Goal: Information Seeking & Learning: Learn about a topic

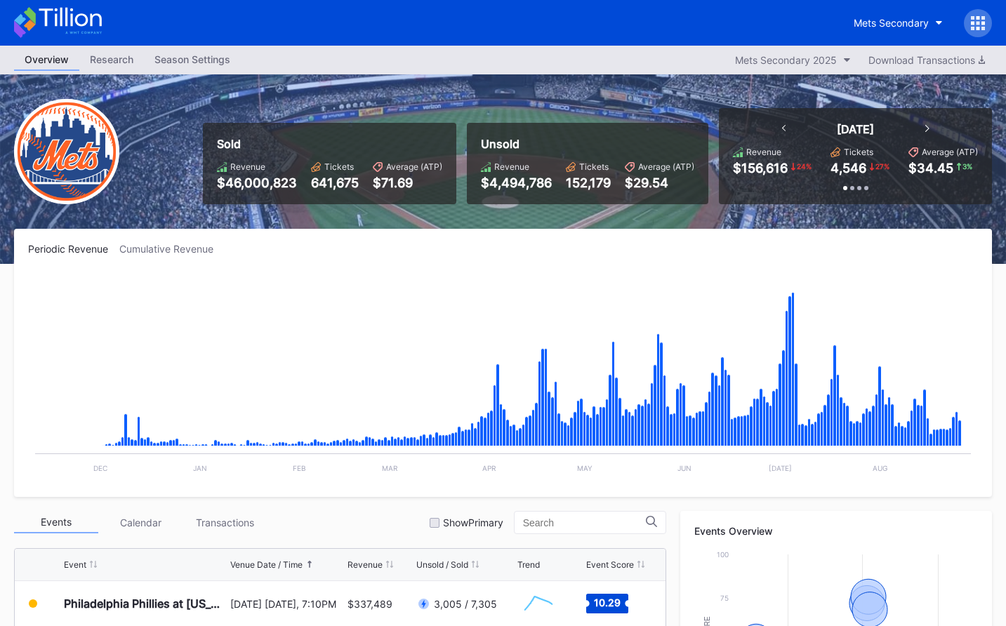
scroll to position [1, 0]
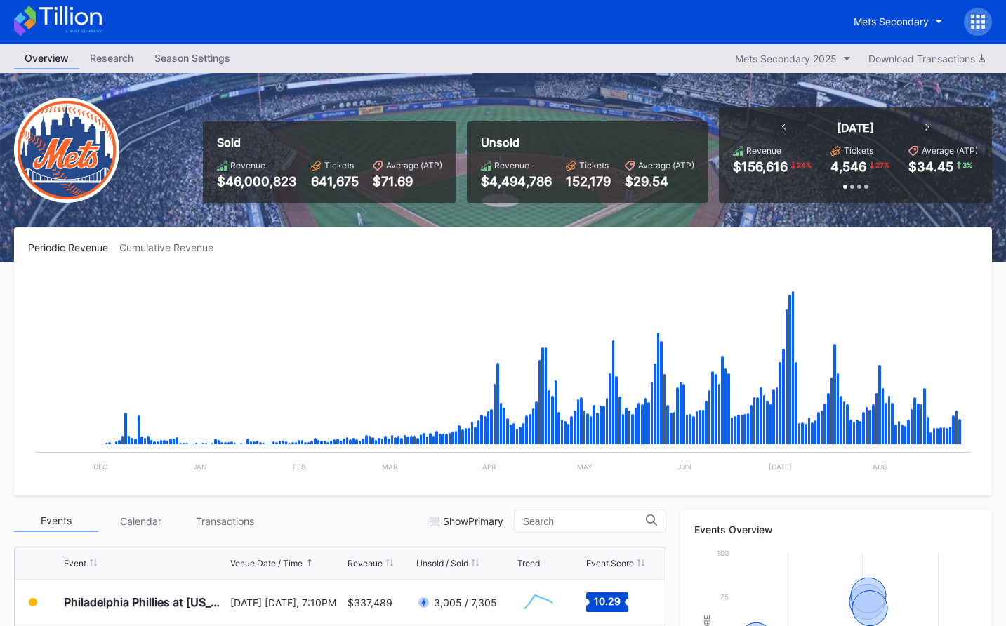
click at [89, 41] on div "Mets Secondary" at bounding box center [503, 22] width 1006 height 46
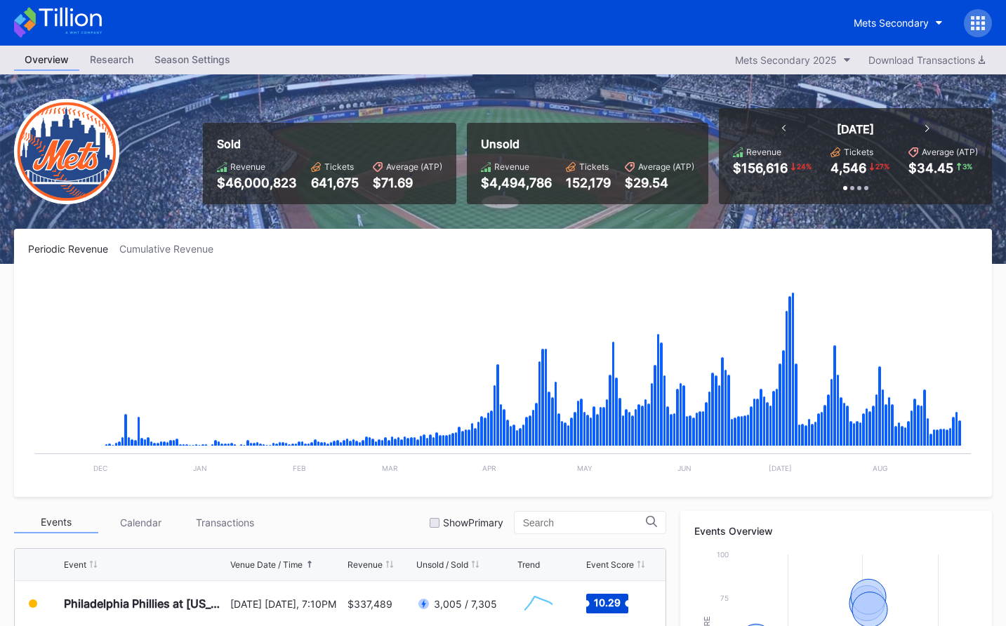
click at [88, 33] on icon at bounding box center [83, 33] width 37 height 2
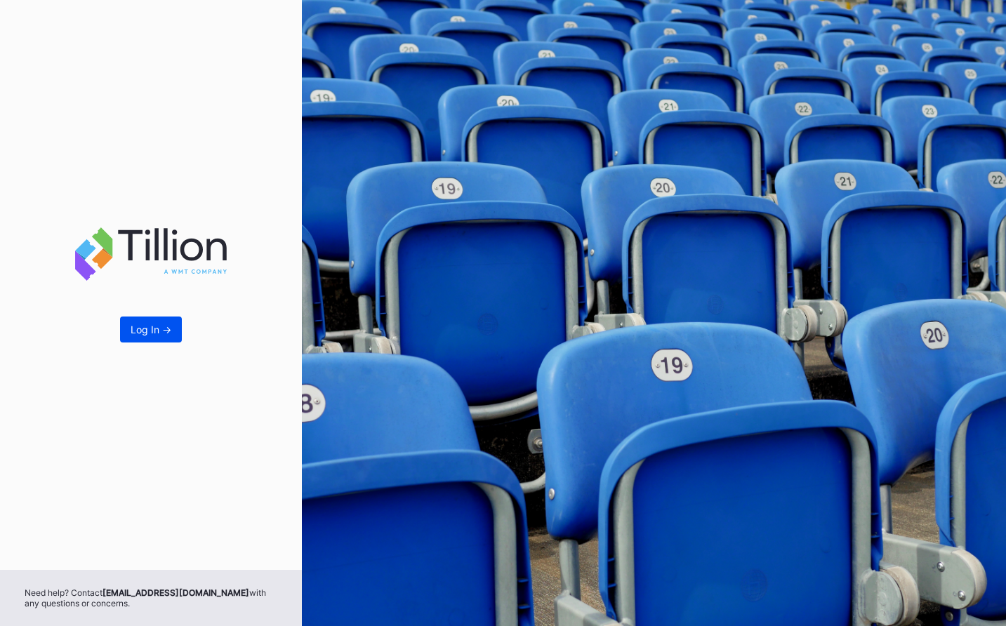
click at [143, 336] on button "Log In ->" at bounding box center [151, 330] width 62 height 26
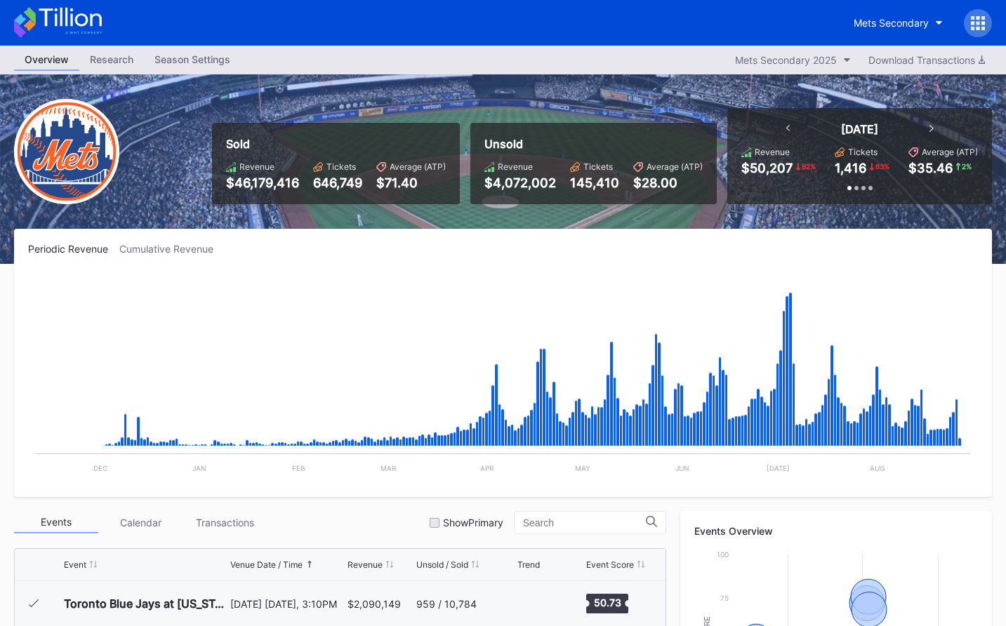
scroll to position [3012, 0]
click at [86, 18] on icon at bounding box center [70, 17] width 62 height 19
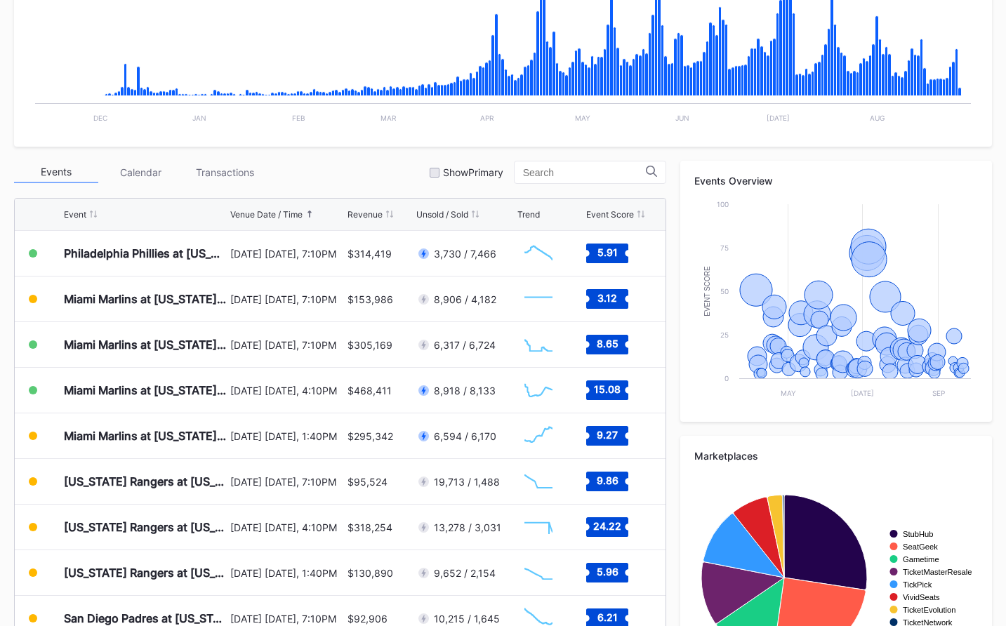
scroll to position [352, 0]
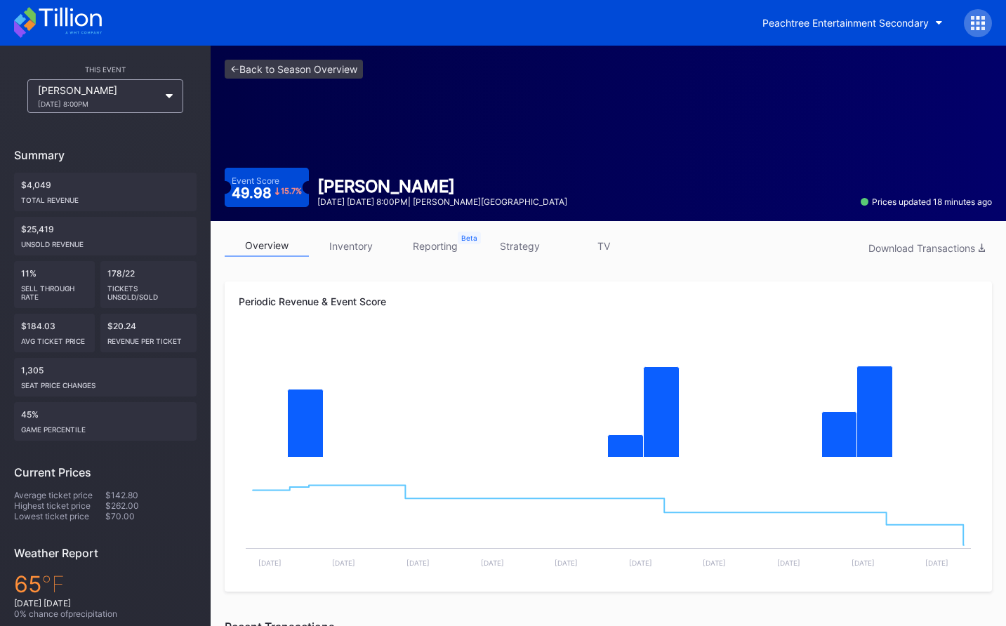
click at [319, 69] on link "<- Back to Season Overview" at bounding box center [294, 69] width 138 height 19
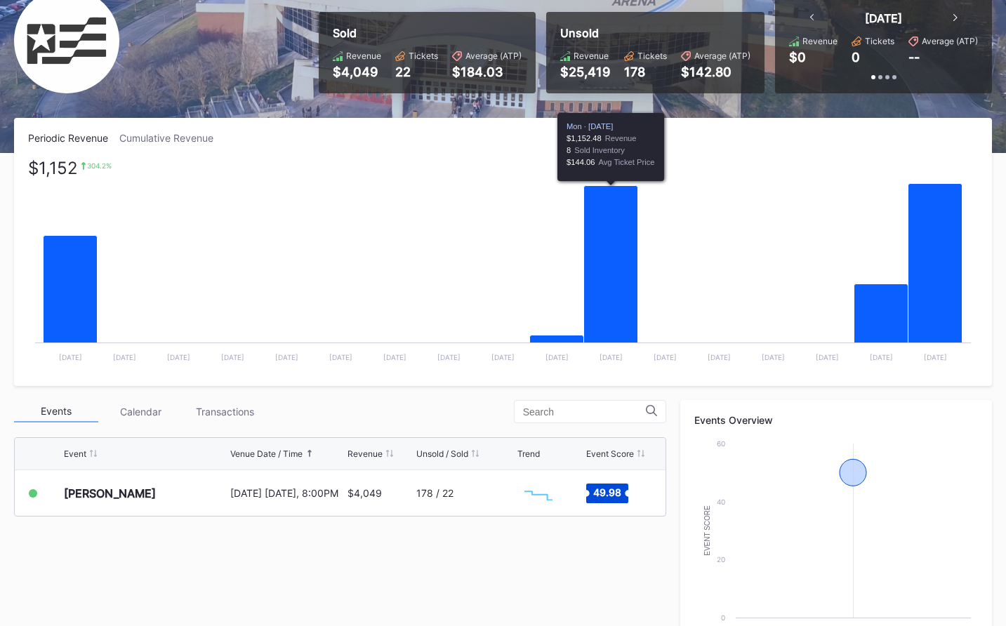
scroll to position [117, 0]
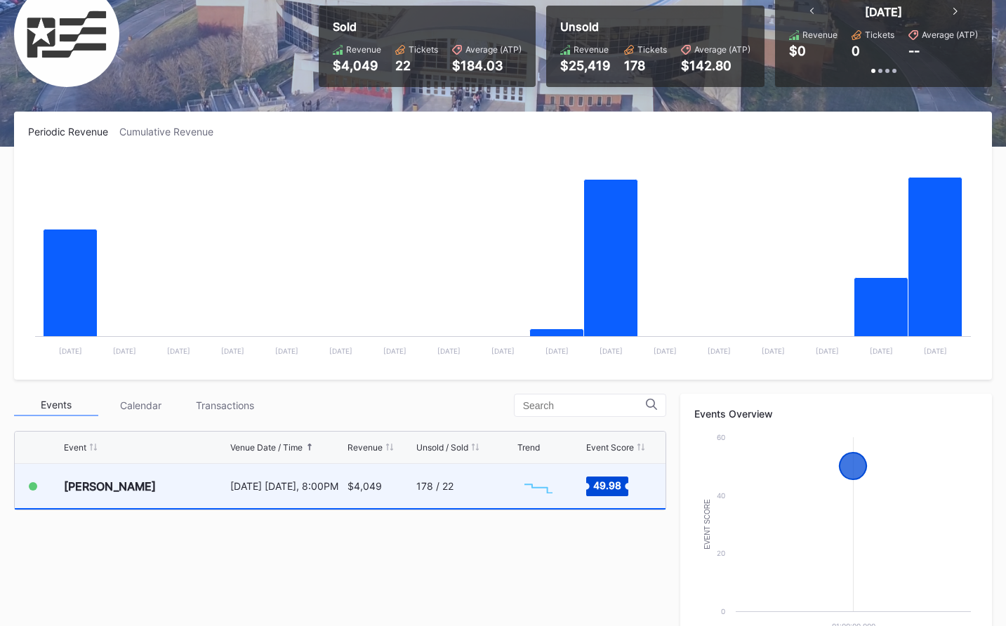
click at [446, 472] on div "178 / 22" at bounding box center [465, 486] width 98 height 44
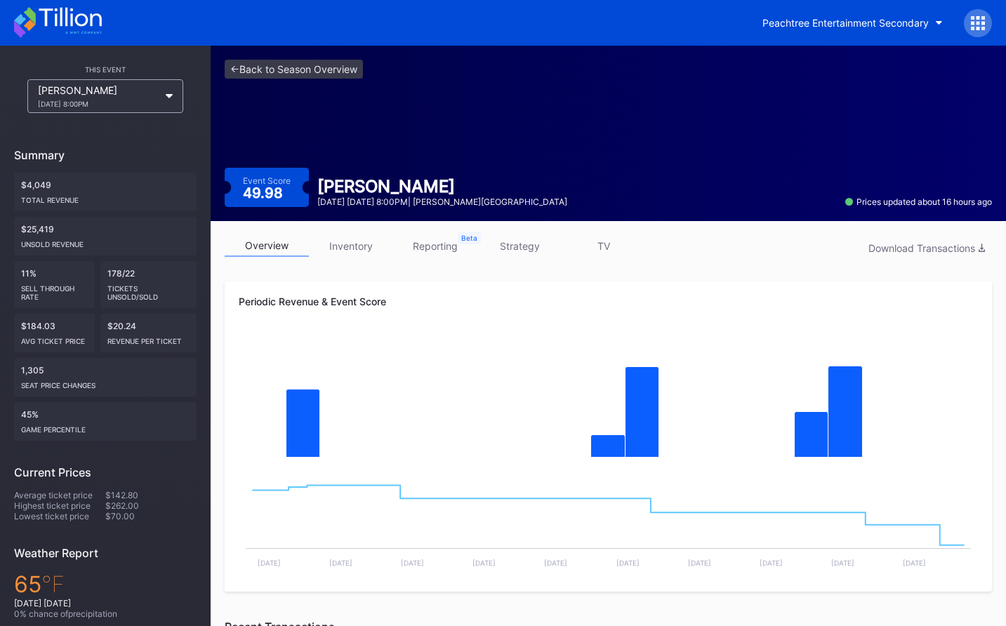
click at [530, 247] on link "strategy" at bounding box center [519, 246] width 84 height 22
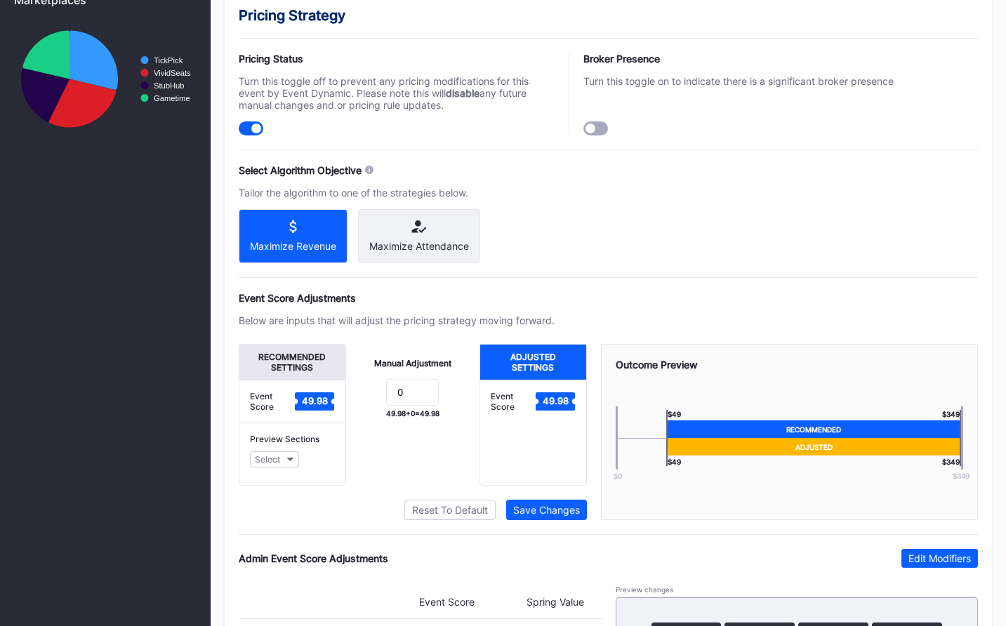
scroll to position [852, 0]
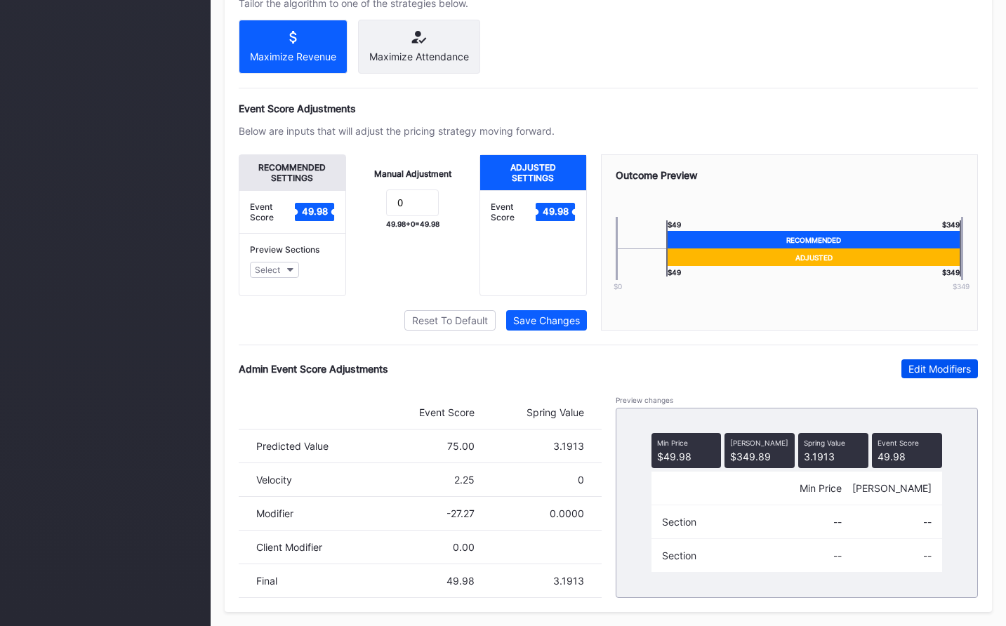
click at [971, 378] on button "Edit Modifiers" at bounding box center [939, 368] width 77 height 19
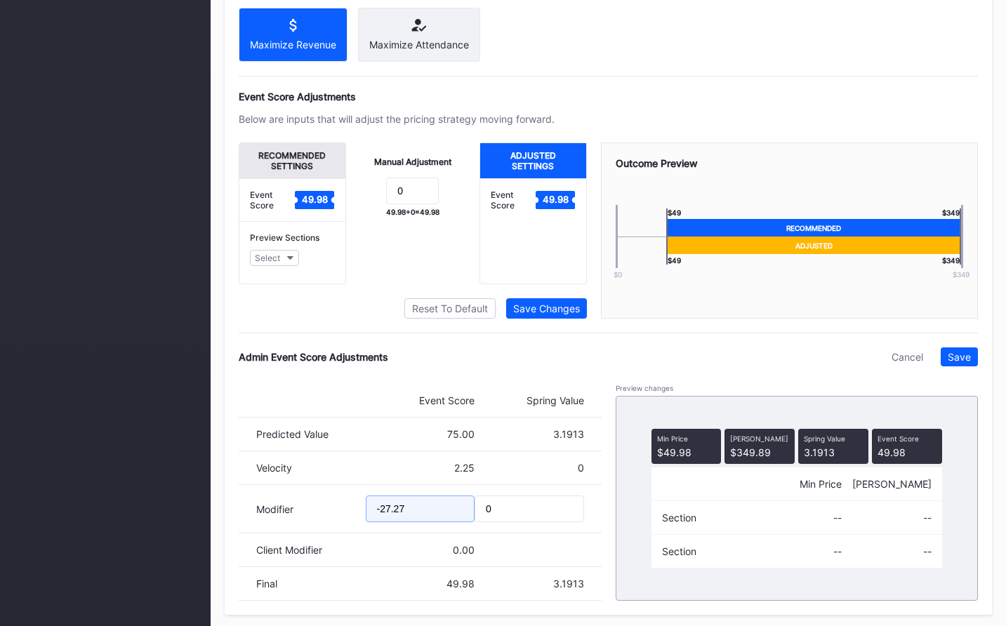
click at [389, 516] on input "-27.27" at bounding box center [421, 509] width 110 height 27
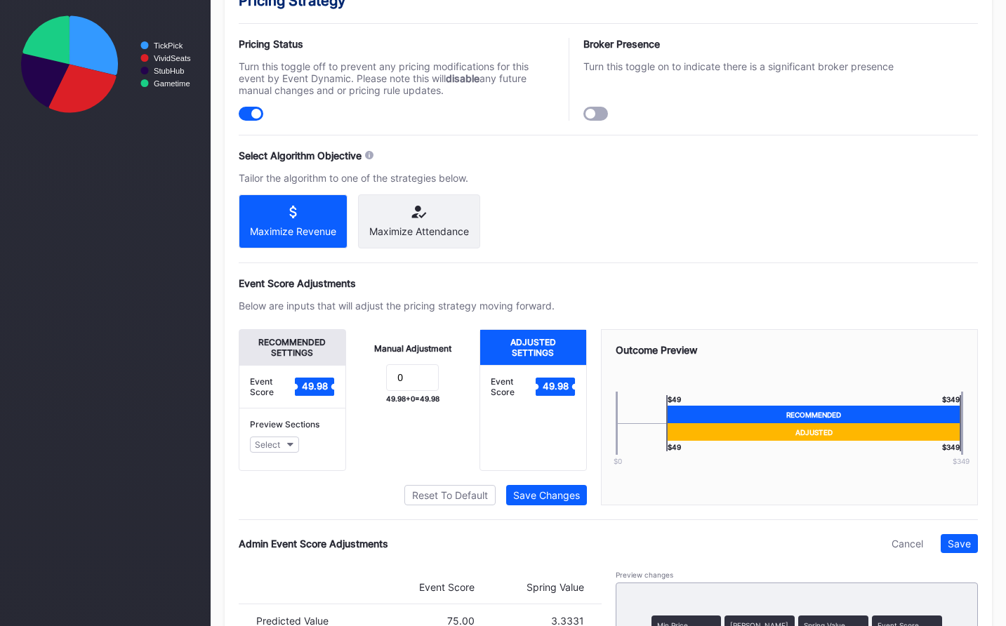
scroll to position [867, 0]
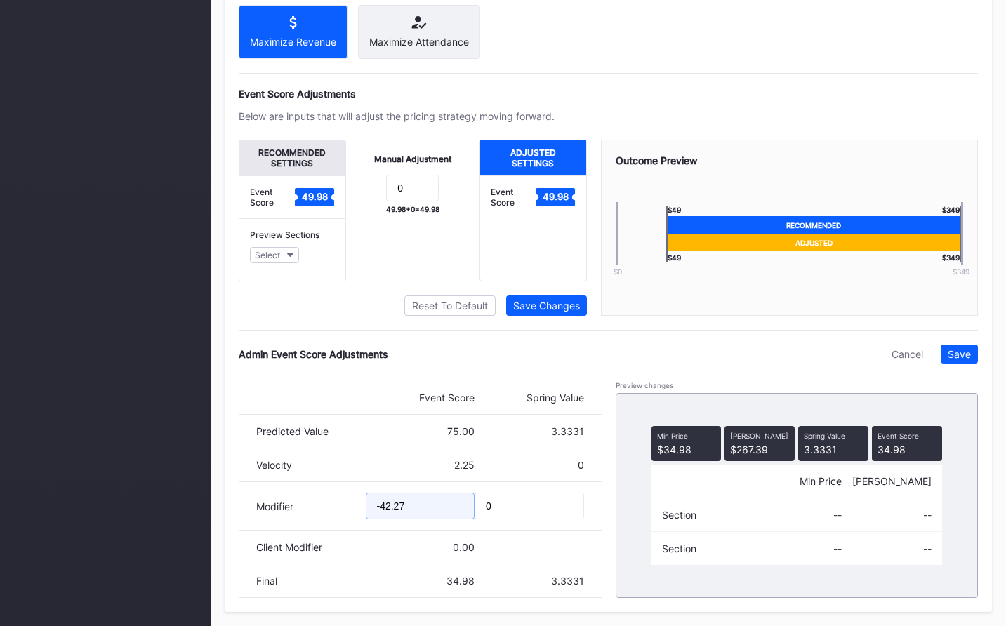
drag, startPoint x: 399, startPoint y: 505, endPoint x: 430, endPoint y: 508, distance: 31.0
click at [424, 505] on input "-42.27" at bounding box center [421, 506] width 110 height 27
type input "-42.11"
click at [967, 357] on div "Save" at bounding box center [959, 354] width 23 height 12
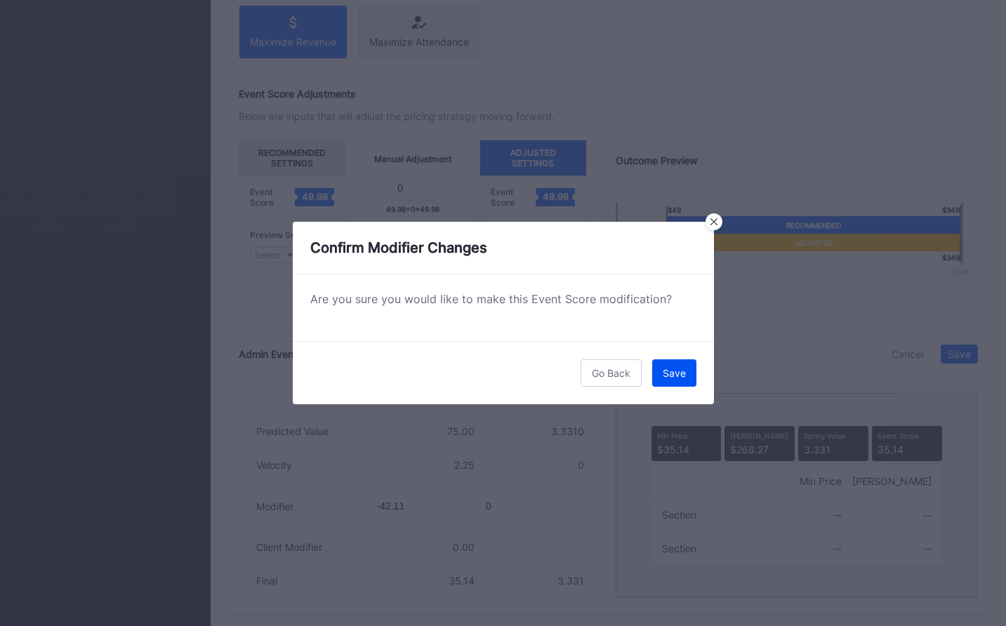
click at [659, 367] on button "Save" at bounding box center [674, 372] width 44 height 27
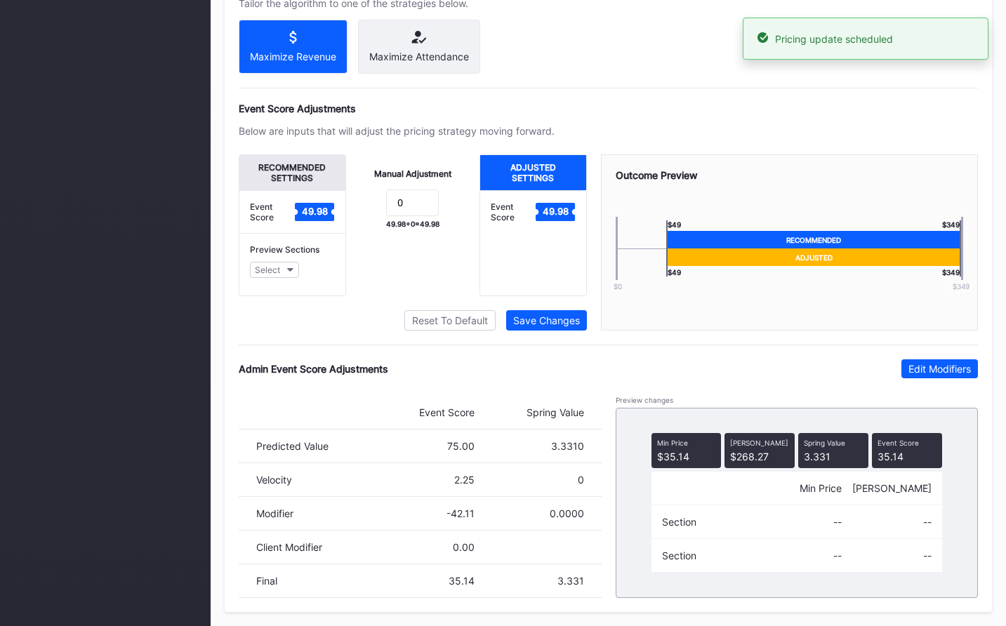
scroll to position [0, 0]
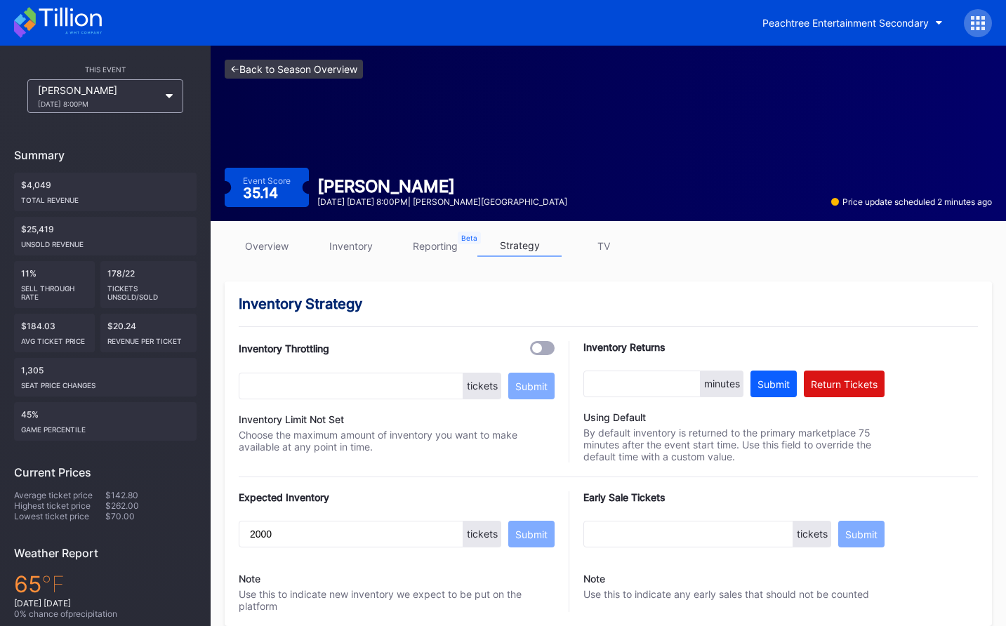
click at [341, 65] on link "<- Back to Season Overview" at bounding box center [294, 69] width 138 height 19
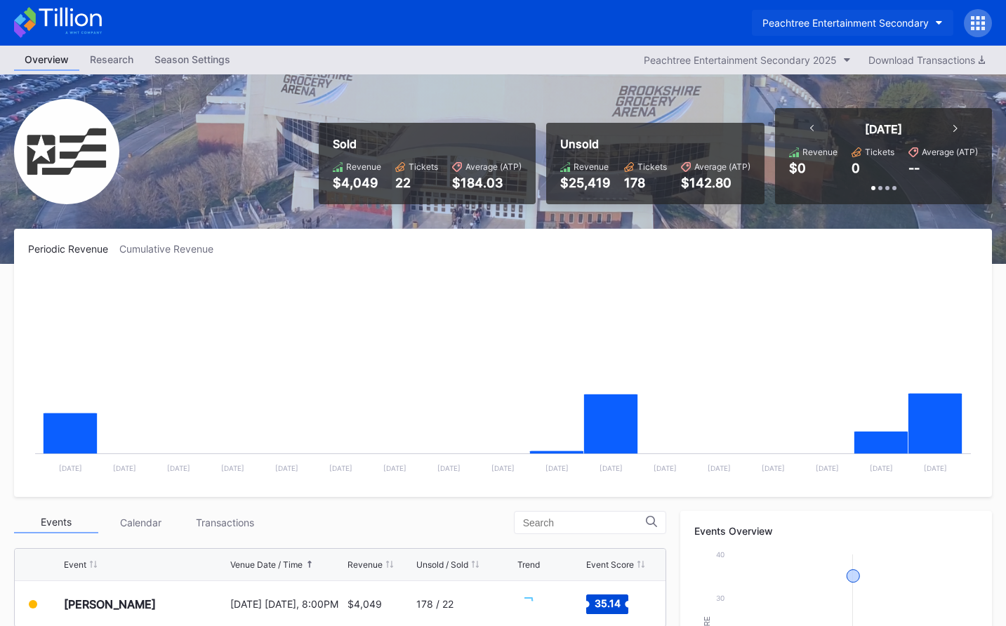
click at [850, 26] on div "Peachtree Entertainment Secondary" at bounding box center [845, 23] width 166 height 12
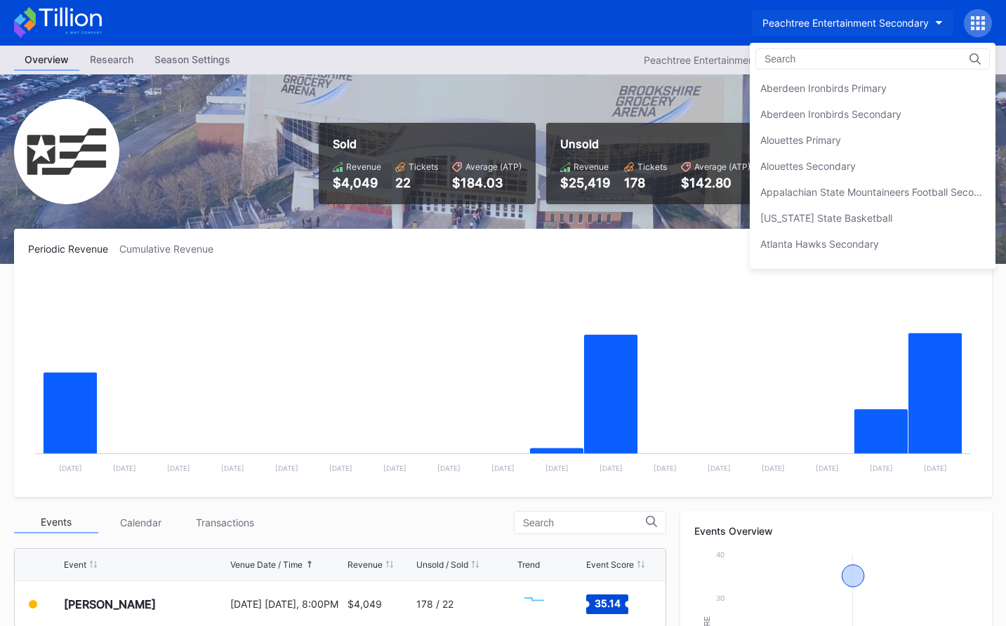
scroll to position [3013, 0]
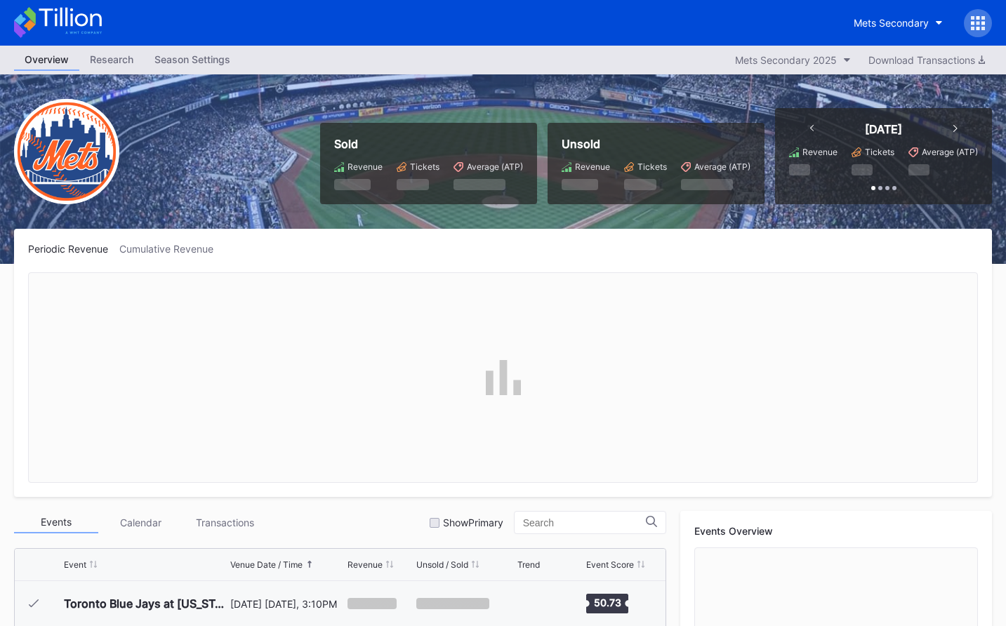
click at [984, 27] on icon at bounding box center [983, 29] width 4 height 4
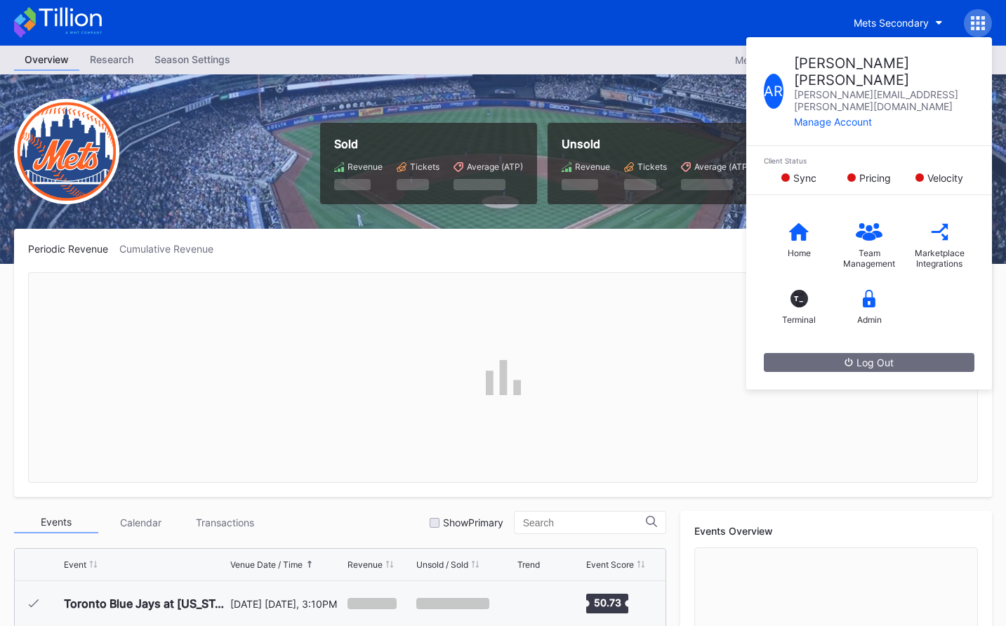
scroll to position [3012, 0]
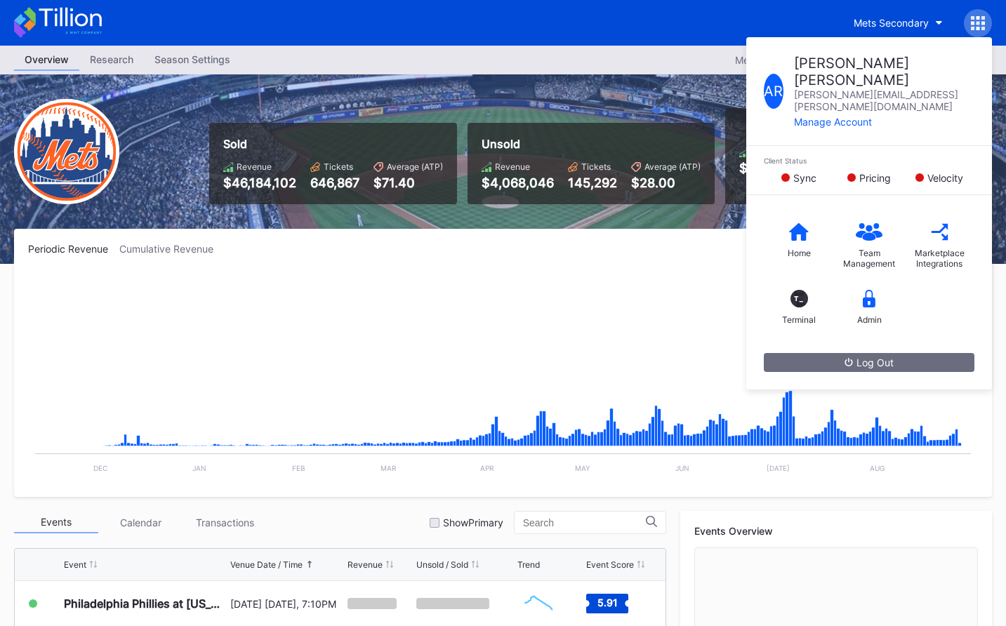
click at [414, 98] on div "Sold Revenue $46,184,102 Tickets 646,867 Average (ATP) $71.40 Unsold Revenue $4…" at bounding box center [503, 169] width 1006 height 190
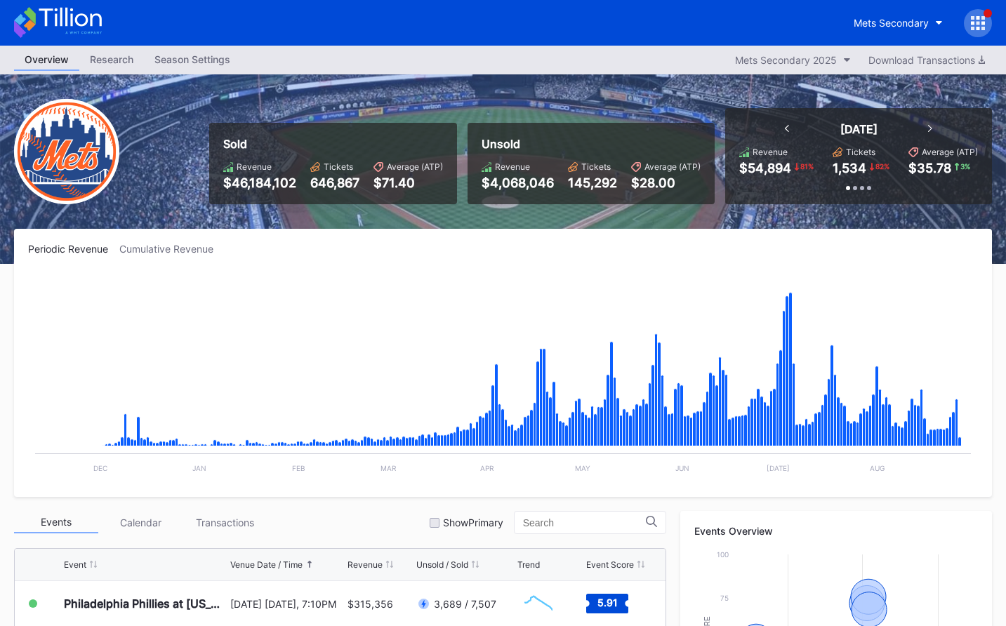
click at [991, 32] on div "Mets Secondary" at bounding box center [917, 23] width 149 height 28
click at [987, 25] on div at bounding box center [978, 23] width 28 height 28
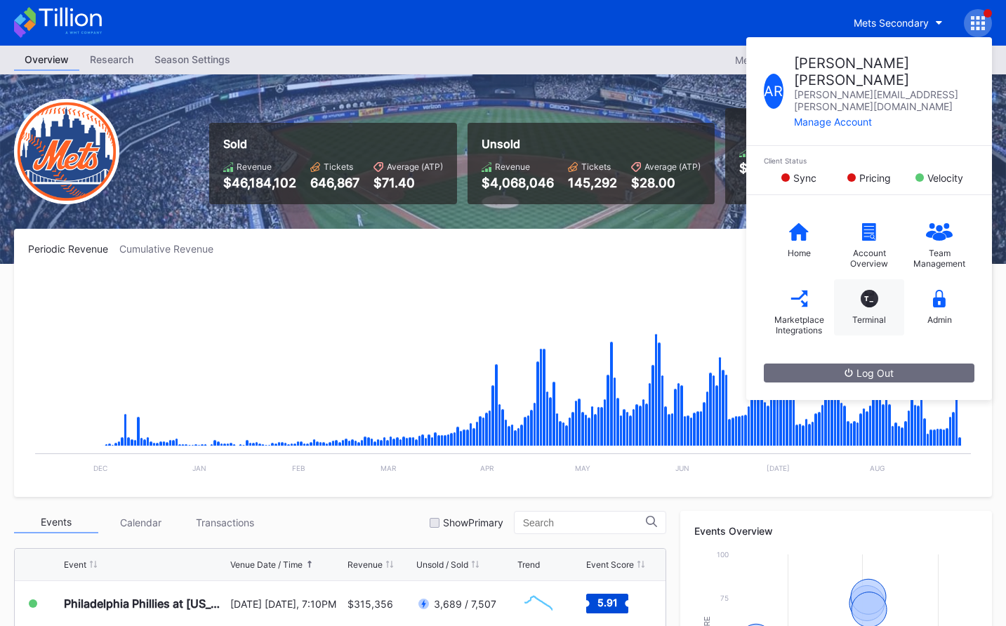
click at [887, 279] on div "T_ Terminal" at bounding box center [869, 307] width 70 height 56
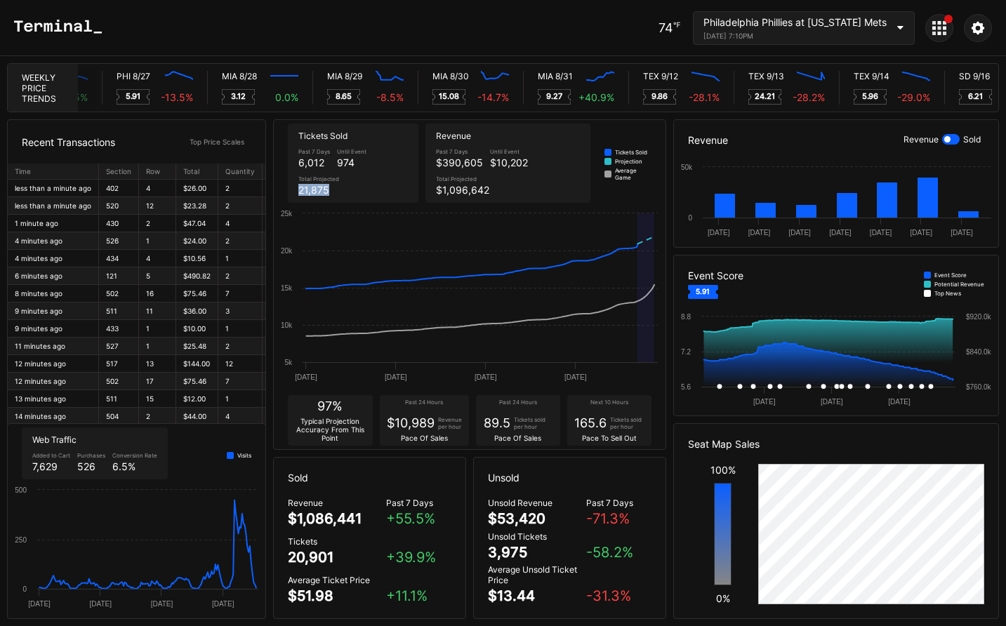
drag, startPoint x: 300, startPoint y: 191, endPoint x: 329, endPoint y: 192, distance: 29.5
click at [329, 192] on div "21,875" at bounding box center [318, 190] width 41 height 12
click at [330, 192] on div "21,875" at bounding box center [318, 190] width 41 height 12
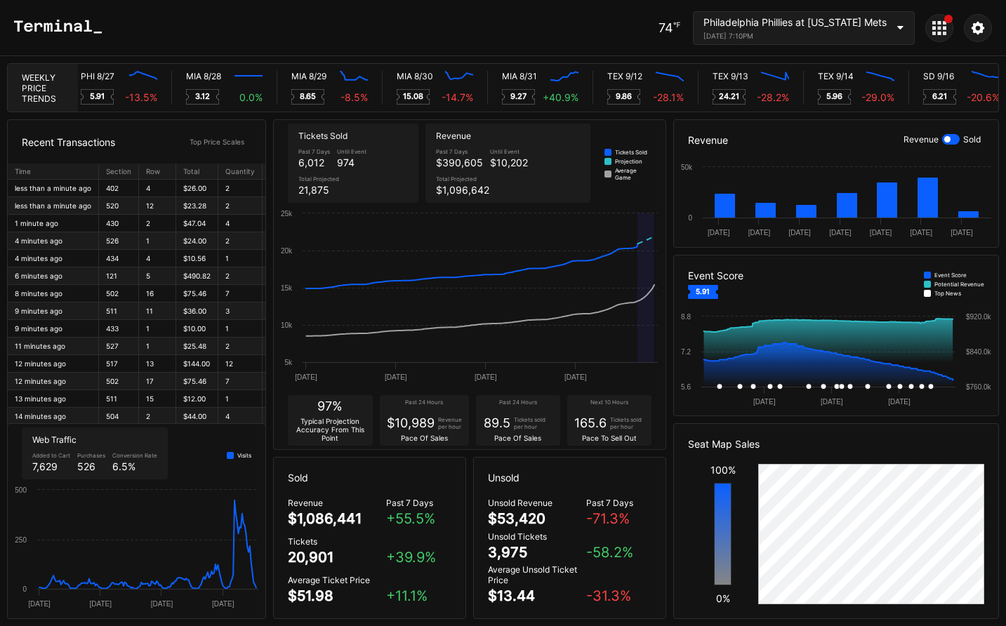
click at [782, 34] on div "August 27, 2025 7:10PM" at bounding box center [794, 36] width 183 height 8
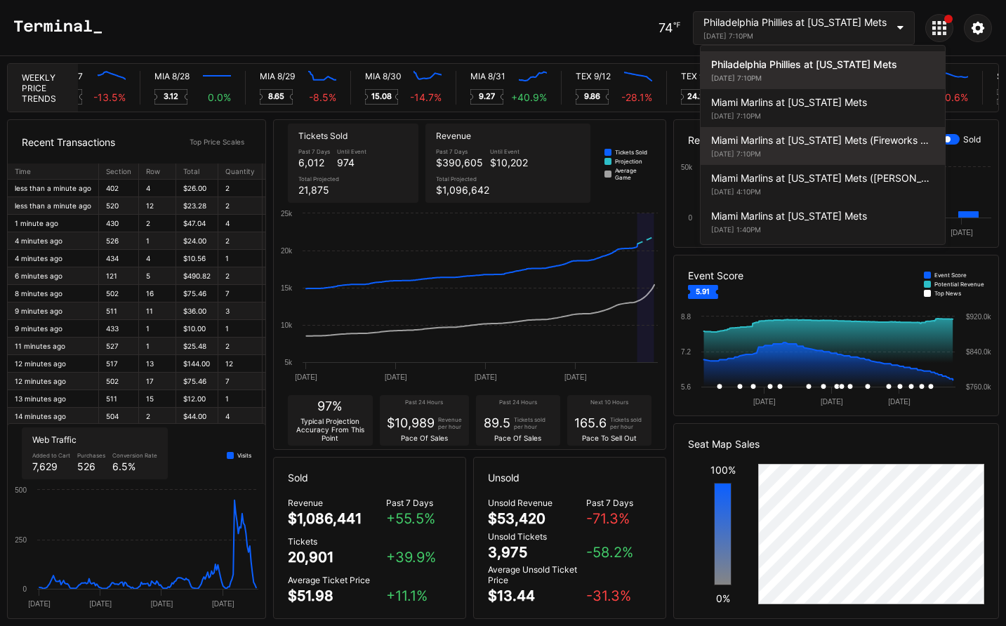
scroll to position [0, 6996]
click at [788, 147] on div "Miami Marlins at New York Mets (Fireworks Night) August 29, 2025 7:10PM" at bounding box center [823, 146] width 244 height 38
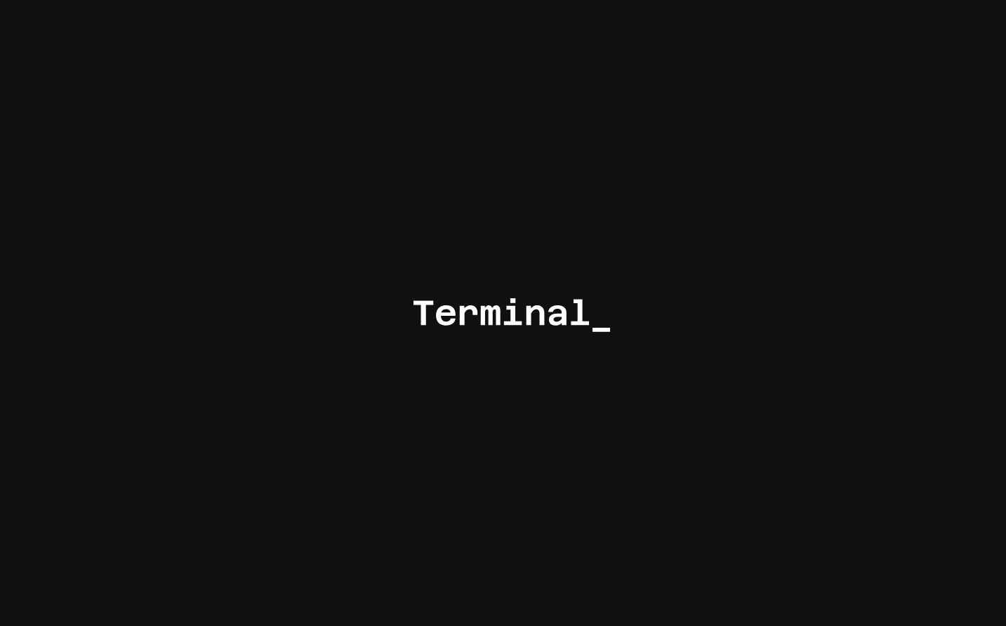
scroll to position [0, 0]
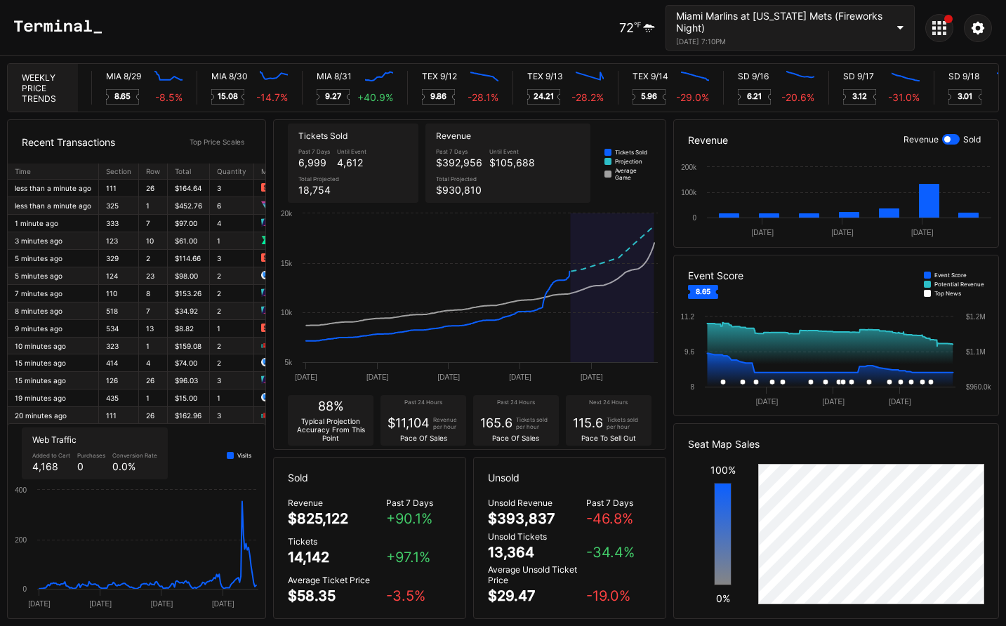
click at [932, 32] on icon at bounding box center [934, 34] width 4 height 4
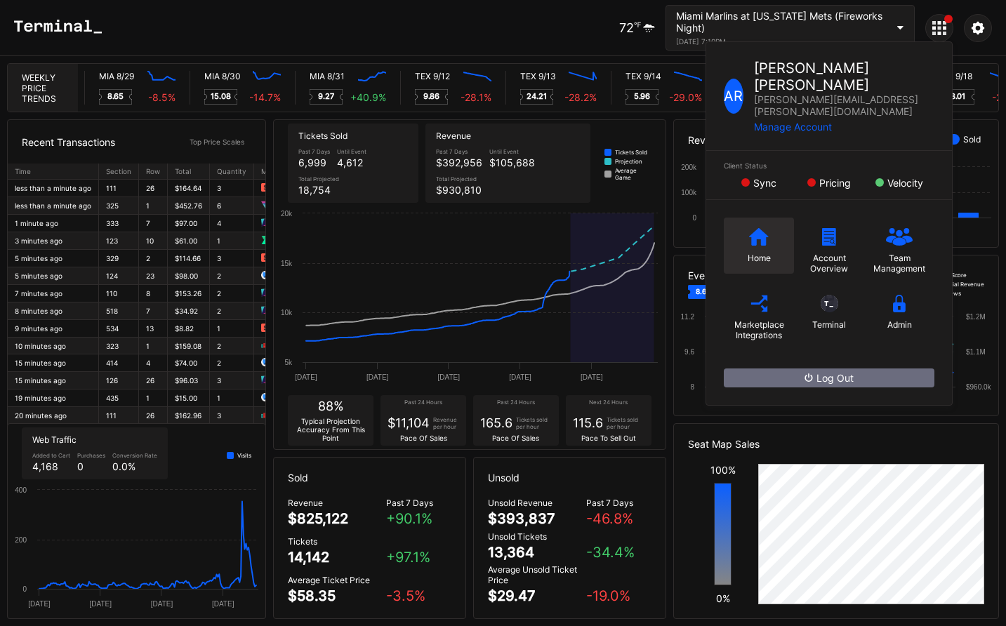
scroll to position [0, 7157]
click at [757, 227] on icon at bounding box center [759, 236] width 20 height 18
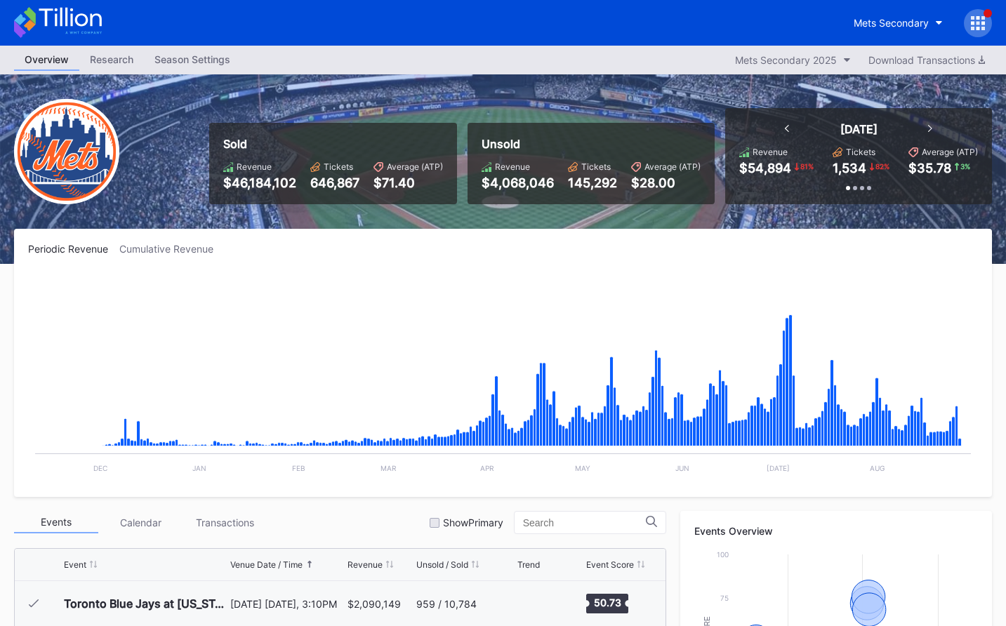
scroll to position [3012, 0]
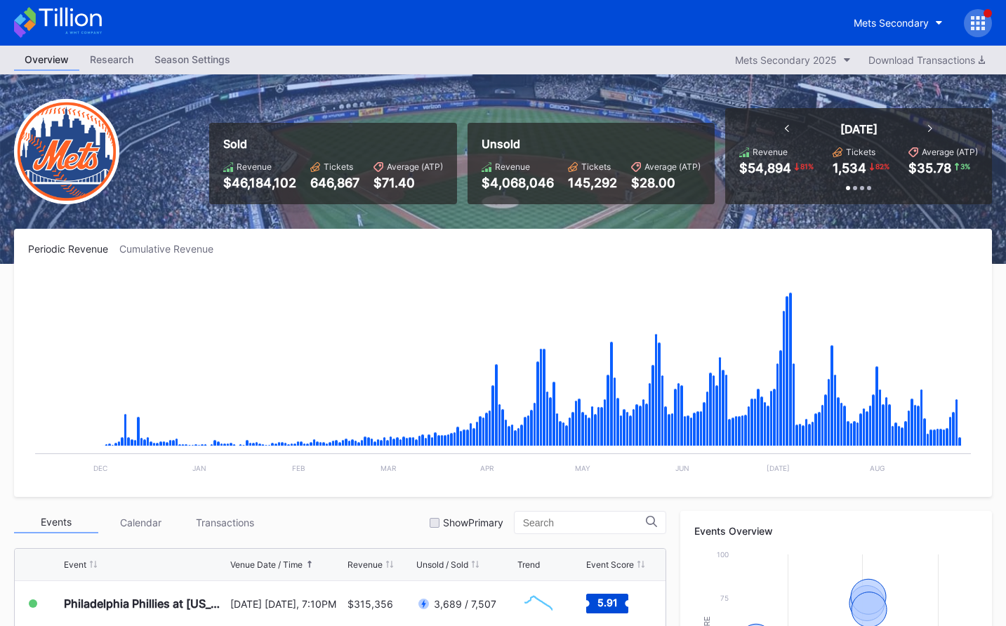
click at [97, 23] on icon at bounding box center [58, 22] width 88 height 31
click at [106, 20] on div "Mets Secondary" at bounding box center [503, 23] width 1006 height 46
click at [96, 22] on icon at bounding box center [58, 22] width 88 height 31
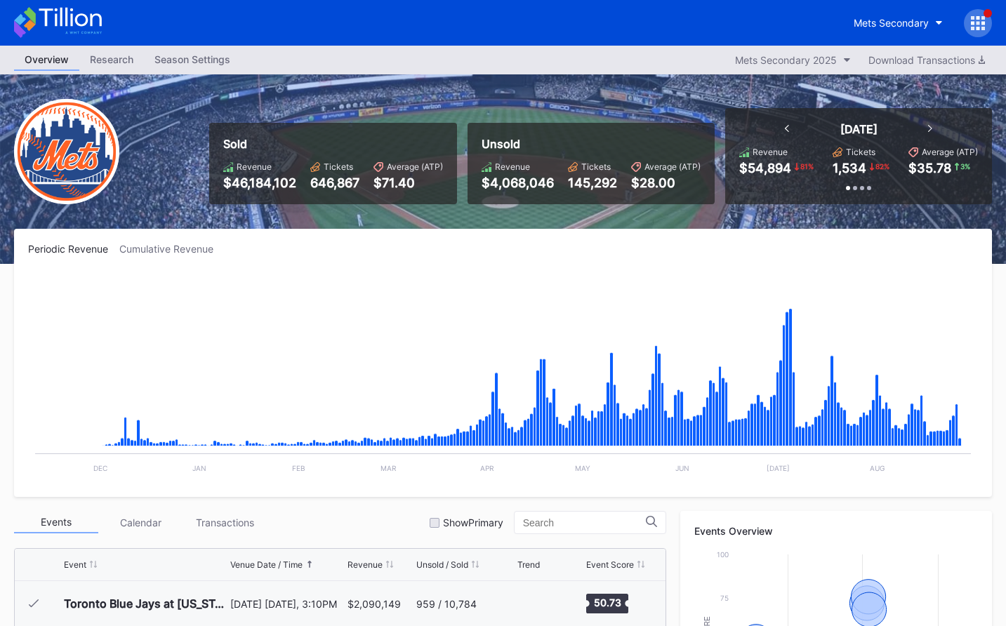
scroll to position [3012, 0]
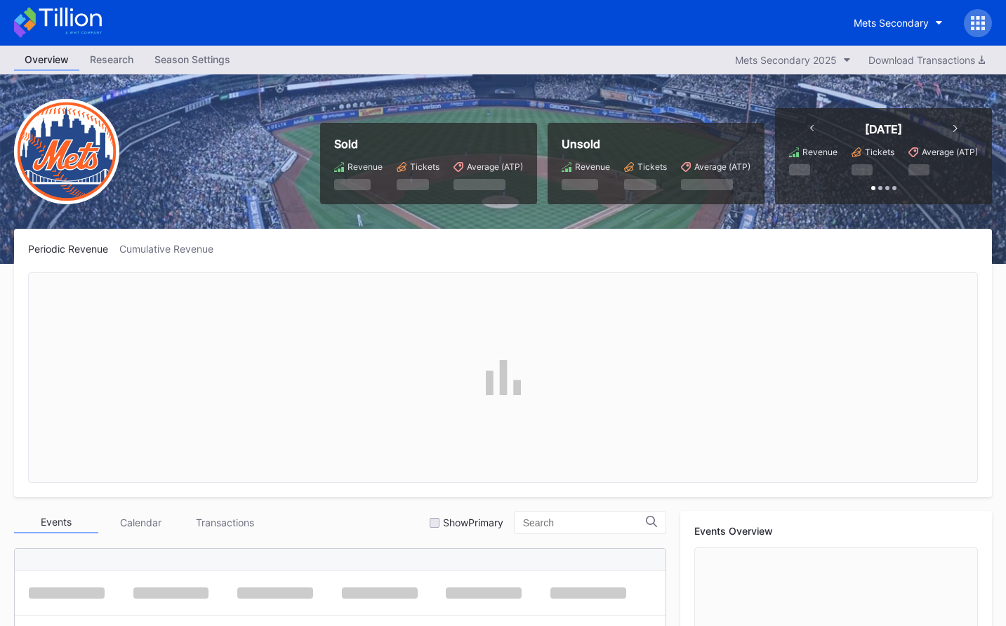
click at [980, 27] on icon at bounding box center [978, 23] width 14 height 14
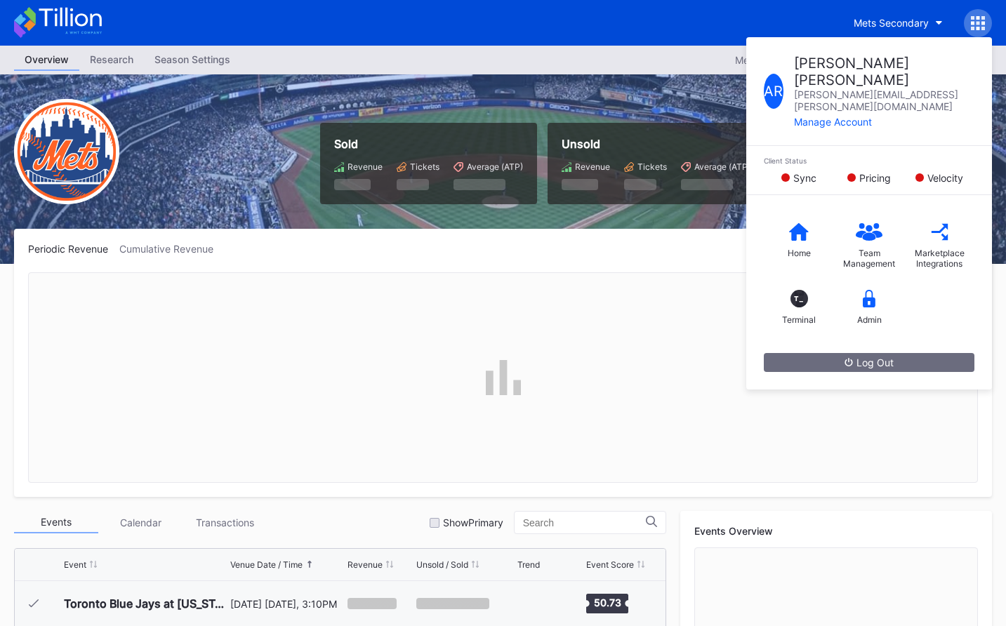
scroll to position [3012, 0]
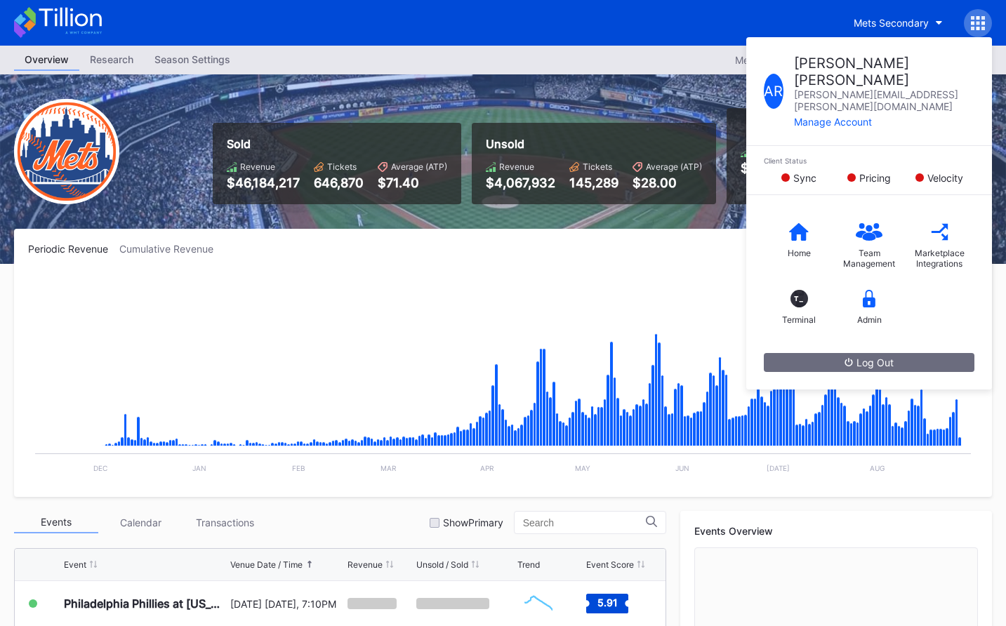
click at [543, 97] on div "Sold Revenue $46,184,217 Tickets 646,870 Average (ATP) $71.40 Unsold Revenue $4…" at bounding box center [503, 169] width 1006 height 190
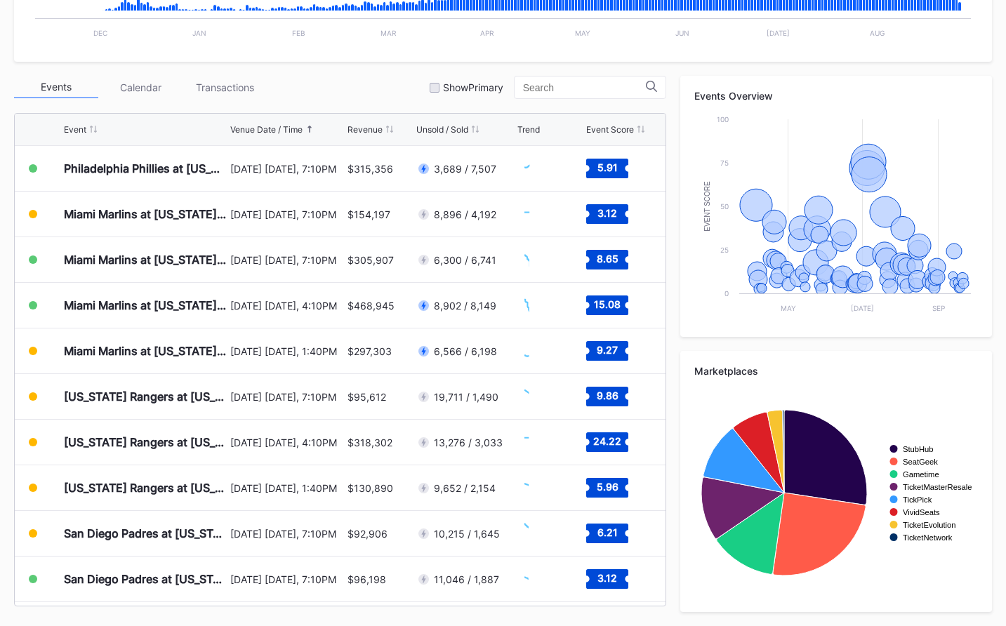
scroll to position [0, 0]
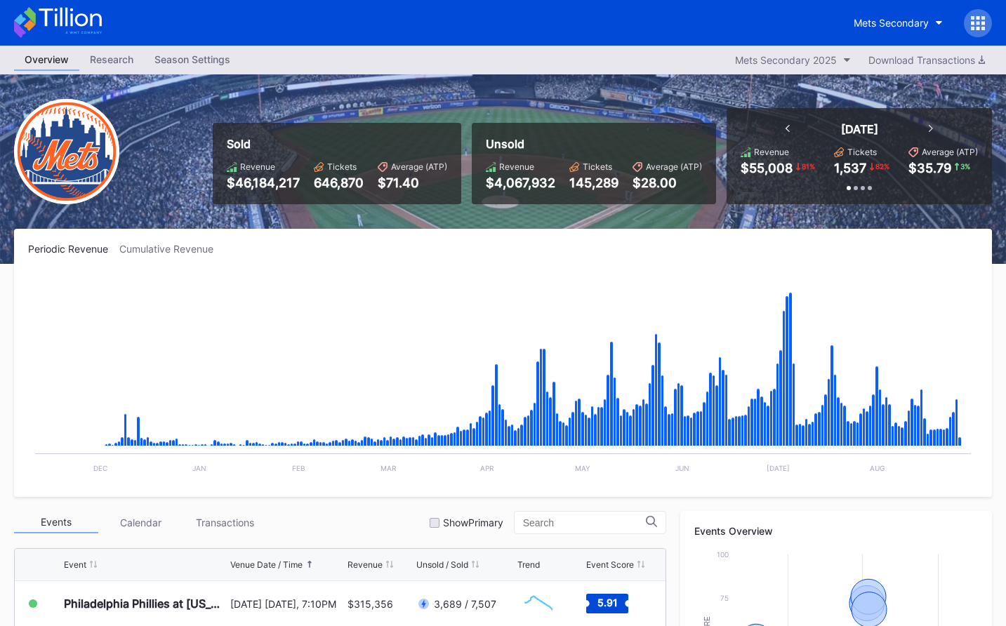
click at [985, 29] on div at bounding box center [978, 23] width 28 height 28
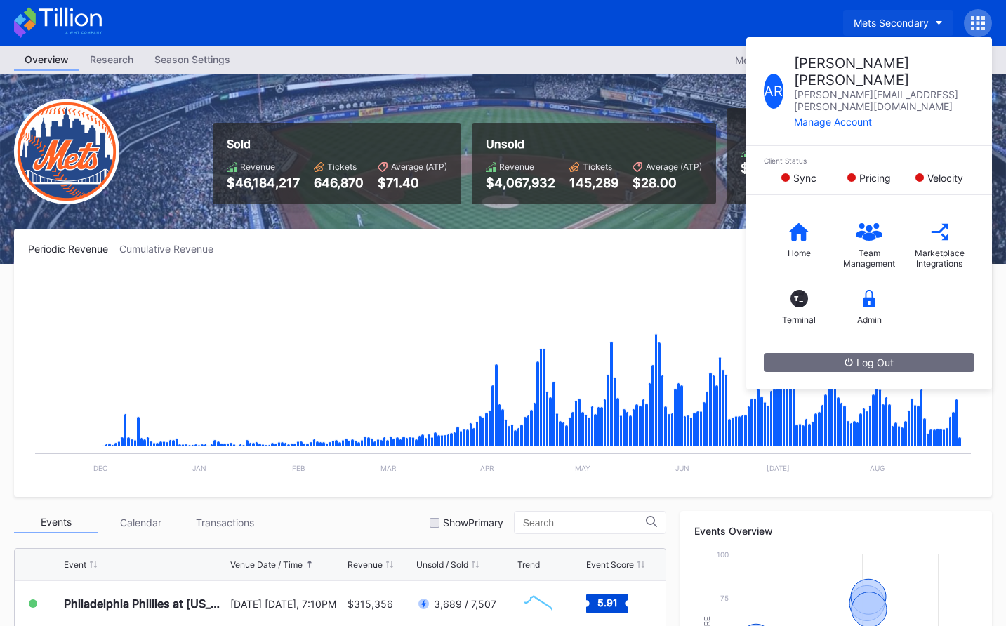
click at [904, 26] on div "Mets Secondary" at bounding box center [891, 23] width 75 height 12
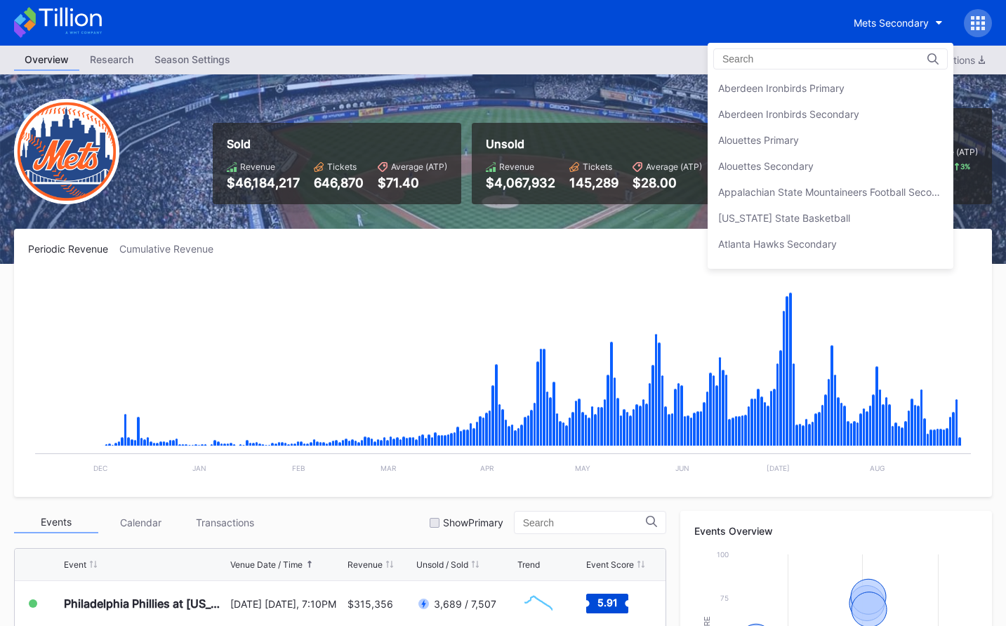
scroll to position [2208, 0]
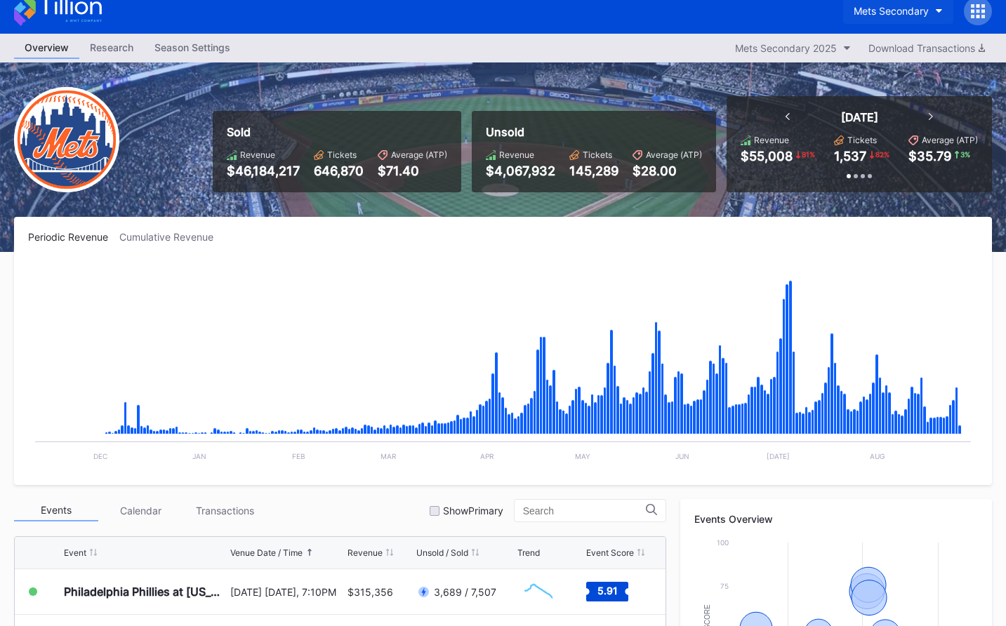
click at [897, 21] on button "Mets Secondary" at bounding box center [898, 11] width 110 height 26
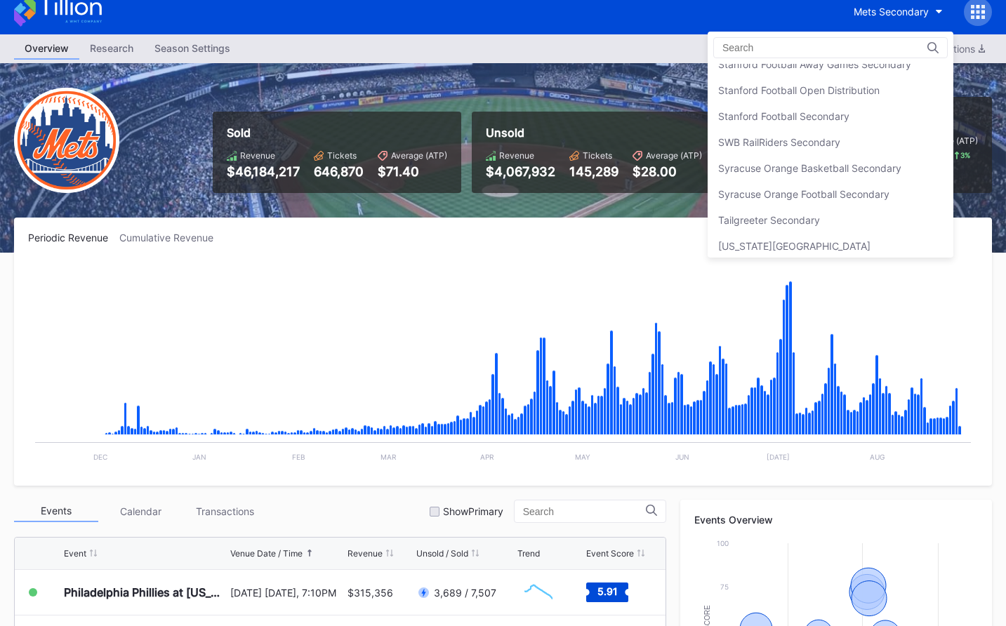
scroll to position [4364, 0]
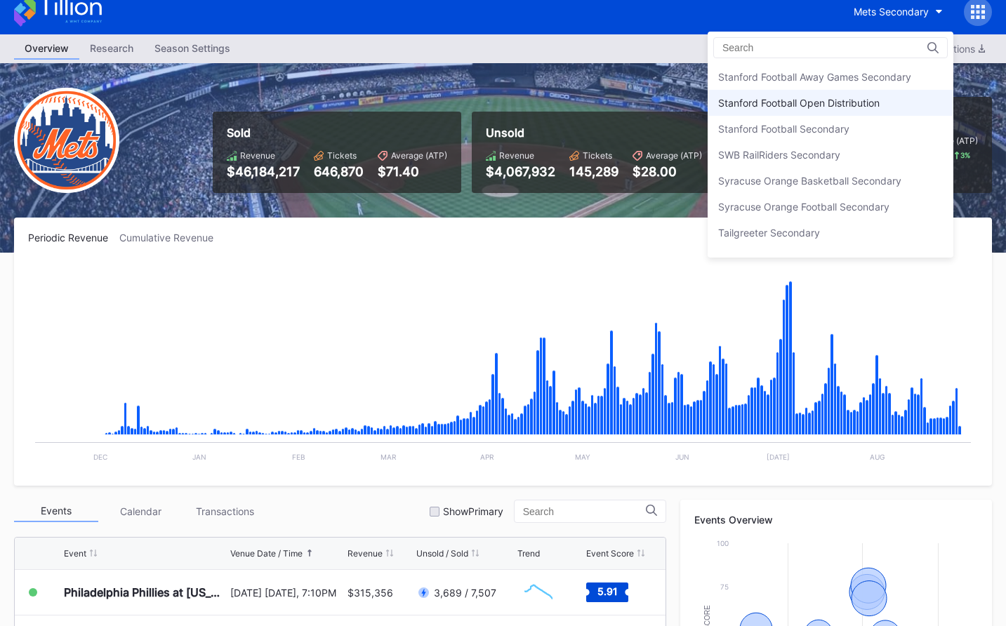
click at [867, 106] on div "Stanford Football Open Distribution" at bounding box center [798, 103] width 161 height 12
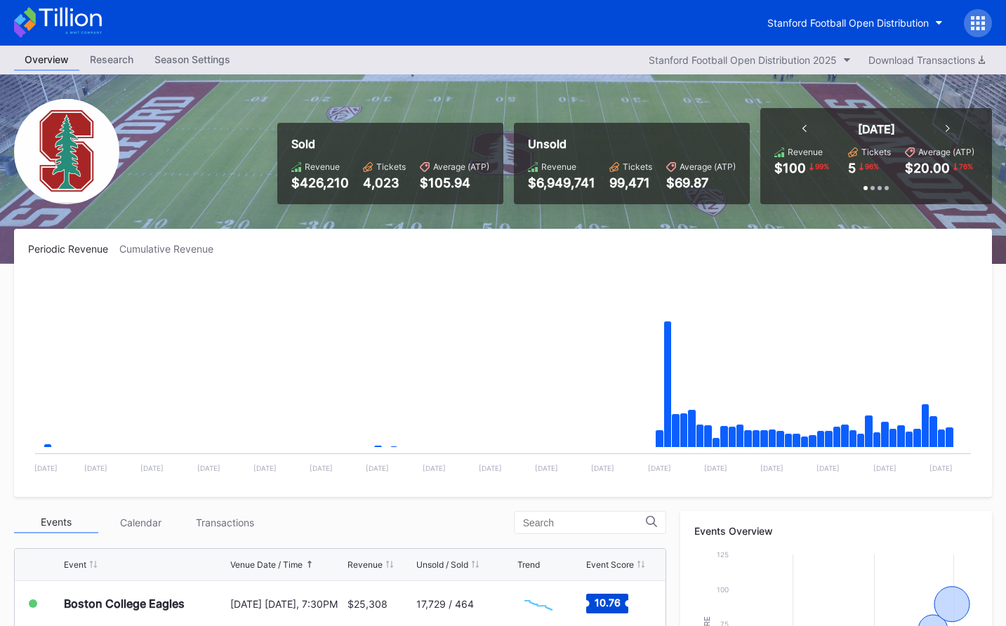
click at [977, 25] on icon at bounding box center [978, 23] width 14 height 14
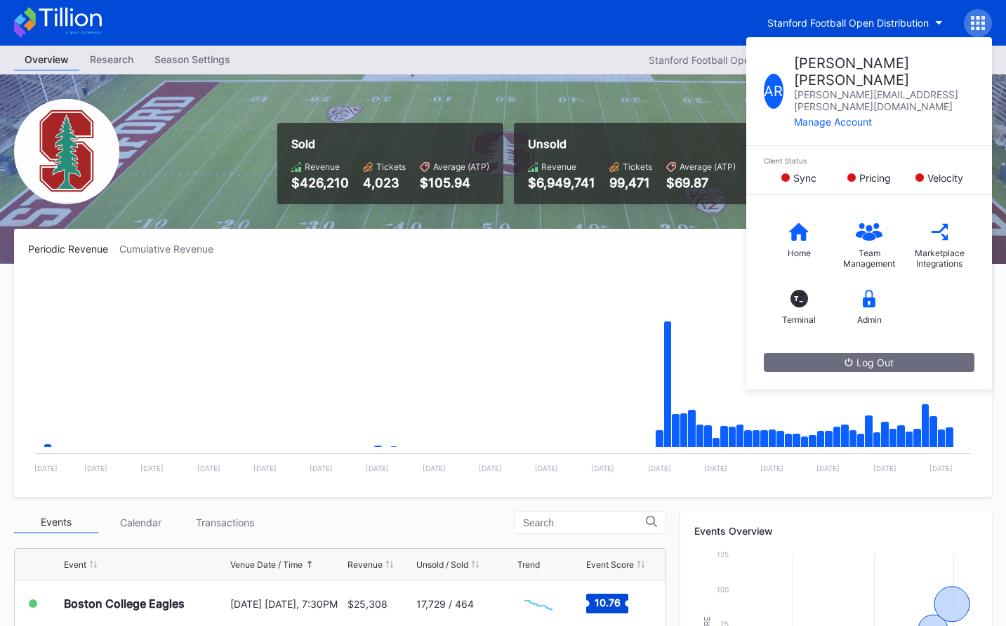
click at [430, 110] on div "Sold Revenue $426,210 Tickets 4,023 Average (ATP) $105.94 Unsold Revenue $6,949…" at bounding box center [629, 156] width 725 height 96
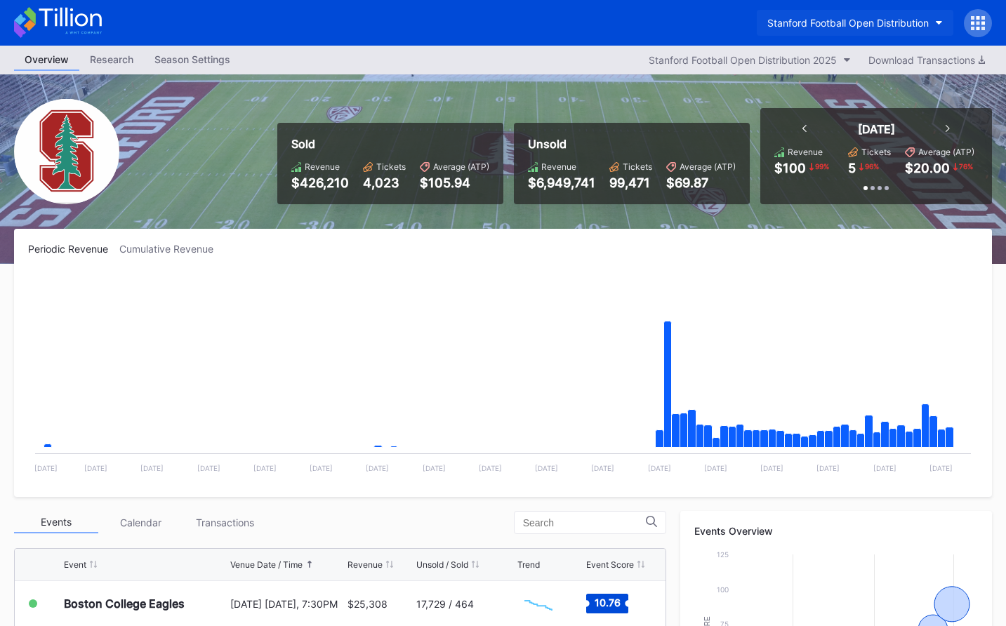
click at [815, 23] on div "Stanford Football Open Distribution" at bounding box center [847, 23] width 161 height 12
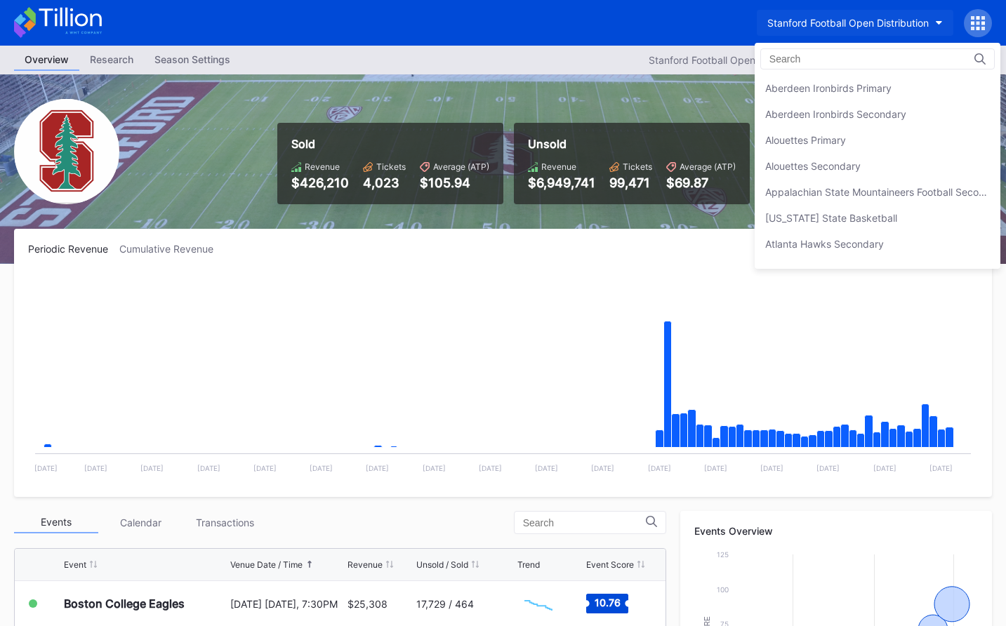
scroll to position [4390, 0]
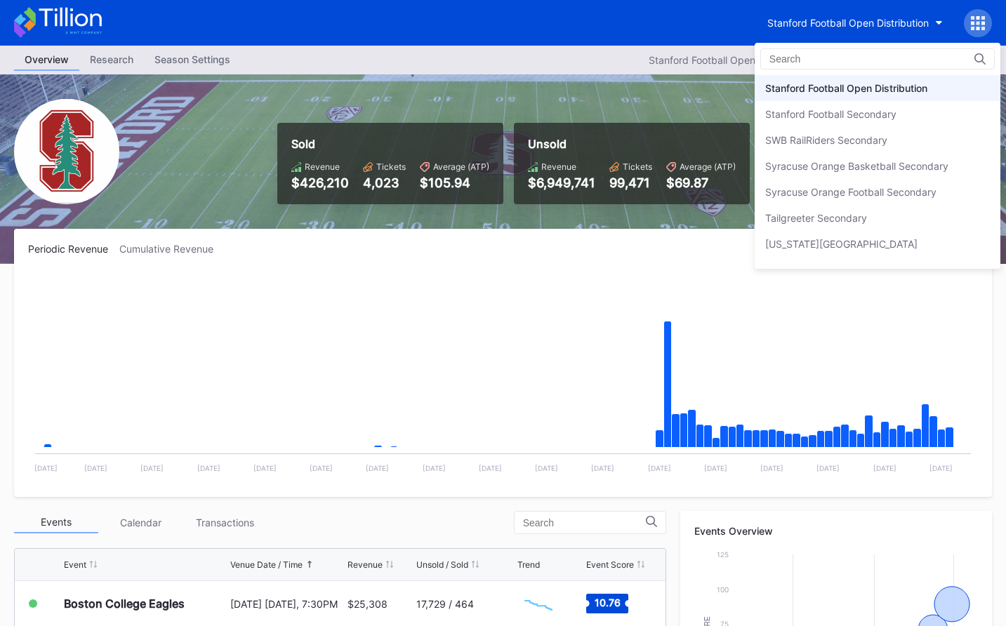
drag, startPoint x: 619, startPoint y: 100, endPoint x: 629, endPoint y: 100, distance: 10.5
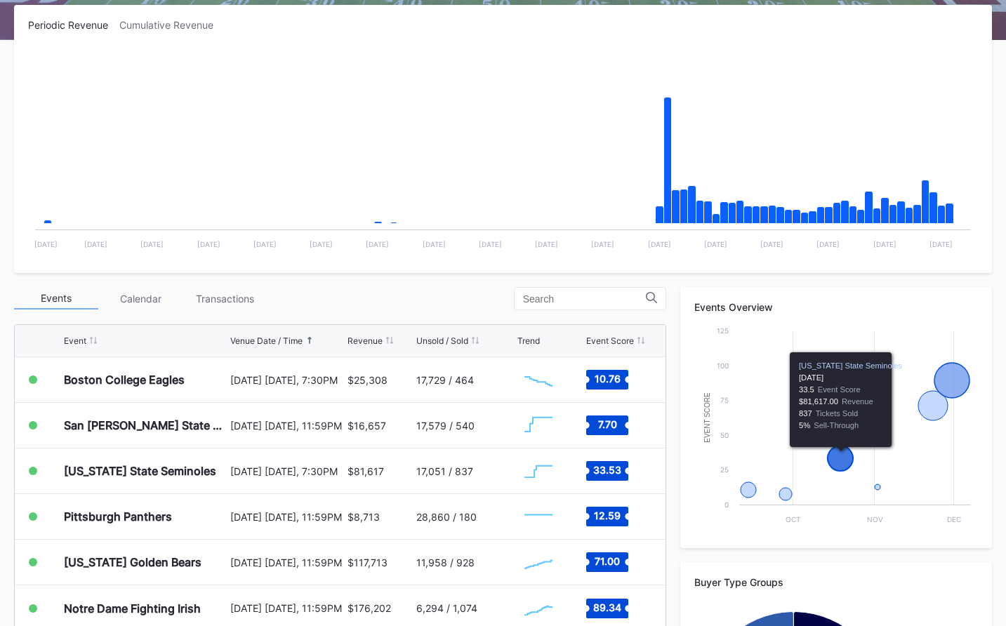
scroll to position [0, 0]
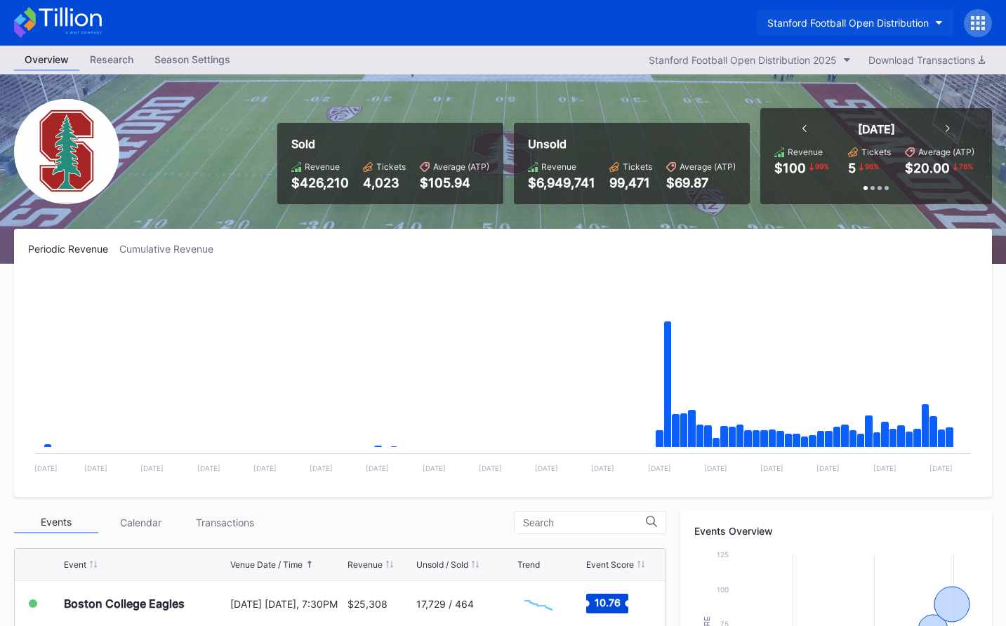
click at [865, 27] on div "Stanford Football Open Distribution" at bounding box center [847, 23] width 161 height 12
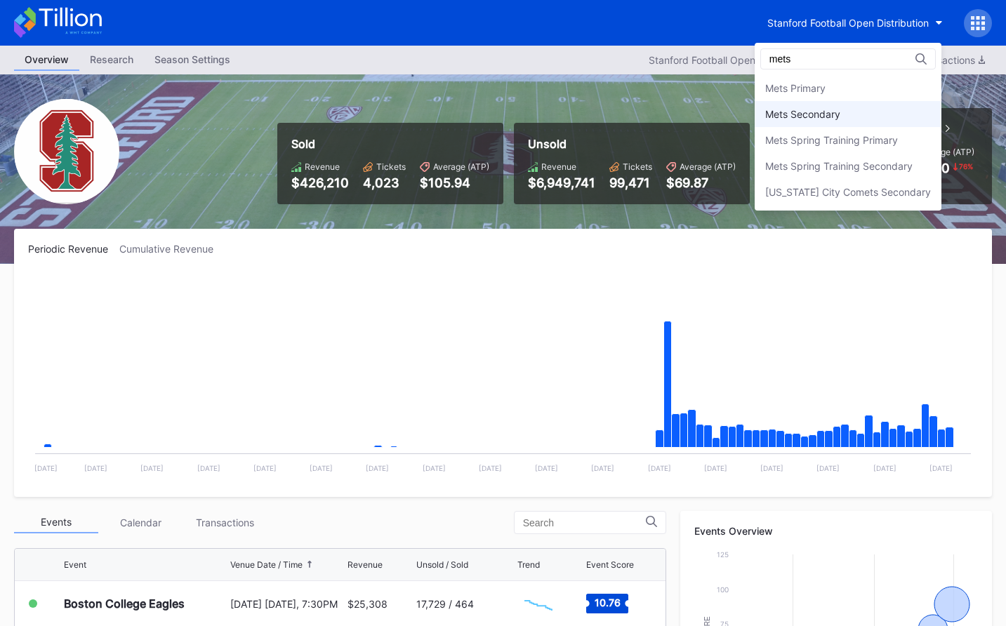
type input "mets"
click at [832, 108] on div "Mets Secondary" at bounding box center [802, 114] width 75 height 12
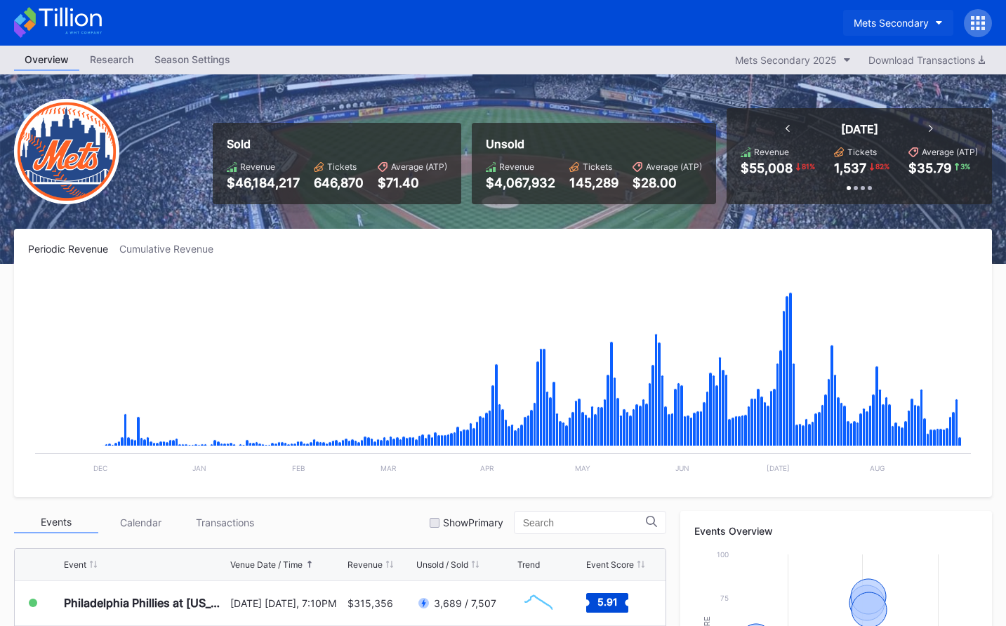
click at [886, 32] on button "Mets Secondary" at bounding box center [898, 23] width 110 height 26
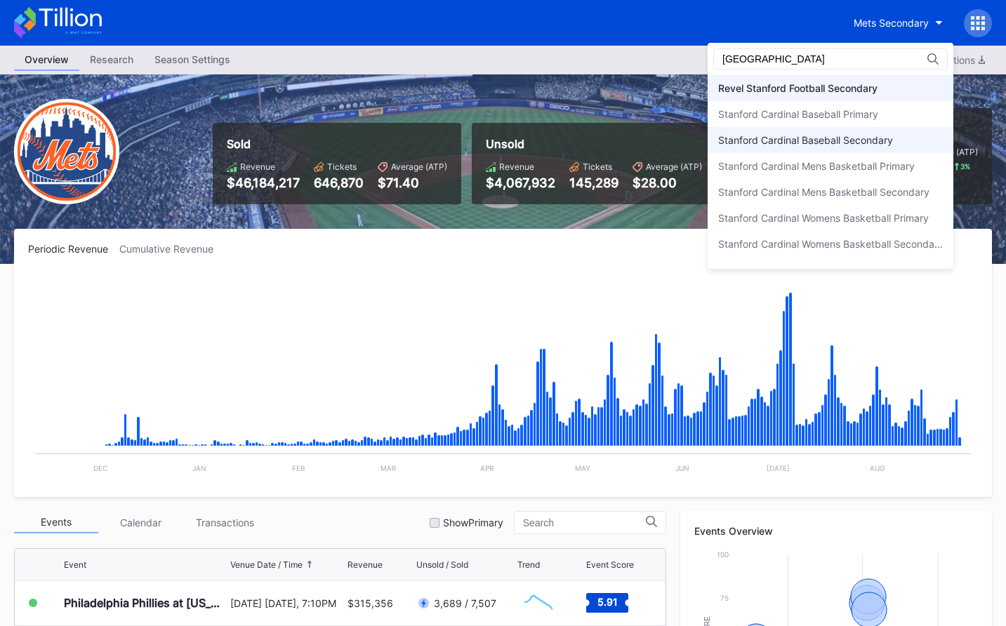
scroll to position [150, 0]
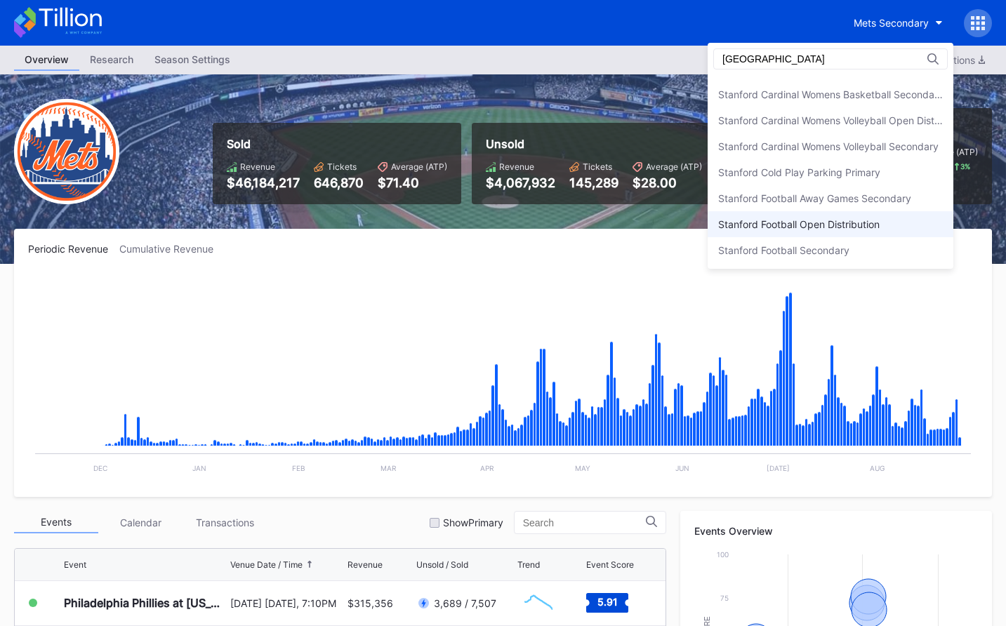
type input "stanford"
click at [852, 227] on div "Stanford Football Open Distribution" at bounding box center [798, 224] width 161 height 12
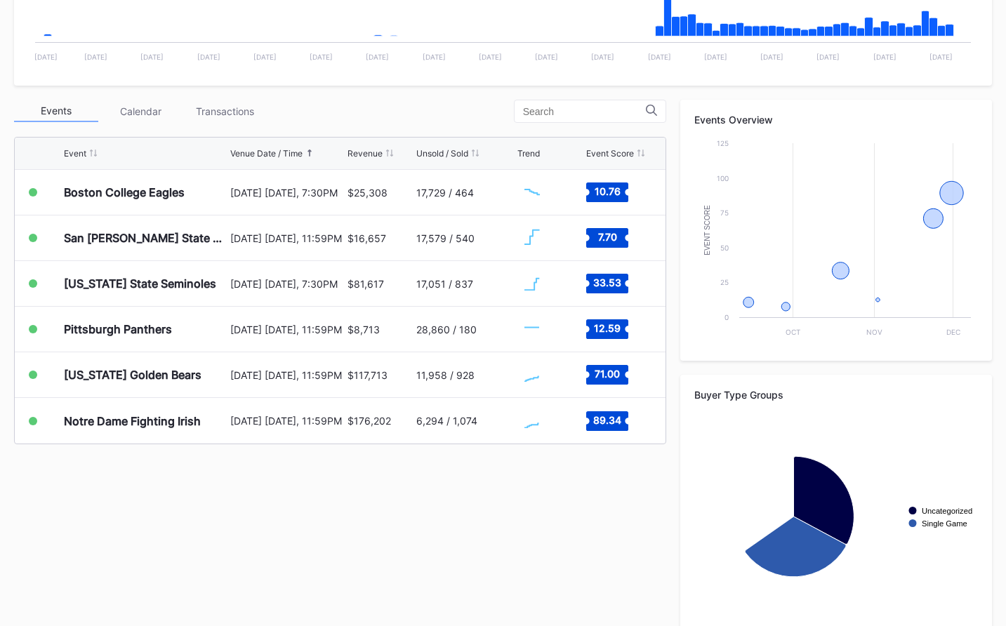
scroll to position [435, 0]
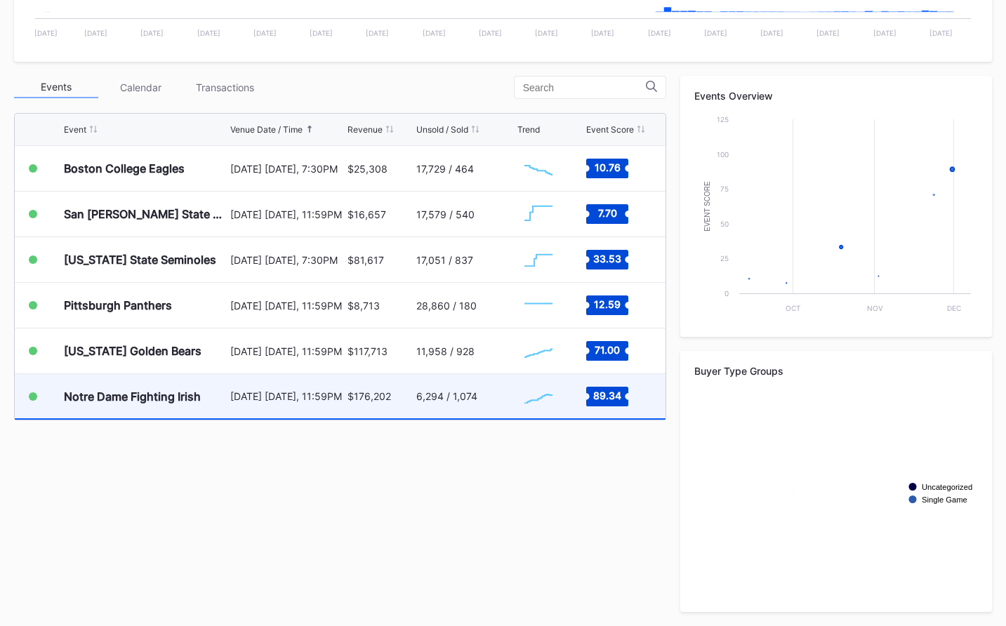
click at [437, 399] on div "6,294 / 1,074" at bounding box center [446, 396] width 61 height 12
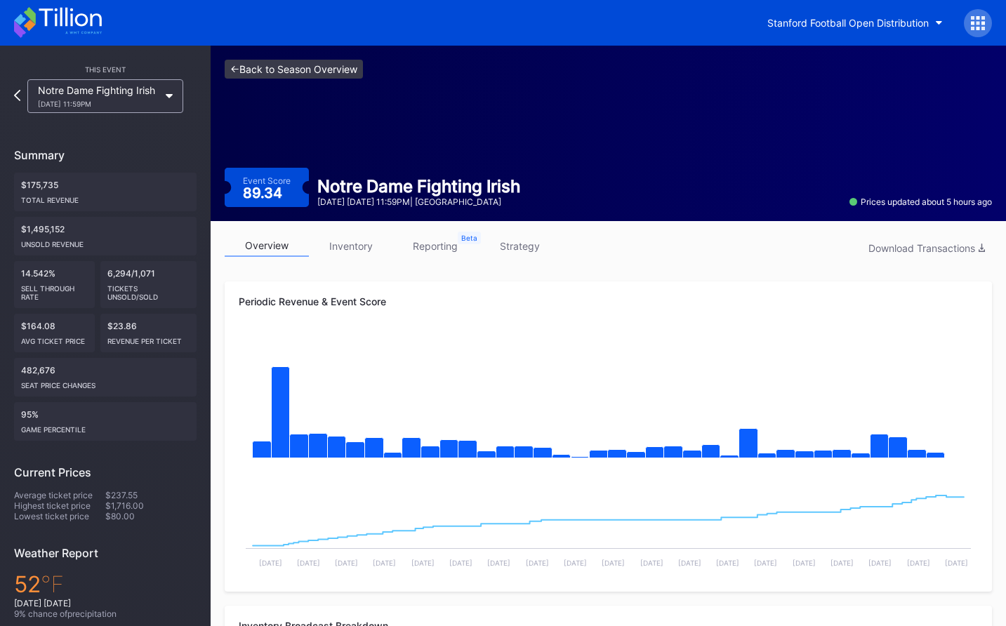
click at [329, 77] on link "<- Back to Season Overview" at bounding box center [294, 69] width 138 height 19
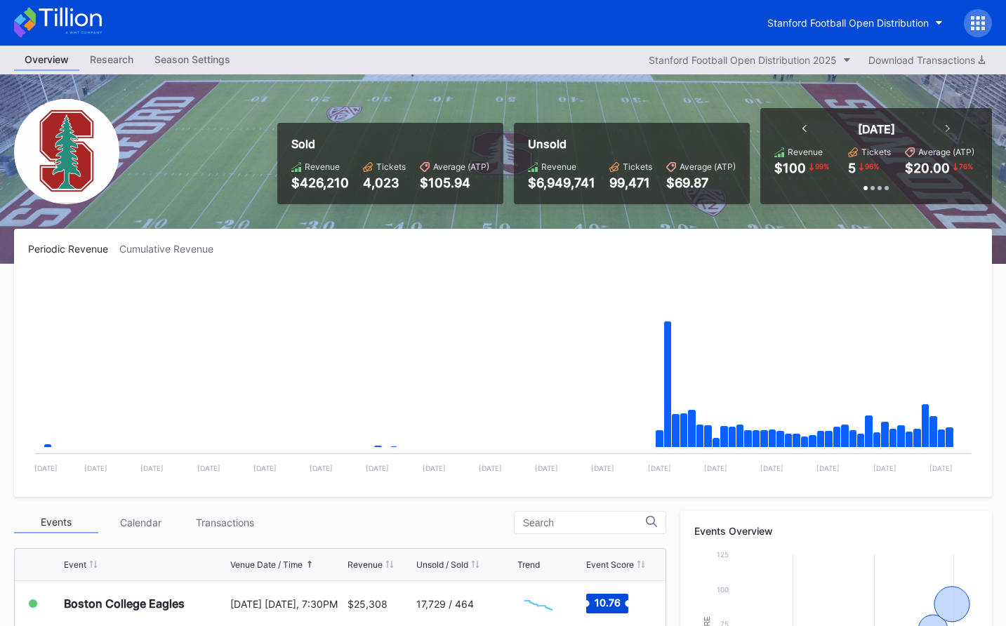
drag, startPoint x: 93, startPoint y: 31, endPoint x: 113, endPoint y: 18, distance: 23.4
click at [93, 31] on icon at bounding box center [58, 22] width 88 height 31
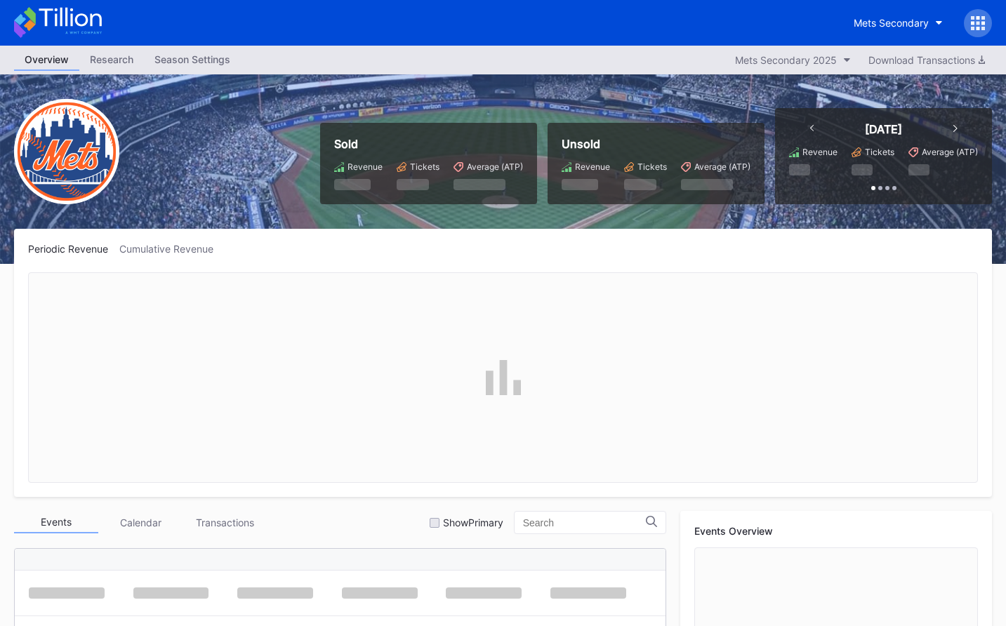
click at [977, 30] on div at bounding box center [978, 23] width 28 height 28
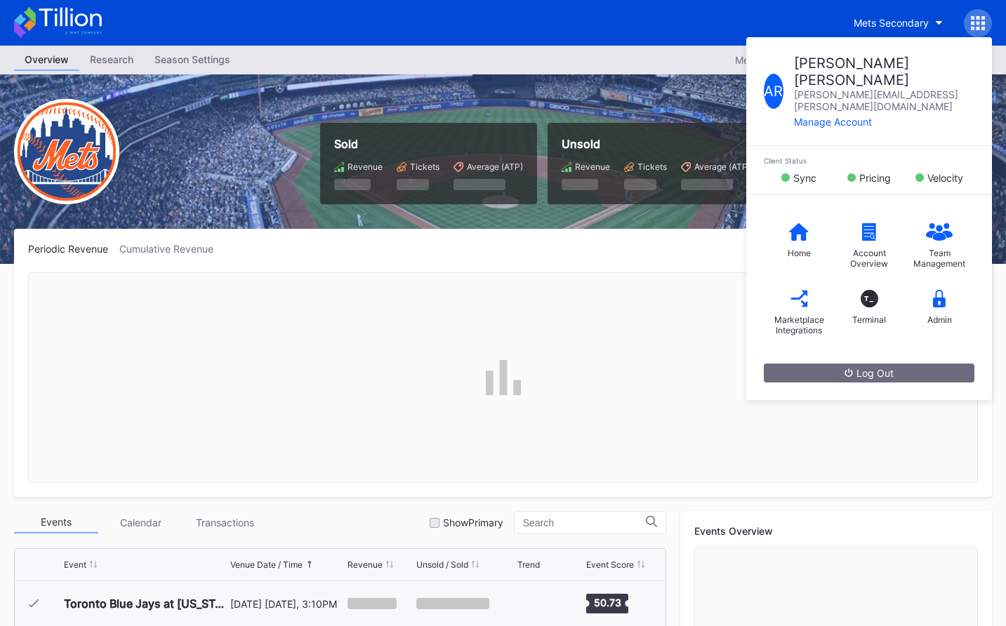
scroll to position [3012, 0]
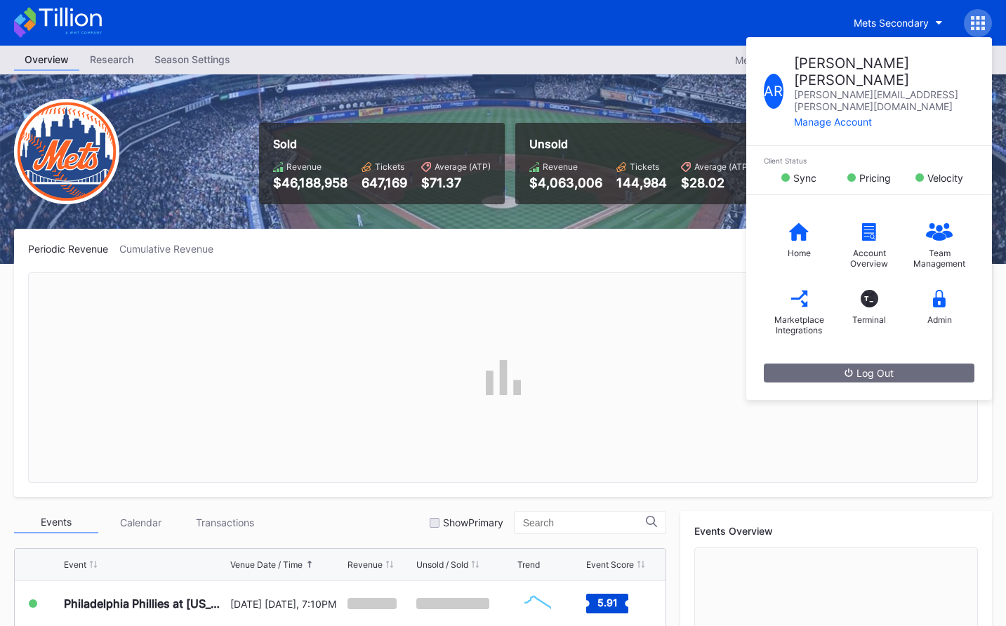
click at [461, 64] on div "Overview Research Season Settings Mets Secondary 2025 Download Transactions" at bounding box center [503, 60] width 1006 height 29
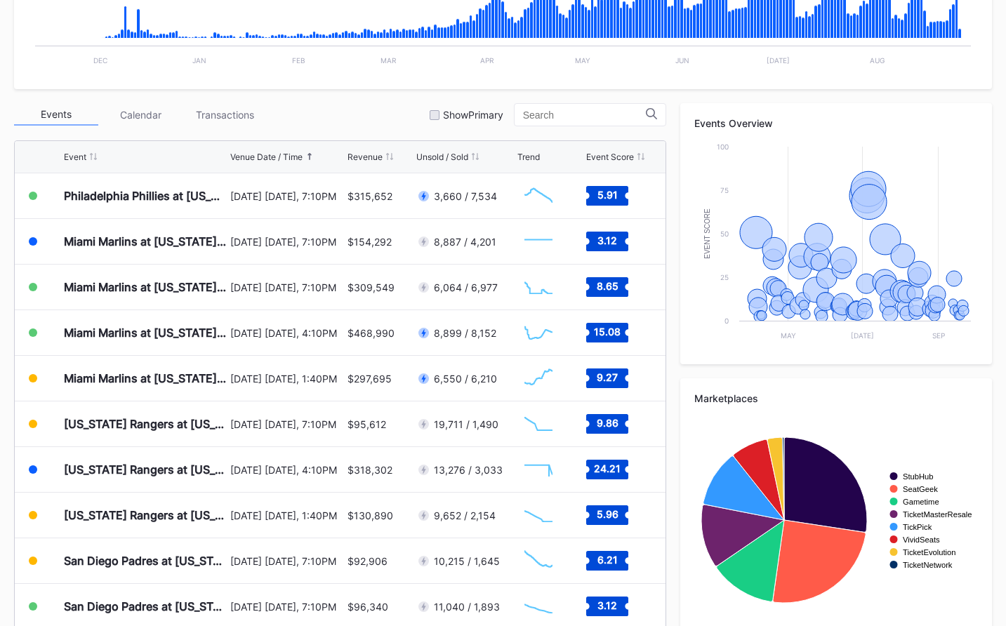
scroll to position [435, 0]
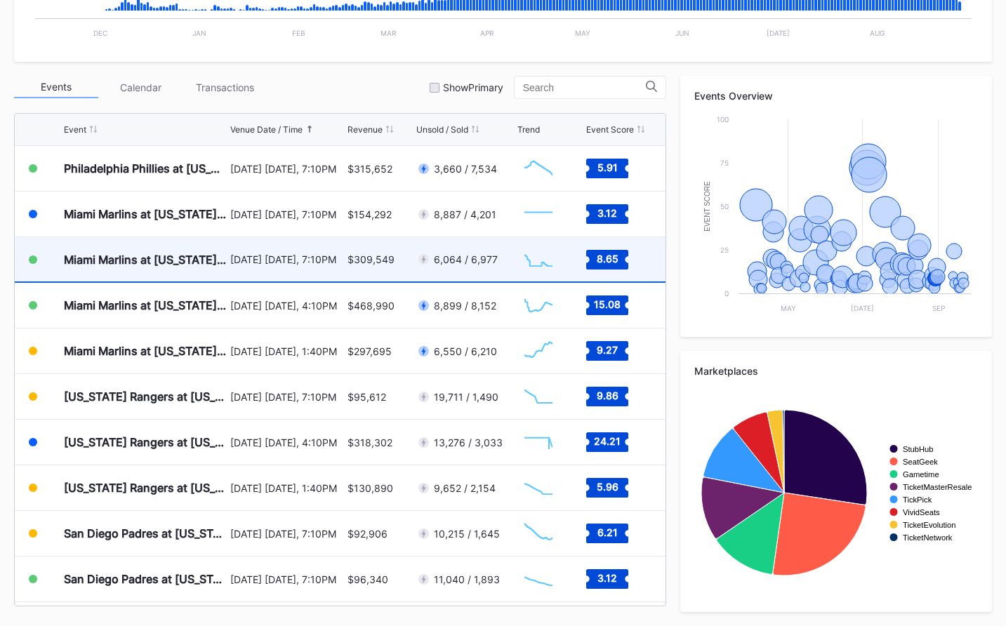
click at [282, 249] on div "August 29 Friday, 7:10PM" at bounding box center [287, 259] width 114 height 44
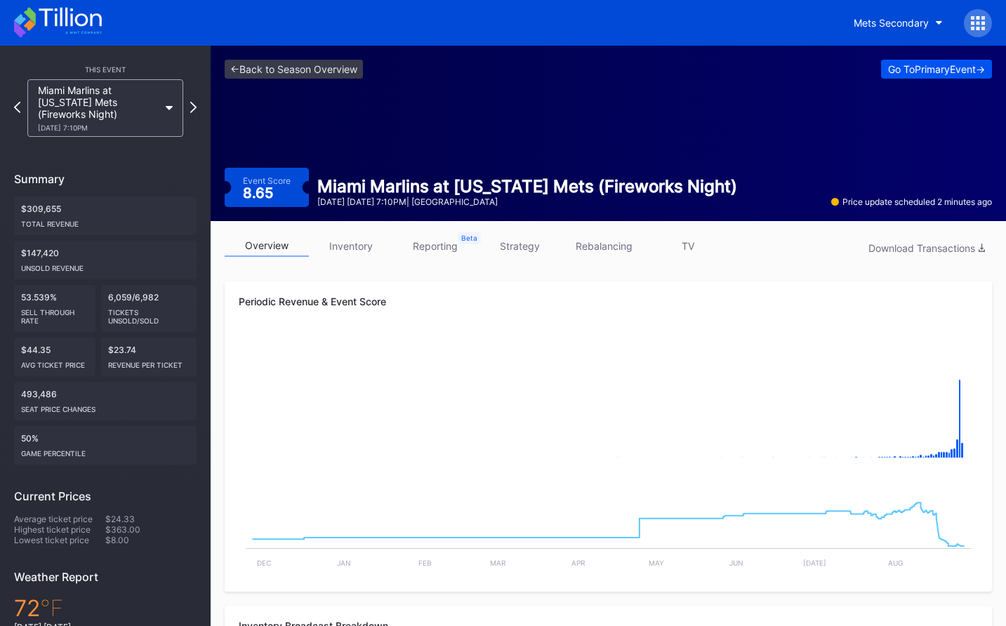
click at [970, 67] on div "Go To Primary Event ->" at bounding box center [936, 69] width 97 height 12
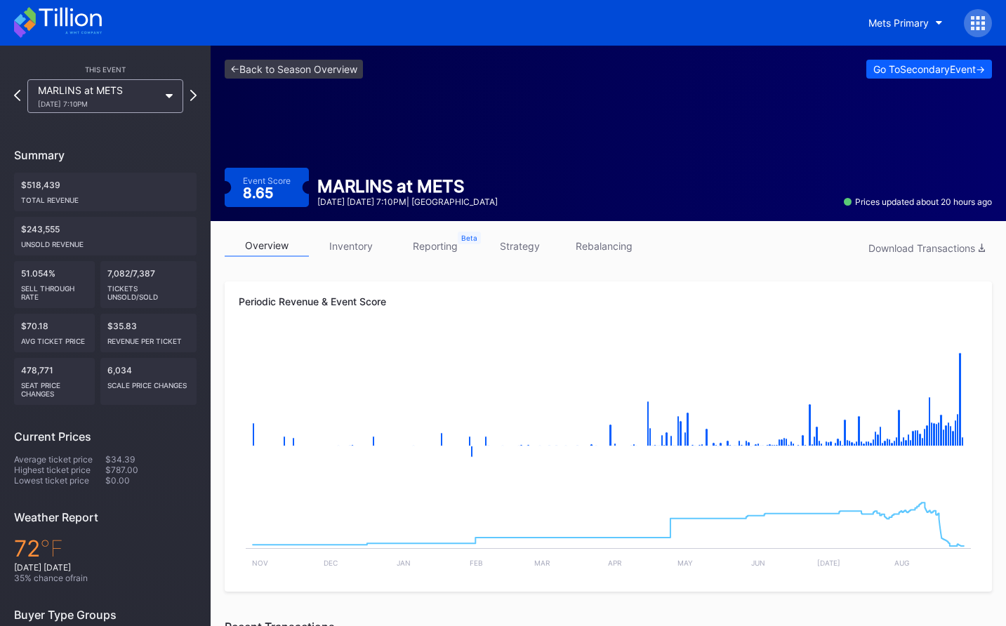
click at [434, 249] on link "reporting" at bounding box center [435, 246] width 84 height 22
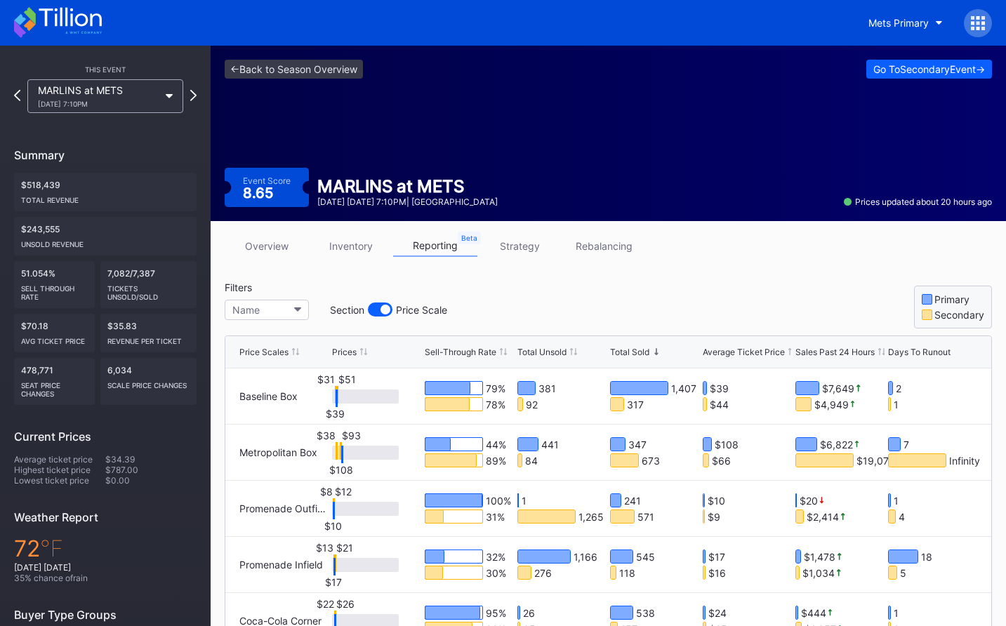
click at [537, 352] on div "Total Unsold" at bounding box center [541, 352] width 49 height 11
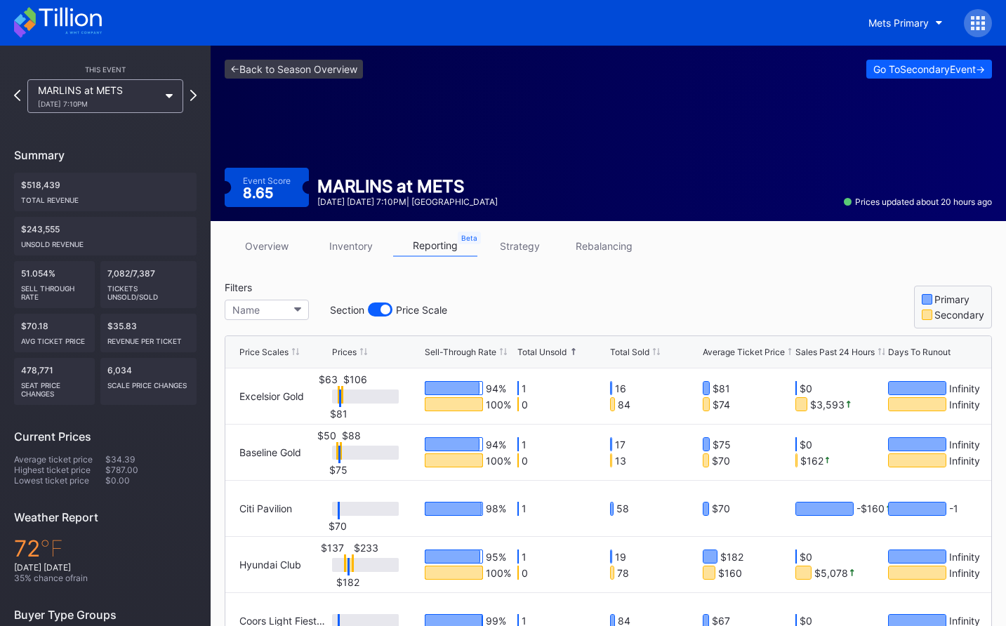
click at [537, 352] on div "Total Unsold" at bounding box center [541, 352] width 49 height 11
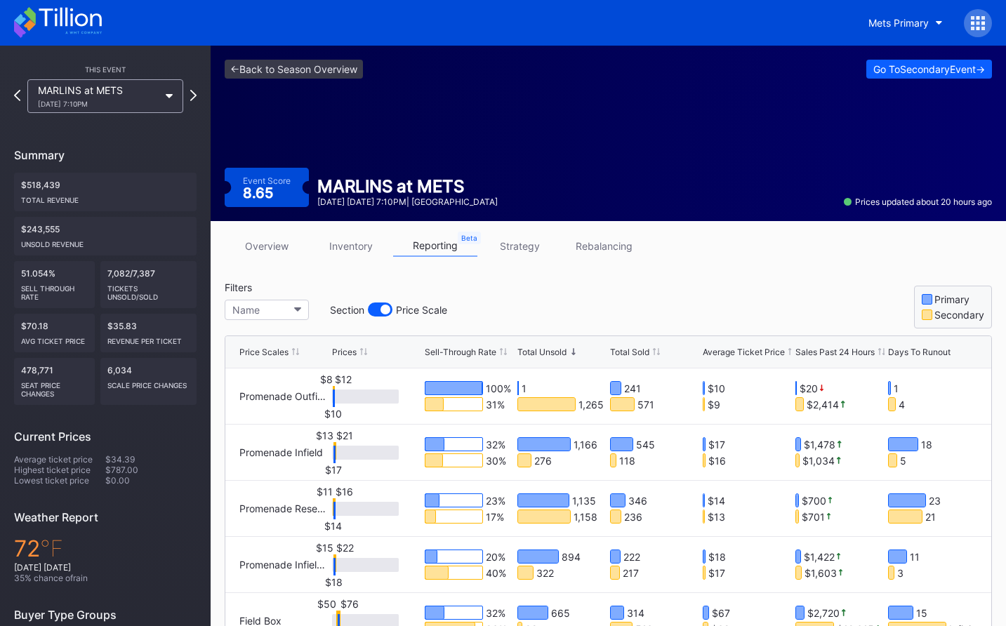
click at [272, 240] on link "overview" at bounding box center [267, 246] width 84 height 22
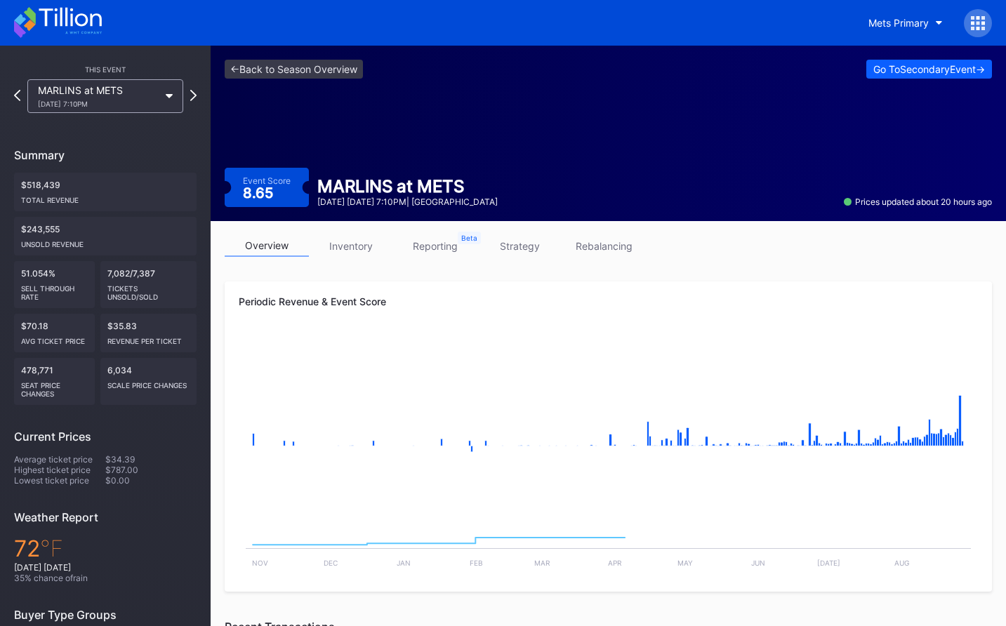
click at [312, 100] on div "<- Back to Season Overview Go To Secondary Event -> Event Score 8.65 MARLINS at…" at bounding box center [608, 134] width 795 height 176
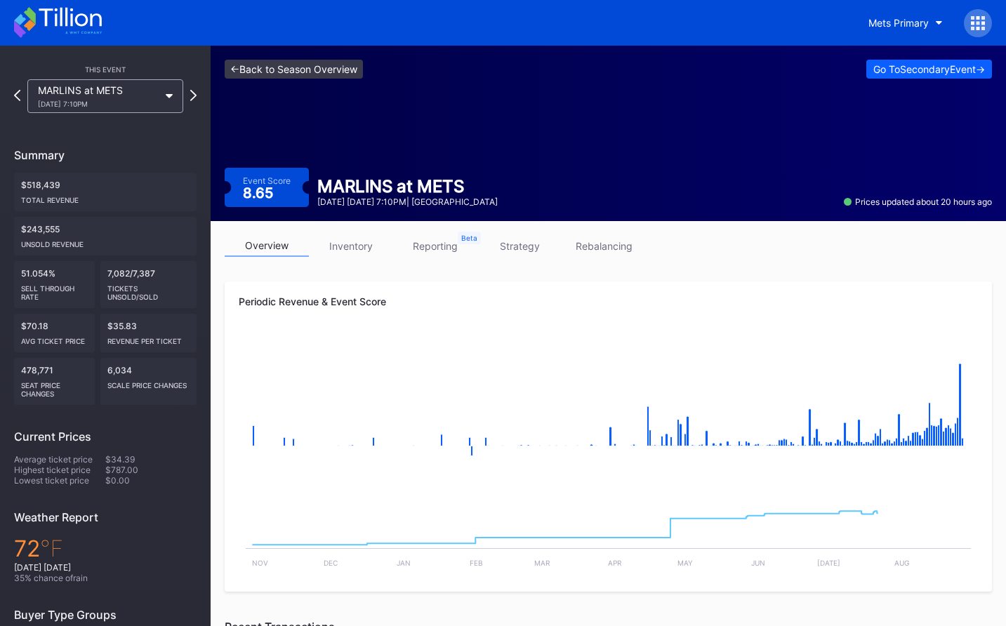
click at [312, 65] on link "<- Back to Season Overview" at bounding box center [294, 69] width 138 height 19
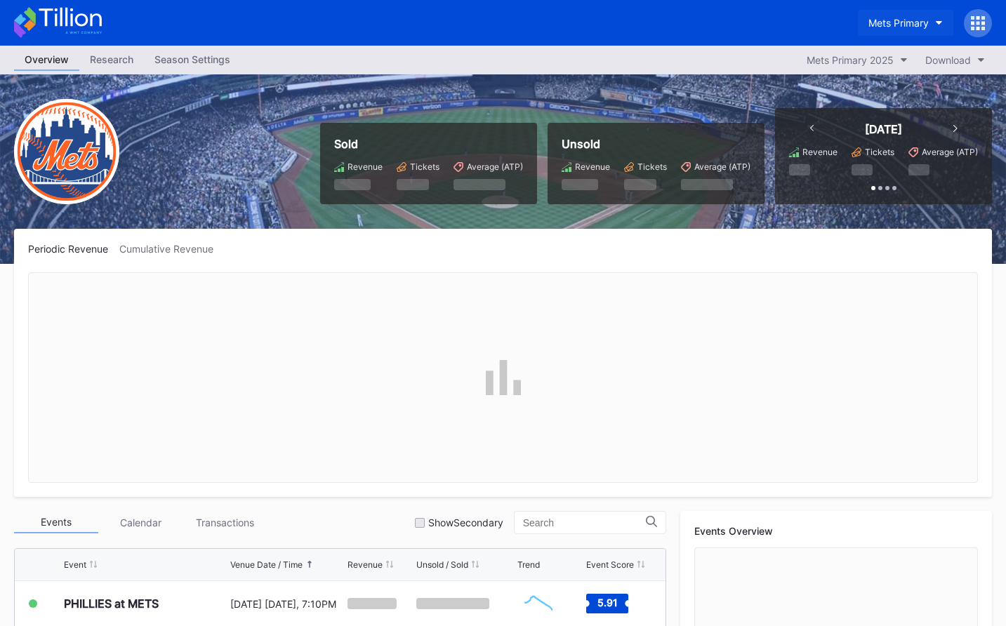
click at [875, 34] on button "Mets Primary" at bounding box center [905, 23] width 95 height 26
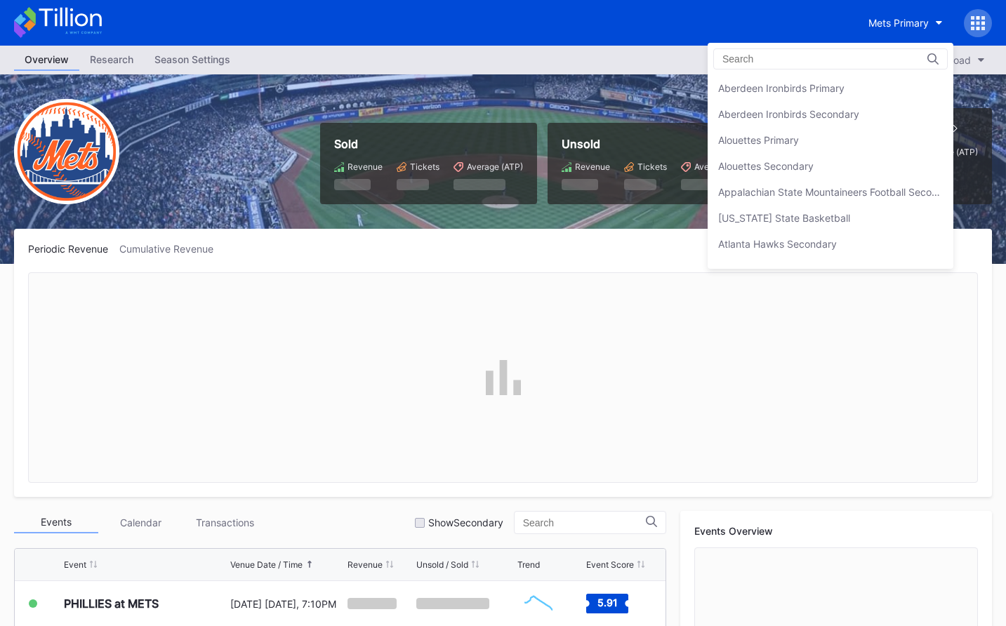
scroll to position [2182, 0]
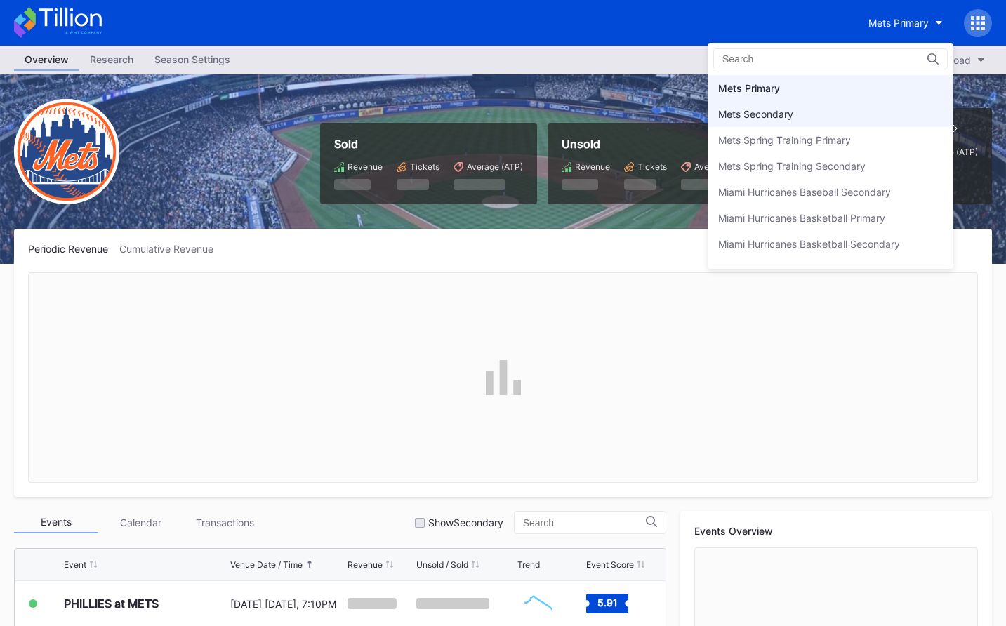
click at [849, 114] on div "Mets Secondary" at bounding box center [831, 114] width 246 height 26
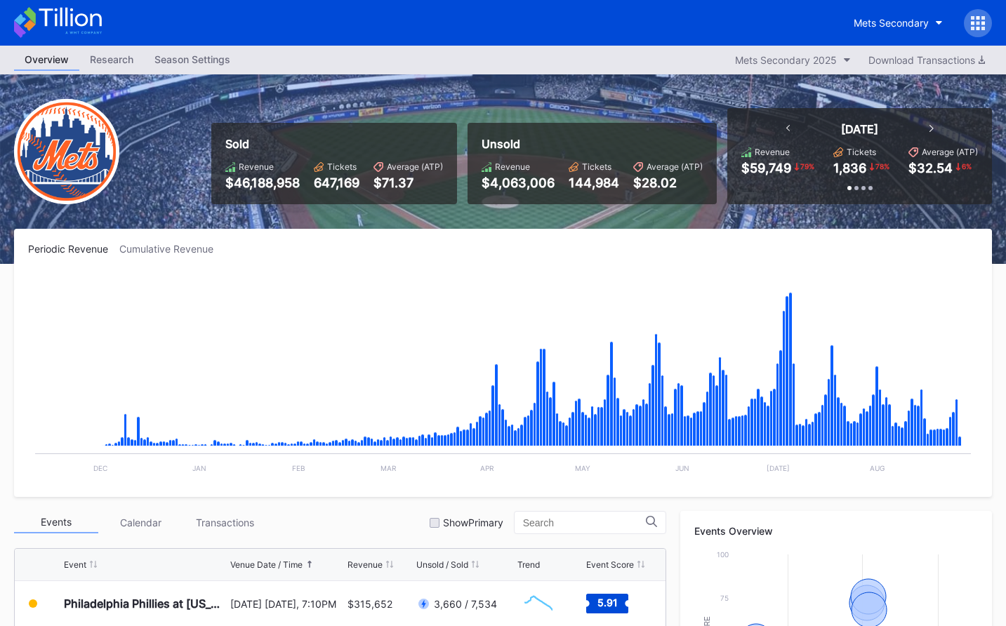
click at [91, 18] on icon at bounding box center [70, 17] width 62 height 19
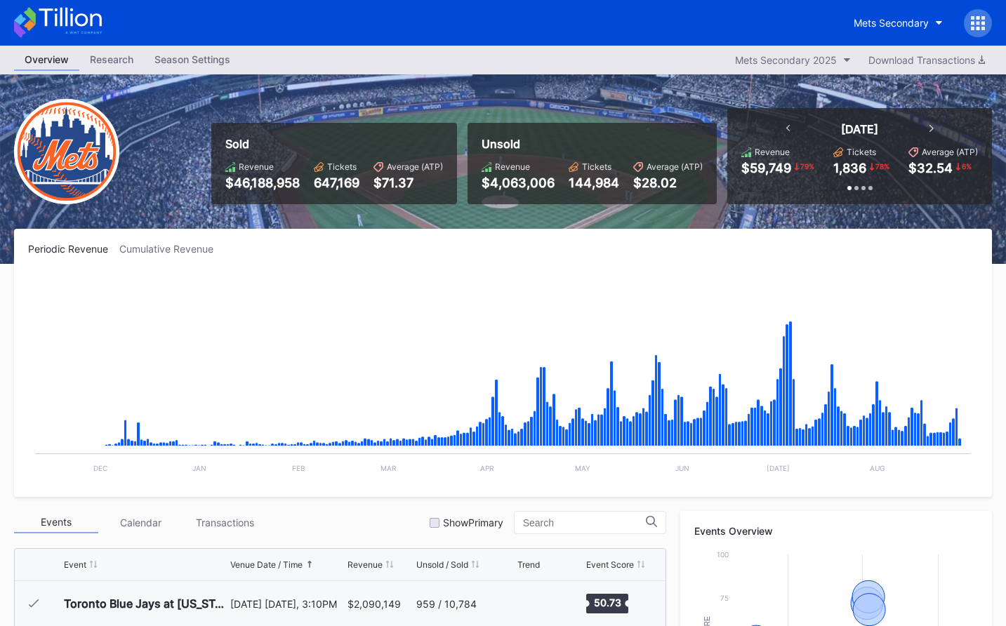
scroll to position [3012, 0]
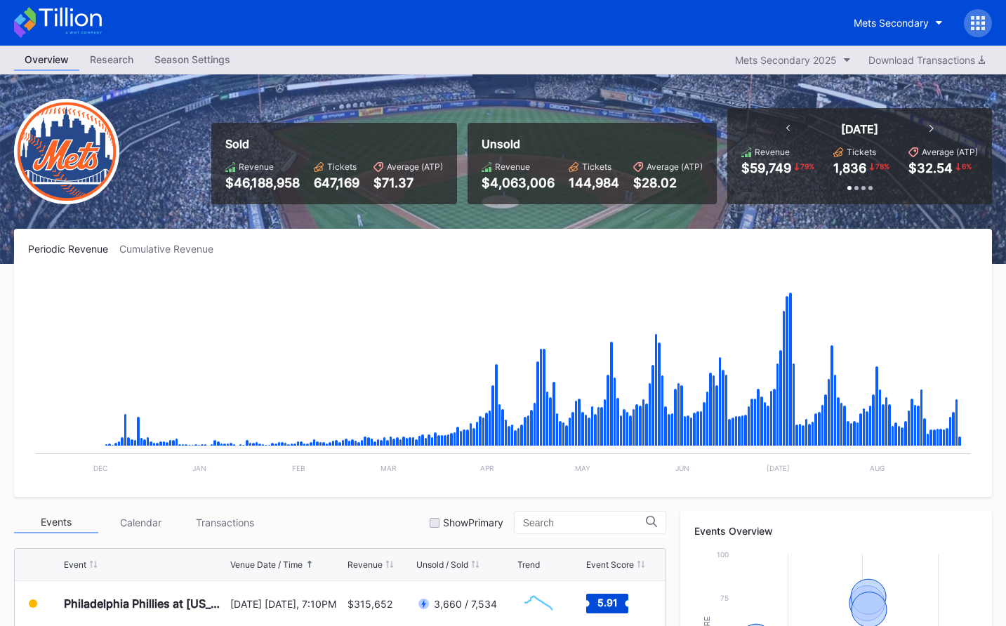
click at [103, 18] on div "Mets Secondary" at bounding box center [503, 23] width 1006 height 46
click at [80, 18] on icon at bounding box center [58, 22] width 88 height 31
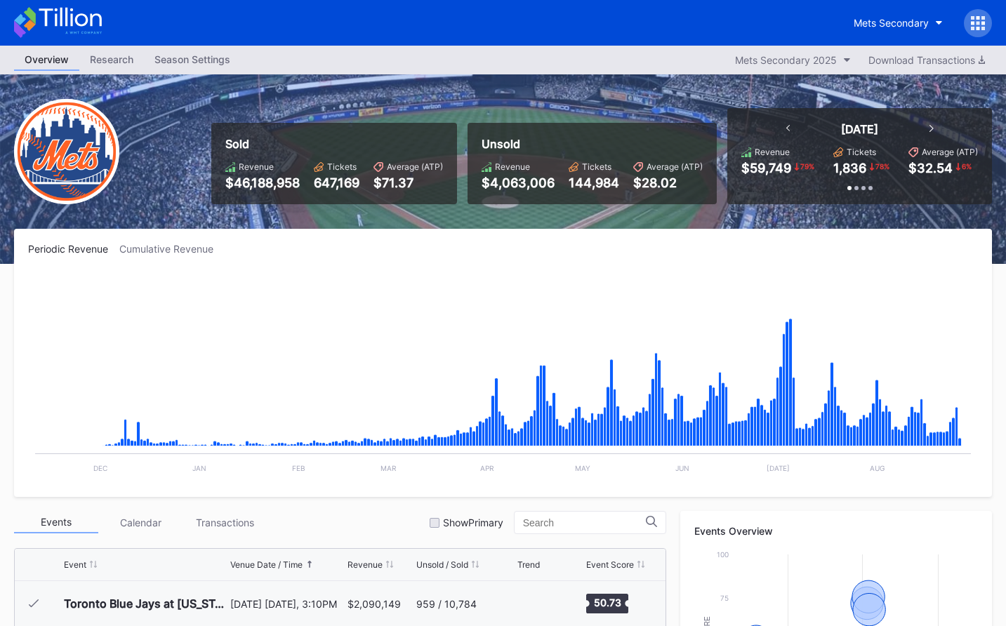
scroll to position [3012, 0]
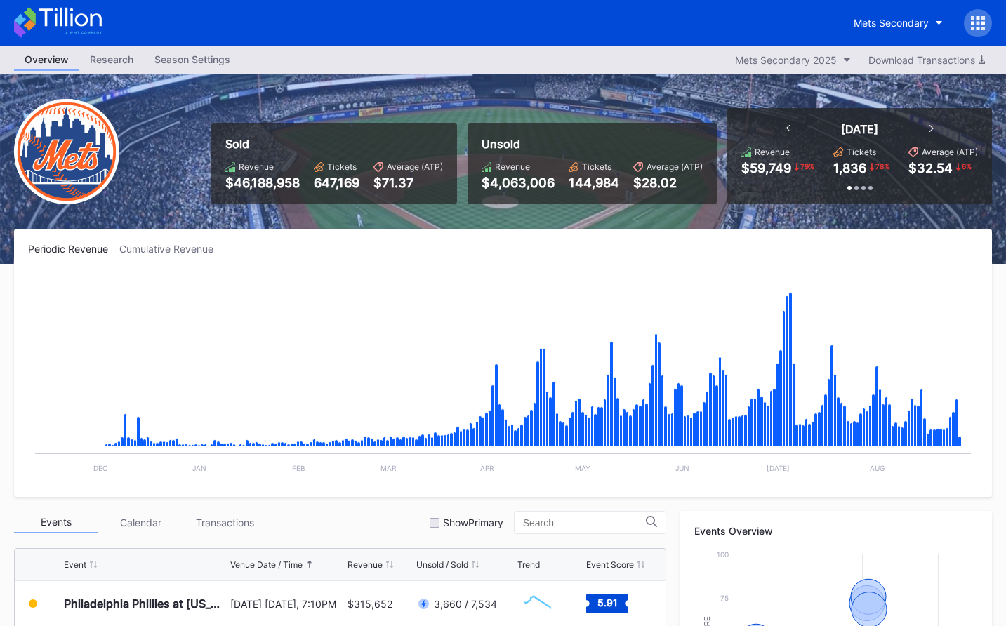
click at [977, 28] on icon at bounding box center [979, 29] width 4 height 4
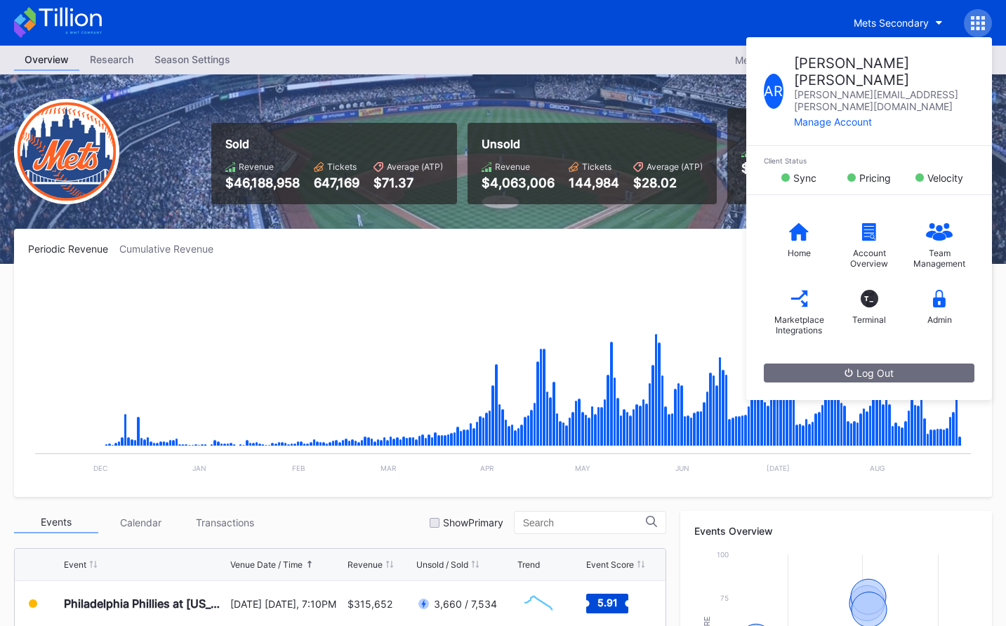
click at [991, 22] on div "A R Andrew Robinson andrew.robinson@eventdynamic.com Manage Account Client Stat…" at bounding box center [978, 23] width 28 height 28
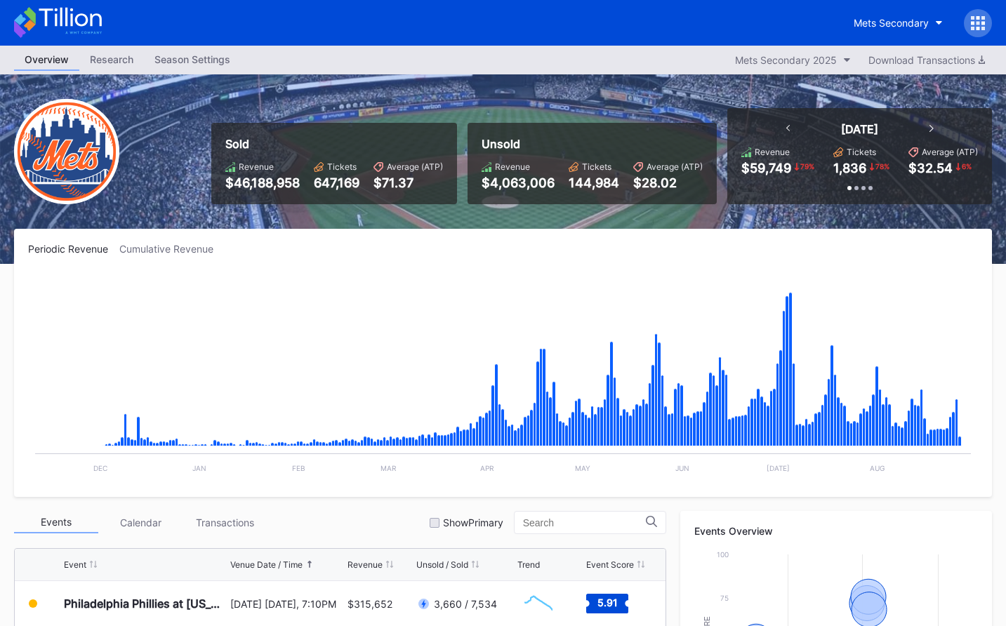
click at [988, 24] on div at bounding box center [978, 23] width 28 height 28
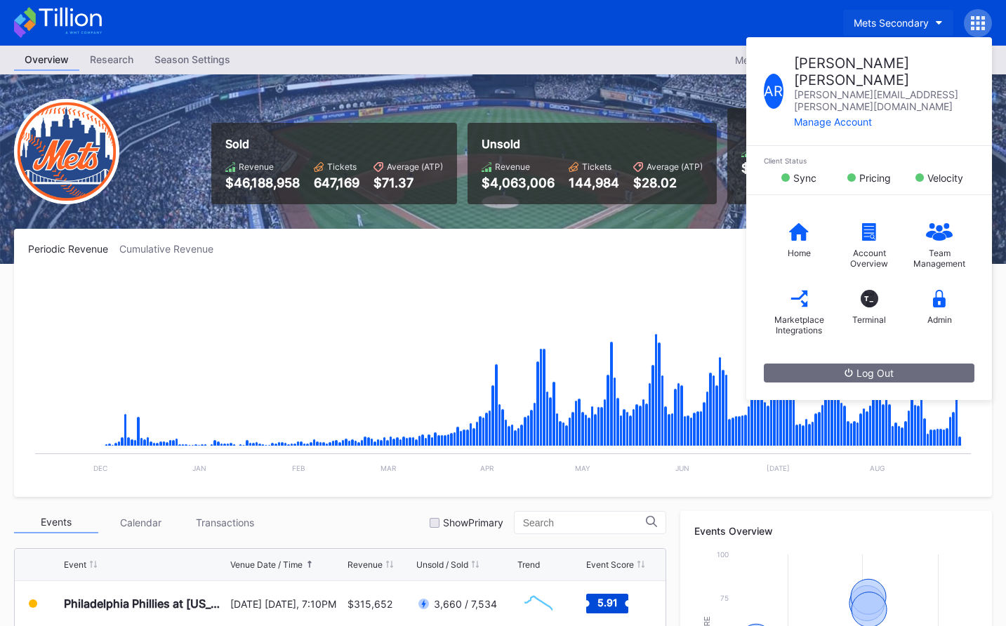
click at [892, 32] on button "Mets Secondary" at bounding box center [898, 23] width 110 height 26
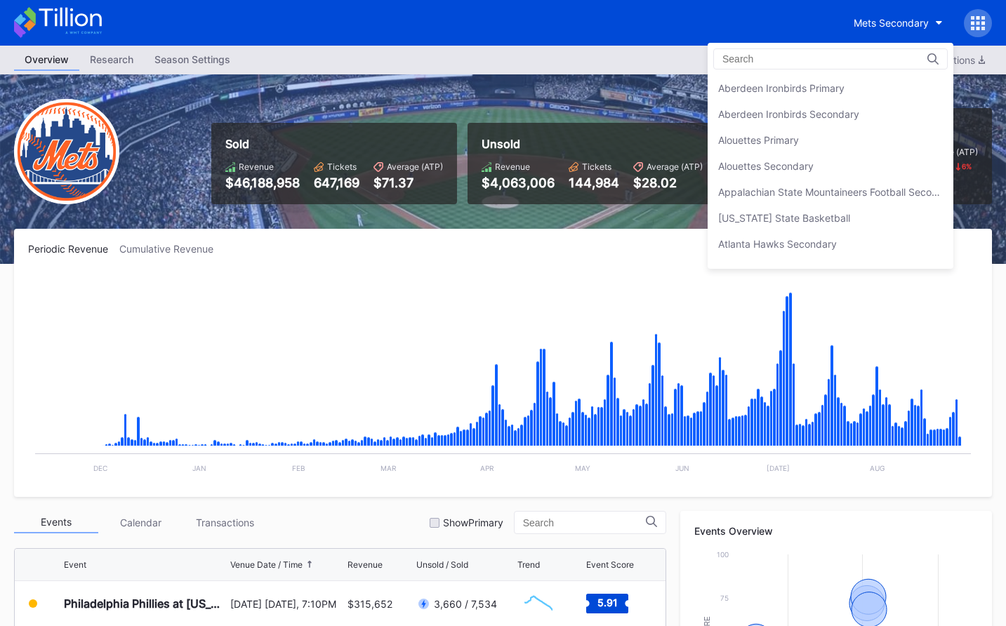
scroll to position [2208, 0]
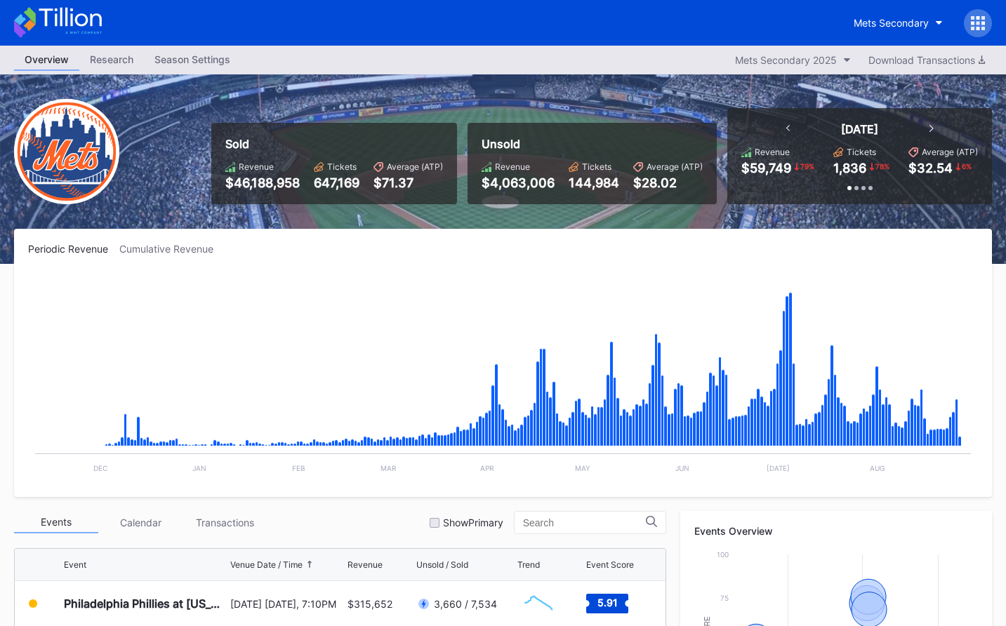
click at [901, 23] on div "Mets Secondary" at bounding box center [891, 23] width 75 height 12
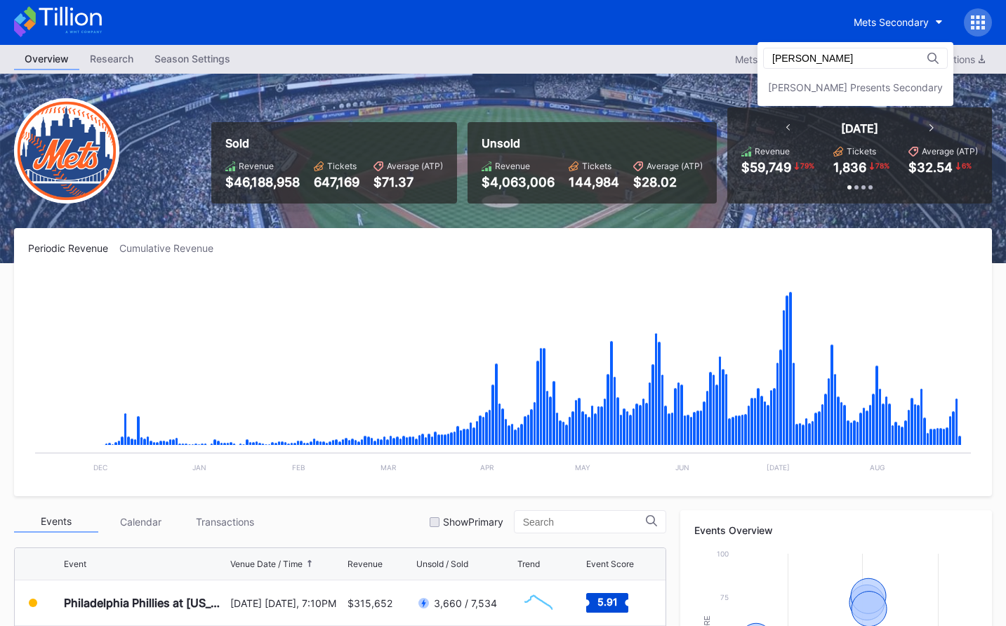
scroll to position [0, 0]
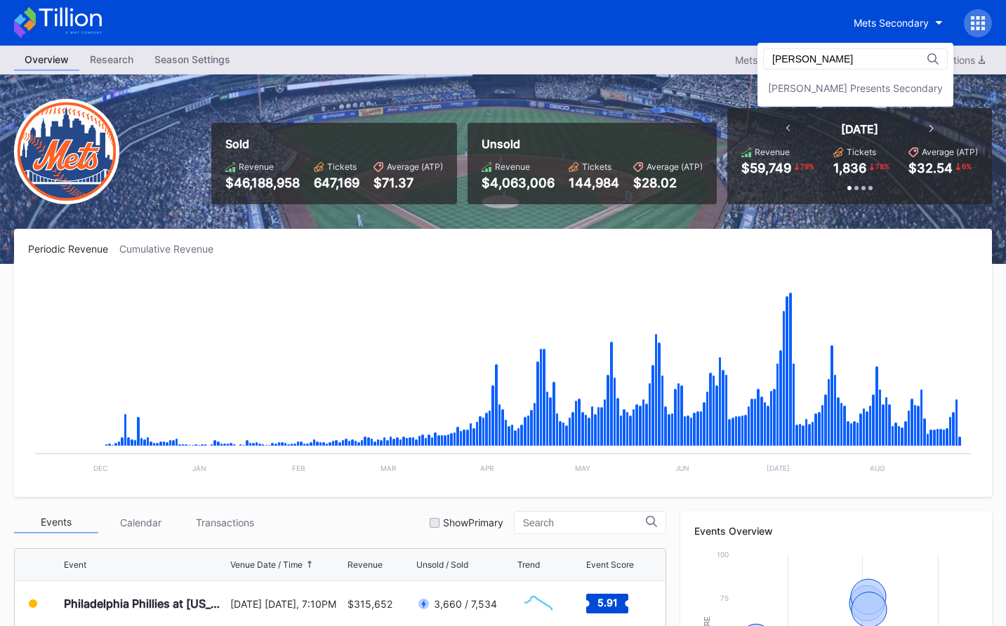
type input "danny"
click at [882, 74] on div "danny Danny Wimmer Presents Secondary" at bounding box center [856, 75] width 196 height 64
click at [882, 77] on div "Danny Wimmer Presents Secondary" at bounding box center [856, 88] width 196 height 26
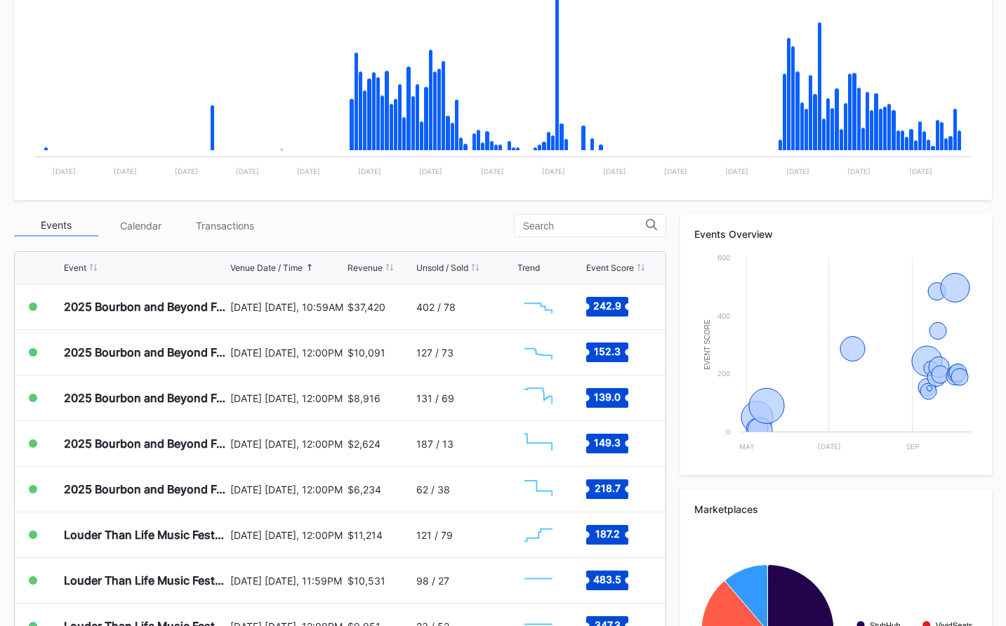
scroll to position [449, 0]
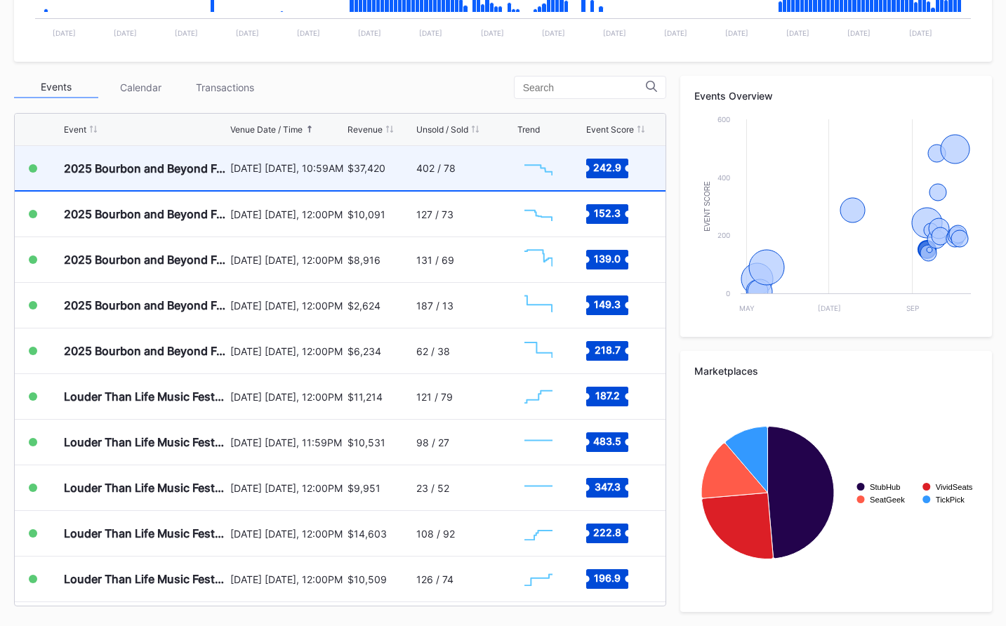
click at [404, 172] on div "$37,420" at bounding box center [380, 168] width 65 height 44
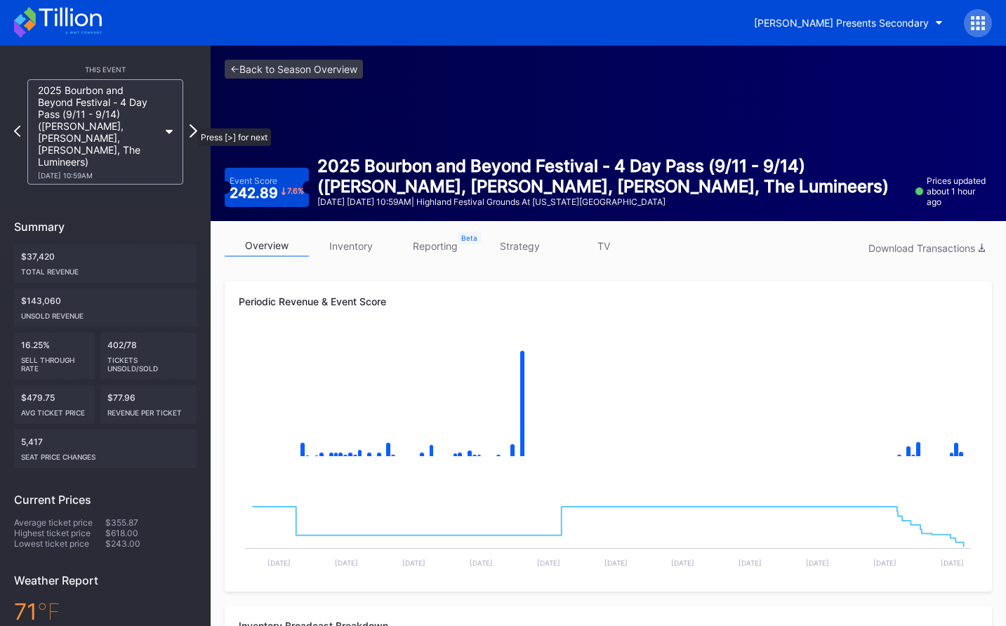
click at [191, 124] on icon at bounding box center [194, 130] width 8 height 13
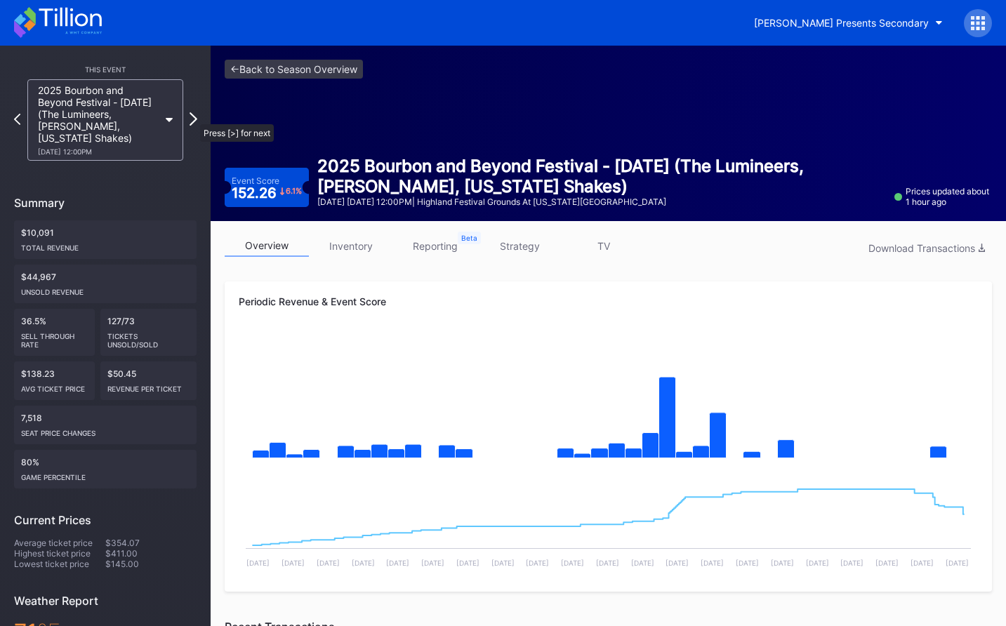
click at [193, 117] on icon at bounding box center [194, 118] width 8 height 13
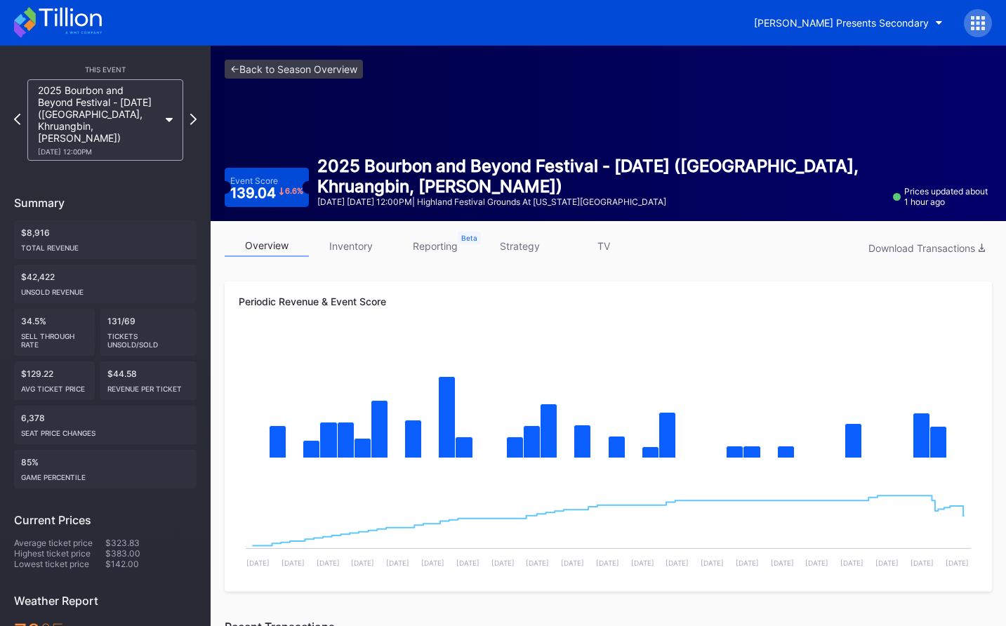
click at [197, 112] on div "This Event 2025 Bourbon and Beyond Festival - Friday (Phish, Khruangbin, Joe Bo…" at bounding box center [105, 449] width 211 height 807
click at [194, 114] on icon at bounding box center [194, 118] width 8 height 13
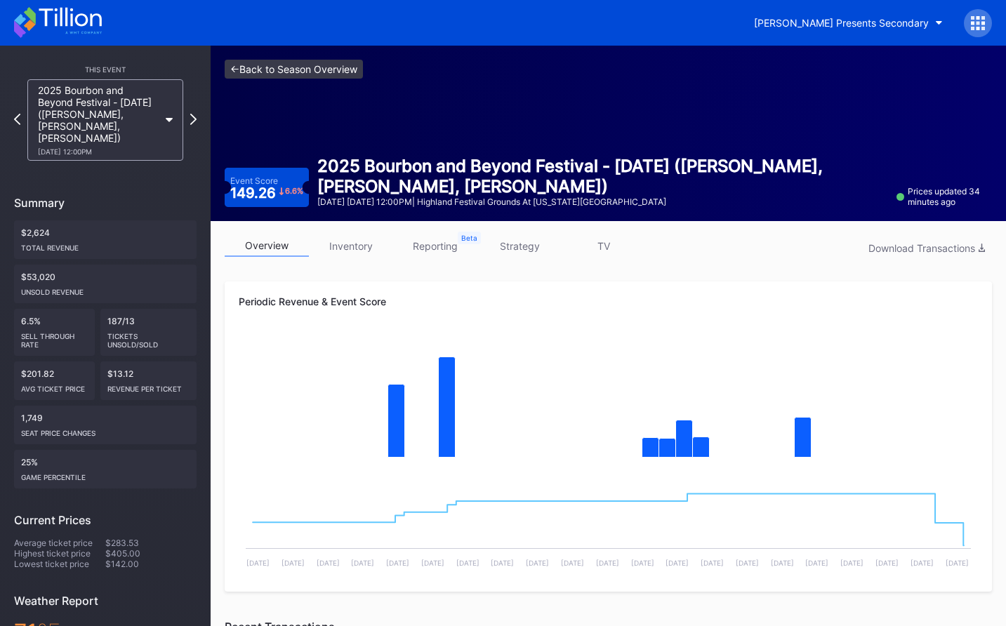
click at [328, 67] on link "<- Back to Season Overview" at bounding box center [294, 69] width 138 height 19
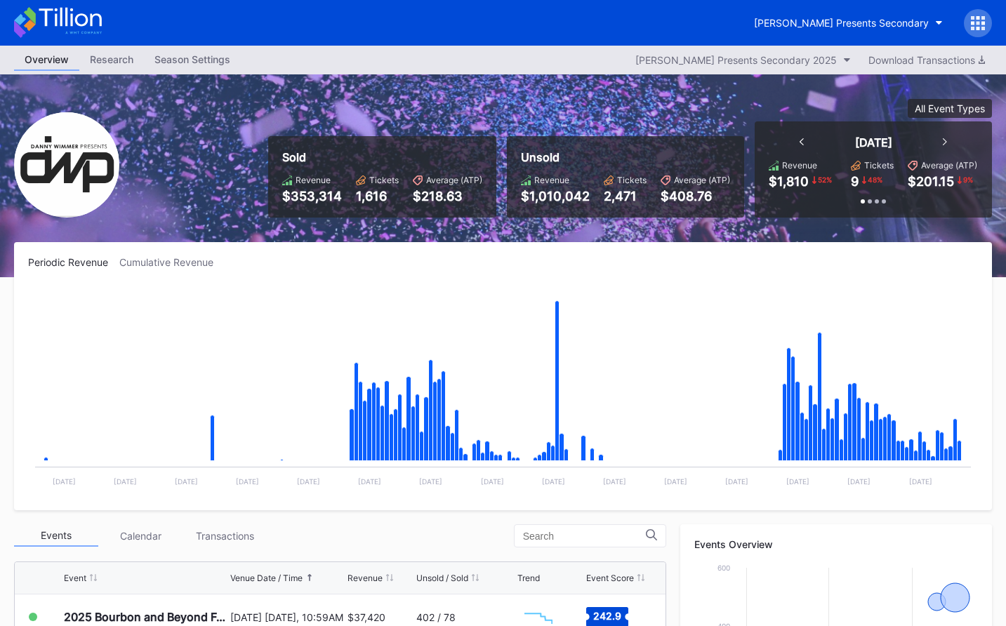
click at [85, 23] on icon at bounding box center [70, 17] width 62 height 19
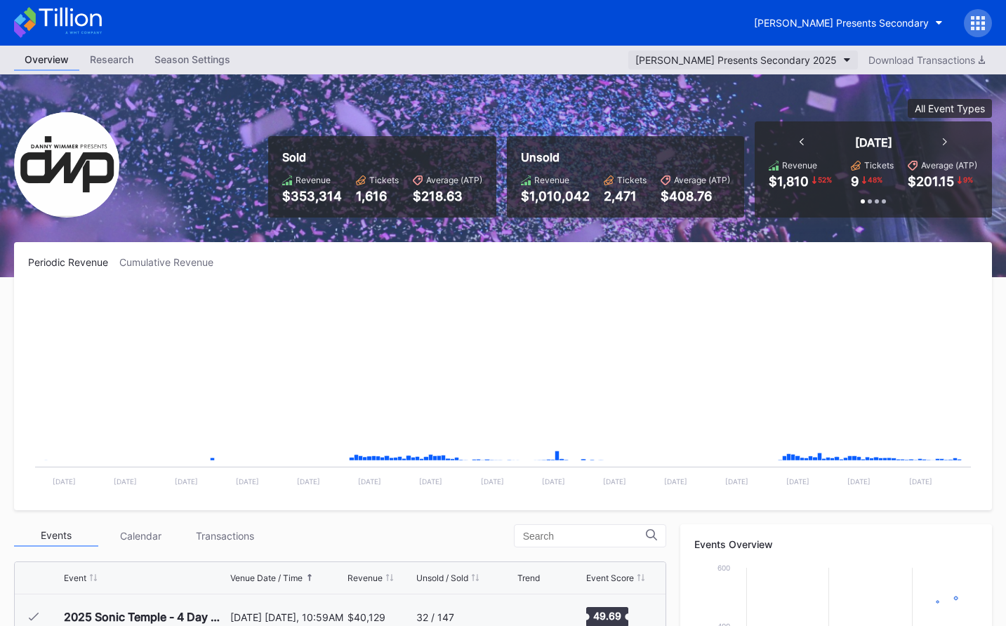
scroll to position [228, 0]
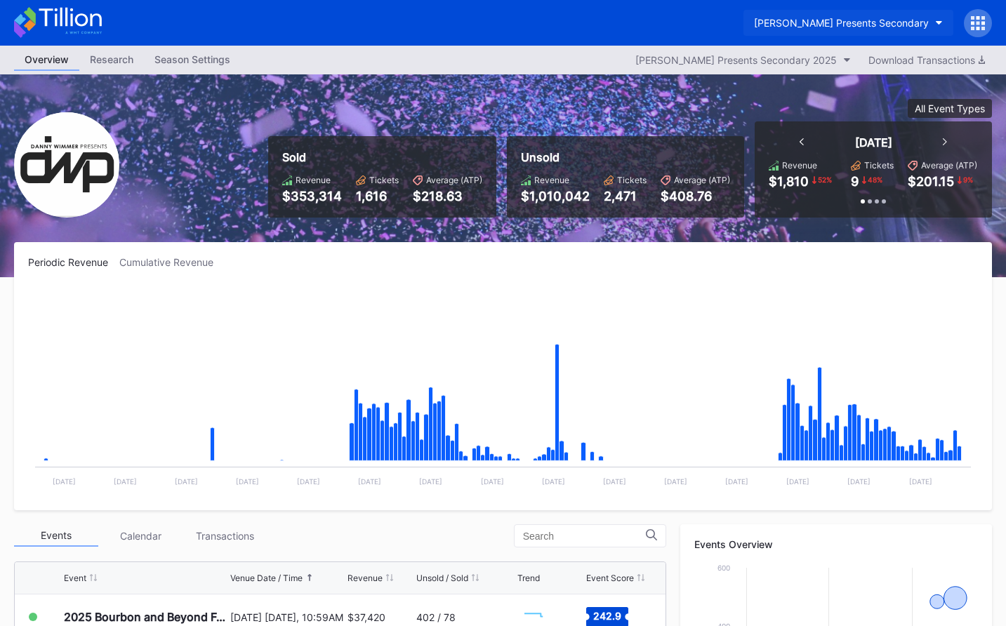
click at [794, 15] on button "Danny Wimmer Presents Secondary" at bounding box center [848, 23] width 210 height 26
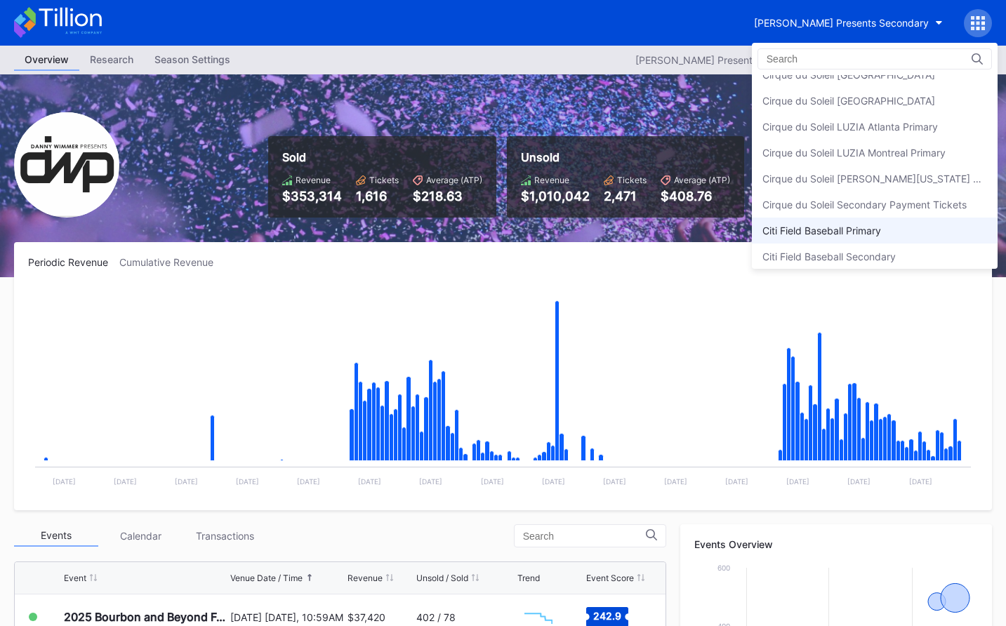
scroll to position [636, 0]
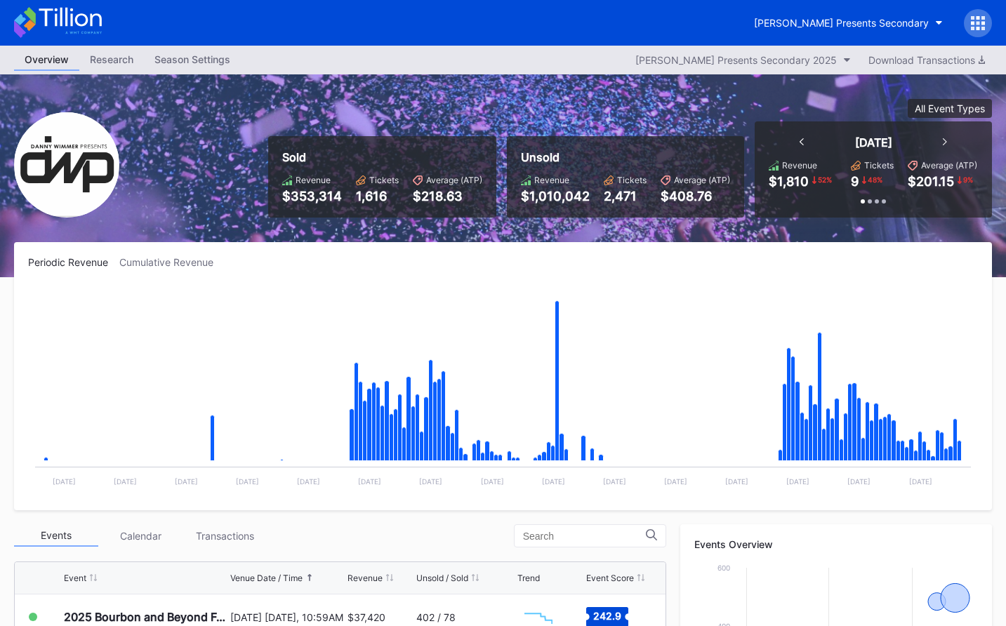
click at [88, 13] on icon at bounding box center [58, 22] width 88 height 31
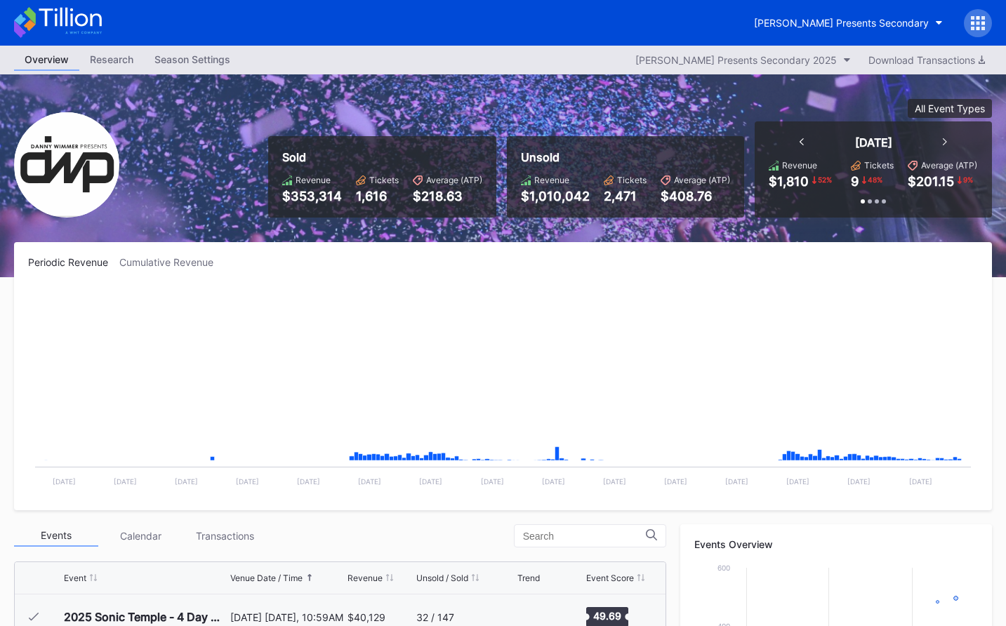
scroll to position [228, 0]
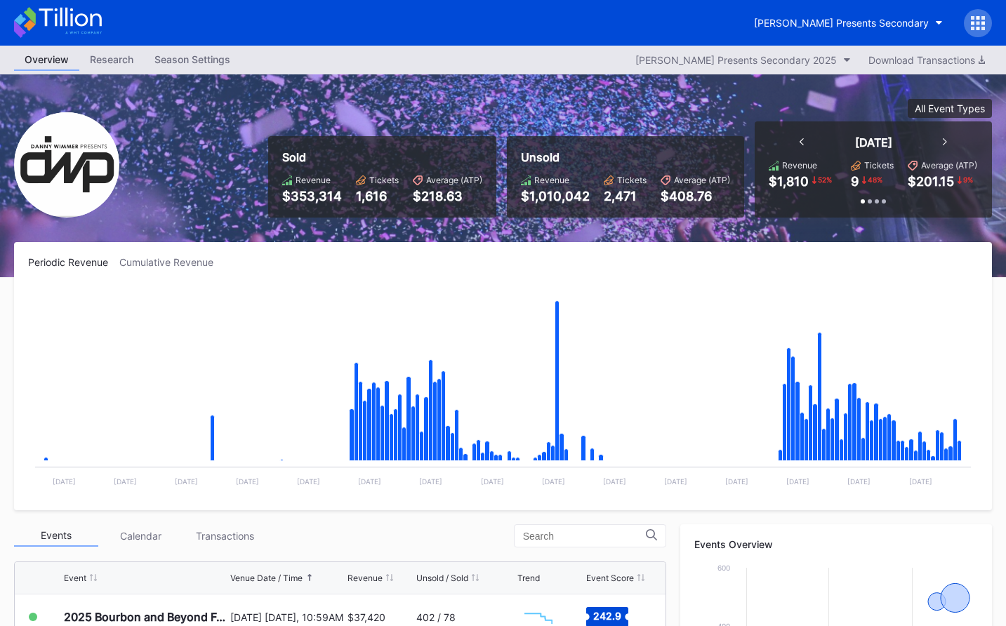
click at [77, 22] on icon at bounding box center [70, 17] width 62 height 19
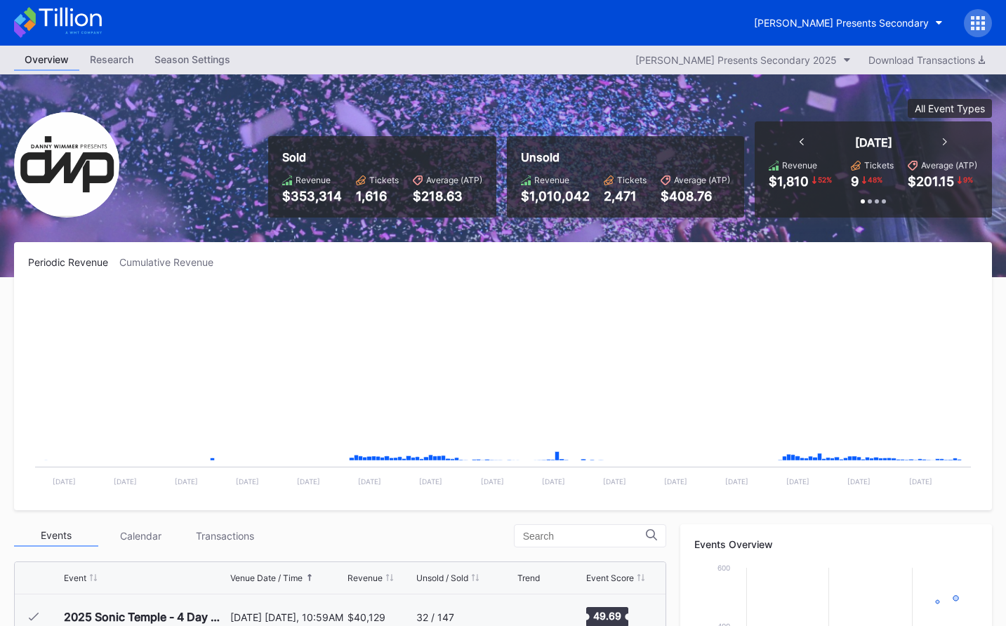
scroll to position [228, 0]
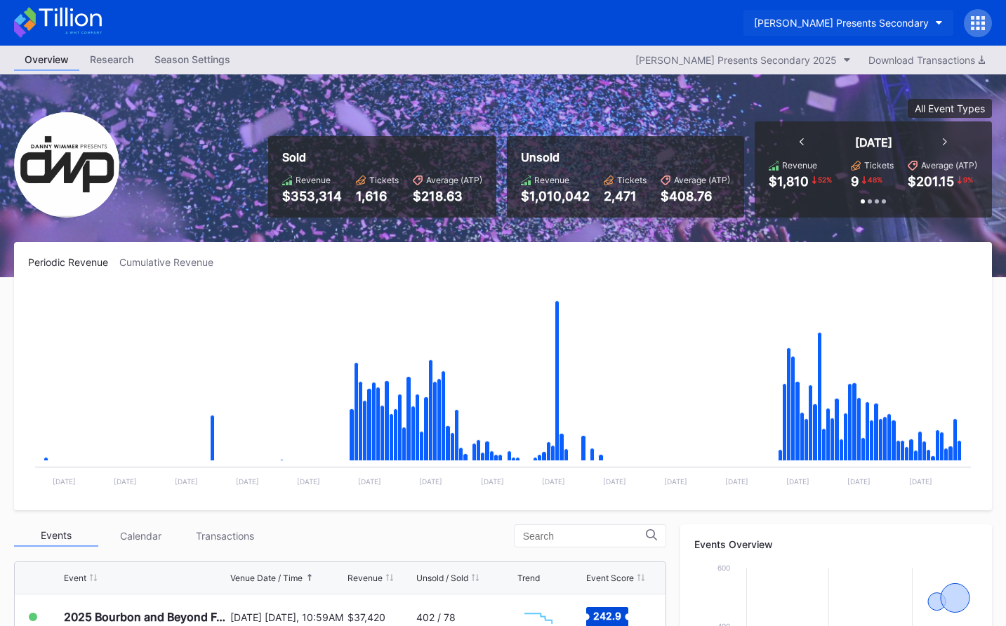
click at [762, 20] on div "Danny Wimmer Presents Secondary" at bounding box center [841, 23] width 175 height 12
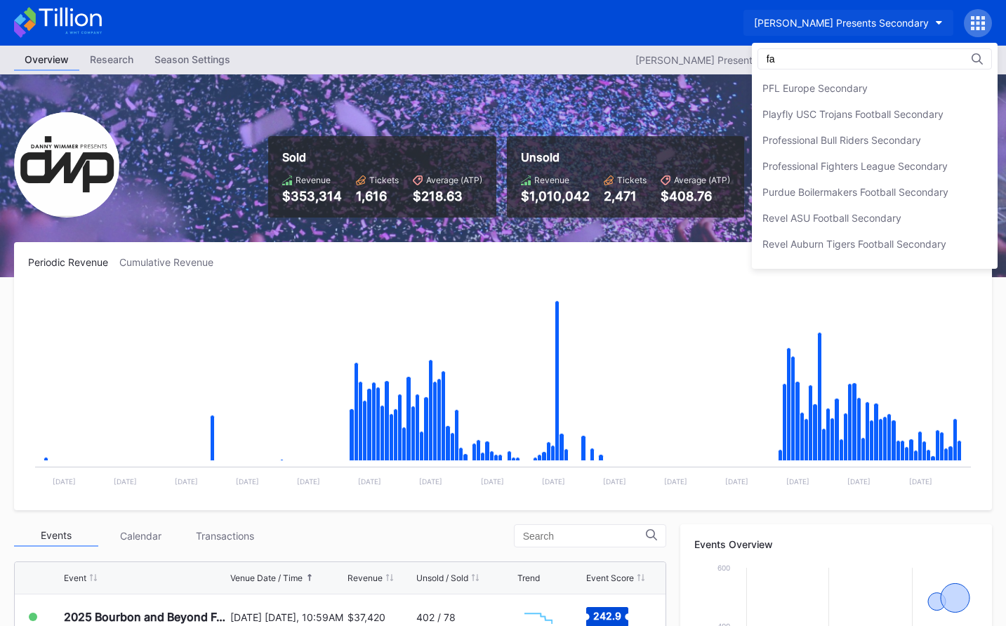
scroll to position [0, 0]
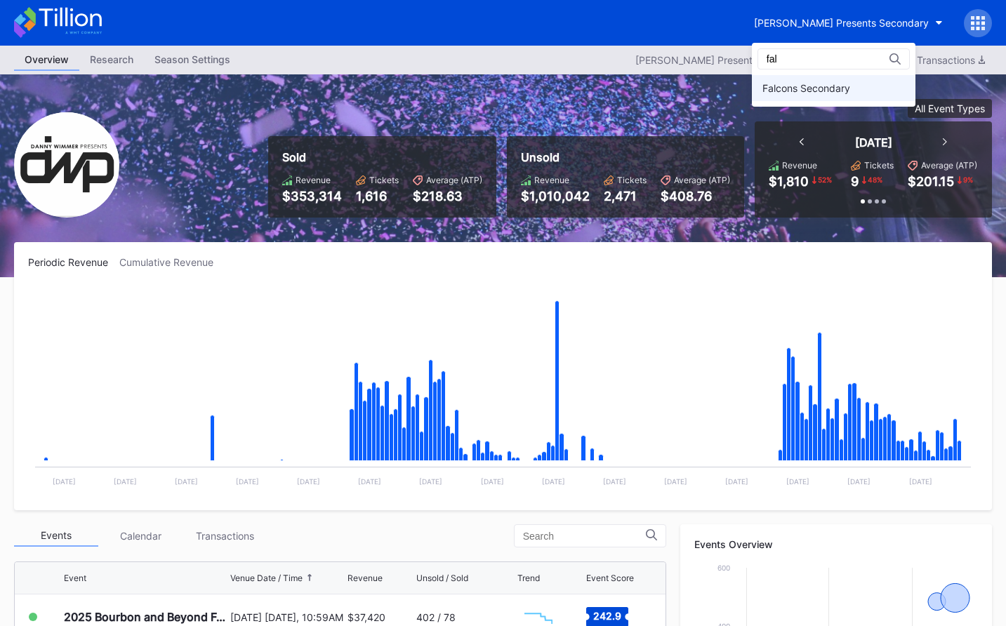
type input "fal"
click at [793, 98] on div "Falcons Secondary" at bounding box center [834, 88] width 164 height 26
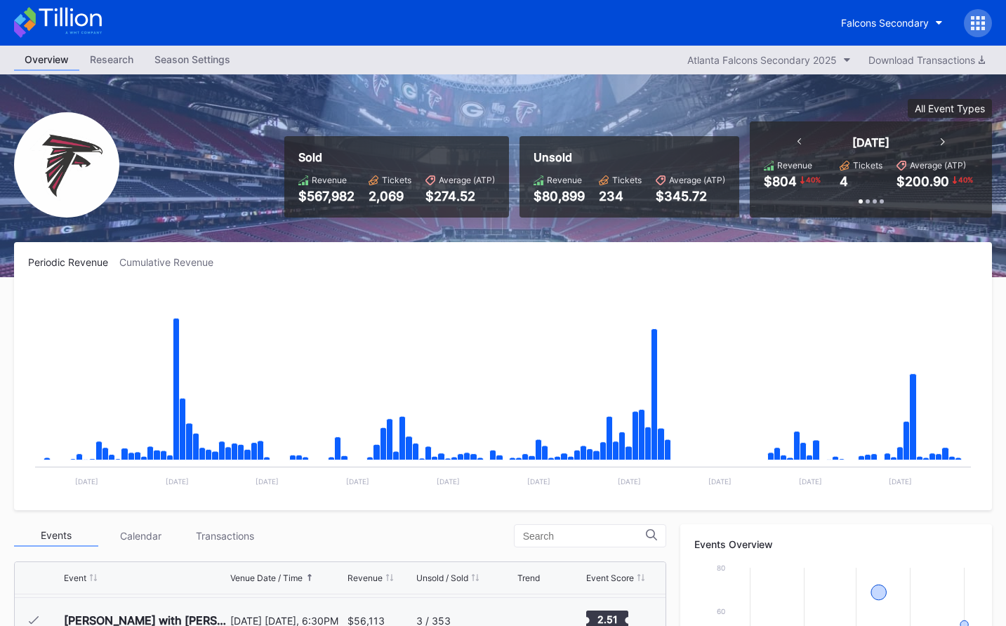
scroll to position [449, 0]
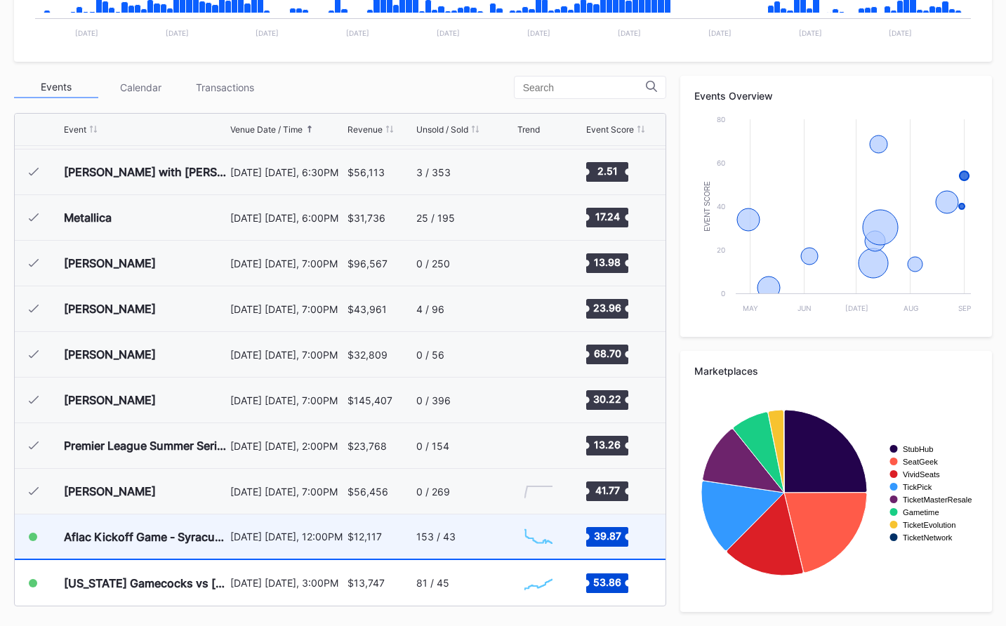
click at [397, 548] on div "$12,117" at bounding box center [380, 537] width 65 height 44
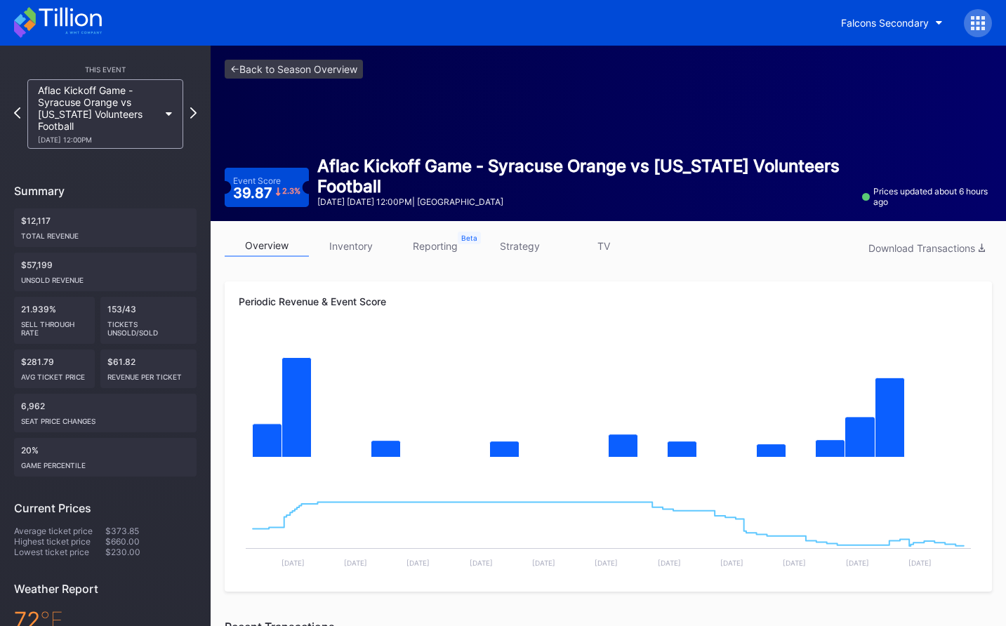
click at [519, 256] on link "strategy" at bounding box center [519, 246] width 84 height 22
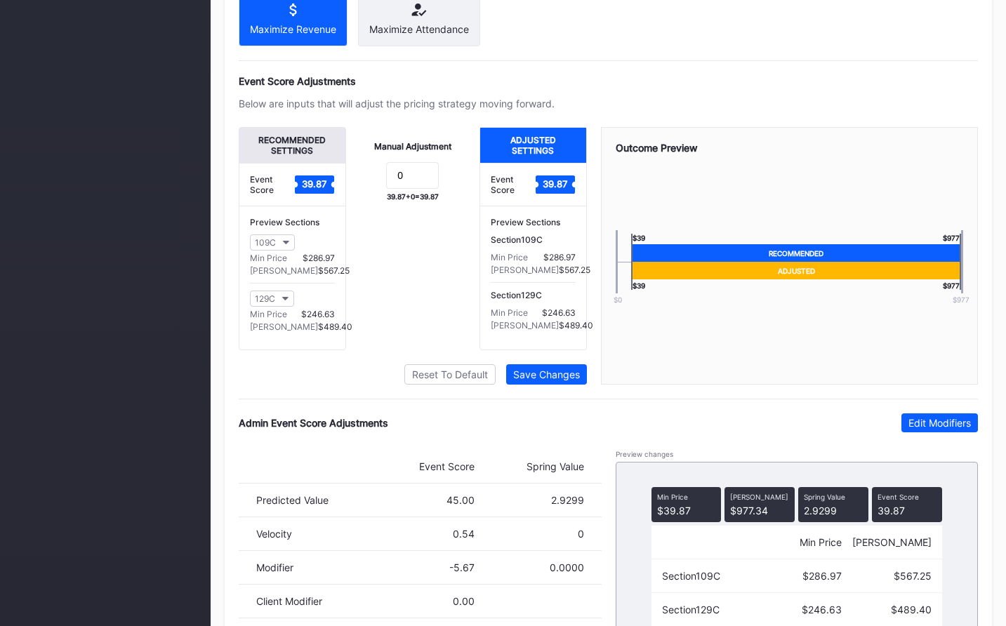
scroll to position [934, 0]
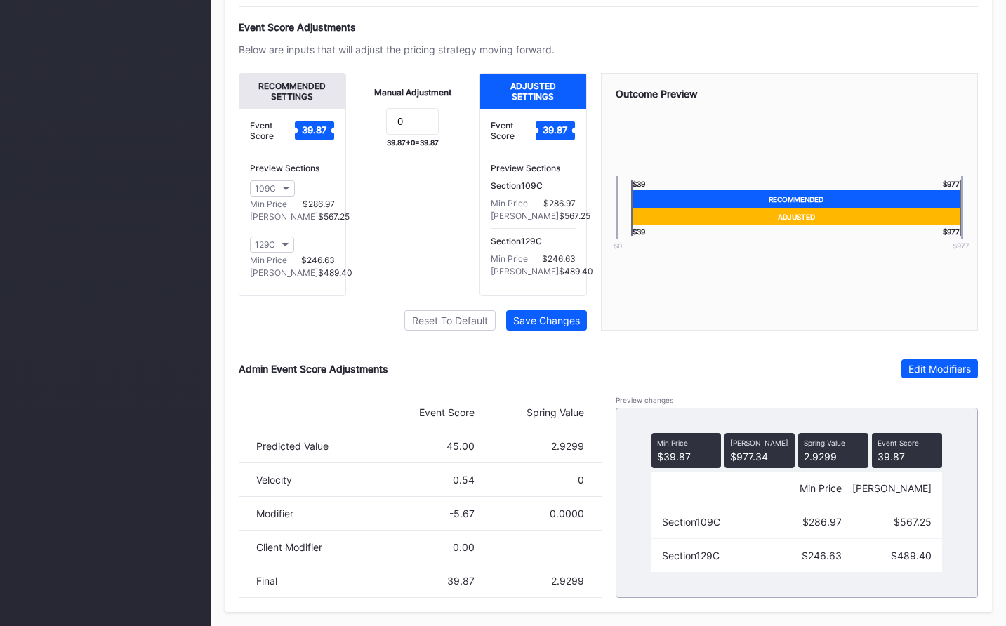
drag, startPoint x: 923, startPoint y: 373, endPoint x: 914, endPoint y: 379, distance: 11.1
click at [922, 374] on div "Edit Modifiers" at bounding box center [939, 369] width 62 height 12
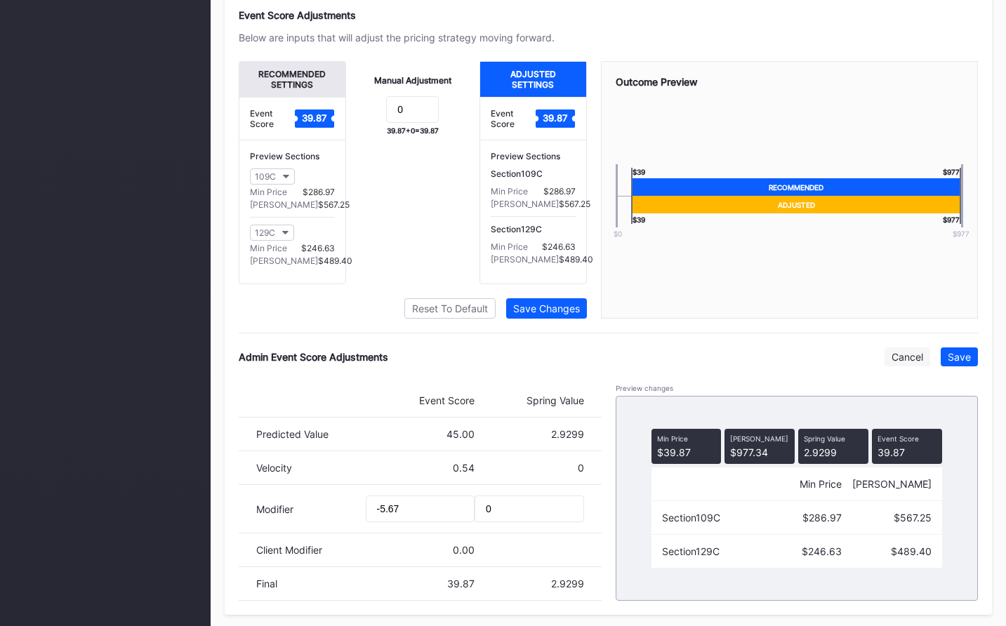
click at [897, 363] on div "Cancel" at bounding box center [908, 357] width 32 height 12
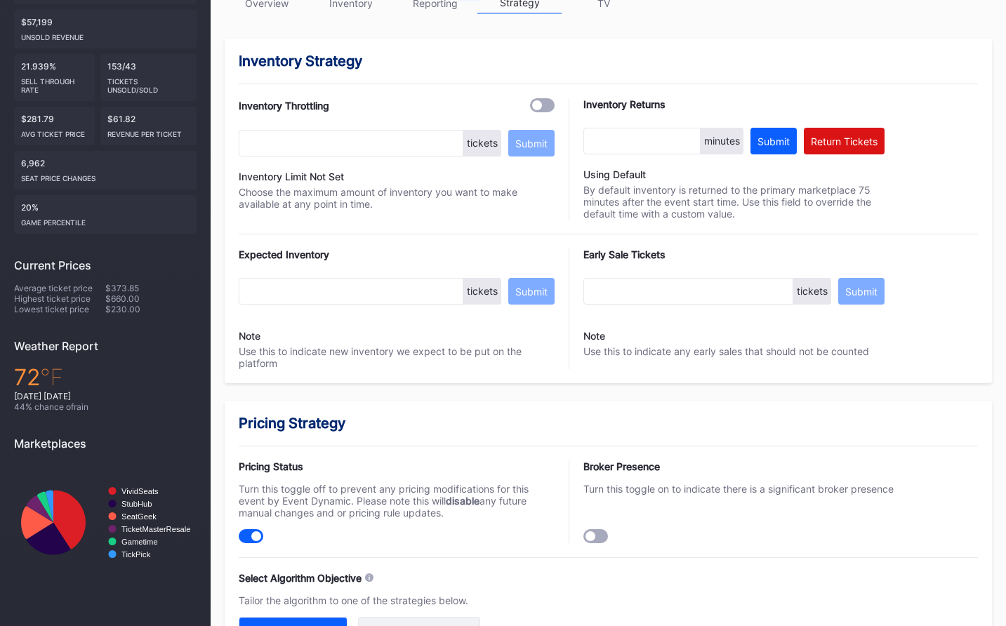
scroll to position [0, 0]
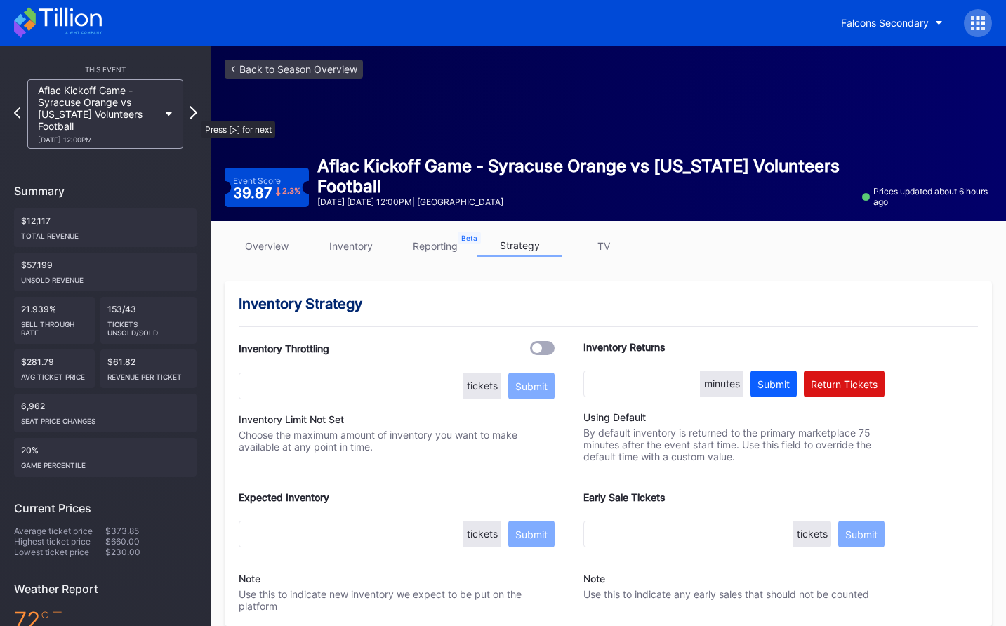
click at [194, 114] on icon at bounding box center [194, 112] width 8 height 13
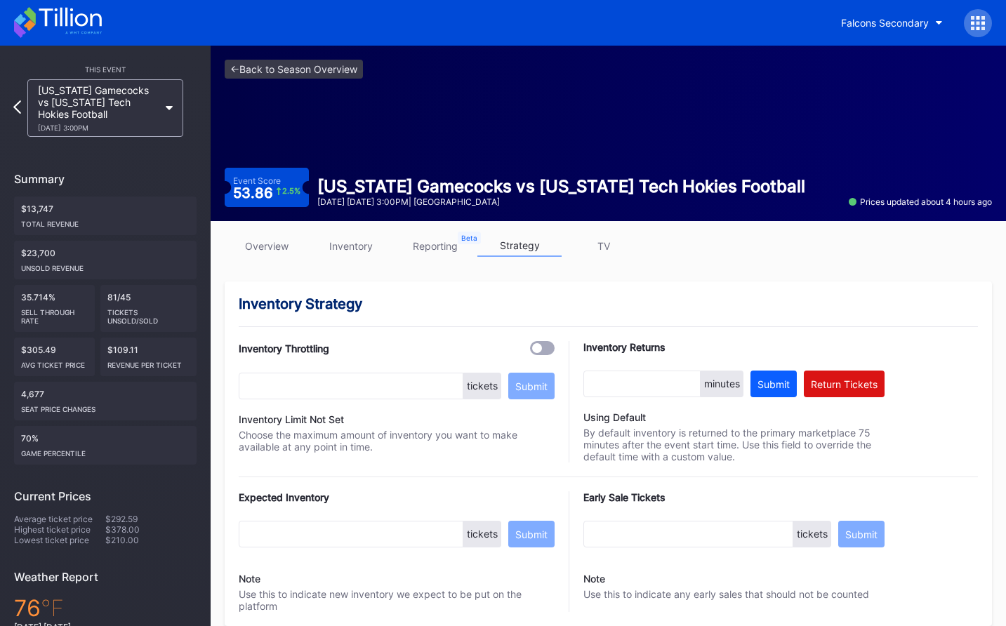
click at [20, 105] on icon at bounding box center [17, 106] width 8 height 13
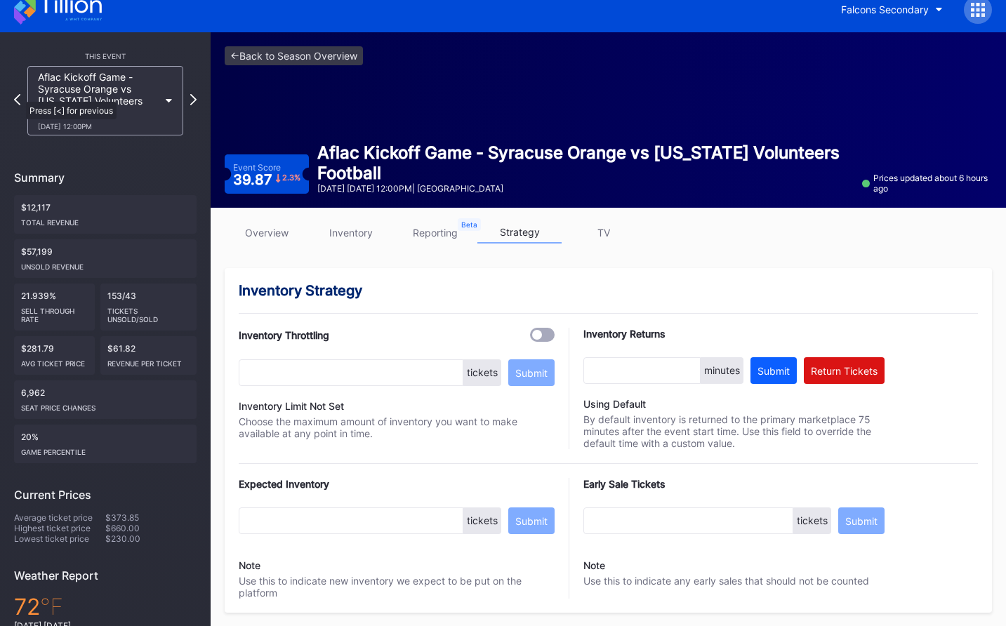
scroll to position [6, 0]
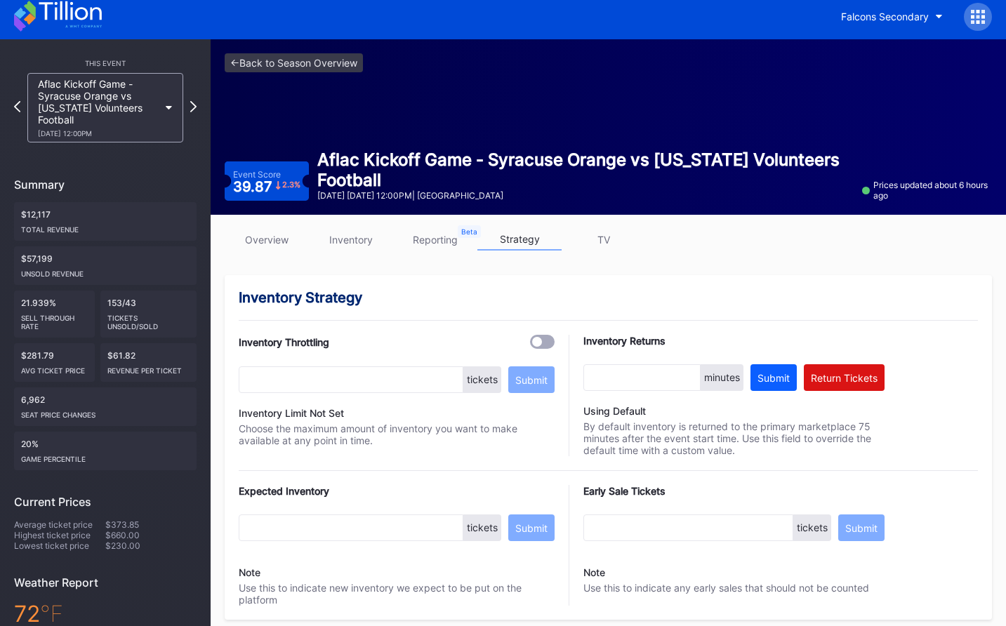
click at [261, 237] on link "overview" at bounding box center [267, 240] width 84 height 22
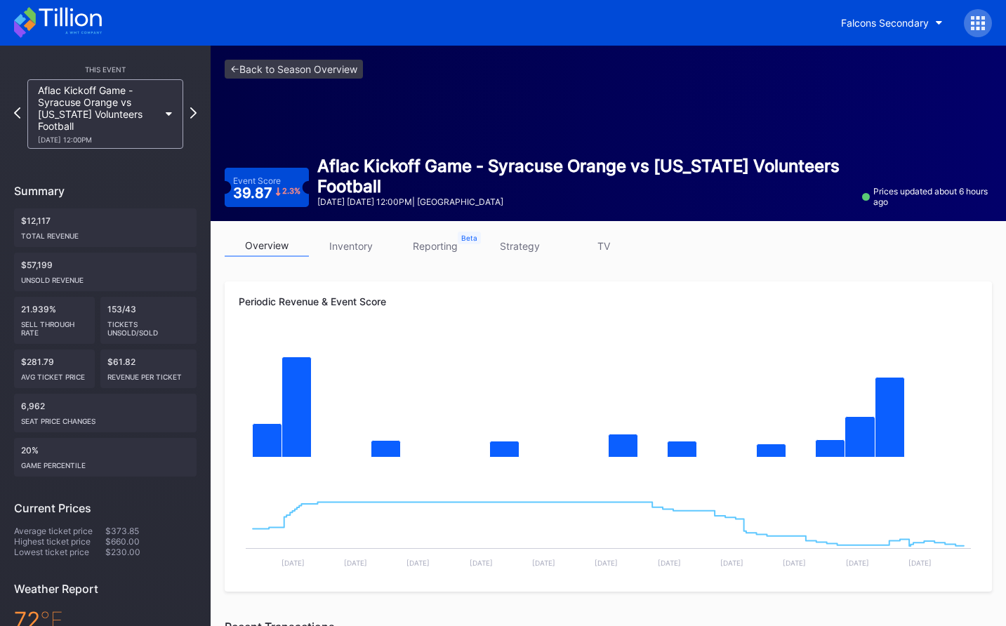
click at [530, 249] on link "strategy" at bounding box center [519, 246] width 84 height 22
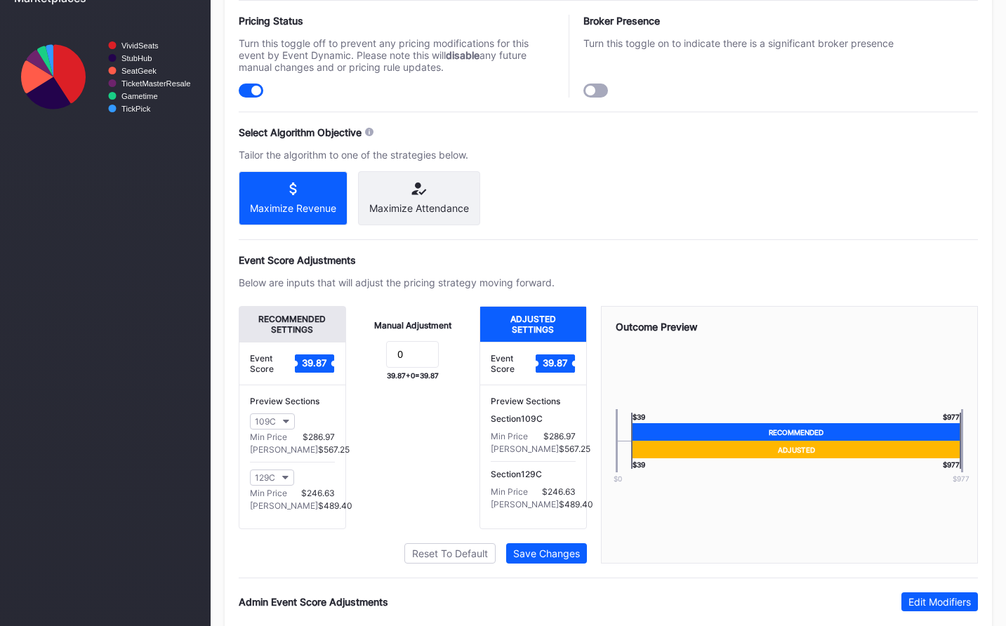
scroll to position [934, 0]
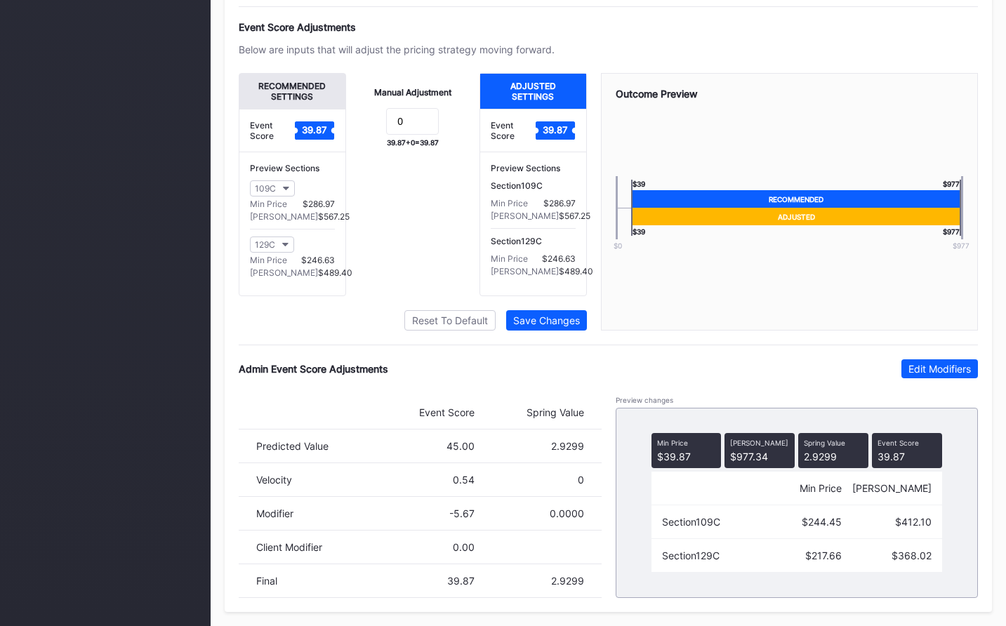
click at [931, 381] on div "Admin Event Score Adjustments Edit Modifiers Event Score Spring Value Predicted…" at bounding box center [608, 478] width 739 height 239
click at [941, 369] on div "Edit Modifiers" at bounding box center [939, 369] width 62 height 12
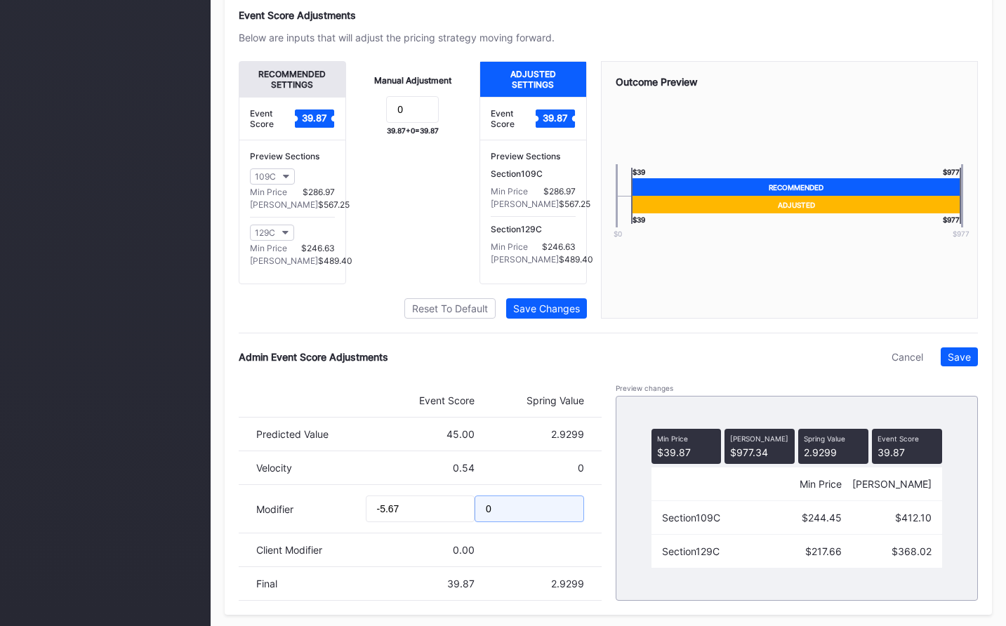
click at [512, 514] on input "0" at bounding box center [530, 509] width 110 height 27
type input "-.5"
click at [956, 363] on div "Save" at bounding box center [959, 357] width 23 height 12
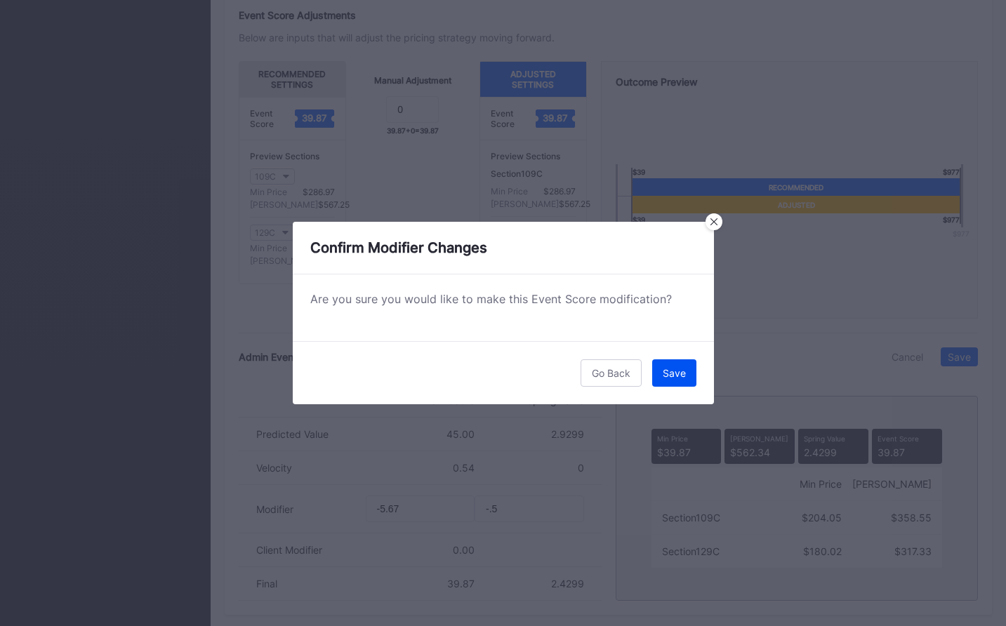
click at [675, 370] on div "Save" at bounding box center [674, 373] width 23 height 12
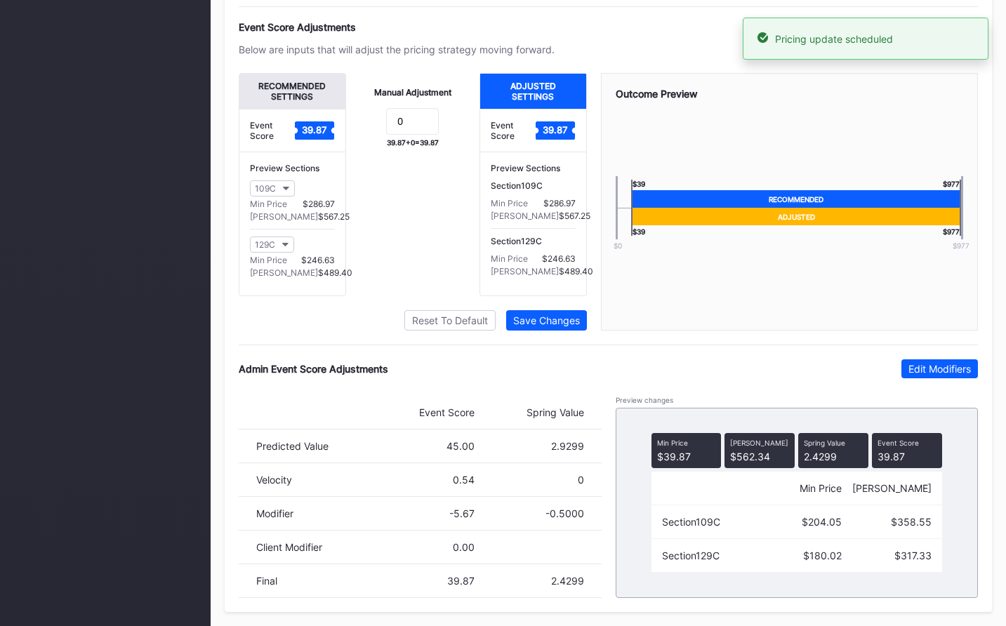
scroll to position [0, 0]
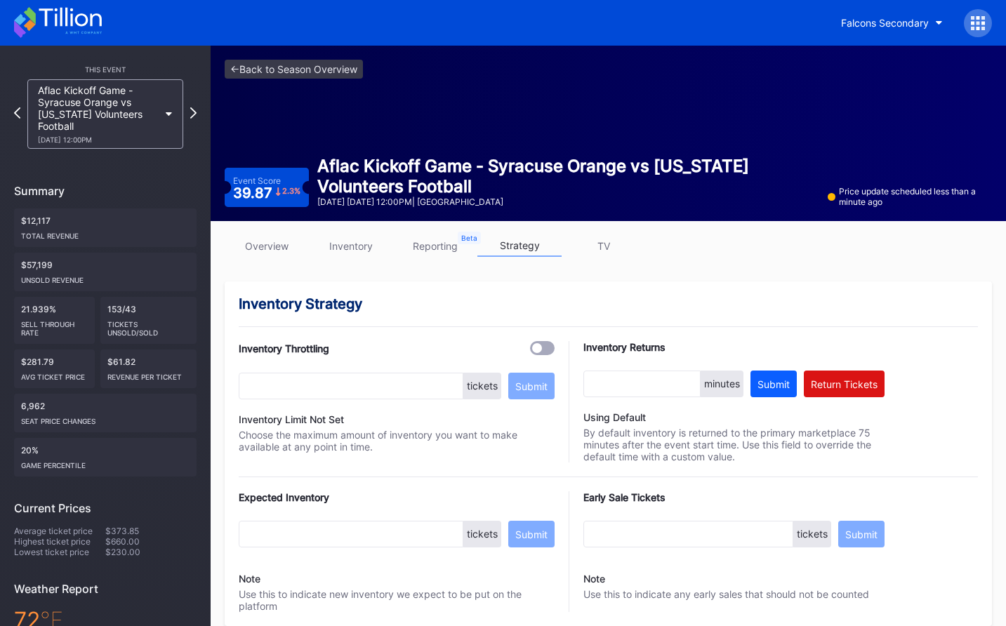
click at [197, 111] on div "This Event Aflac Kickoff Game - [GEOGRAPHIC_DATA] Orange vs [US_STATE] Voluntee…" at bounding box center [105, 443] width 211 height 795
click at [194, 114] on icon at bounding box center [194, 112] width 8 height 13
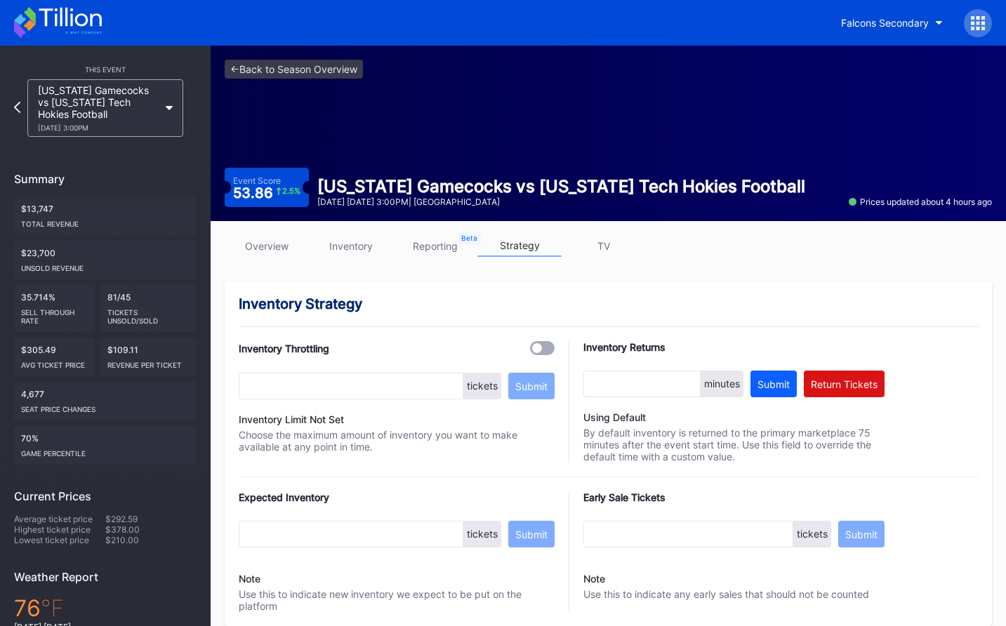
click at [280, 247] on link "overview" at bounding box center [267, 246] width 84 height 22
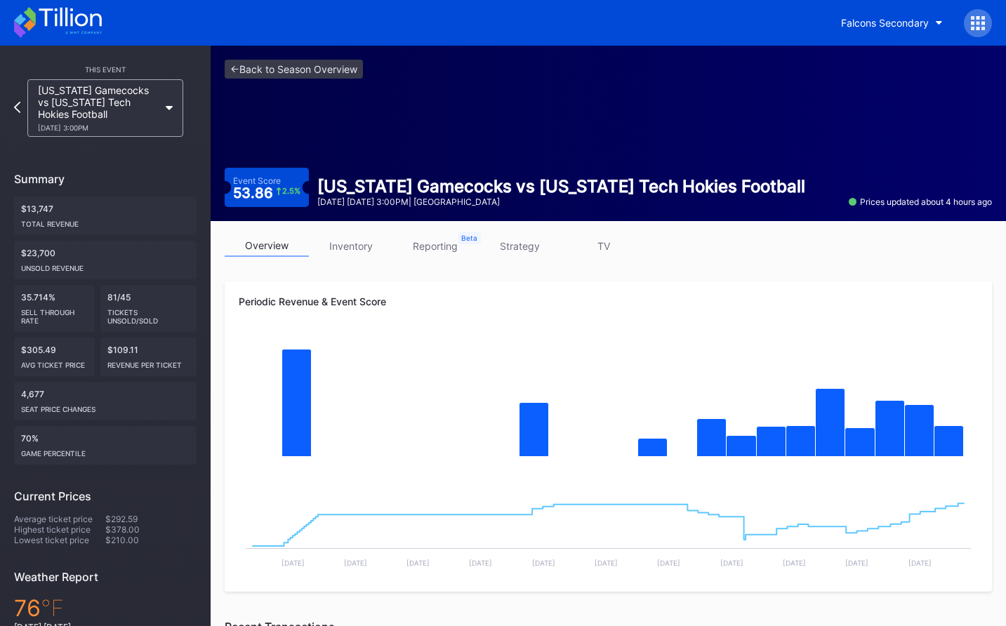
click at [526, 256] on link "strategy" at bounding box center [519, 246] width 84 height 22
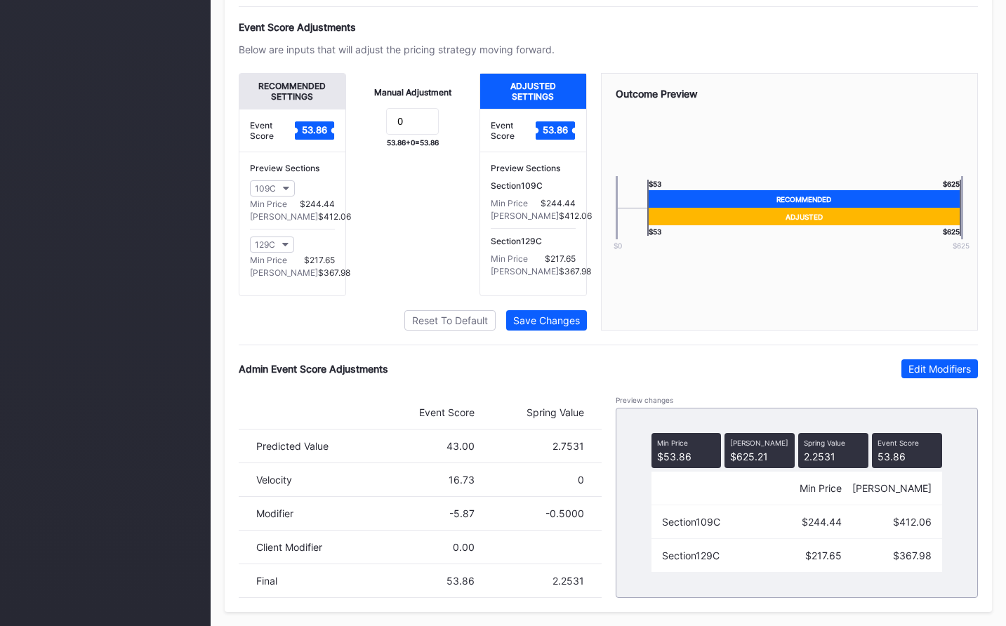
scroll to position [934, 0]
drag, startPoint x: 930, startPoint y: 362, endPoint x: 526, endPoint y: 545, distance: 443.0
click at [930, 363] on div "Edit Modifiers" at bounding box center [939, 369] width 62 height 12
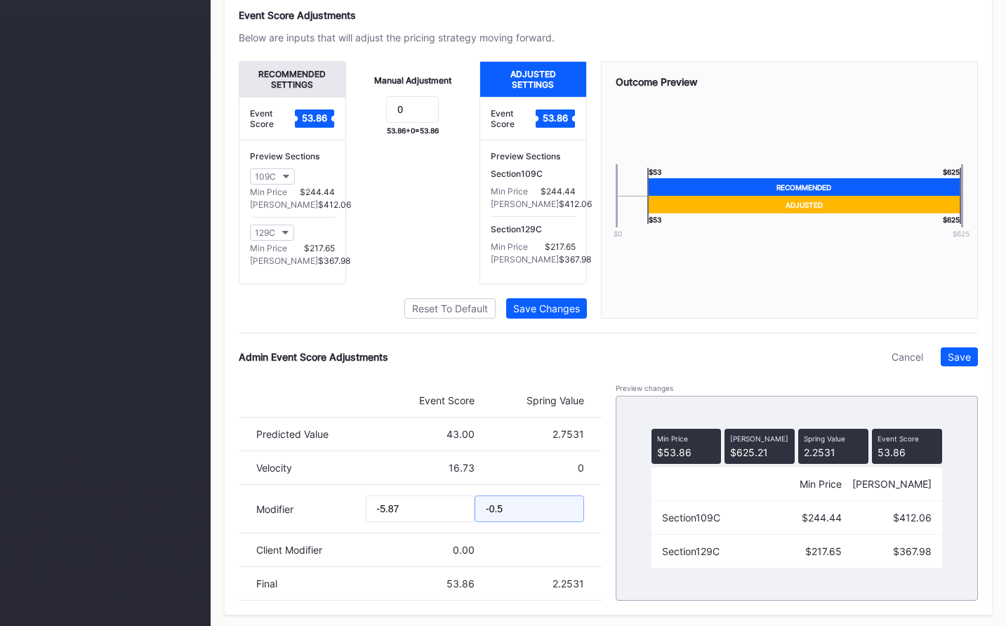
drag, startPoint x: 497, startPoint y: 517, endPoint x: 518, endPoint y: 517, distance: 21.1
click at [518, 517] on input "-0.5" at bounding box center [530, 509] width 110 height 27
type input "-0.6"
click at [966, 363] on div "Save" at bounding box center [959, 357] width 23 height 12
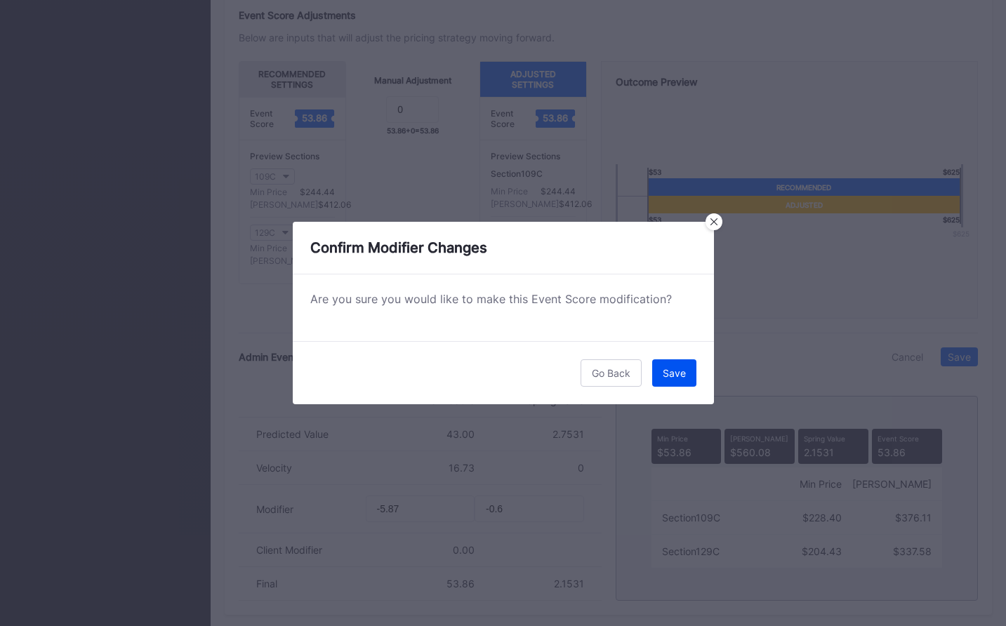
click at [676, 378] on div "Save" at bounding box center [674, 373] width 23 height 12
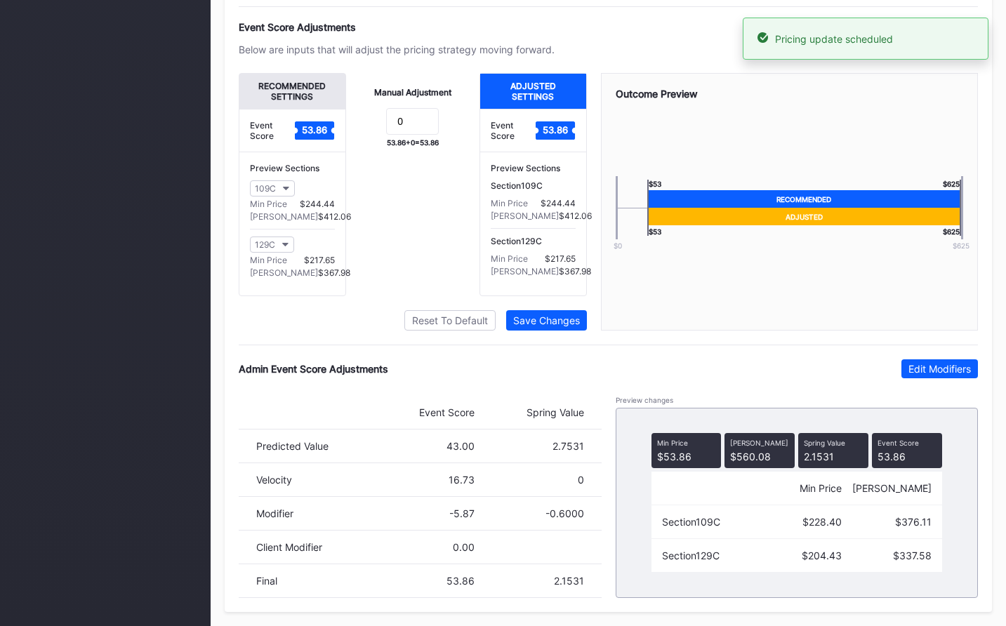
scroll to position [0, 0]
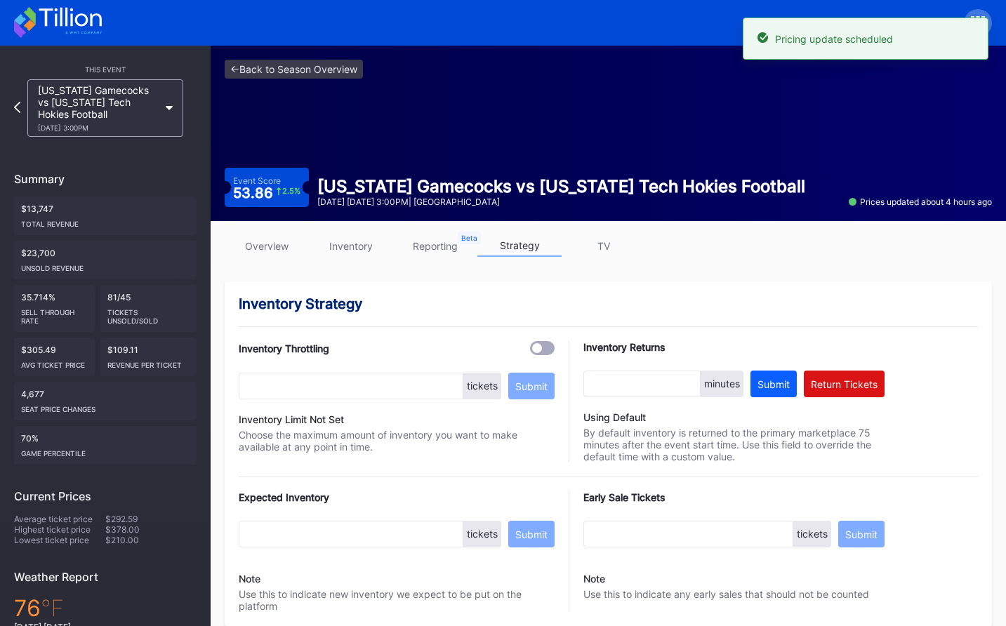
click at [239, 237] on link "overview" at bounding box center [267, 246] width 84 height 22
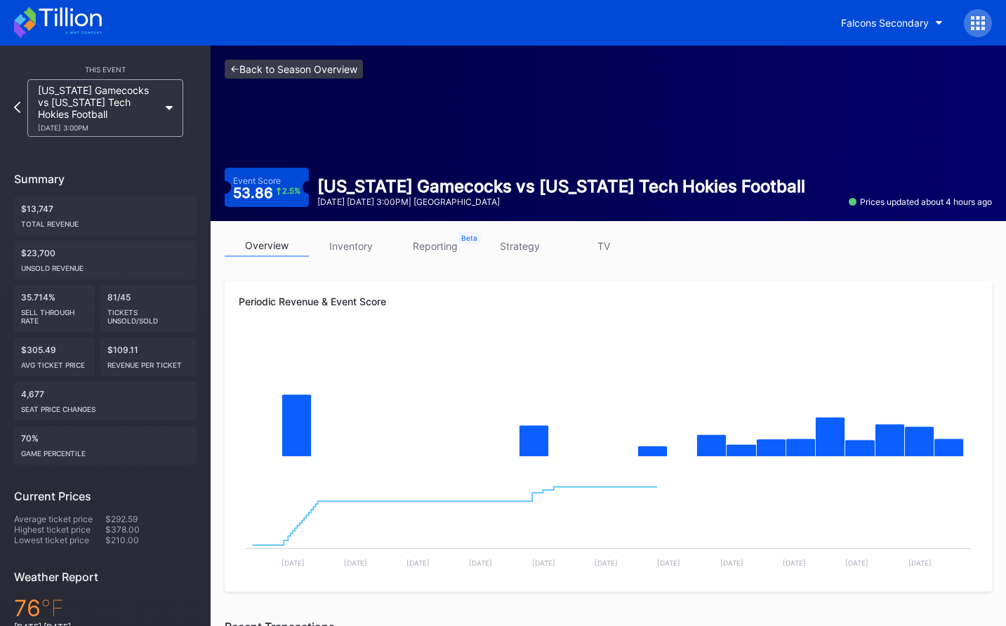
click at [295, 74] on link "<- Back to Season Overview" at bounding box center [294, 69] width 138 height 19
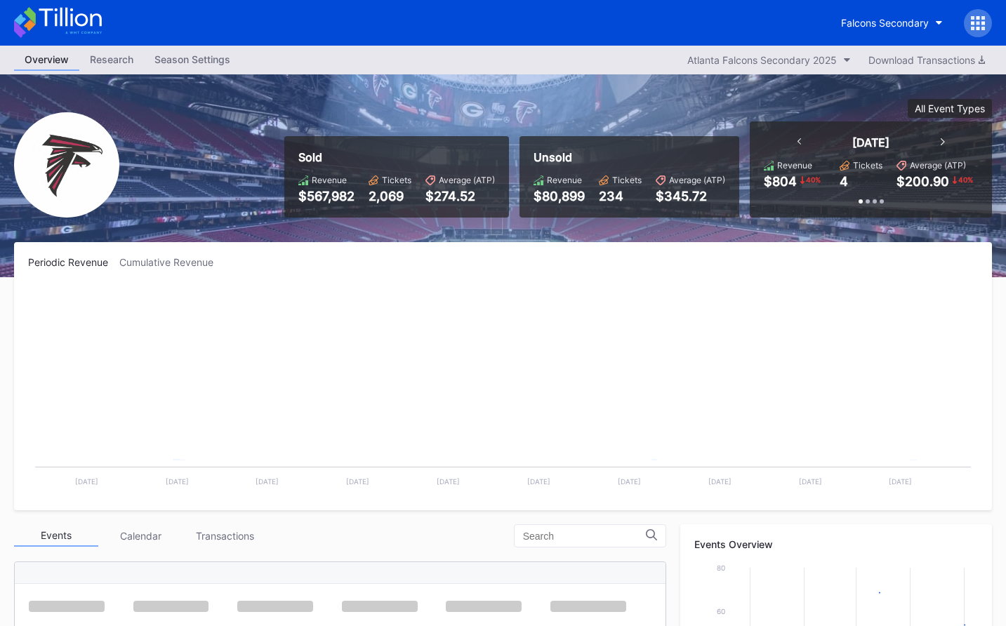
scroll to position [42, 0]
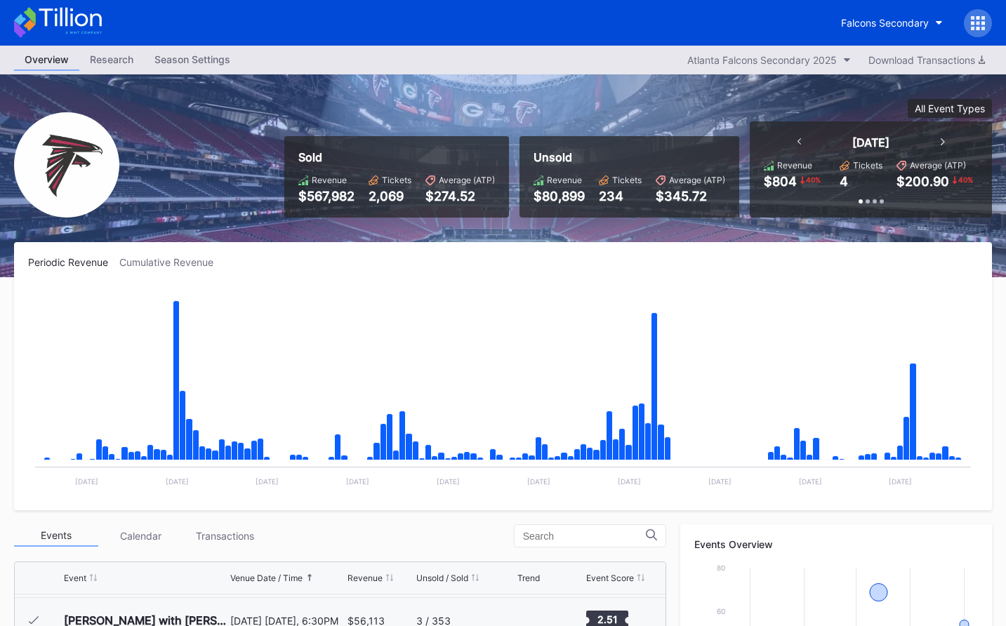
click at [64, 18] on icon at bounding box center [58, 22] width 88 height 31
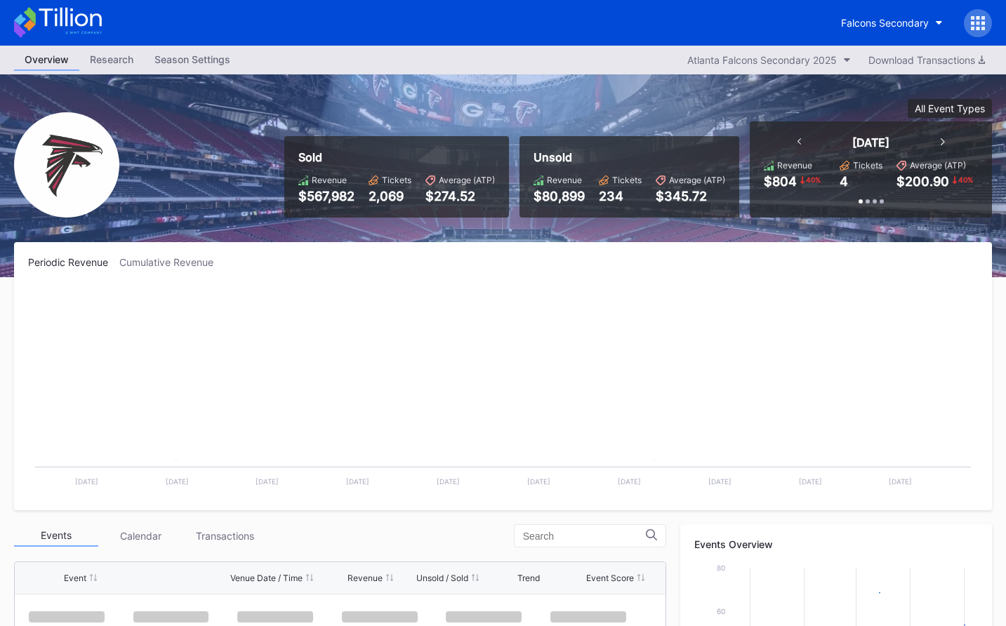
scroll to position [42, 0]
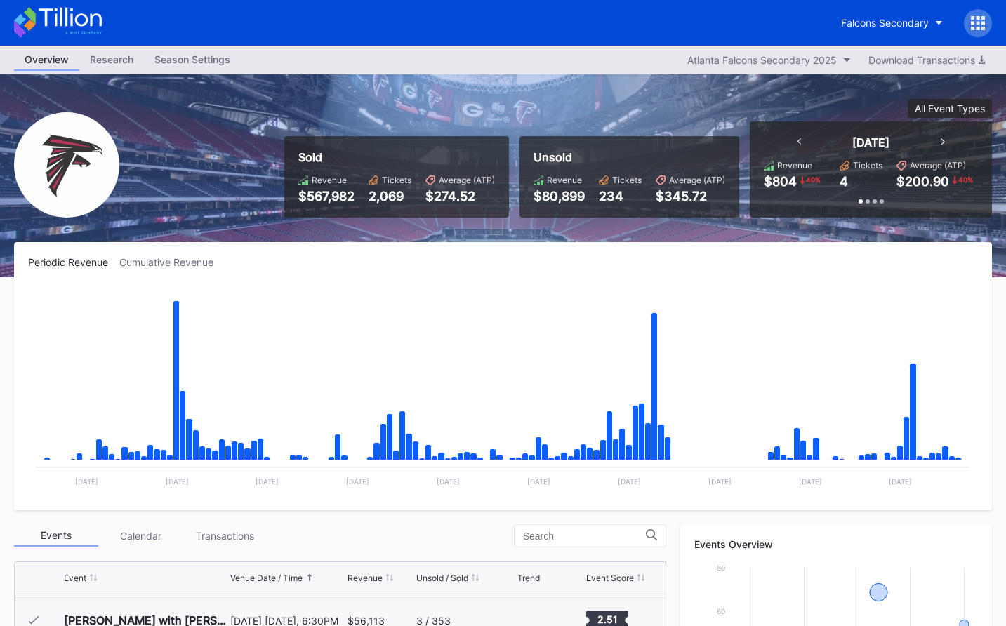
click at [95, 18] on icon at bounding box center [58, 22] width 88 height 31
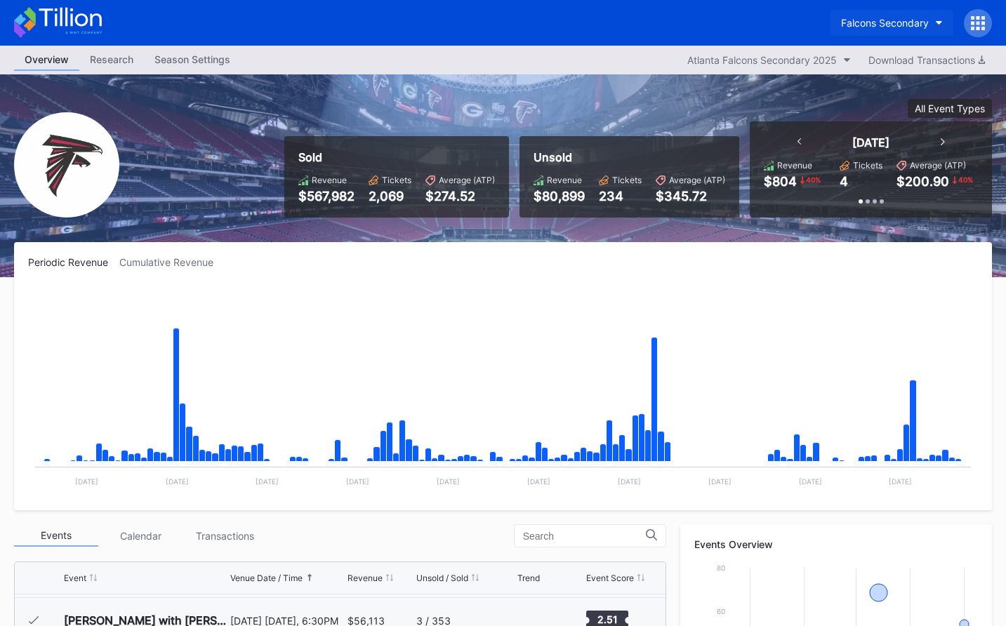
click at [873, 22] on div "Falcons Secondary" at bounding box center [885, 23] width 88 height 12
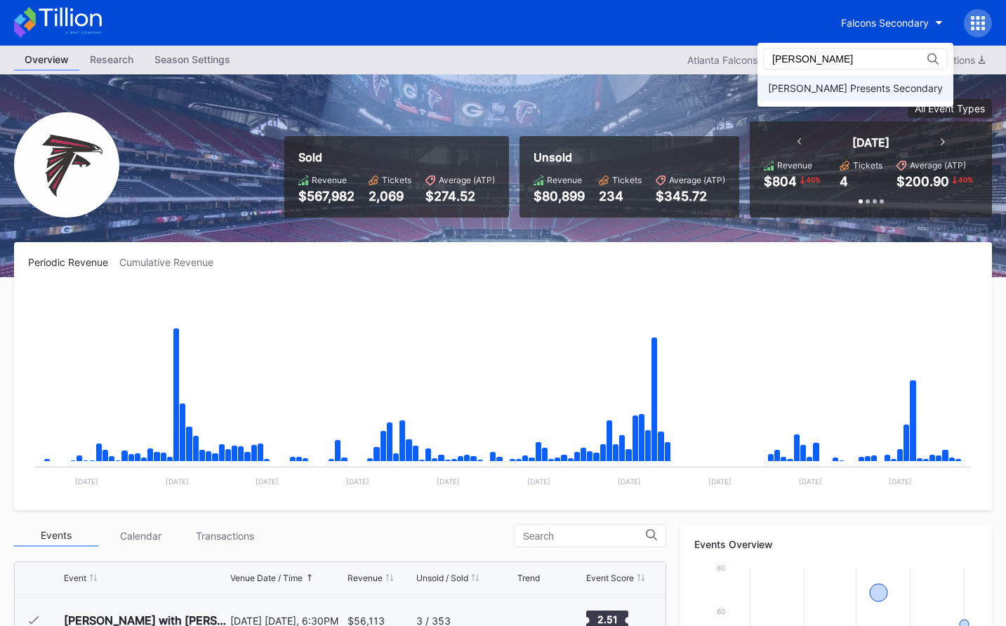
type input "[PERSON_NAME]"
click at [873, 80] on div "[PERSON_NAME] Presents Secondary" at bounding box center [856, 88] width 196 height 26
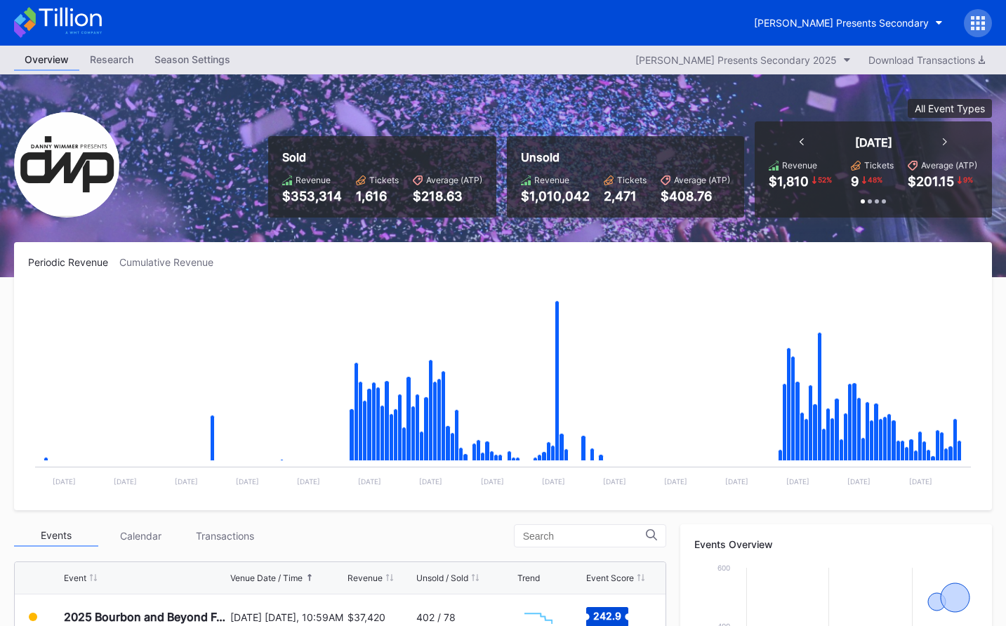
click at [972, 19] on icon at bounding box center [973, 18] width 4 height 4
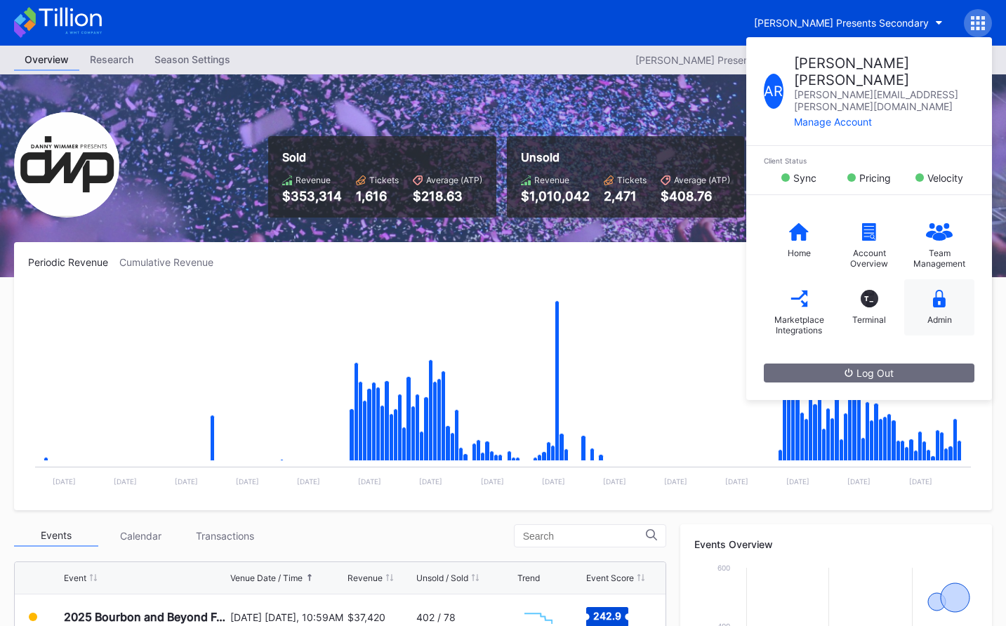
click at [921, 279] on div "Admin" at bounding box center [939, 307] width 70 height 56
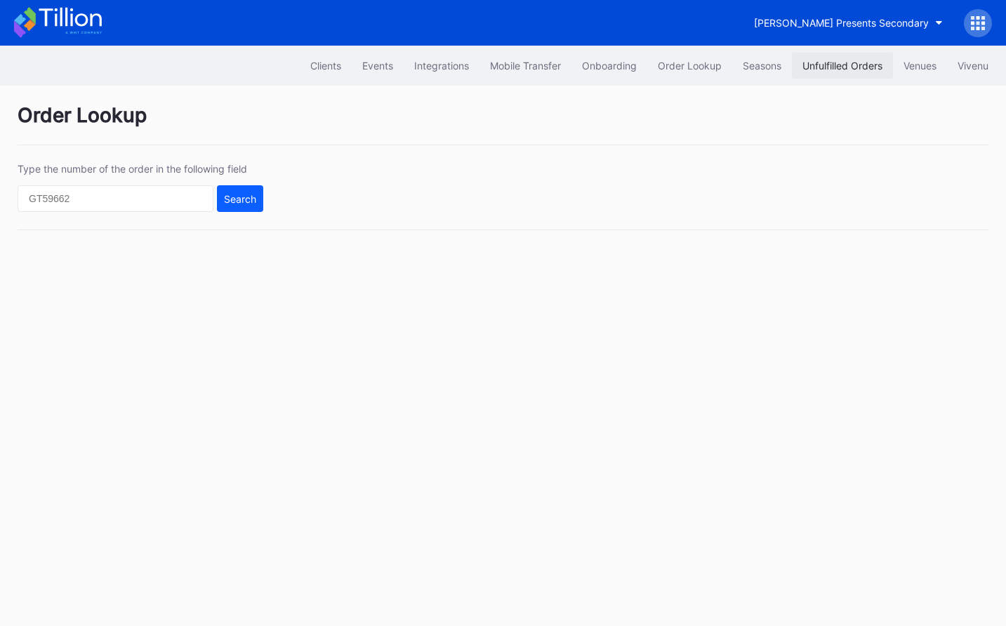
click at [824, 62] on div "Unfulfilled Orders" at bounding box center [842, 66] width 80 height 12
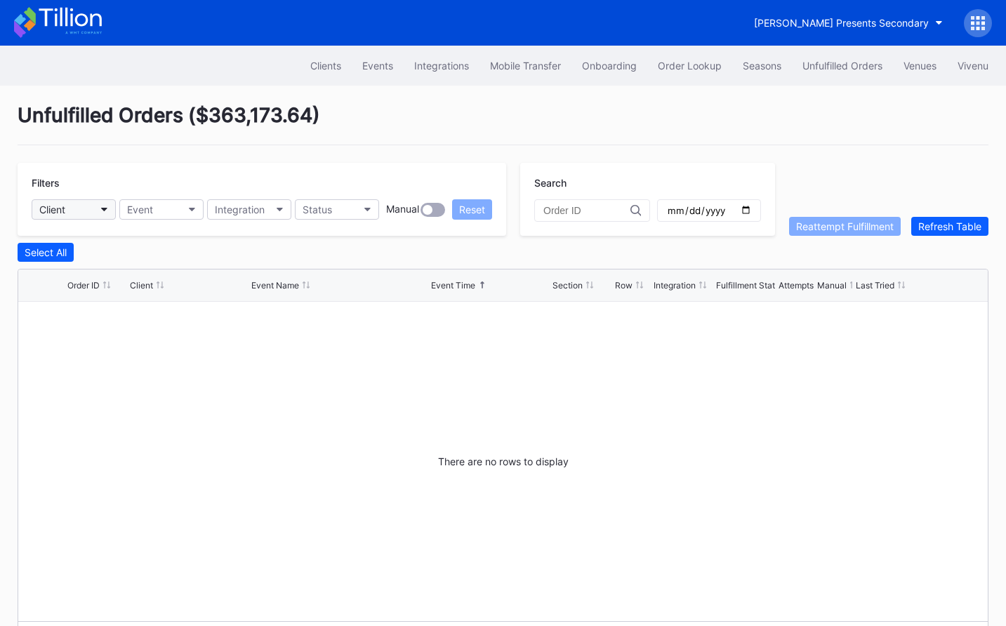
click at [65, 204] on div "Client" at bounding box center [52, 210] width 26 height 12
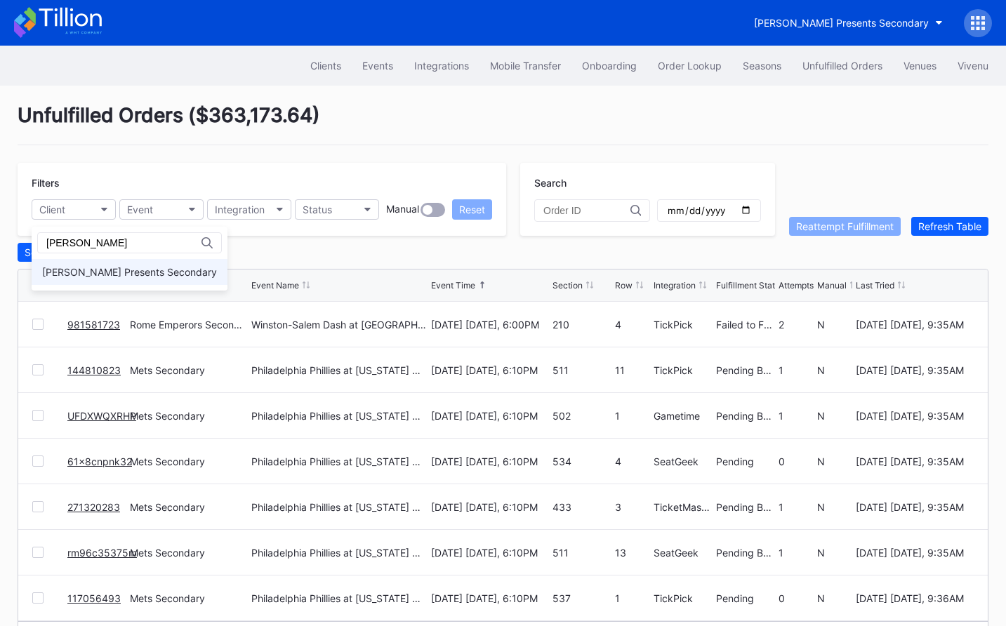
type input "[PERSON_NAME]"
click at [187, 270] on div "[PERSON_NAME] Presents Secondary" at bounding box center [129, 272] width 175 height 12
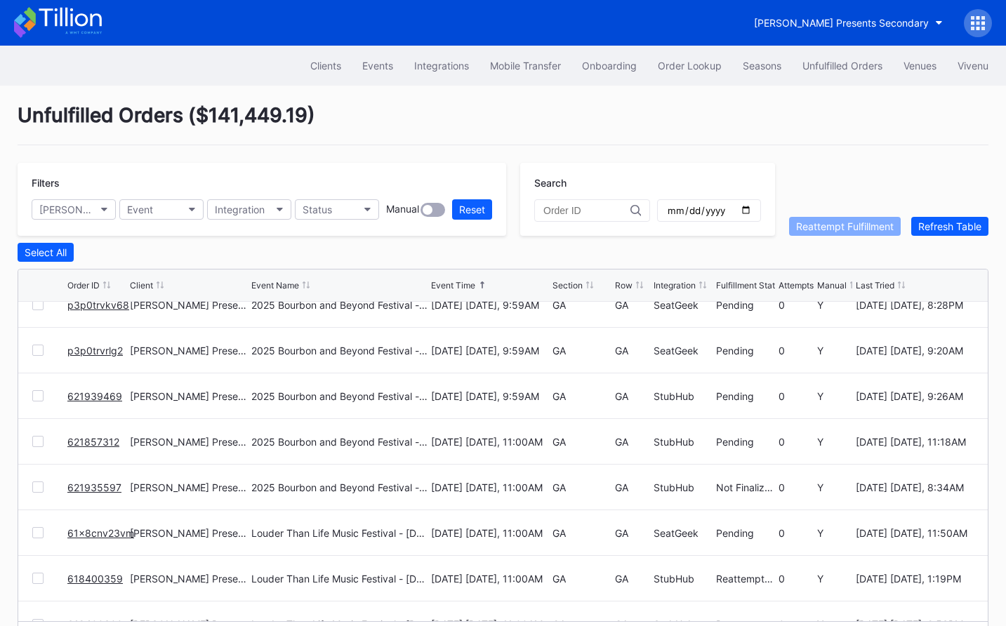
click at [95, 32] on icon at bounding box center [58, 22] width 88 height 31
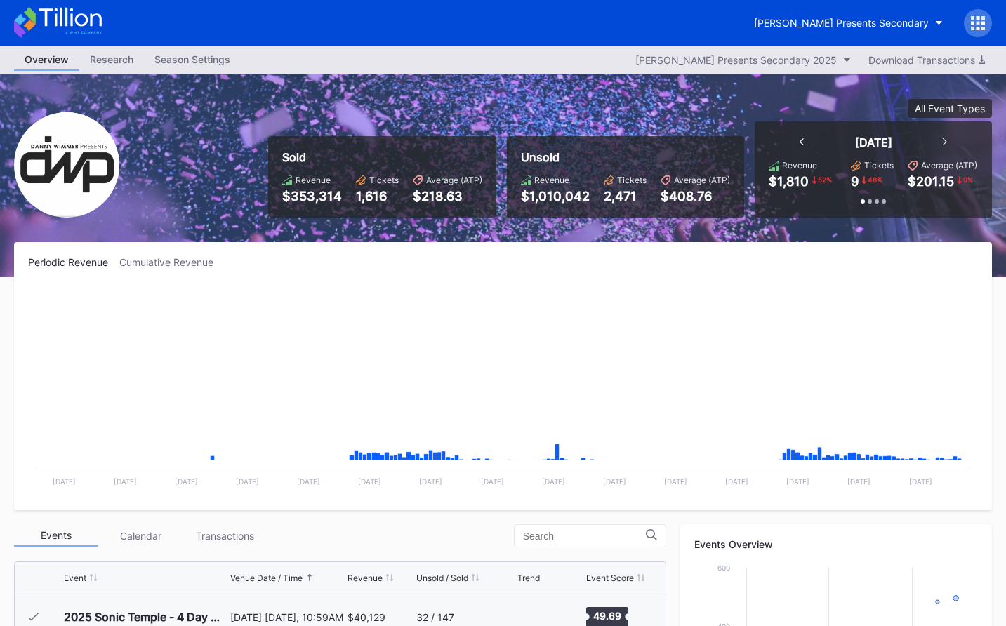
scroll to position [228, 0]
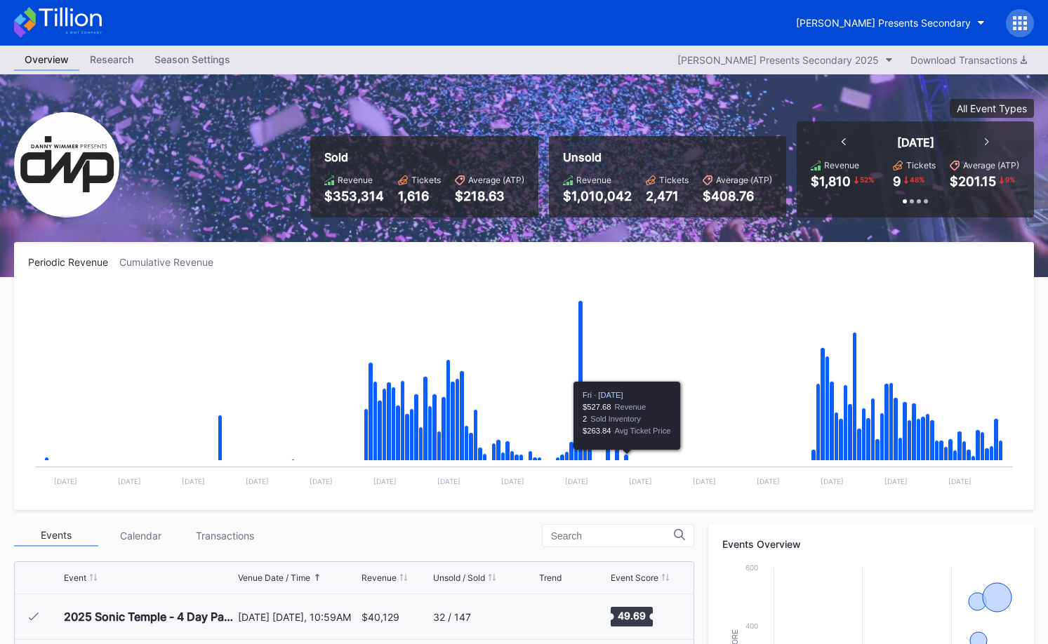
click at [50, 25] on icon at bounding box center [58, 22] width 88 height 31
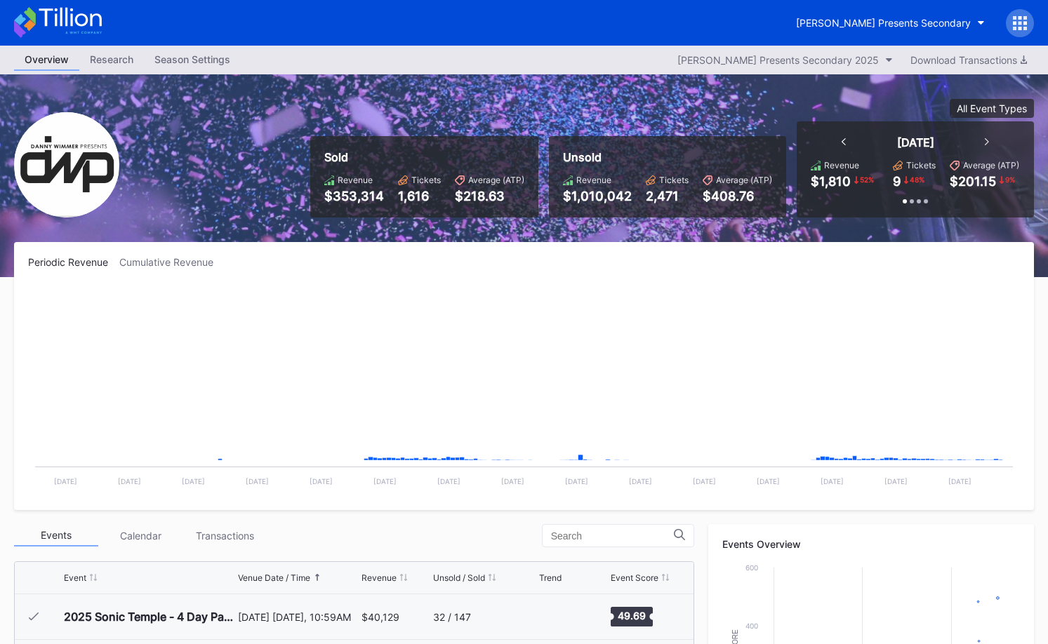
scroll to position [228, 0]
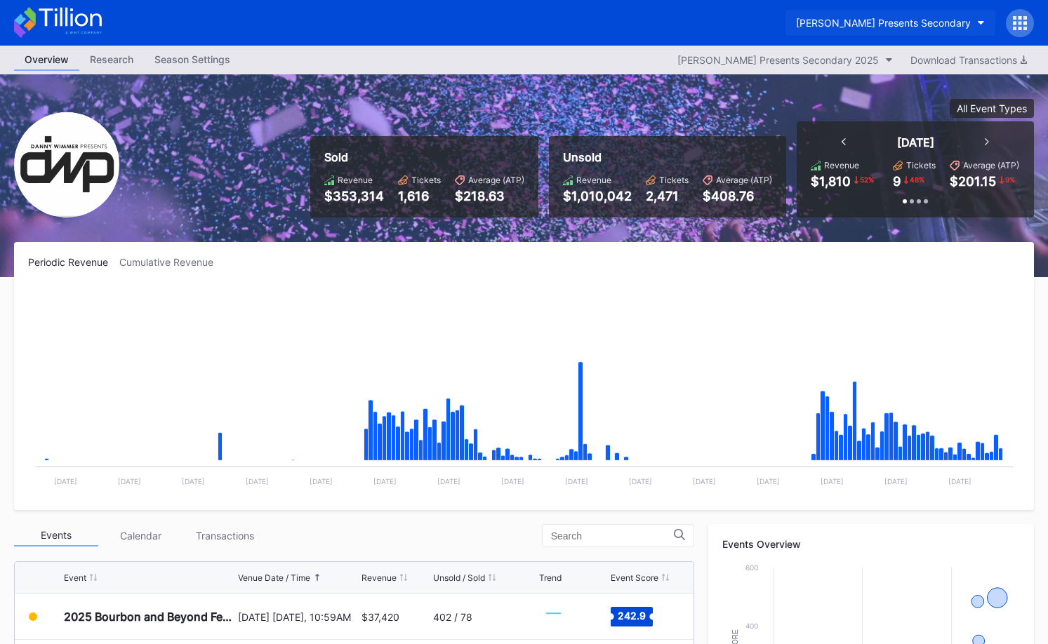
click at [857, 22] on div "[PERSON_NAME] Presents Secondary" at bounding box center [883, 23] width 175 height 12
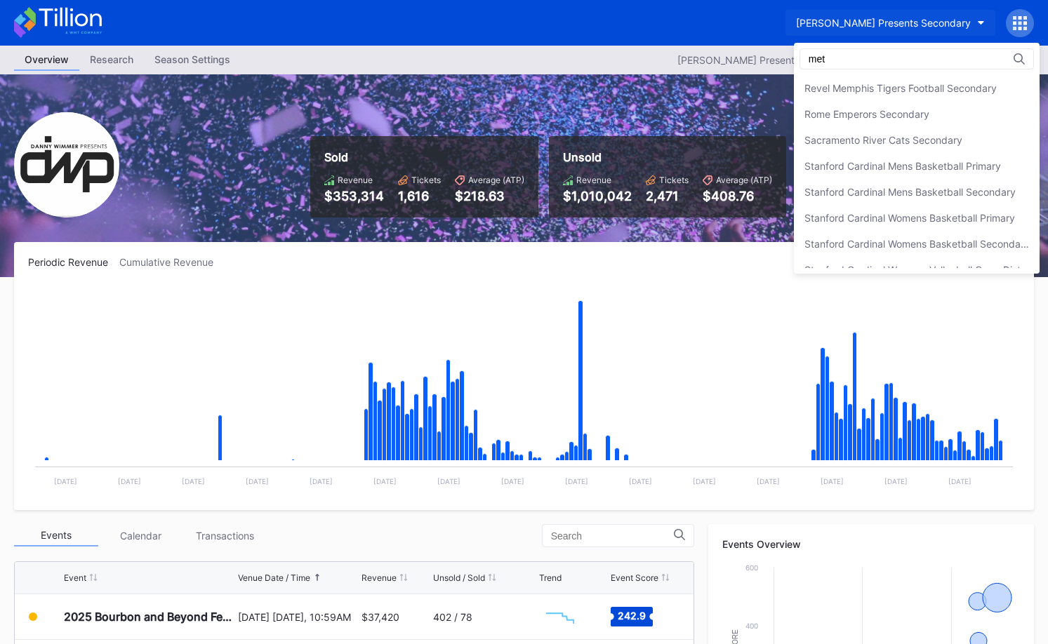
scroll to position [0, 0]
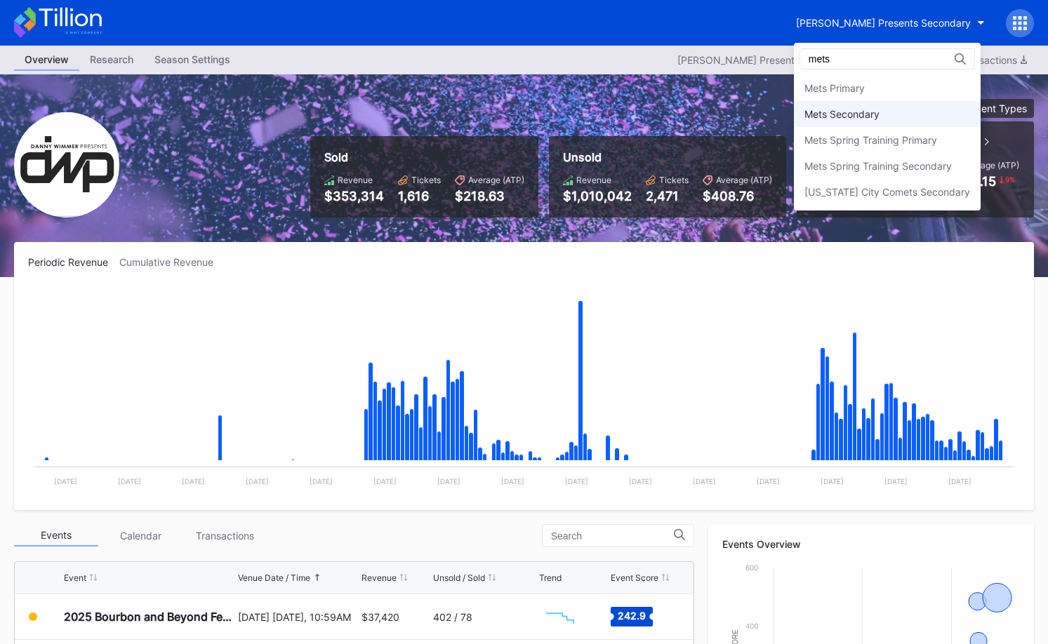
type input "mets"
click at [872, 108] on div "Mets Secondary" at bounding box center [842, 114] width 75 height 12
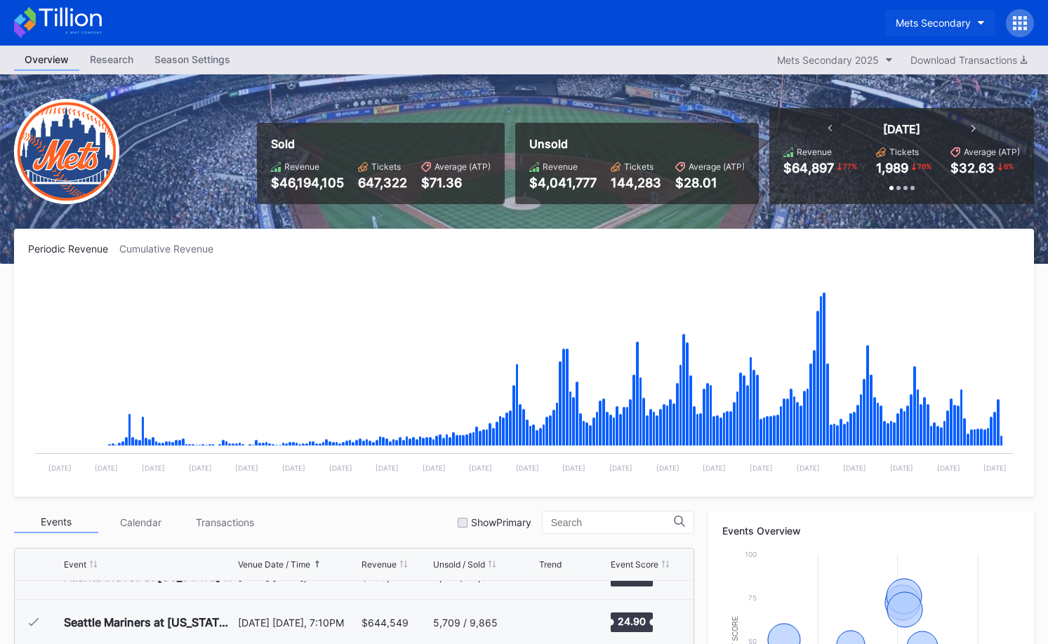
click at [932, 24] on div "Mets Secondary" at bounding box center [933, 23] width 75 height 12
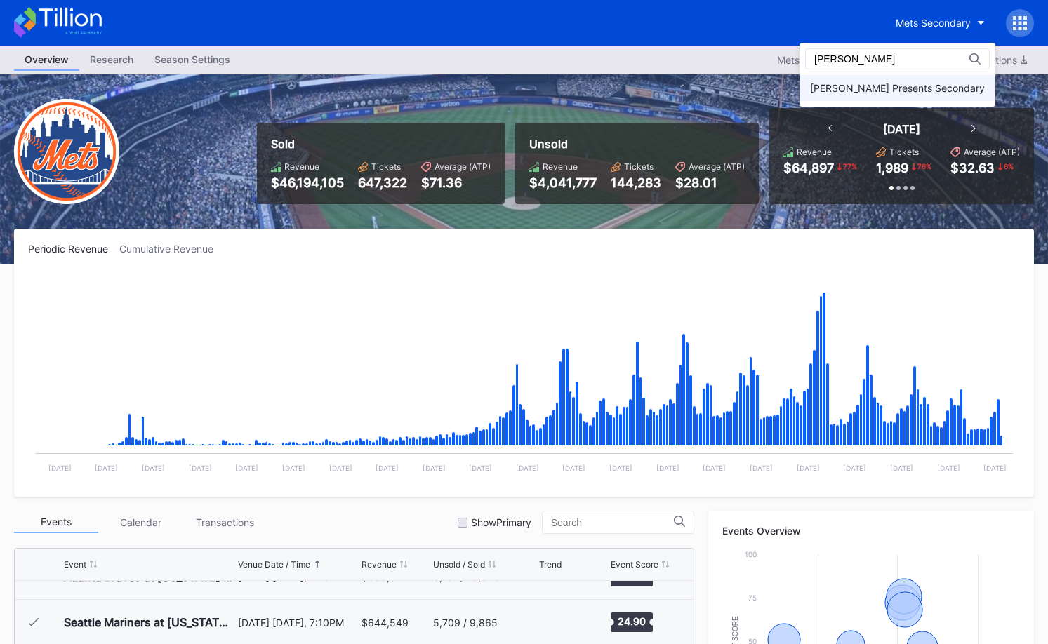
type input "danny"
click at [919, 76] on div "[PERSON_NAME] Presents Secondary" at bounding box center [898, 88] width 196 height 26
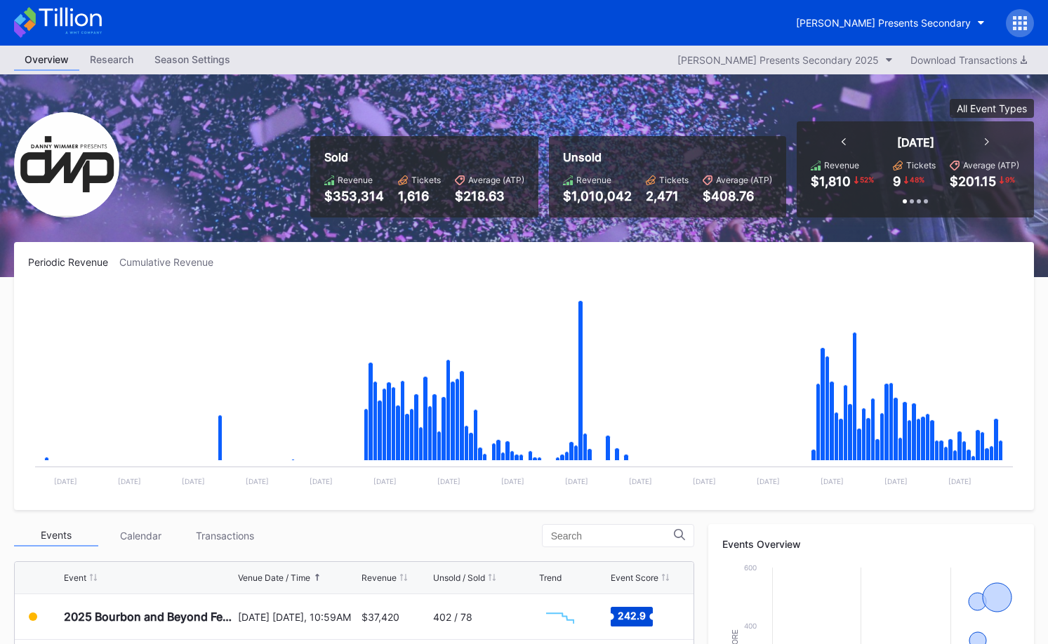
click at [91, 17] on icon at bounding box center [70, 17] width 62 height 19
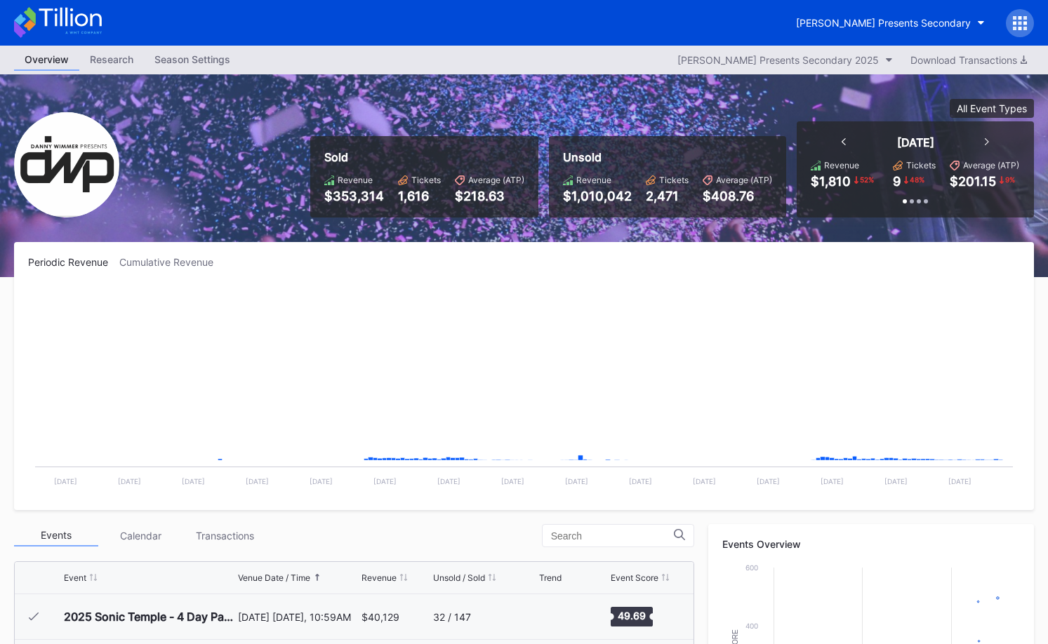
scroll to position [228, 0]
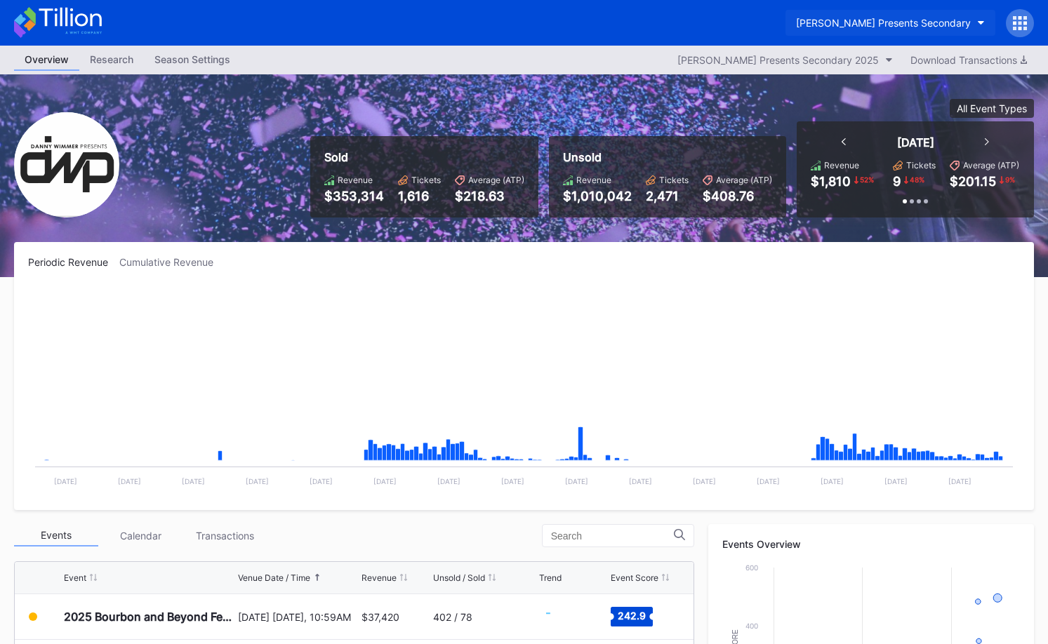
click at [880, 25] on div "Danny Wimmer Presents Secondary" at bounding box center [883, 23] width 175 height 12
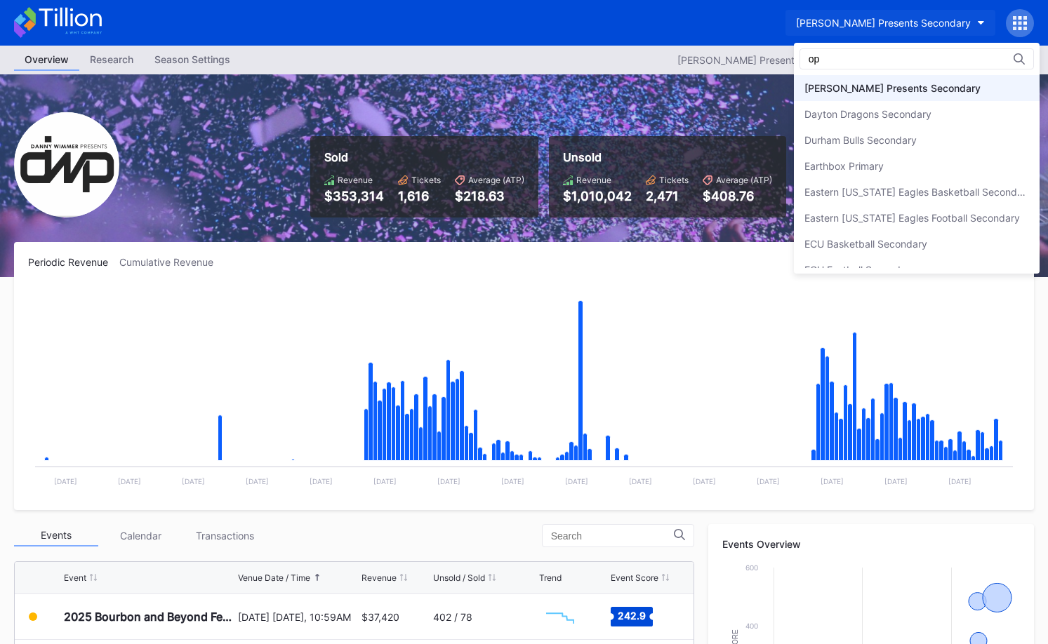
scroll to position [0, 0]
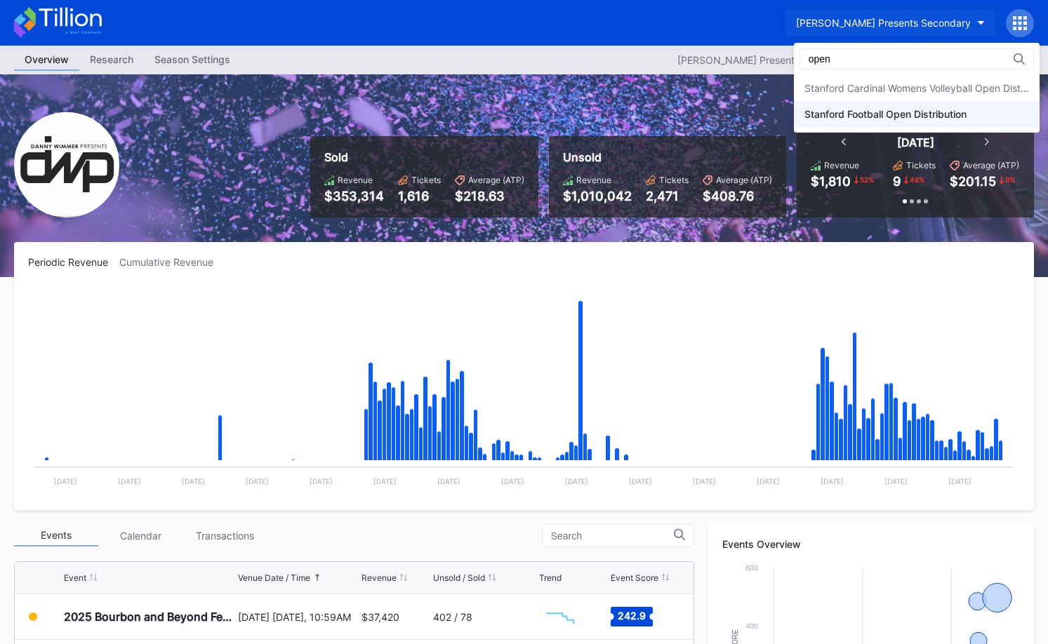
type input "open"
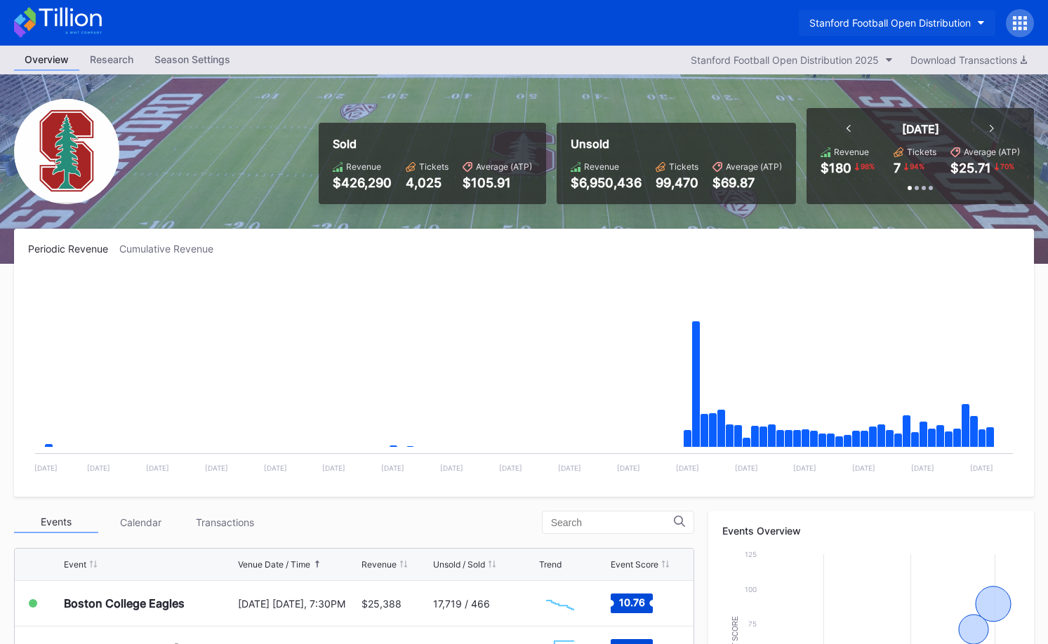
click at [914, 26] on div "Stanford Football Open Distribution" at bounding box center [889, 23] width 161 height 12
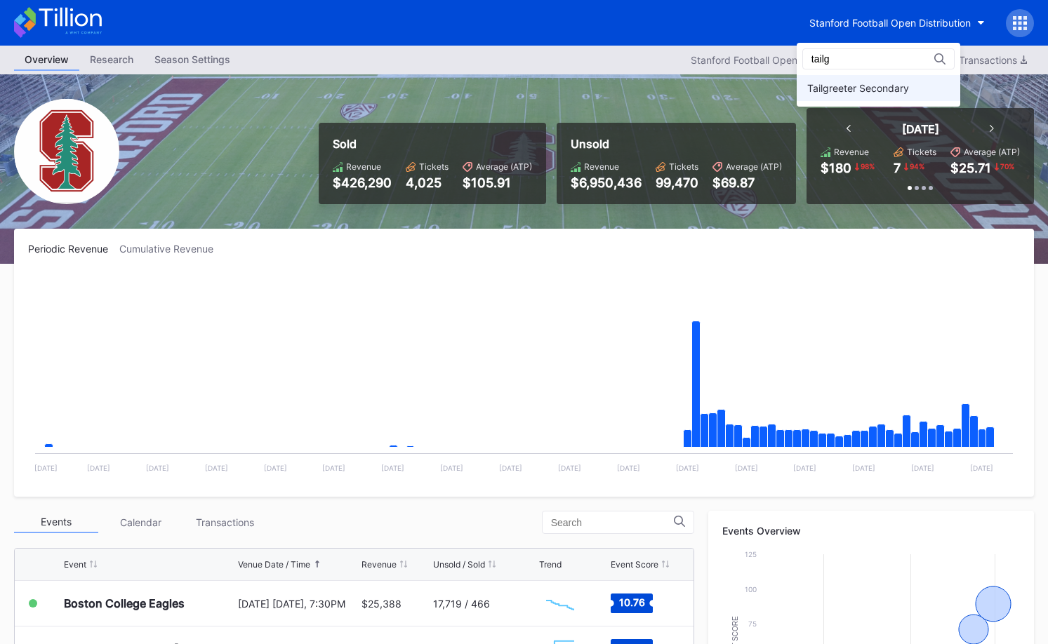
type input "tailg"
click at [891, 93] on div "Tailgreeter Secondary" at bounding box center [858, 88] width 102 height 12
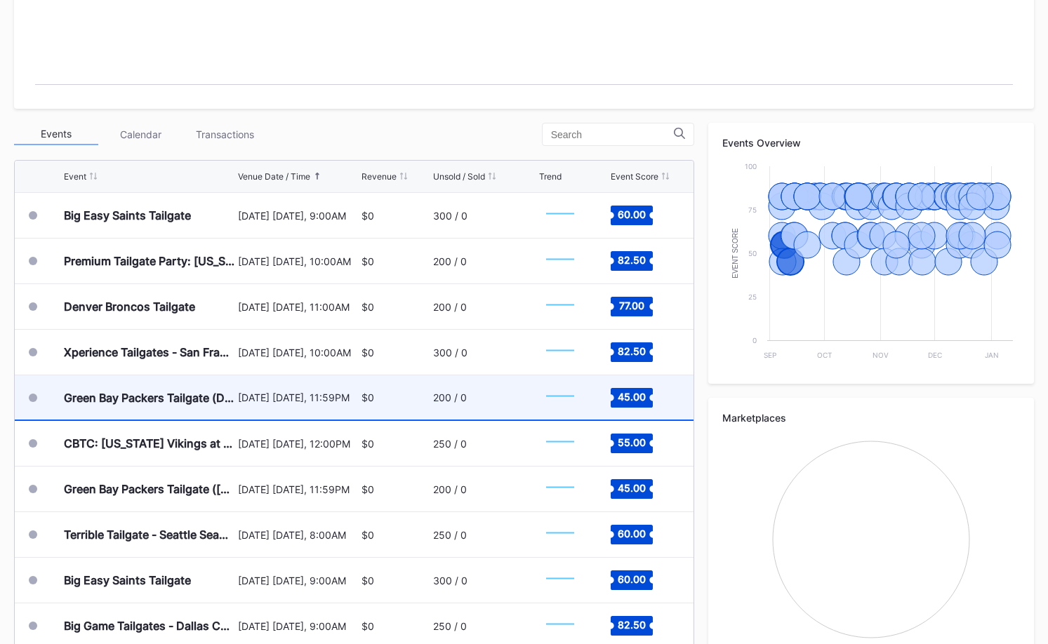
scroll to position [383, 0]
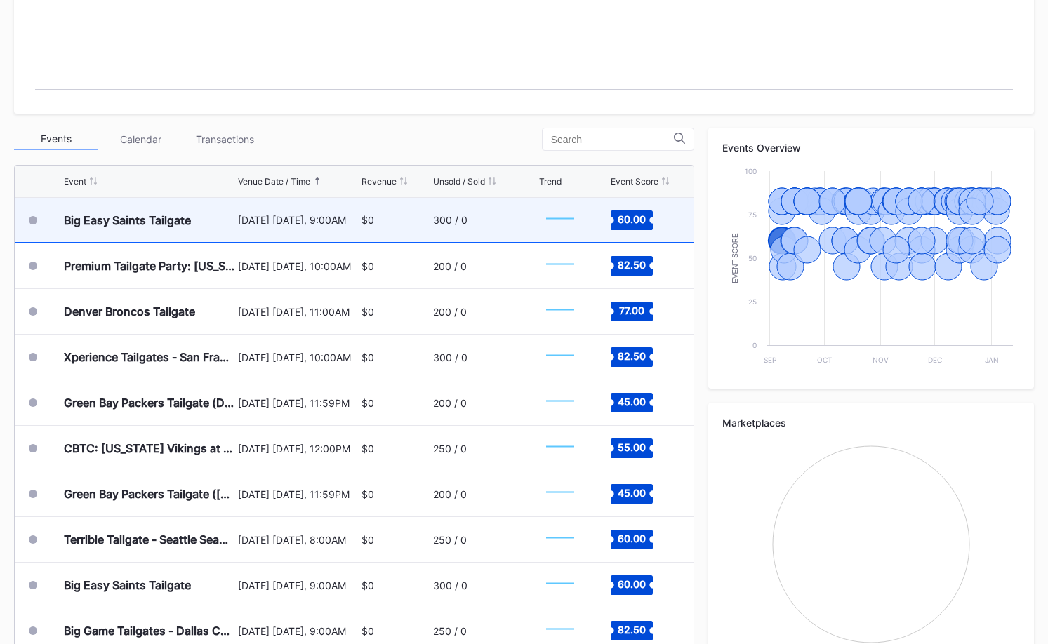
click at [346, 233] on div "September 7 Sunday, 9:00AM" at bounding box center [297, 220] width 119 height 44
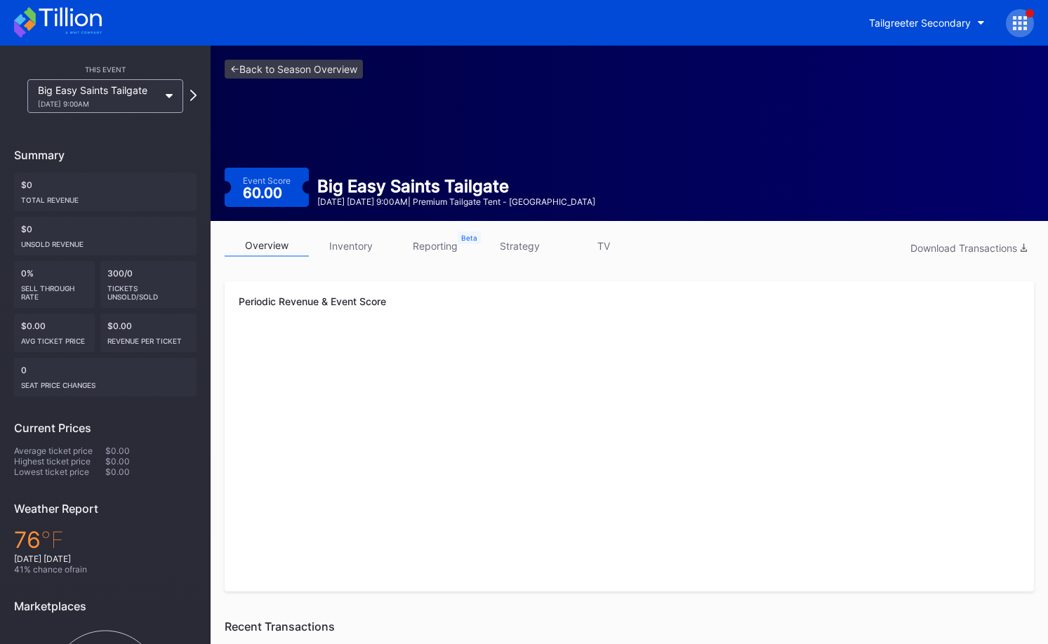
click at [399, 172] on div "Event Score 60.00 Big Easy Saints Tailgate September 7 Sunday 9:00AM | Premium …" at bounding box center [629, 187] width 809 height 39
click at [339, 73] on link "<- Back to Season Overview" at bounding box center [294, 69] width 138 height 19
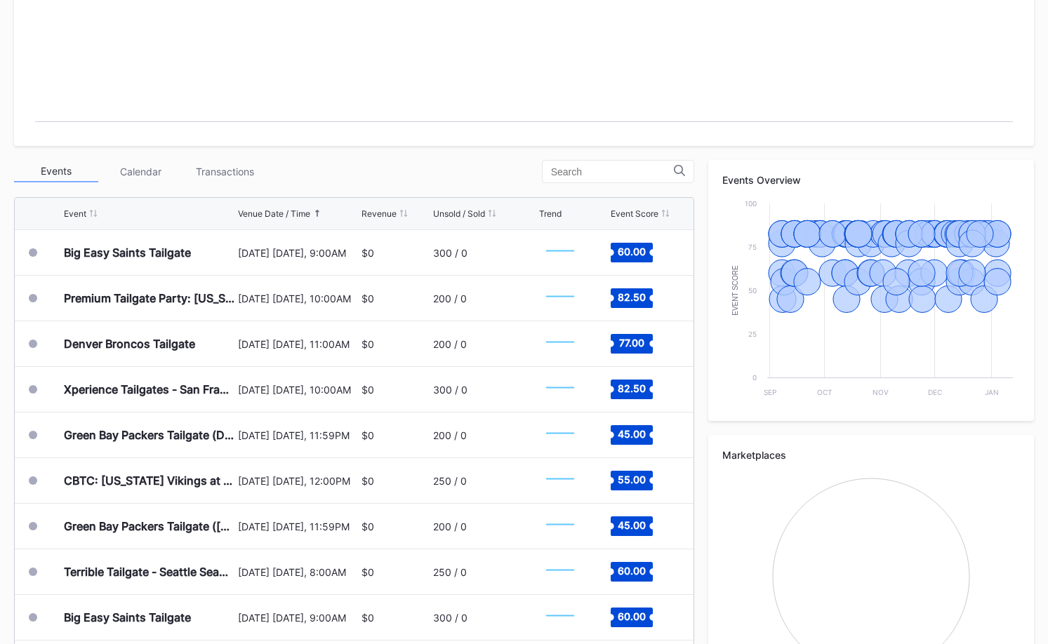
scroll to position [355, 0]
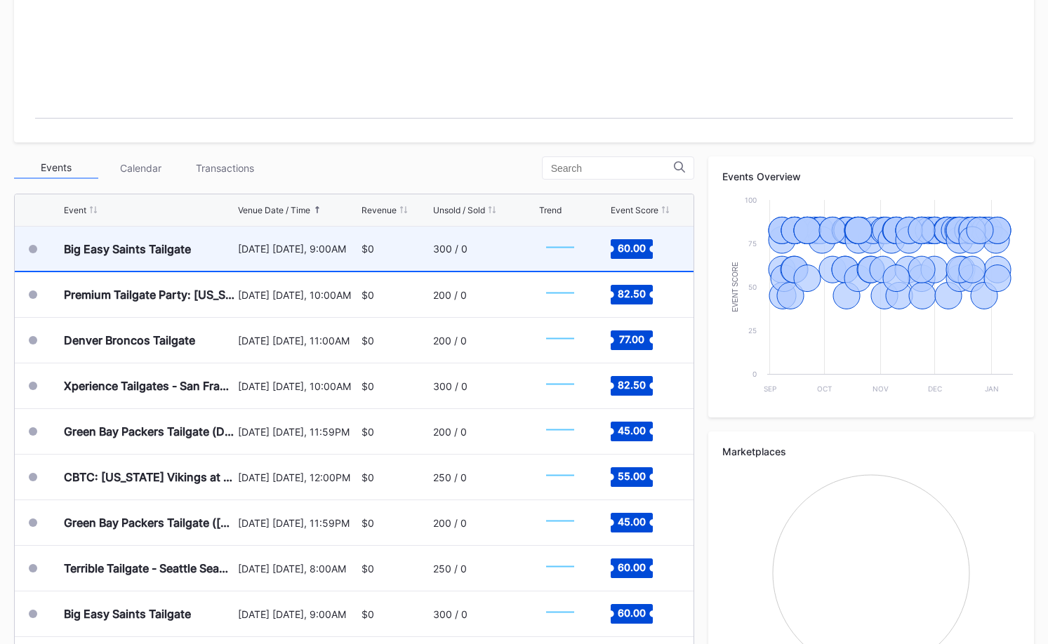
click at [278, 244] on div "September 7 Sunday, 9:00AM" at bounding box center [297, 249] width 119 height 12
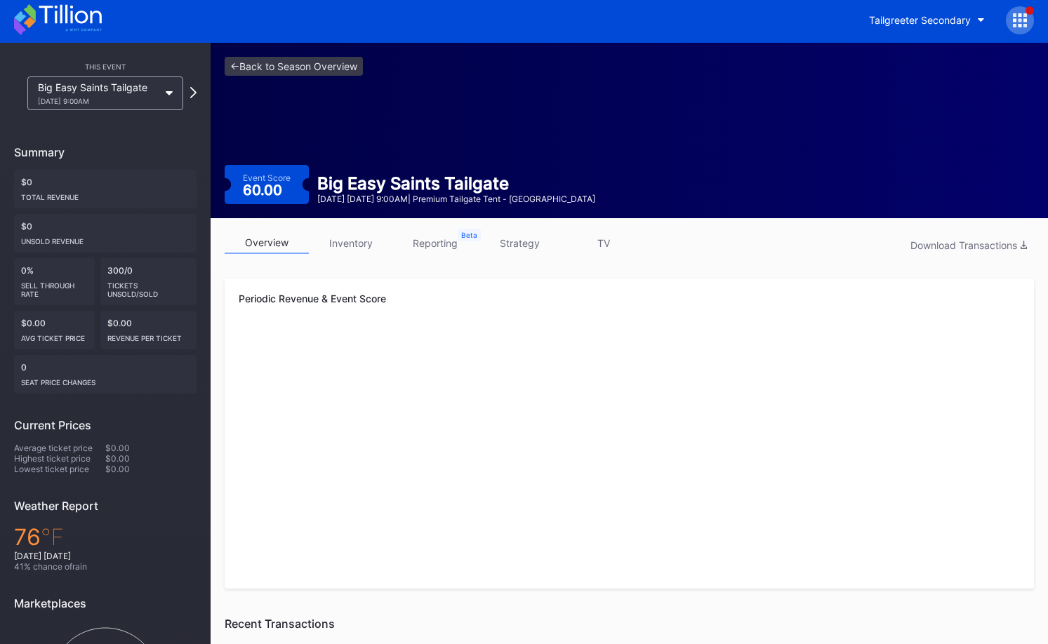
scroll to position [6, 0]
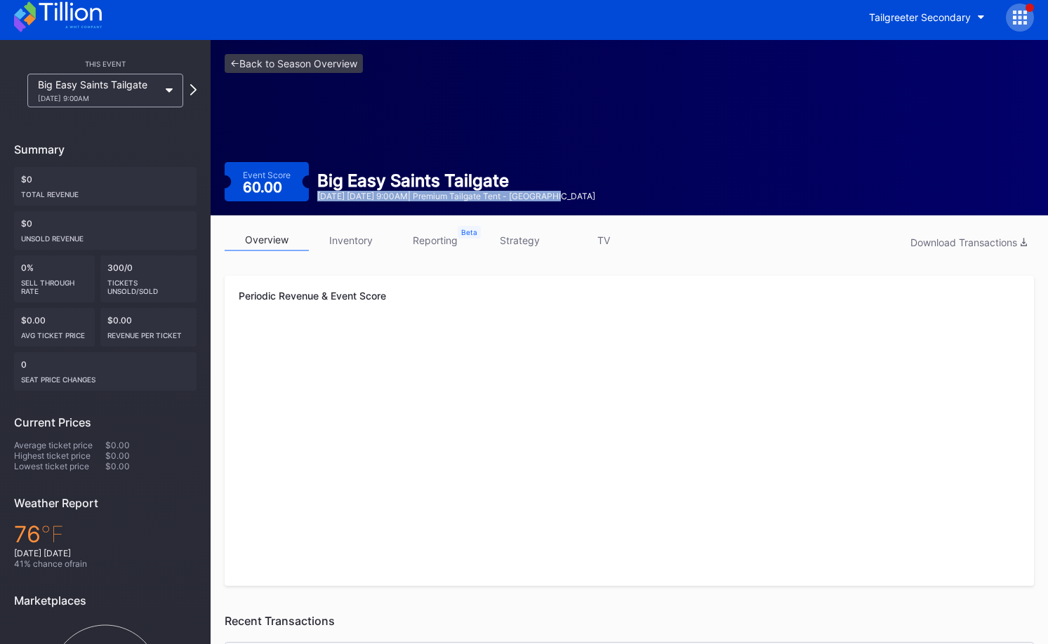
drag, startPoint x: 317, startPoint y: 198, endPoint x: 579, endPoint y: 197, distance: 261.9
click at [579, 197] on div "Big Easy Saints Tailgate September 7 Sunday 9:00AM | Premium Tailgate Tent - Ne…" at bounding box center [456, 186] width 295 height 31
click at [579, 197] on div "September 7 Sunday 9:00AM | Premium Tailgate Tent - New Orleans" at bounding box center [456, 196] width 278 height 11
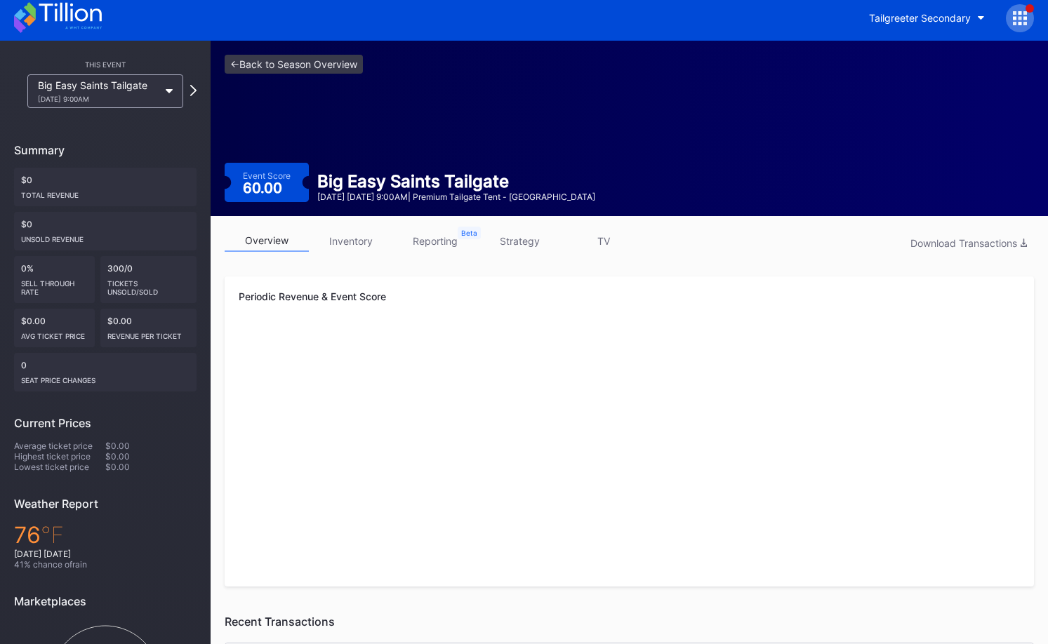
scroll to position [6, 0]
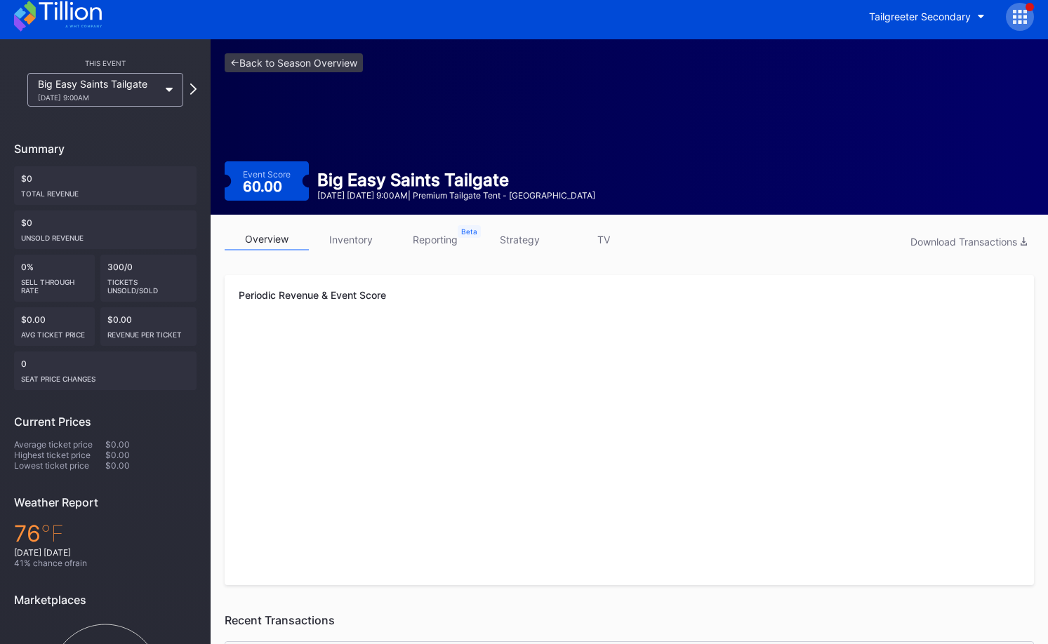
drag, startPoint x: 270, startPoint y: 70, endPoint x: 339, endPoint y: 96, distance: 73.5
click at [270, 70] on div "<- Back to Season Overview Event Score 60.00 Big Easy Saints Tailgate September…" at bounding box center [630, 127] width 838 height 176
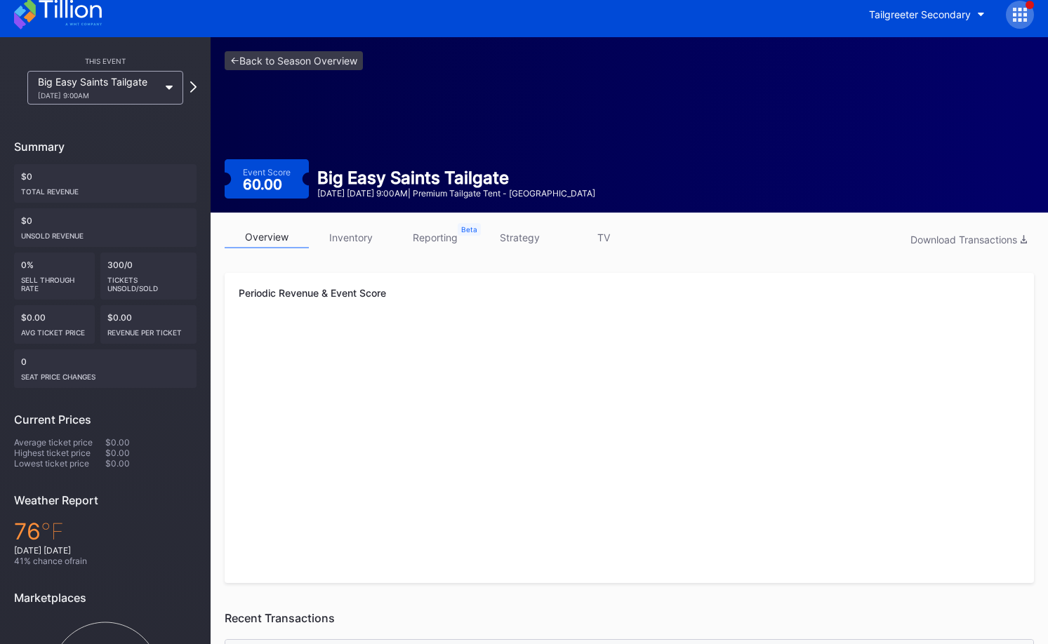
scroll to position [13, 0]
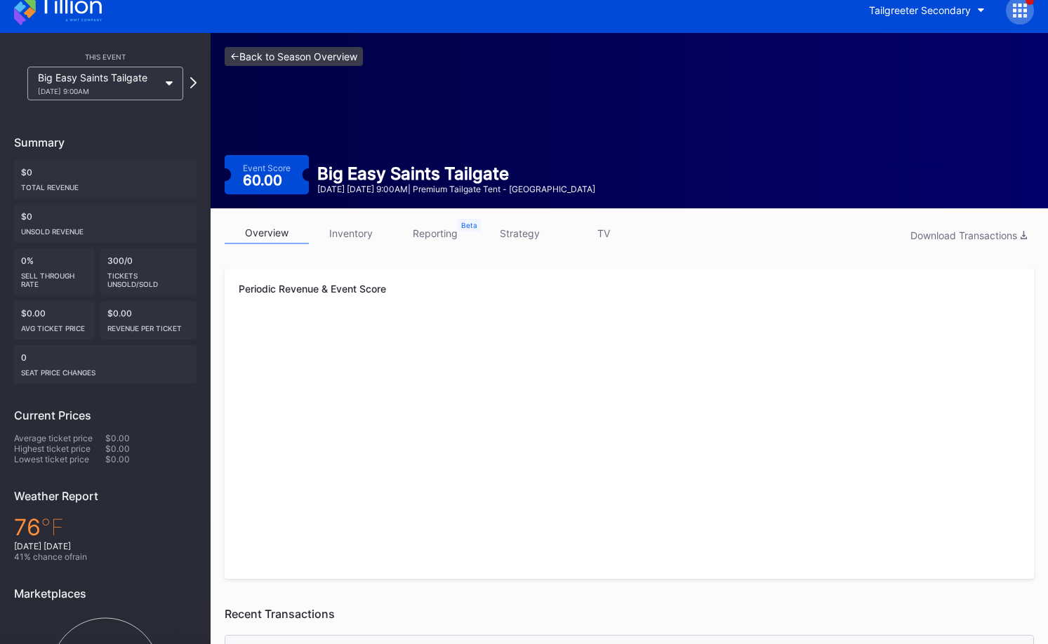
click at [341, 55] on link "<- Back to Season Overview" at bounding box center [294, 56] width 138 height 19
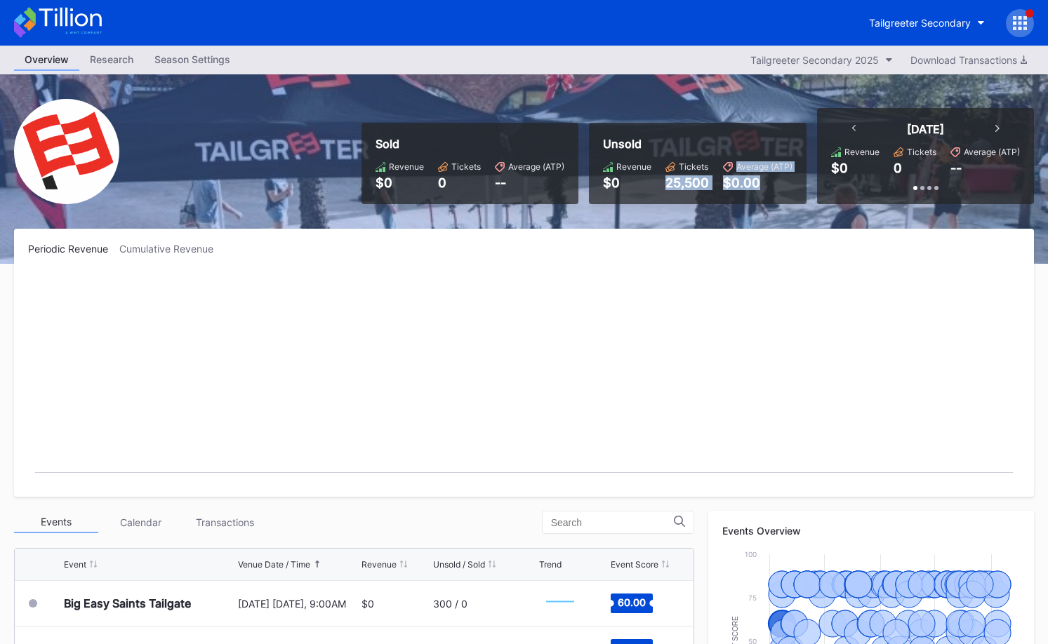
drag, startPoint x: 721, startPoint y: 190, endPoint x: 705, endPoint y: 213, distance: 27.7
click at [721, 190] on div "Unsold Revenue $0 Tickets 25,500 Average (ATP) $0.00" at bounding box center [698, 163] width 218 height 81
click at [555, 298] on rect "Chart title" at bounding box center [524, 377] width 992 height 211
click at [897, 28] on div "Tailgreeter Secondary" at bounding box center [920, 23] width 102 height 12
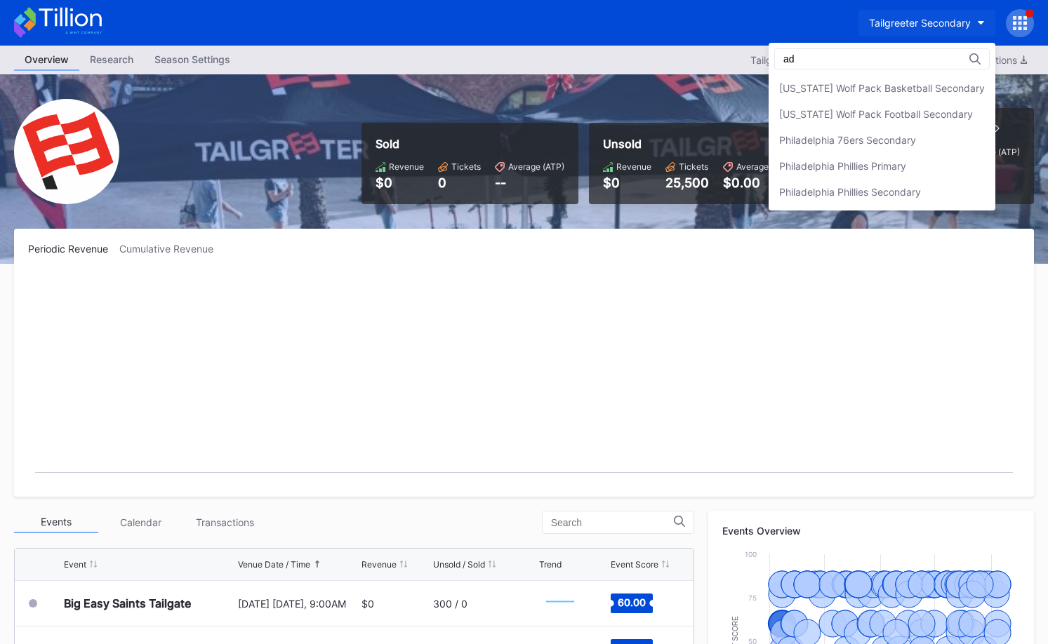
type input "a"
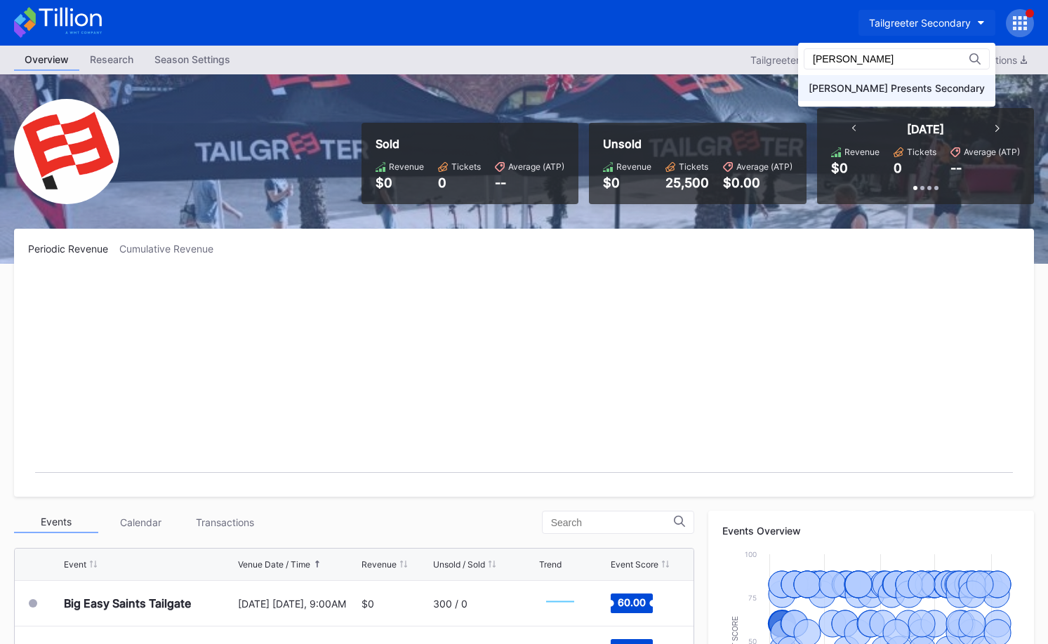
type input "danny"
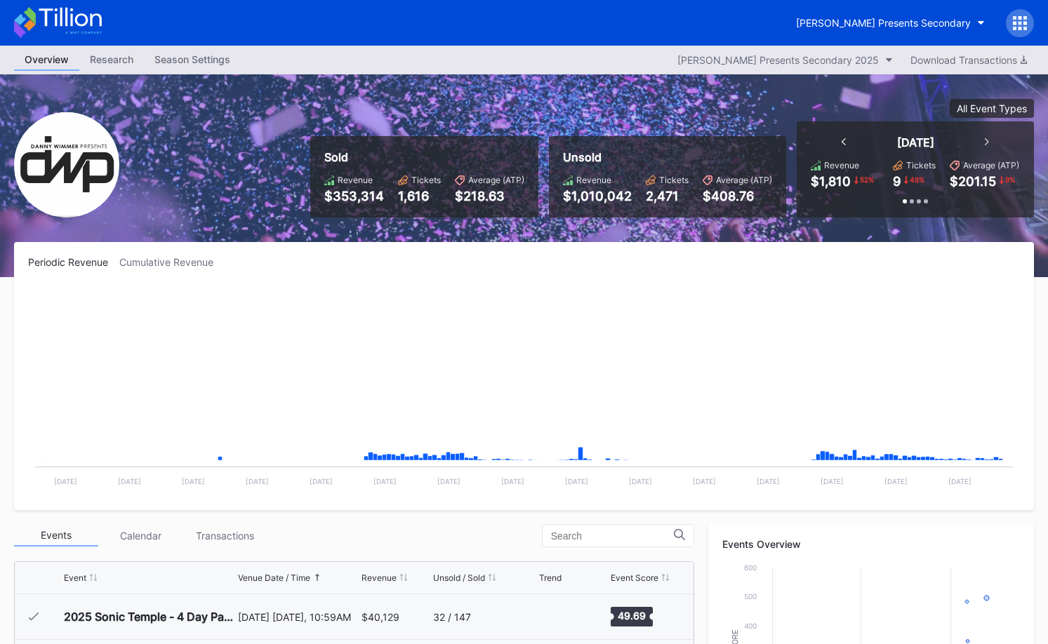
scroll to position [228, 0]
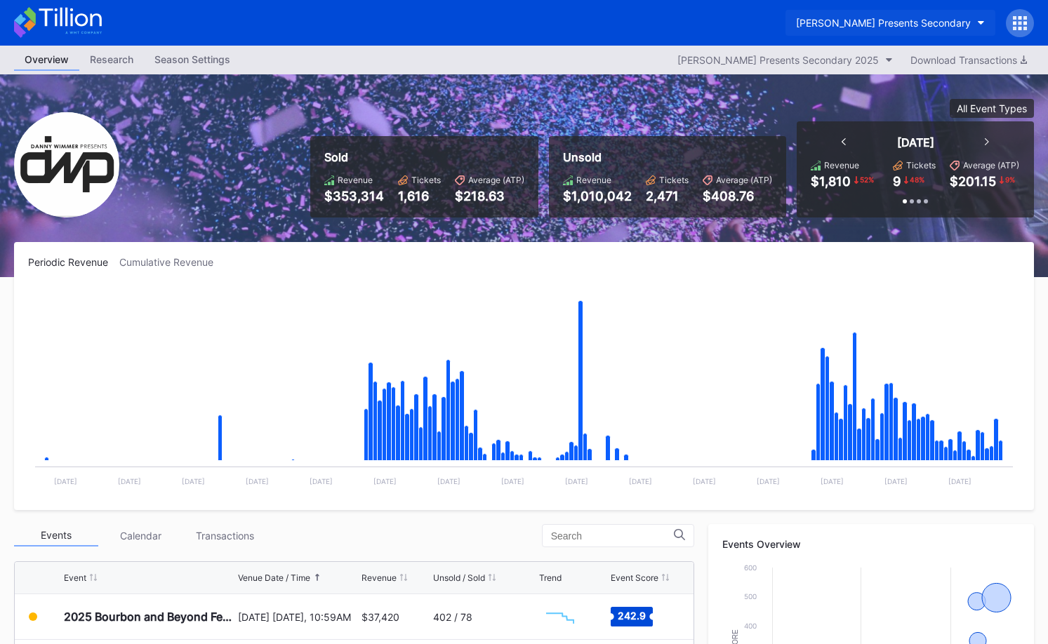
click at [827, 29] on button "Danny Wimmer Presents Secondary" at bounding box center [891, 23] width 210 height 26
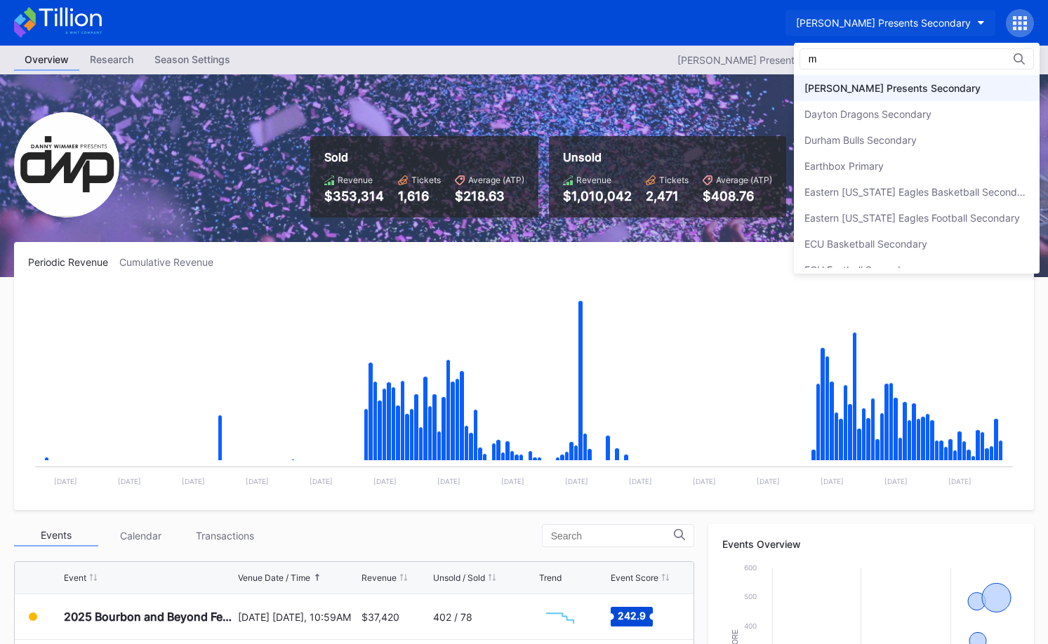
scroll to position [0, 0]
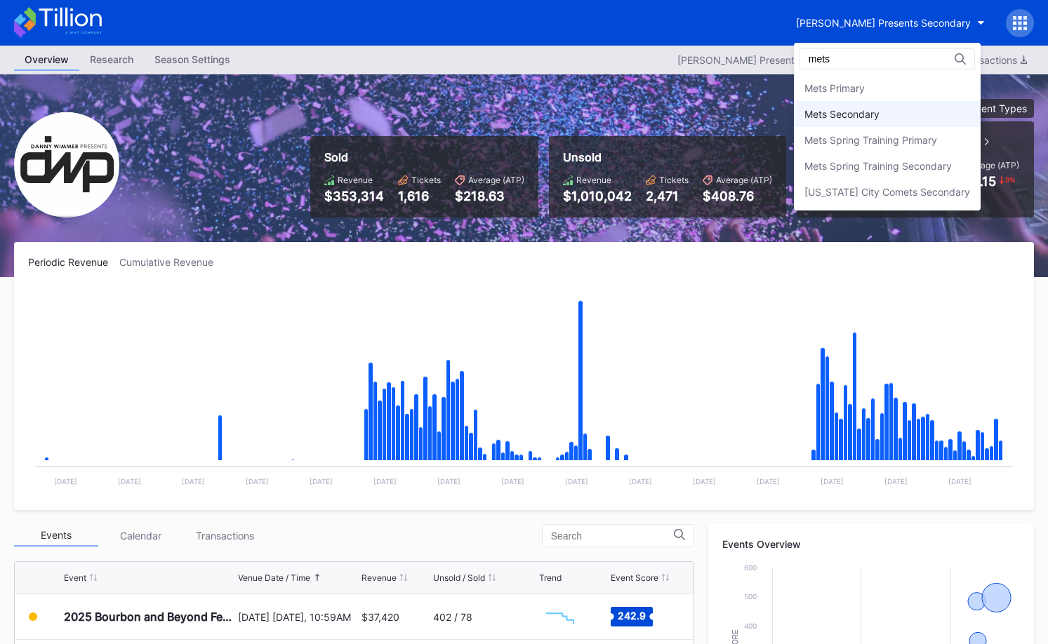
type input "mets"
click at [821, 103] on div "Mets Secondary" at bounding box center [887, 114] width 187 height 26
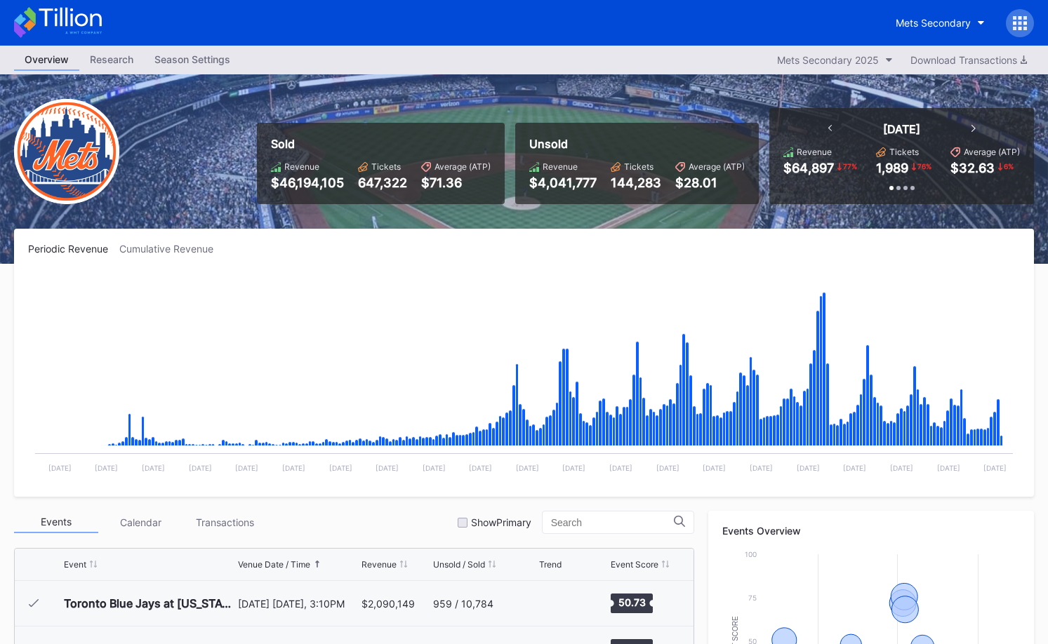
scroll to position [3012, 0]
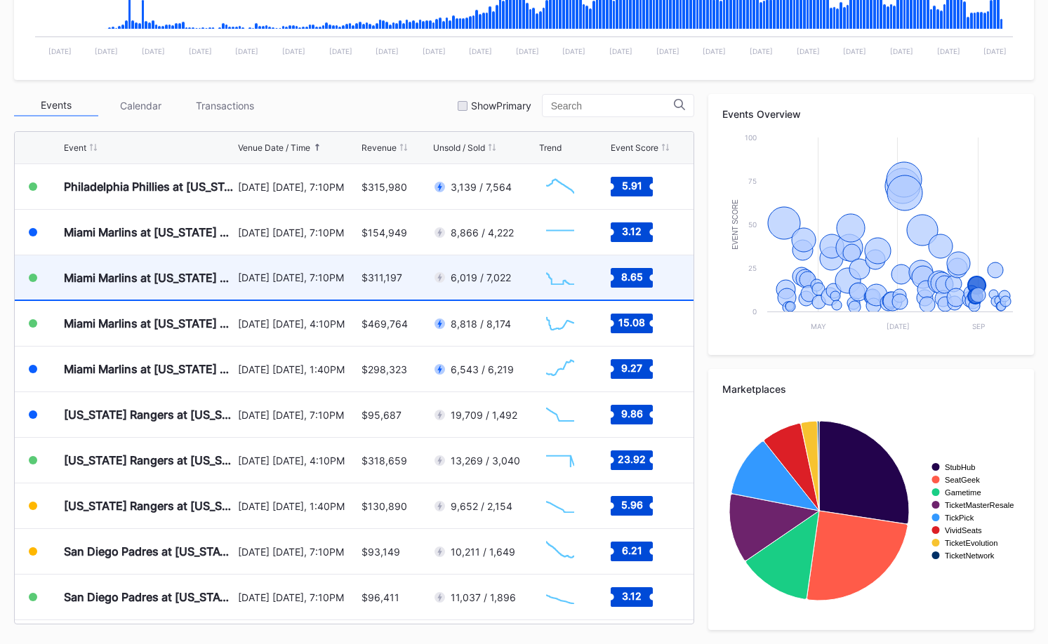
click at [350, 291] on div "[DATE] [DATE], 7:10PM" at bounding box center [297, 278] width 119 height 44
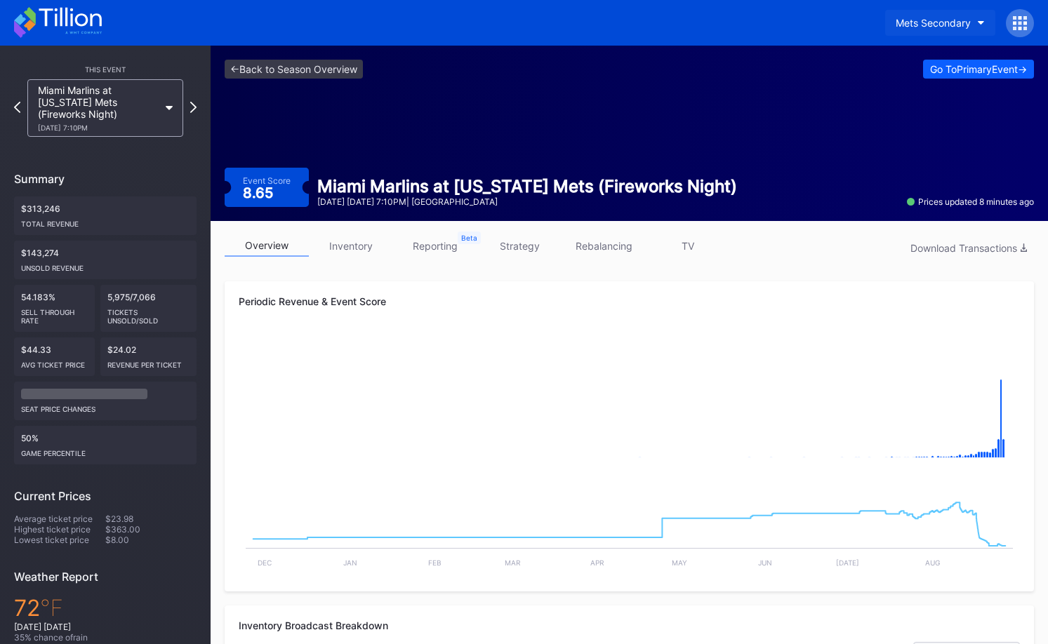
click at [918, 19] on div "Mets Secondary" at bounding box center [933, 23] width 75 height 12
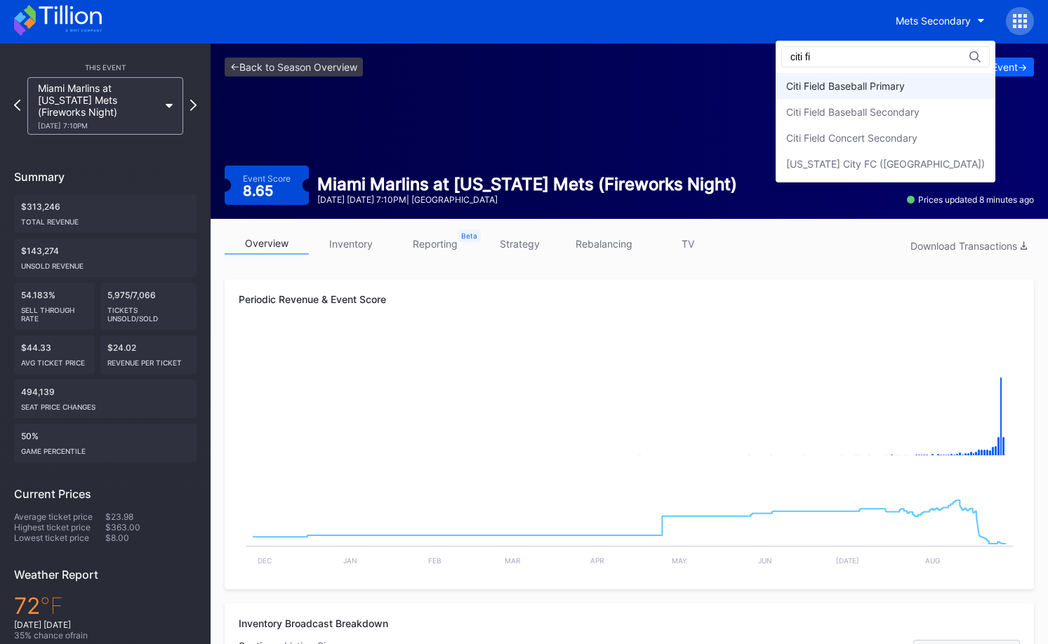
type input "citi fi"
click at [912, 75] on div "Citi Field Baseball Primary" at bounding box center [886, 86] width 220 height 26
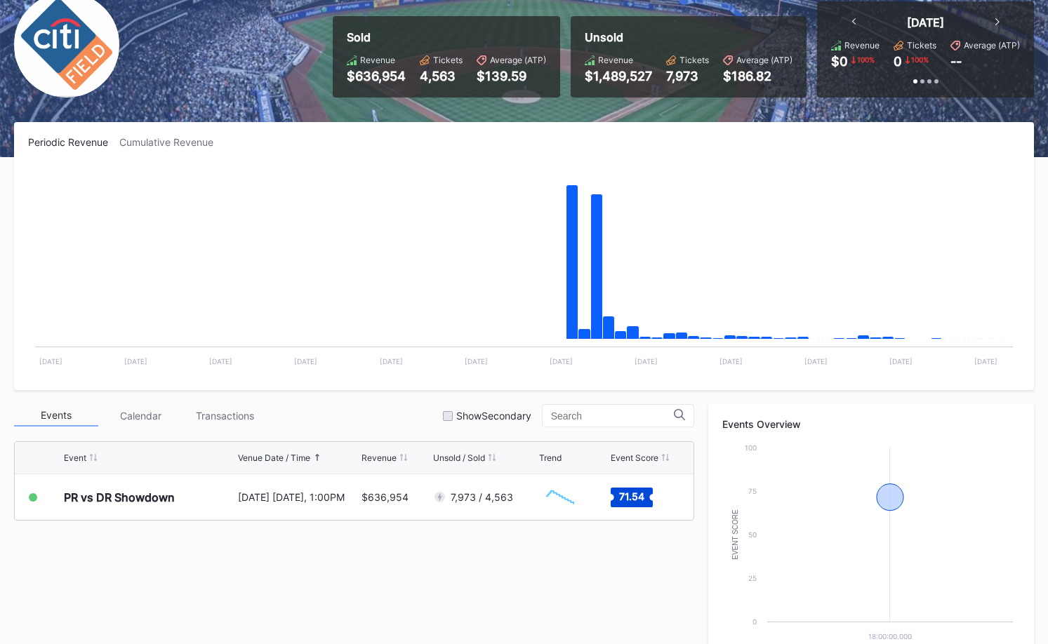
scroll to position [292, 0]
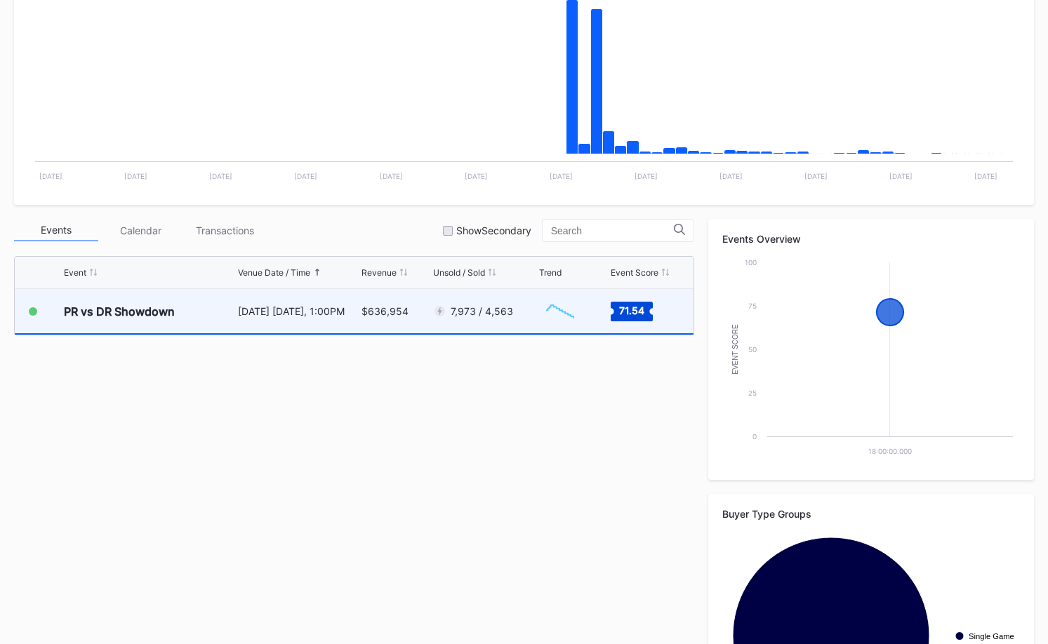
click at [546, 325] on rect "Chart title" at bounding box center [560, 311] width 42 height 35
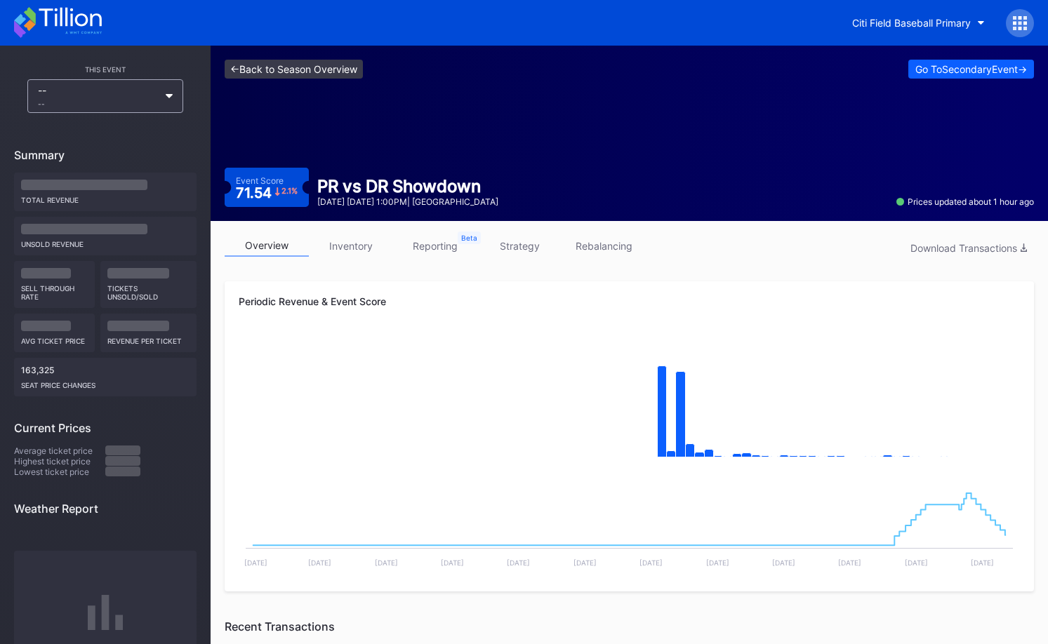
click at [329, 62] on link "<- Back to Season Overview" at bounding box center [294, 69] width 138 height 19
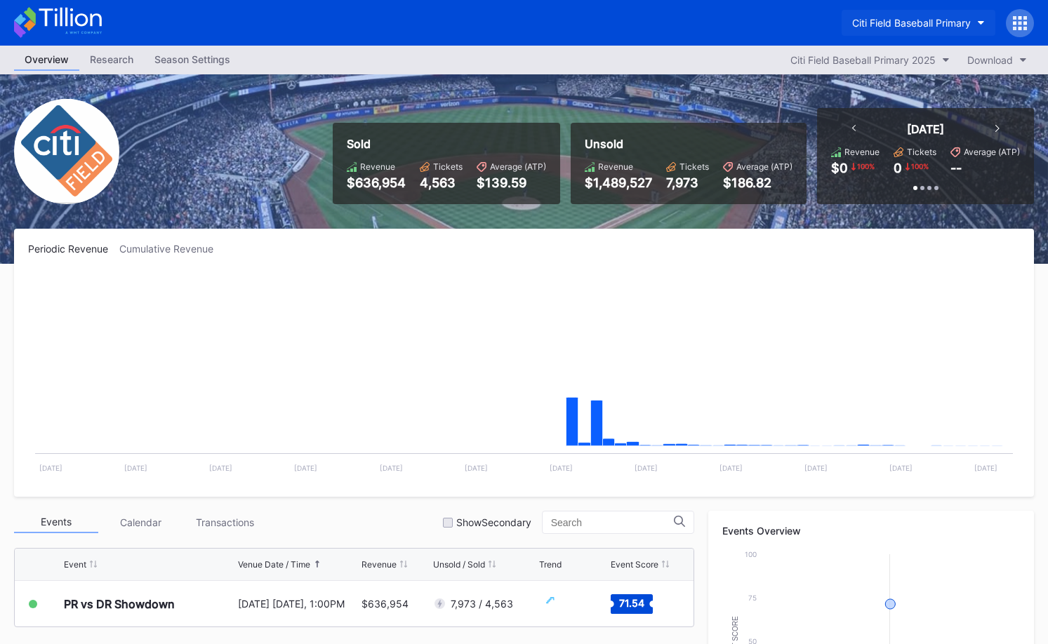
click at [868, 20] on div "Citi Field Baseball Primary" at bounding box center [911, 23] width 119 height 12
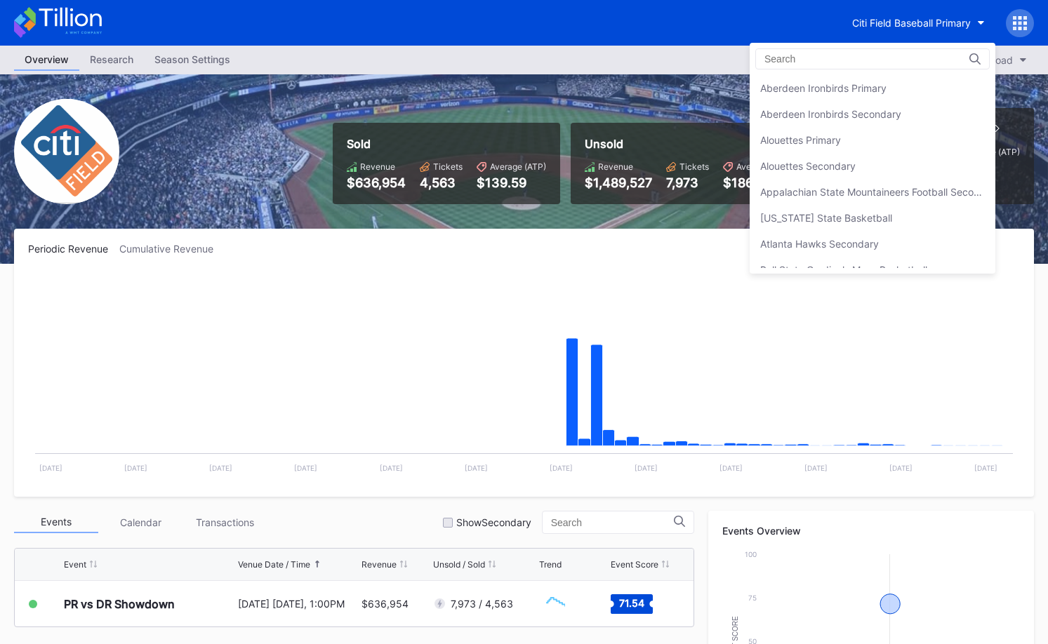
scroll to position [779, 0]
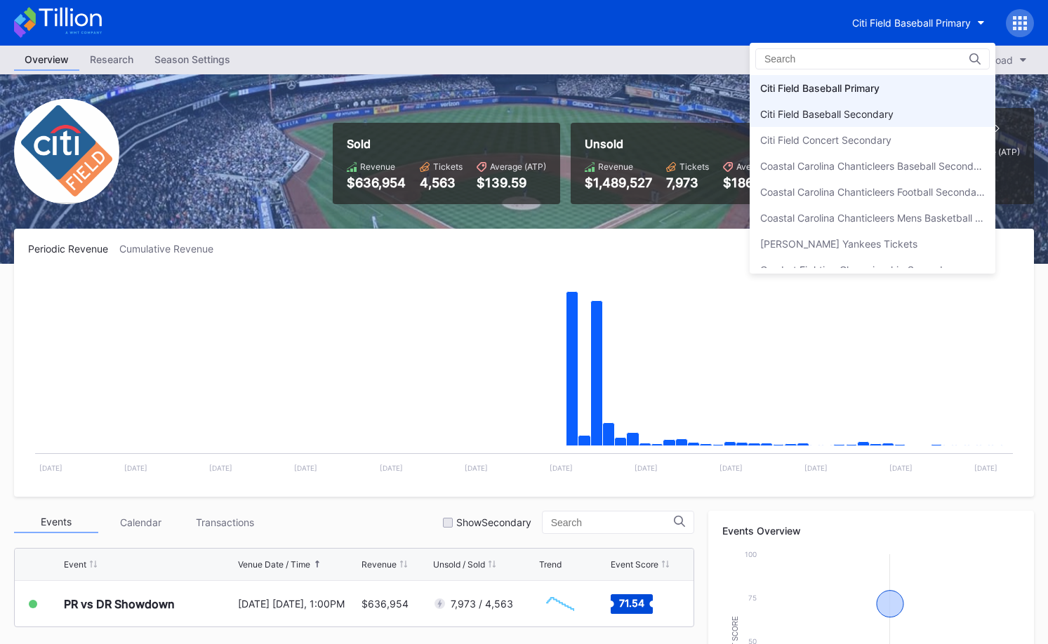
click at [864, 110] on div "Citi Field Baseball Secondary" at bounding box center [826, 114] width 133 height 12
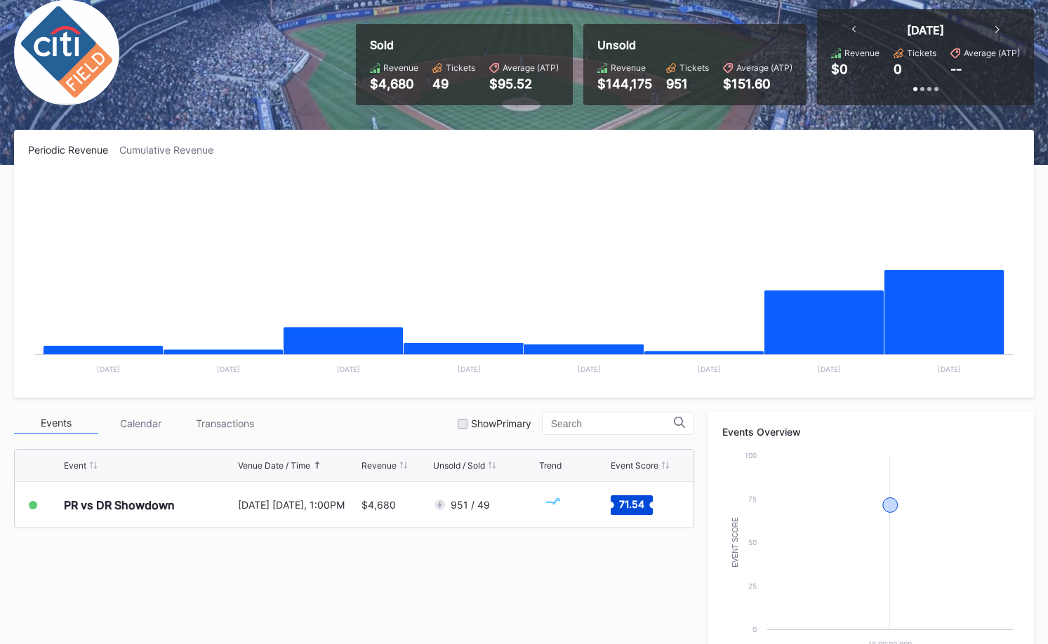
scroll to position [134, 0]
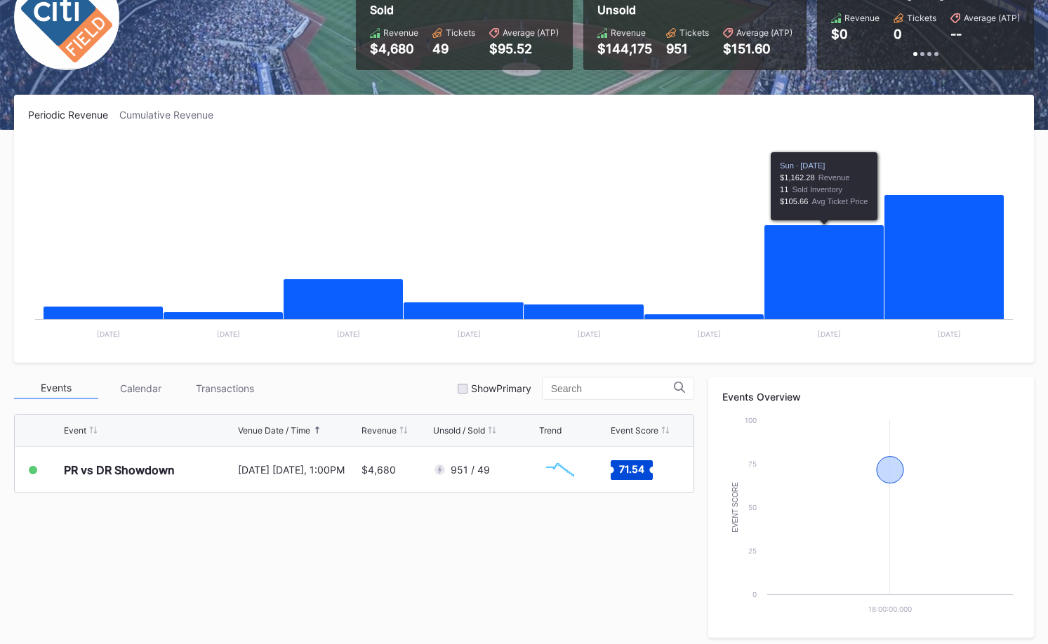
click at [516, 493] on div "Event Venue Date / Time Revenue Unsold / Sold Trend Event Score PR vs DR Showdo…" at bounding box center [354, 453] width 680 height 79
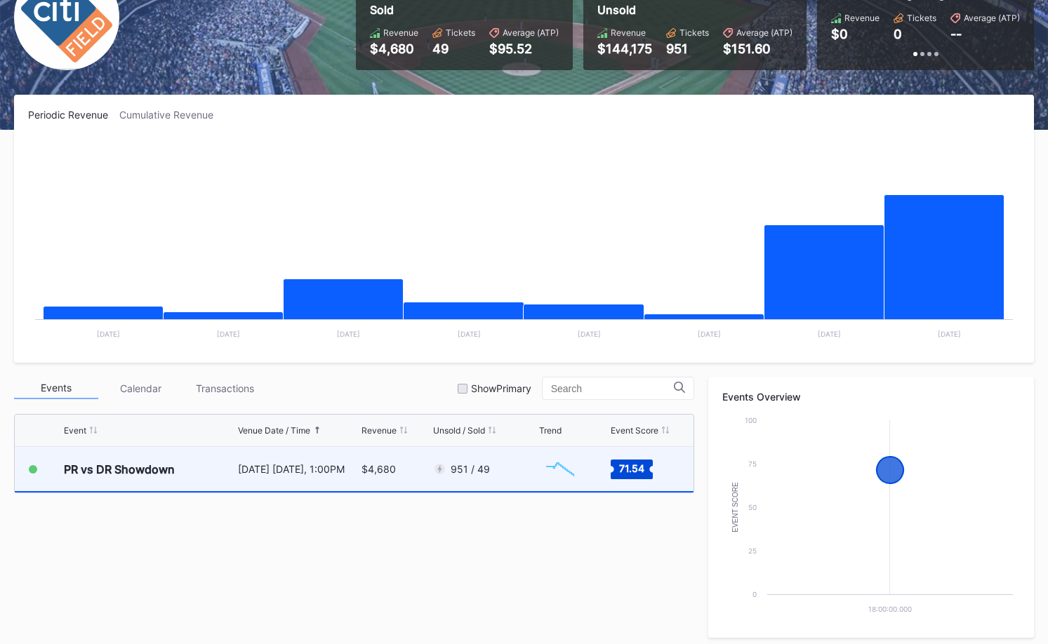
click at [513, 487] on div "951 / 49" at bounding box center [484, 469] width 103 height 44
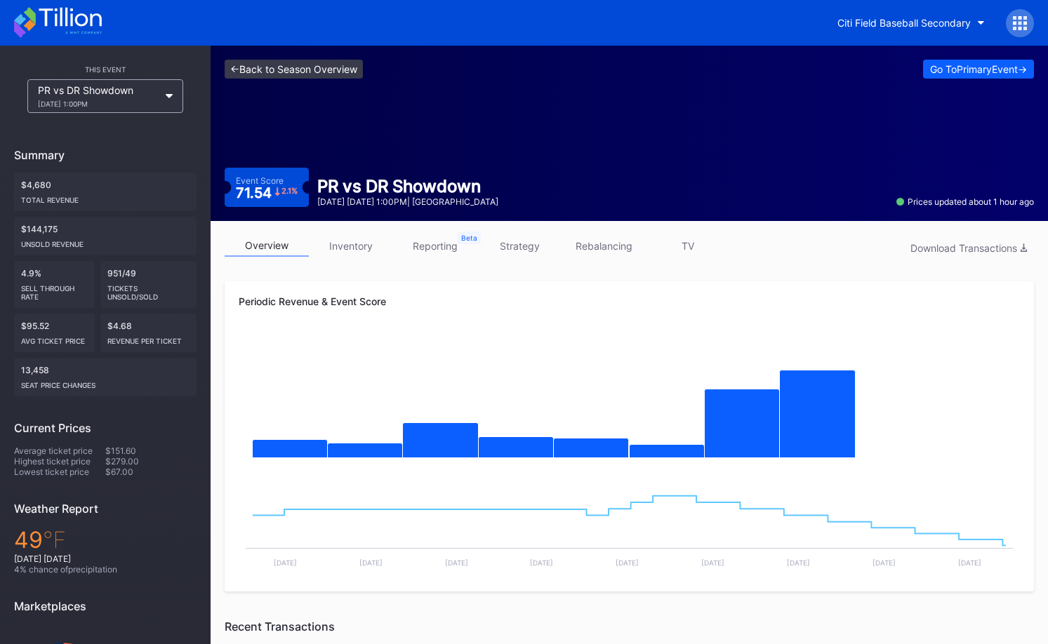
click at [347, 77] on link "<- Back to Season Overview" at bounding box center [294, 69] width 138 height 19
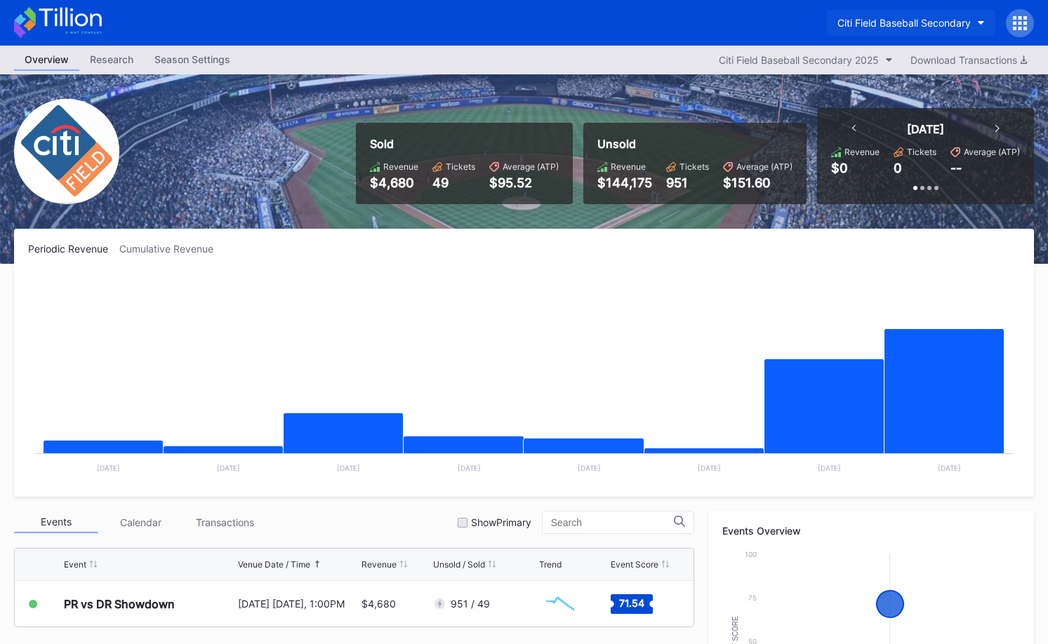
click at [892, 31] on button "Citi Field Baseball Secondary" at bounding box center [911, 23] width 168 height 26
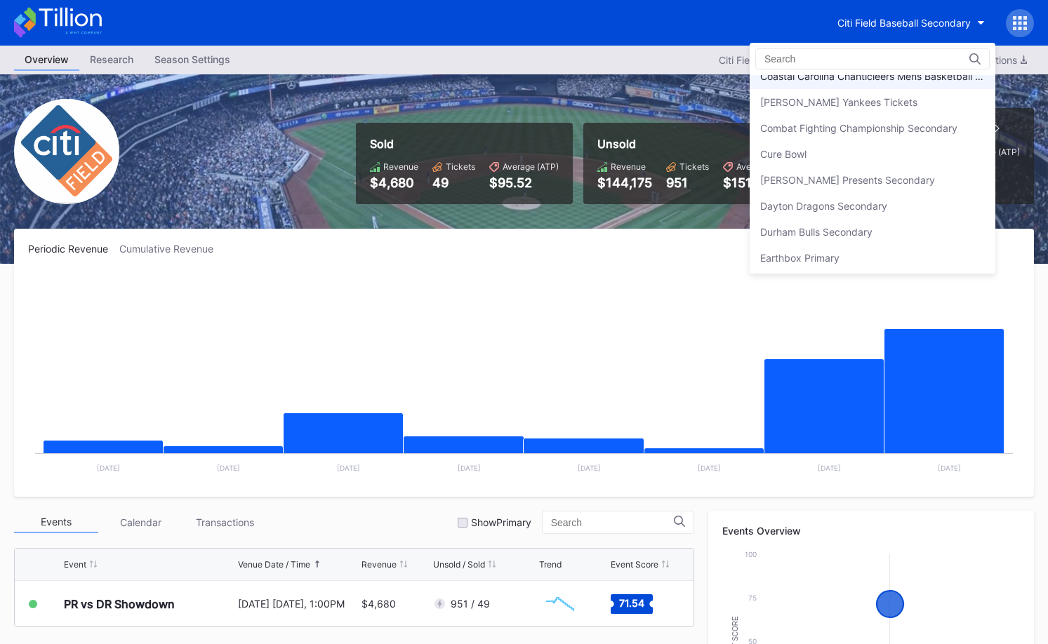
scroll to position [925, 0]
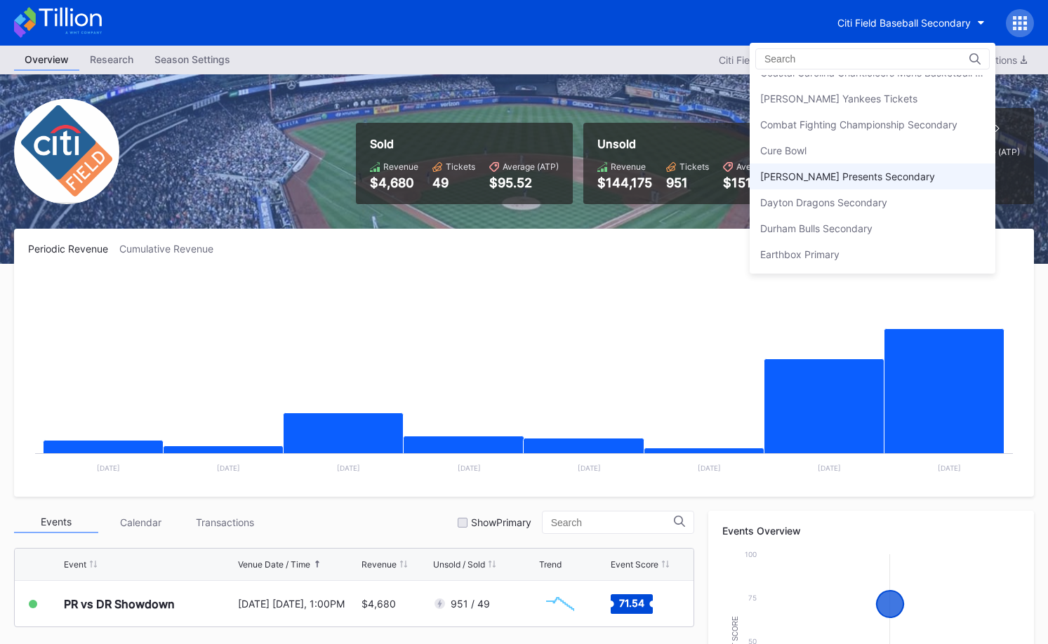
click at [858, 181] on div "[PERSON_NAME] Presents Secondary" at bounding box center [847, 177] width 175 height 12
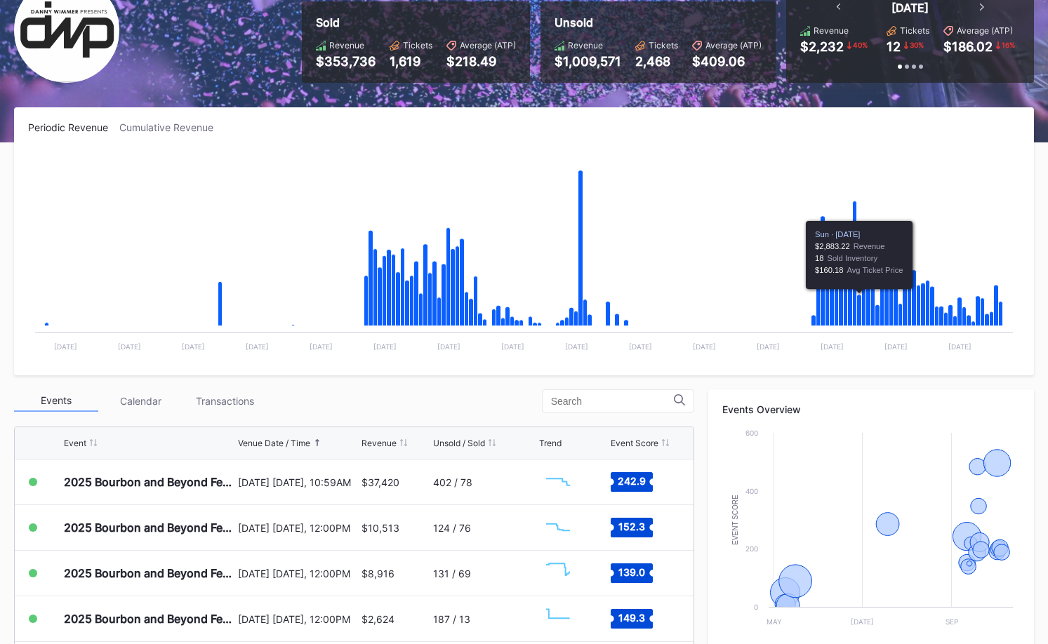
scroll to position [430, 0]
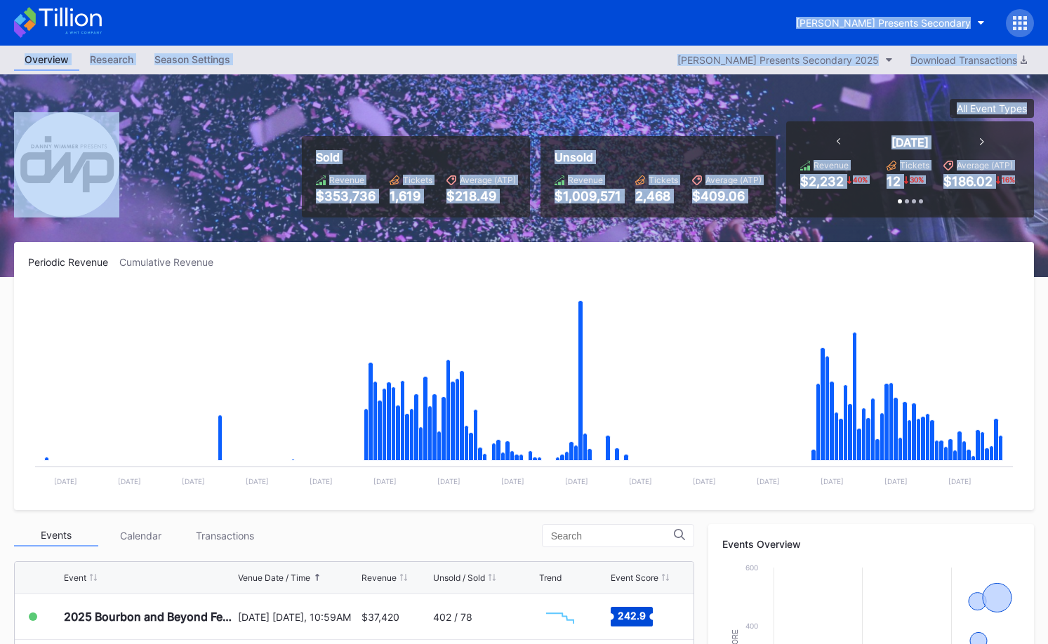
drag, startPoint x: 7, startPoint y: 4, endPoint x: 998, endPoint y: 195, distance: 1009.0
click at [997, 194] on div "[PERSON_NAME] Presents Secondary Overview Research Season Settings [PERSON_NAME…" at bounding box center [524, 537] width 1048 height 1075
click at [998, 196] on div at bounding box center [910, 196] width 220 height 15
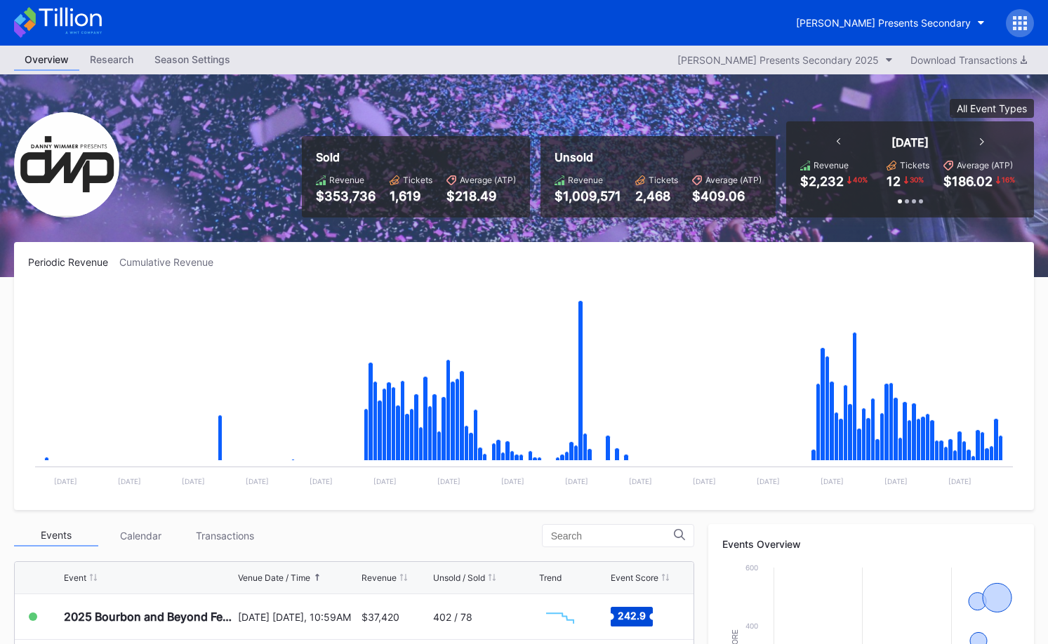
scroll to position [1, 0]
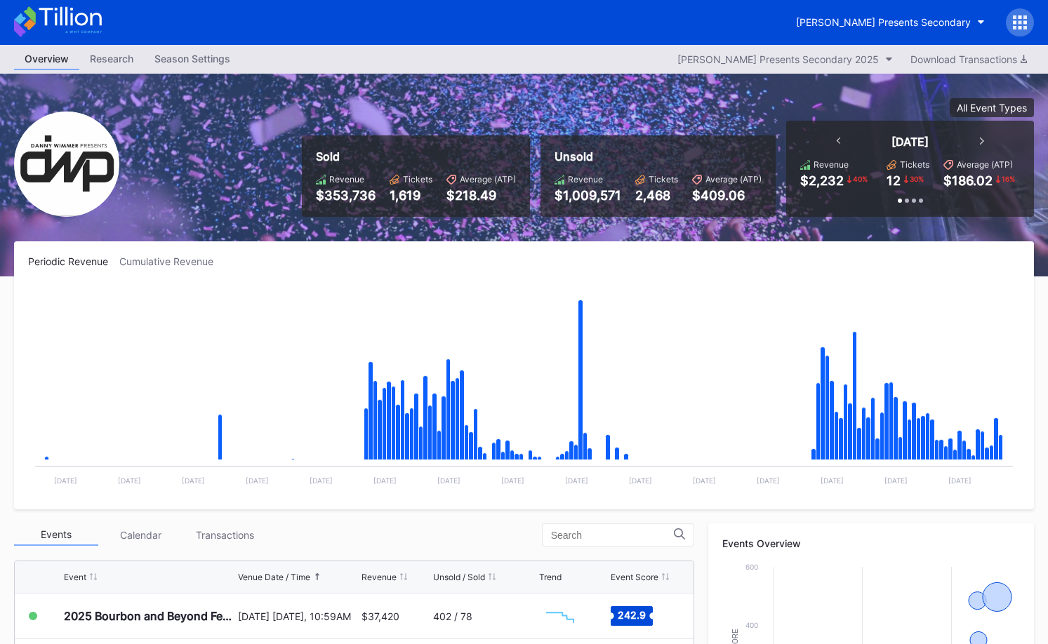
click at [87, 20] on icon at bounding box center [70, 16] width 62 height 19
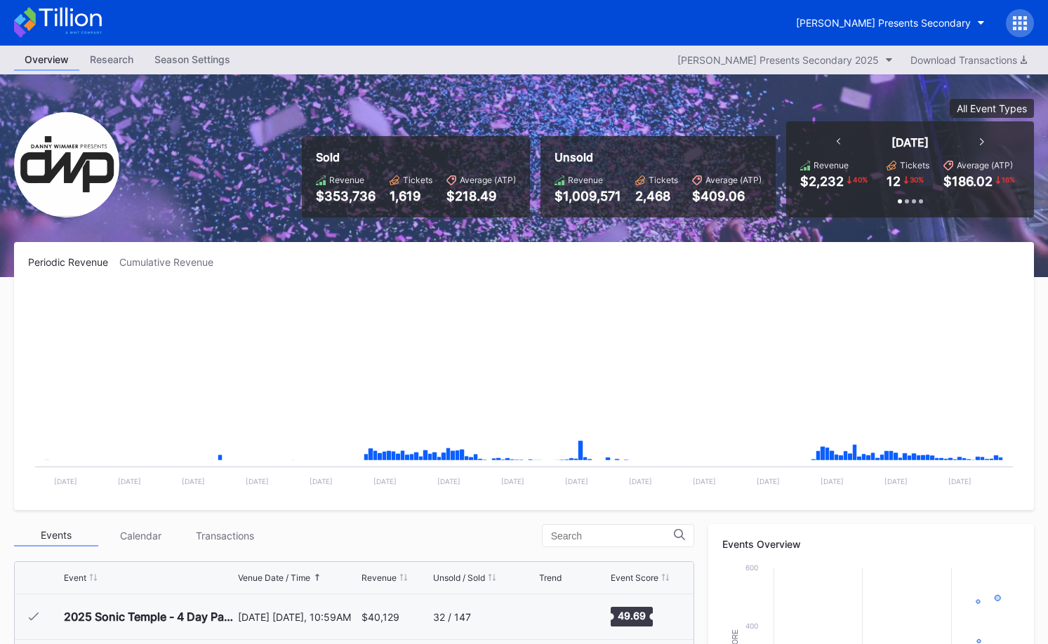
scroll to position [228, 0]
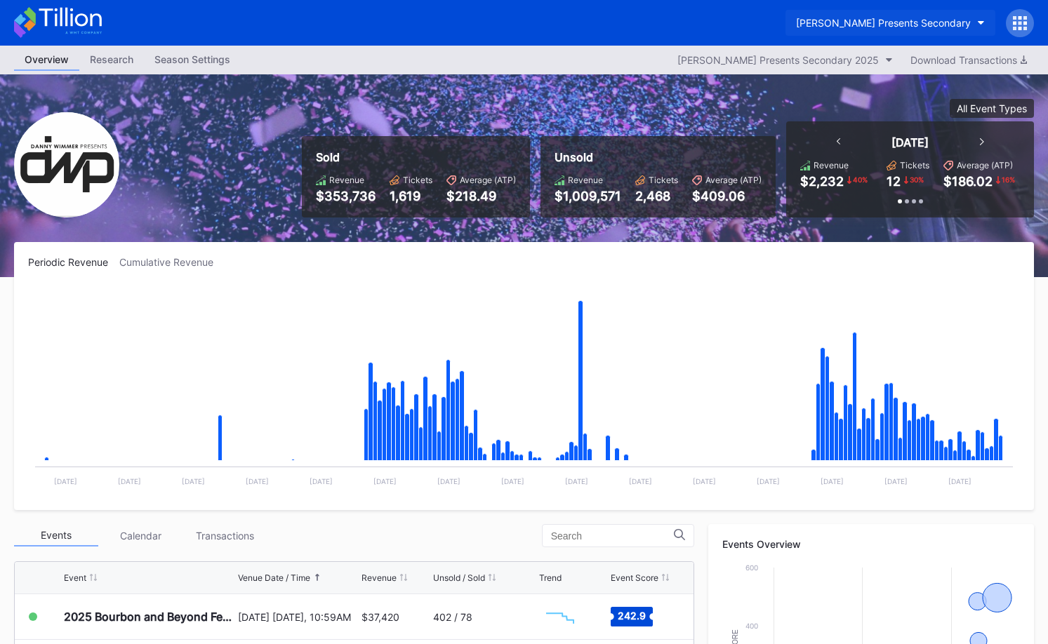
click at [852, 30] on button "Danny Wimmer Presents Secondary" at bounding box center [891, 23] width 210 height 26
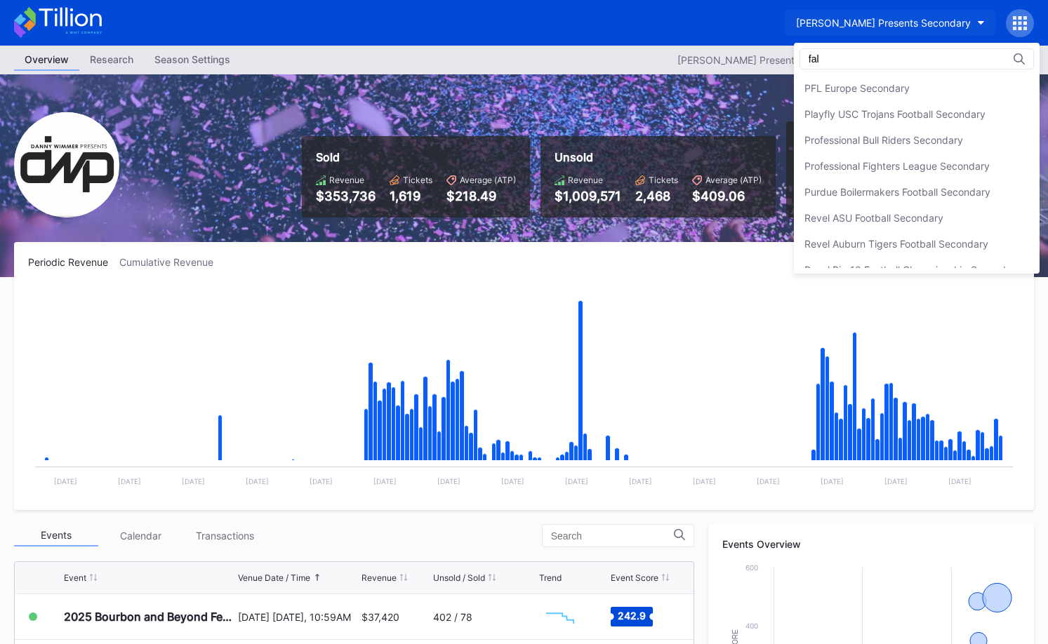
scroll to position [0, 0]
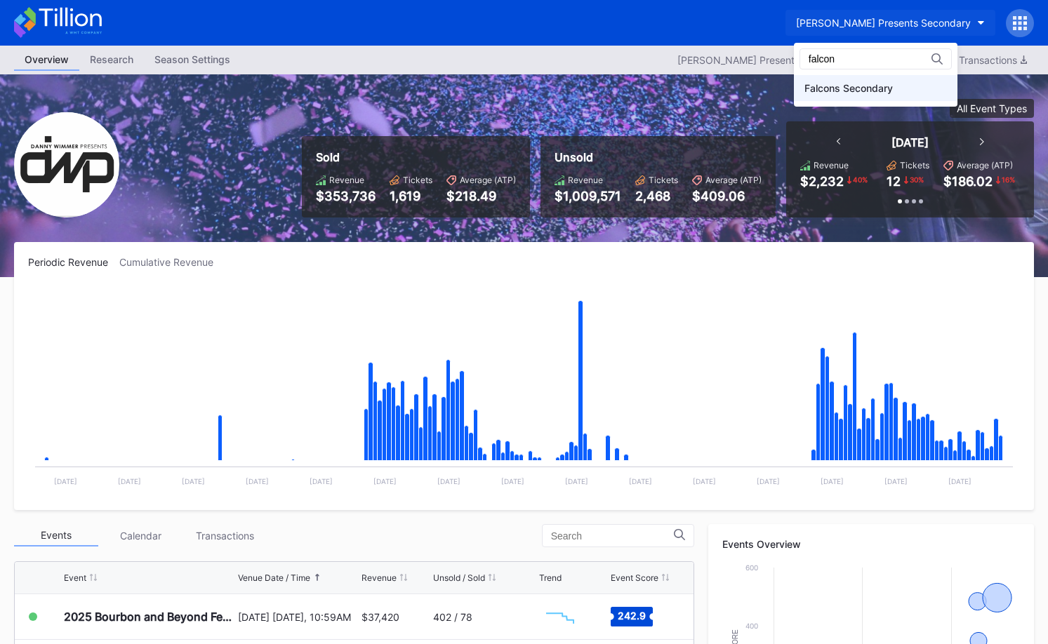
type input "falcon"
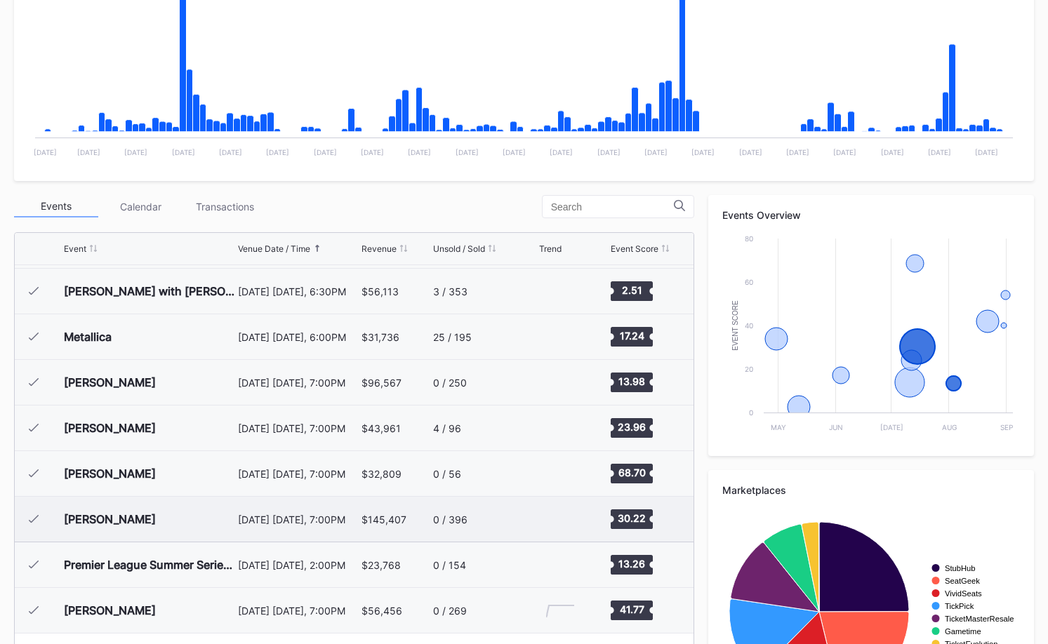
scroll to position [430, 0]
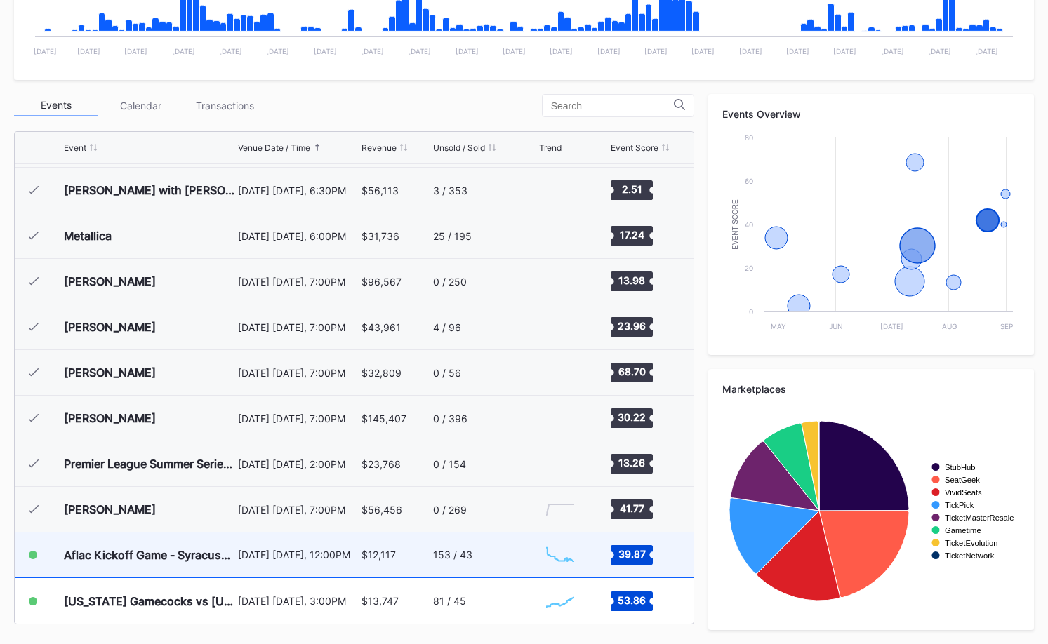
click at [510, 545] on div "153 / 43" at bounding box center [484, 555] width 103 height 44
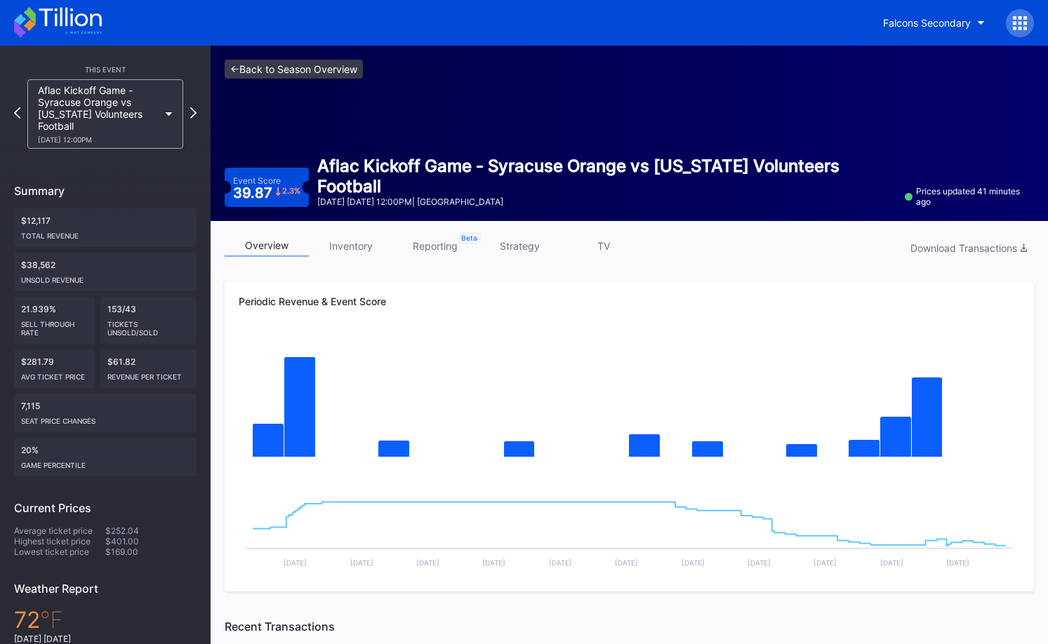
click at [319, 69] on link "<- Back to Season Overview" at bounding box center [294, 69] width 138 height 19
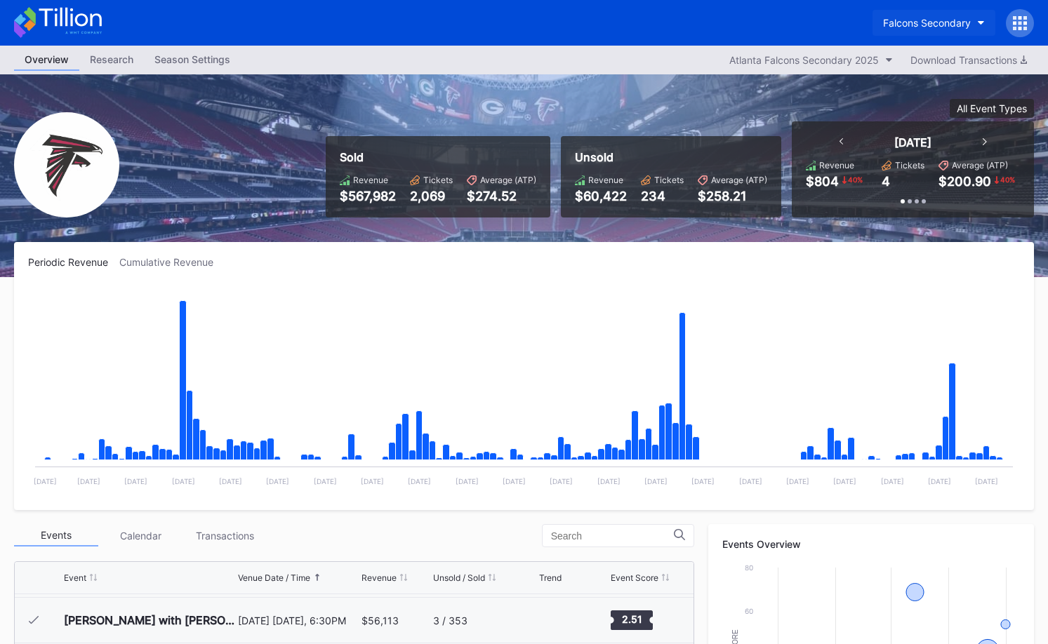
click at [921, 25] on div "Falcons Secondary" at bounding box center [927, 23] width 88 height 12
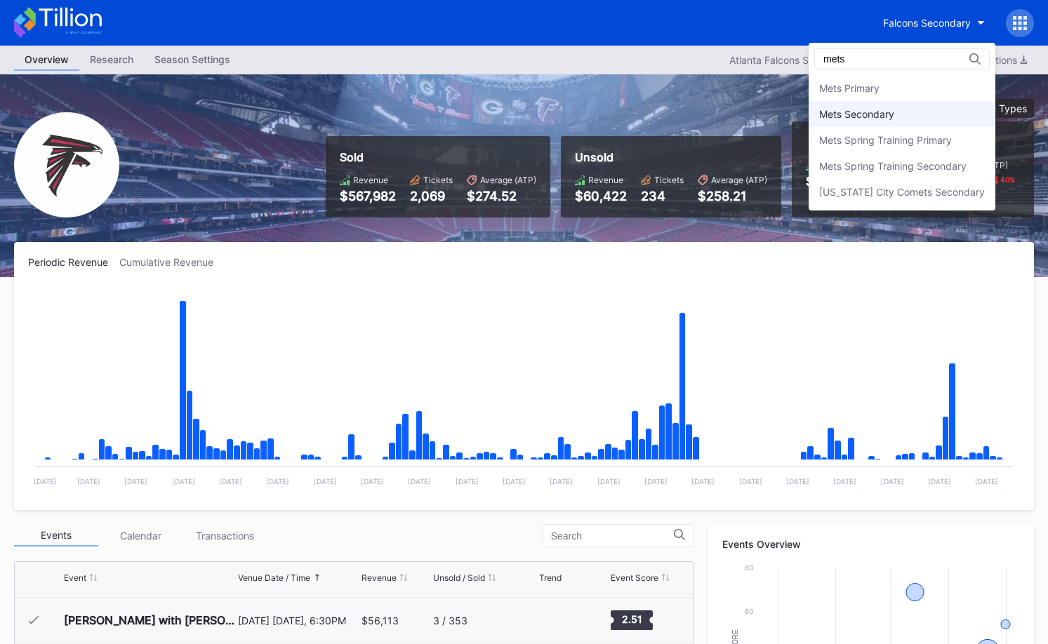
type input "mets"
click at [910, 107] on div "Mets Secondary" at bounding box center [902, 114] width 187 height 26
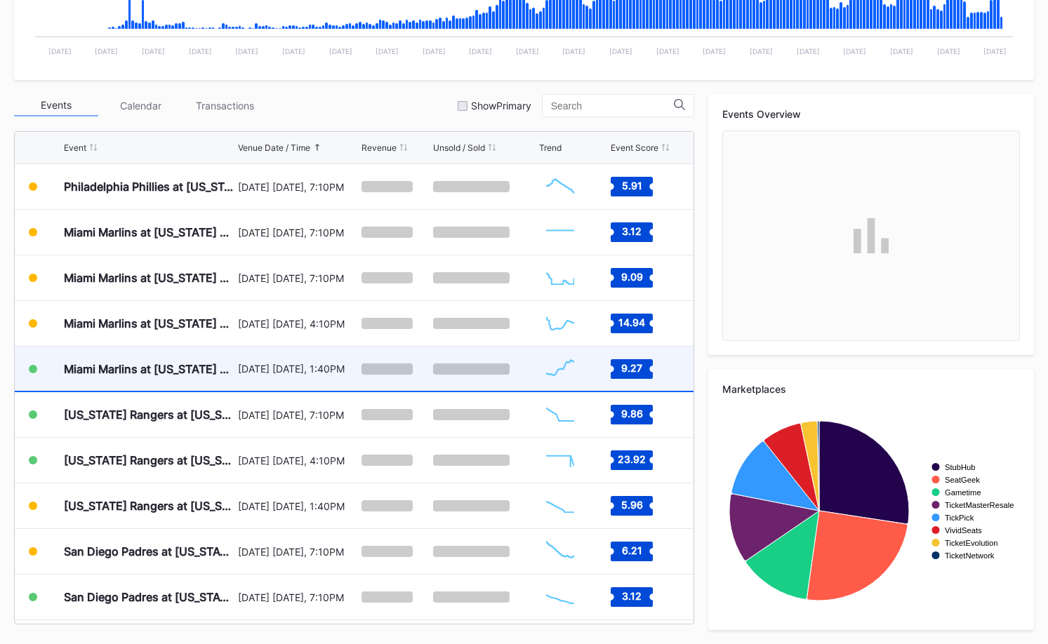
scroll to position [3004, 0]
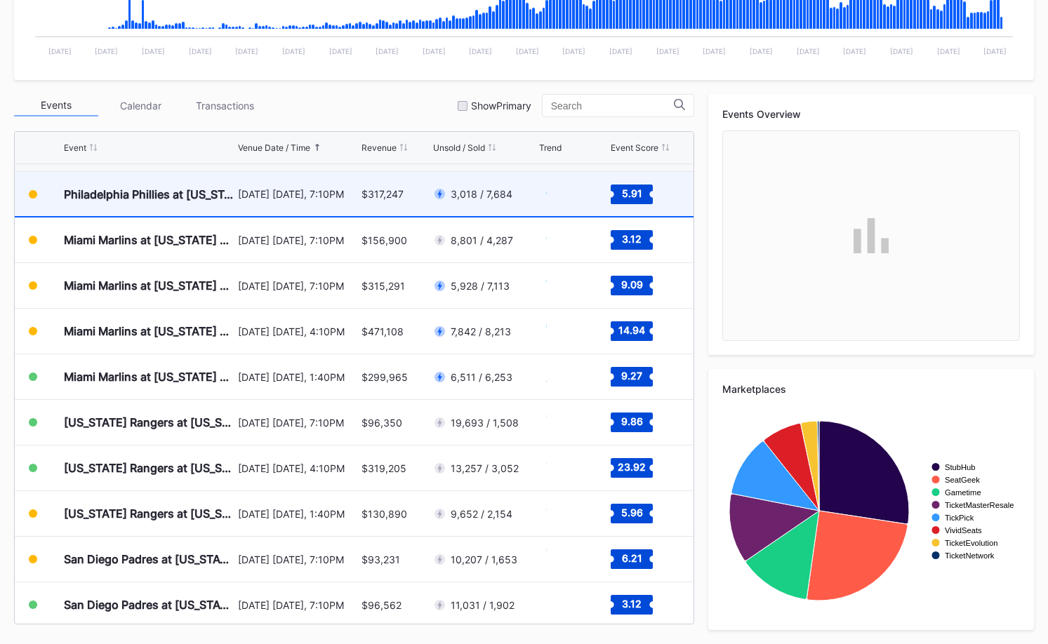
click at [308, 200] on div "[DATE] [DATE], 7:10PM" at bounding box center [297, 194] width 119 height 44
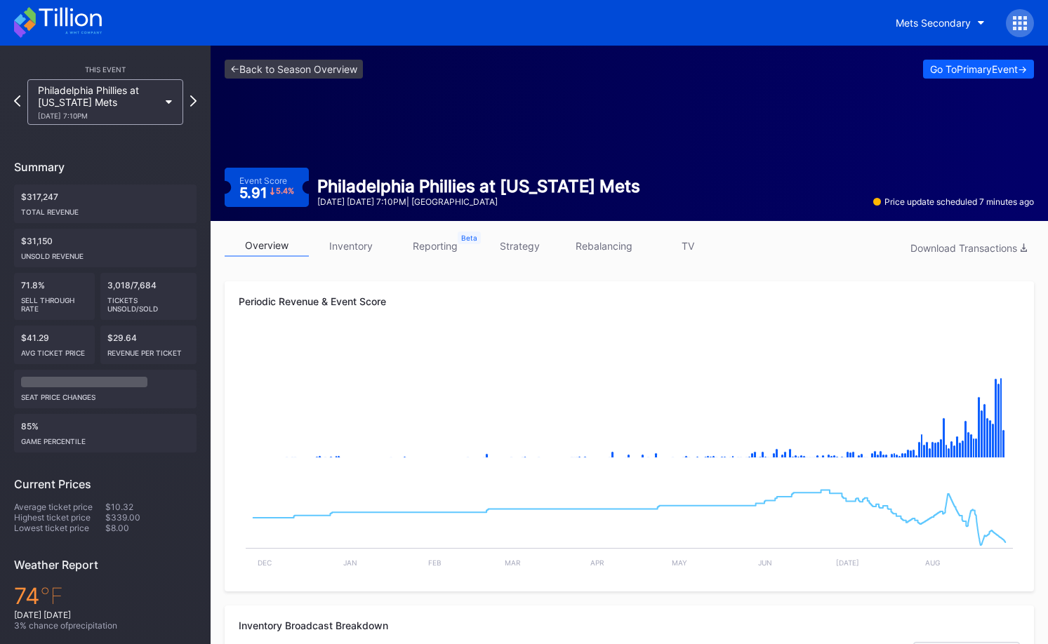
click at [1026, 24] on icon at bounding box center [1026, 23] width 4 height 4
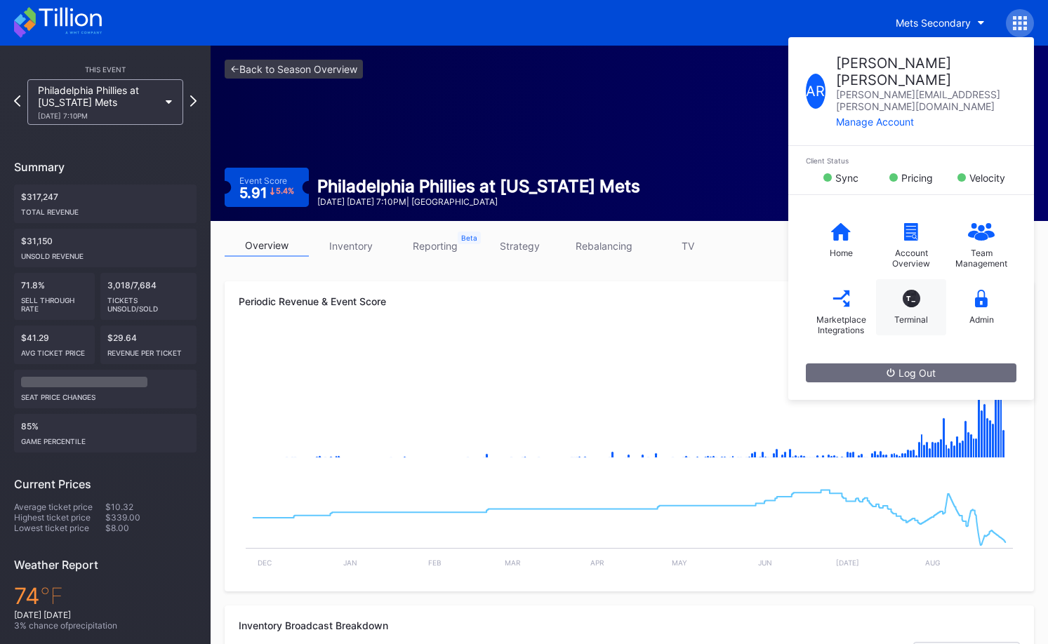
click at [923, 289] on div "T_ Terminal" at bounding box center [911, 307] width 70 height 56
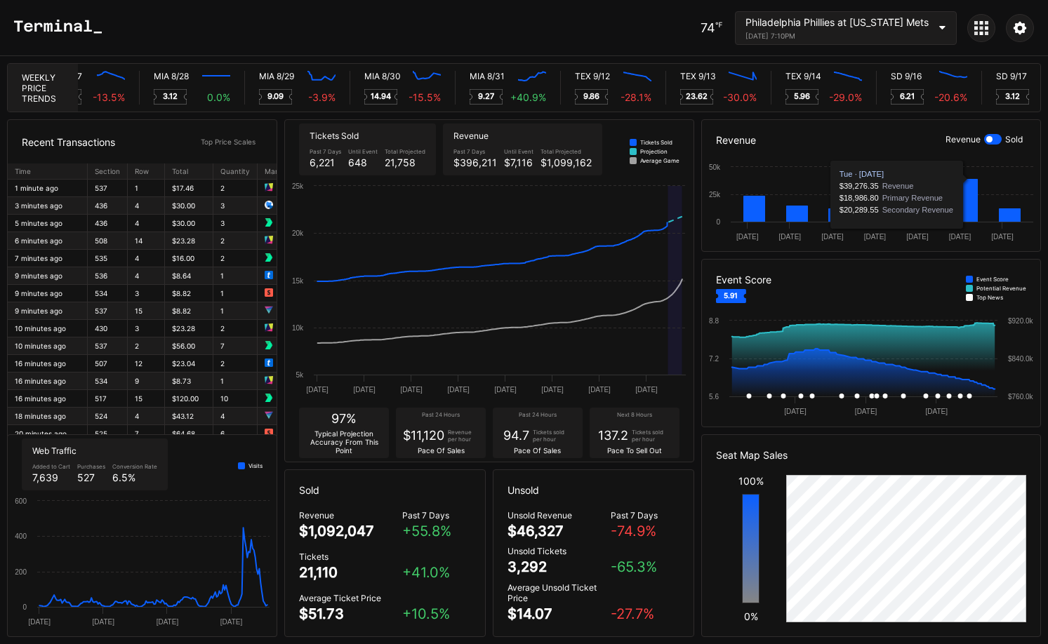
scroll to position [0, 6996]
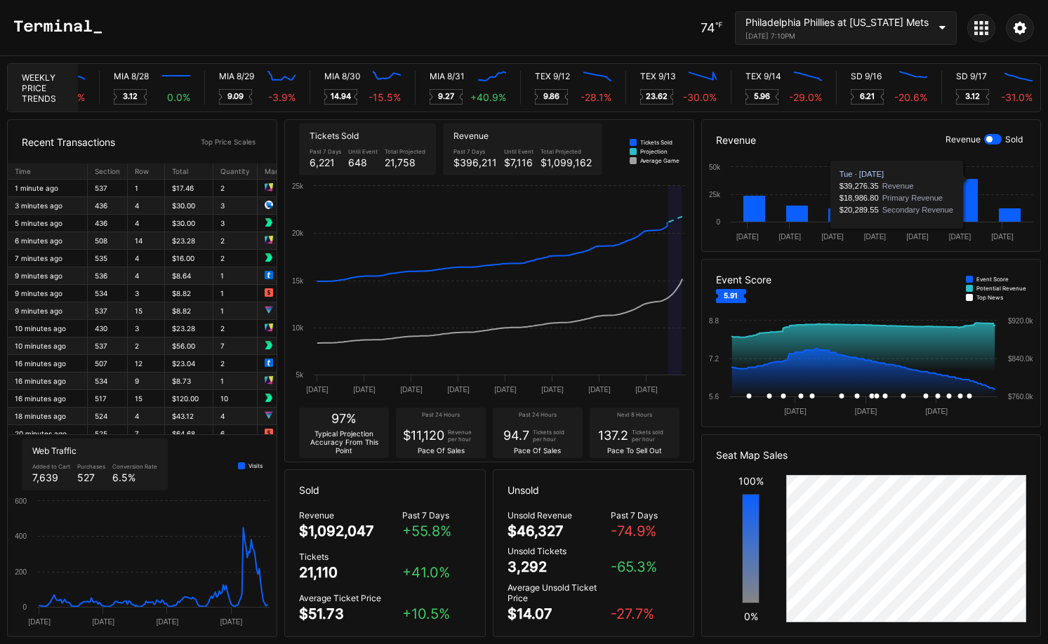
click at [990, 27] on div at bounding box center [981, 28] width 28 height 28
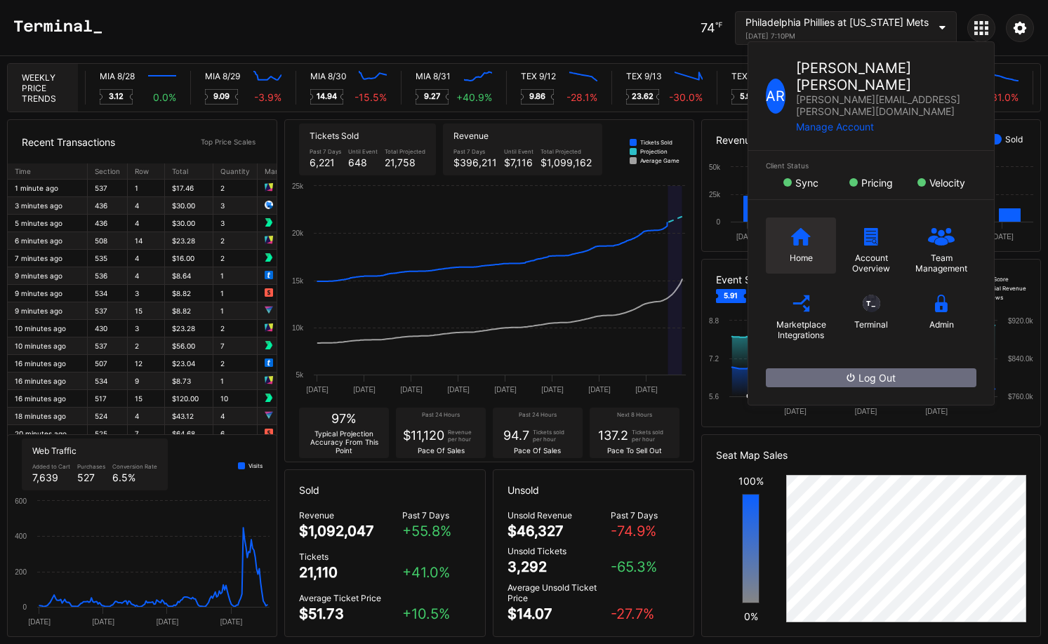
scroll to position [0, 7050]
click at [790, 253] on div "Home" at bounding box center [801, 258] width 23 height 11
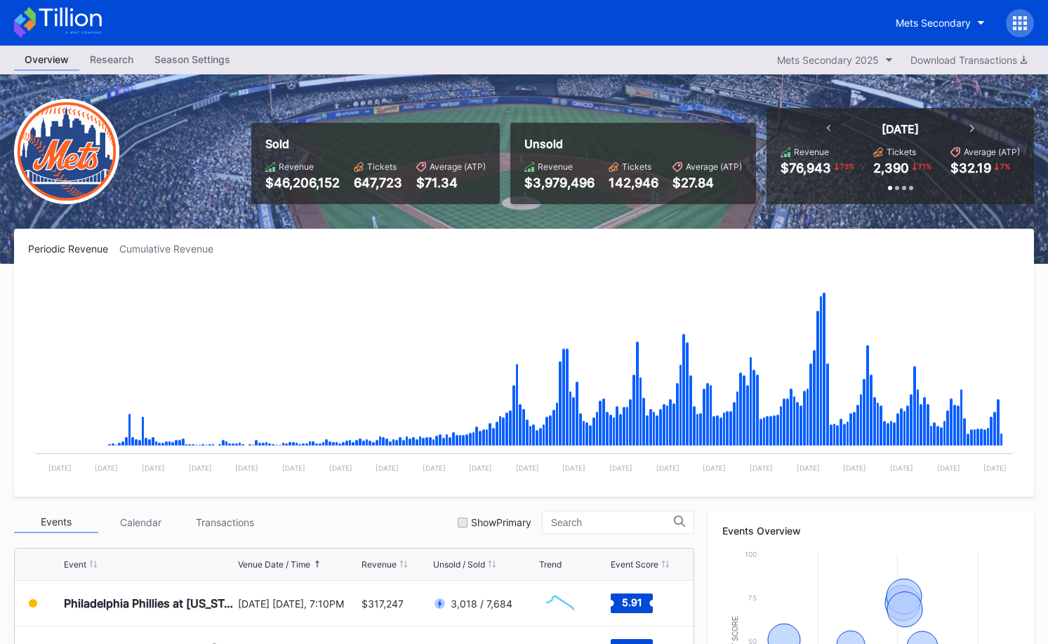
scroll to position [7, 0]
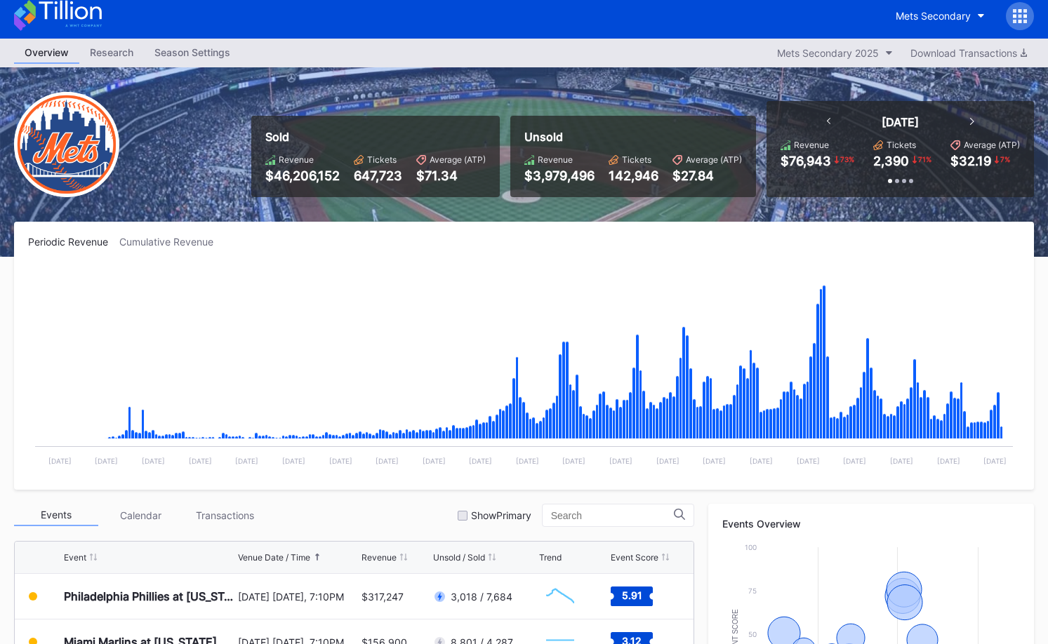
click at [1015, 18] on icon at bounding box center [1020, 16] width 14 height 14
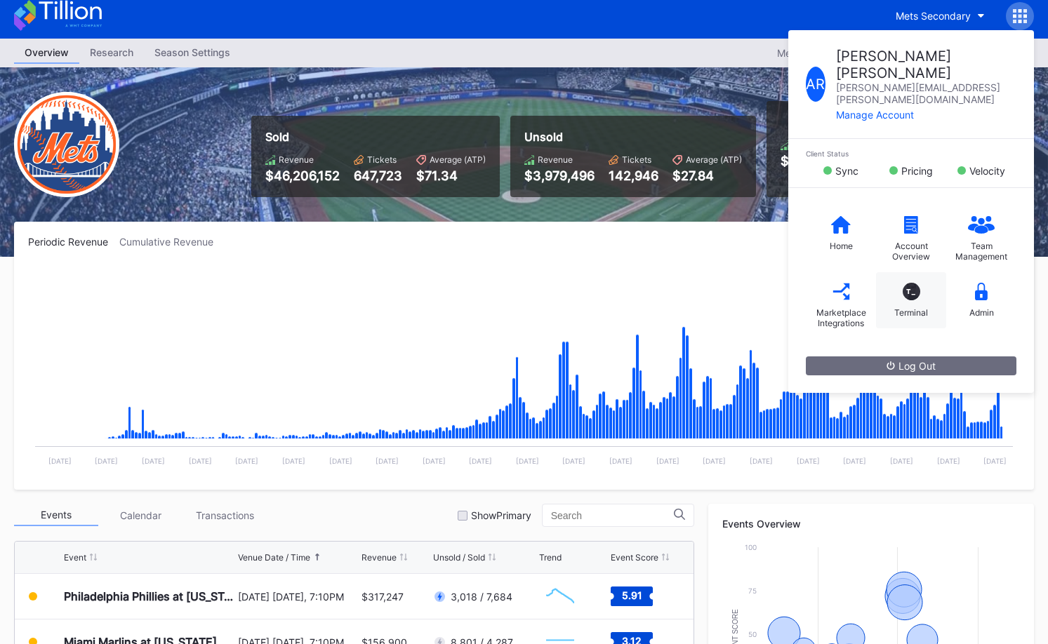
click at [912, 273] on div "T_ Terminal" at bounding box center [911, 300] width 70 height 56
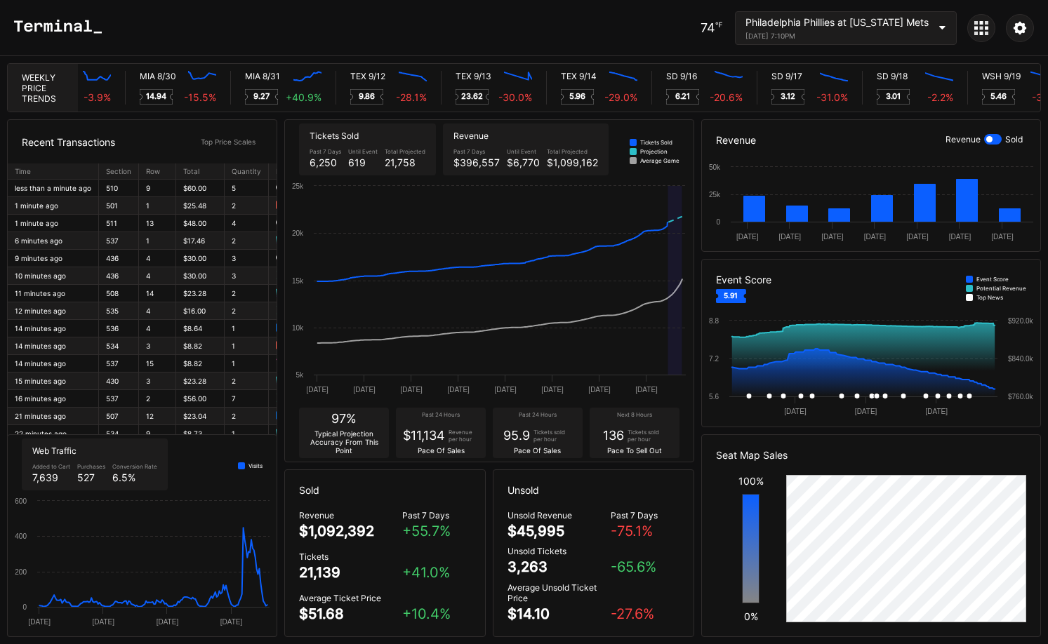
click at [864, 23] on div "Philadelphia Phillies at [US_STATE] Mets" at bounding box center [837, 22] width 183 height 12
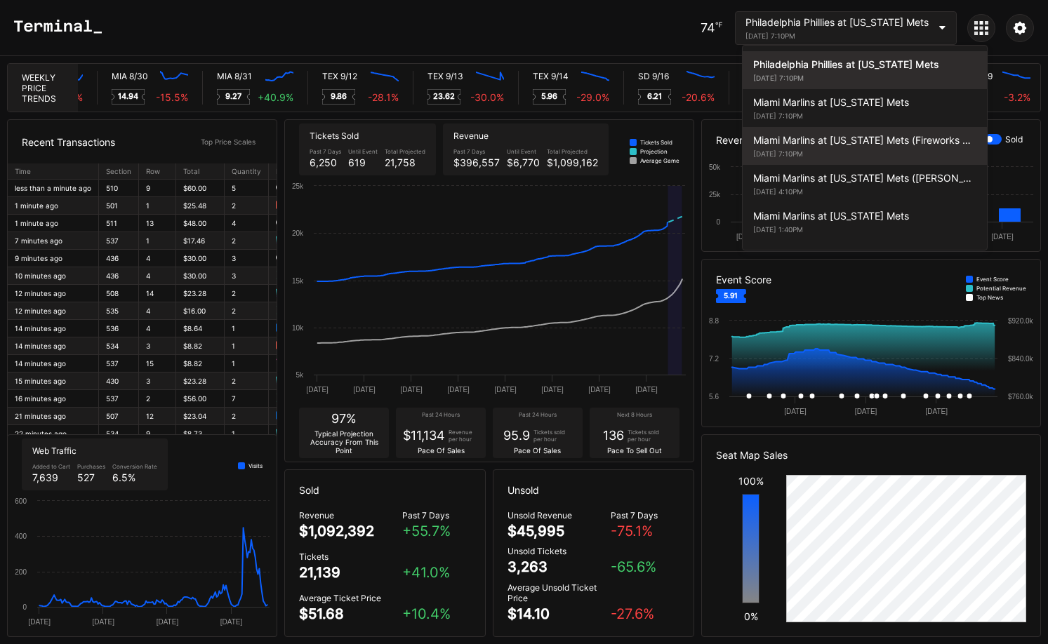
scroll to position [0, 7249]
click at [871, 127] on div "Miami Marlins at New York Mets (Fireworks Night) August 29, 2025 7:10PM" at bounding box center [865, 146] width 244 height 38
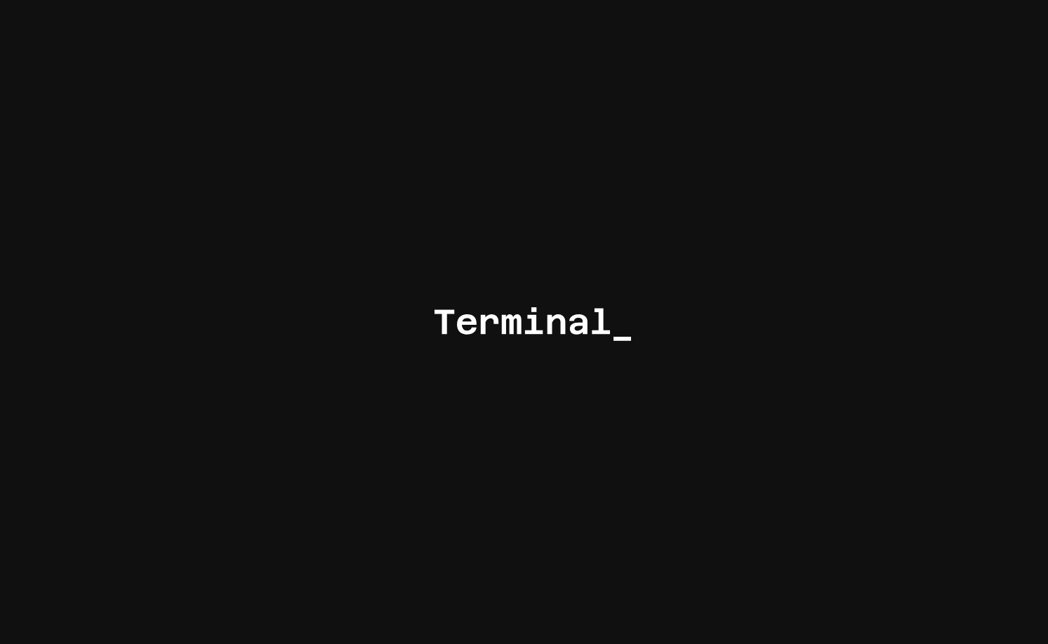
scroll to position [0, 0]
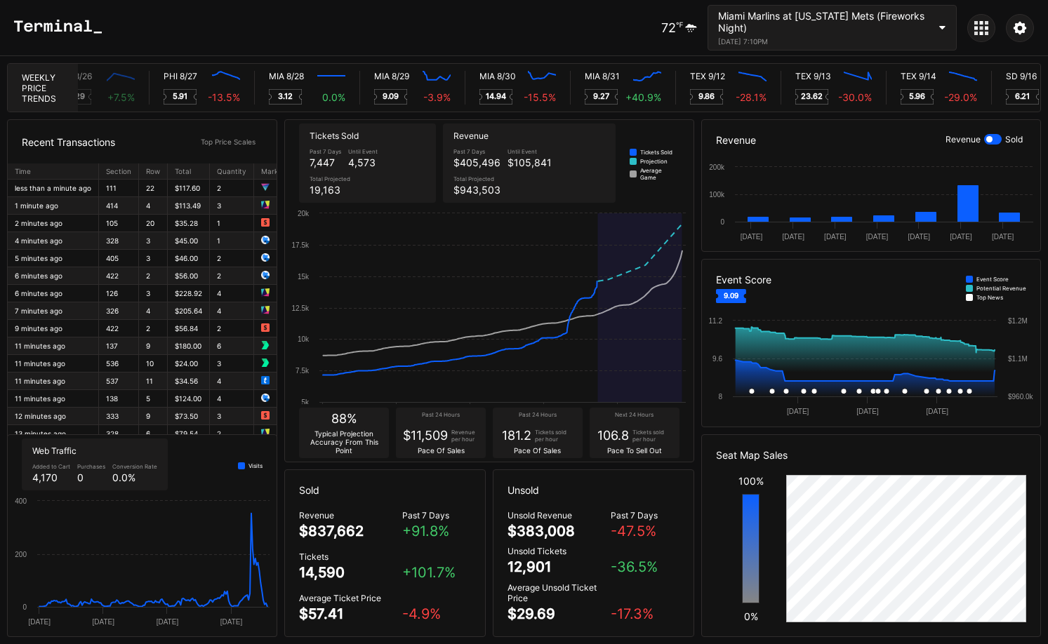
click at [1028, 30] on div at bounding box center [1020, 28] width 28 height 28
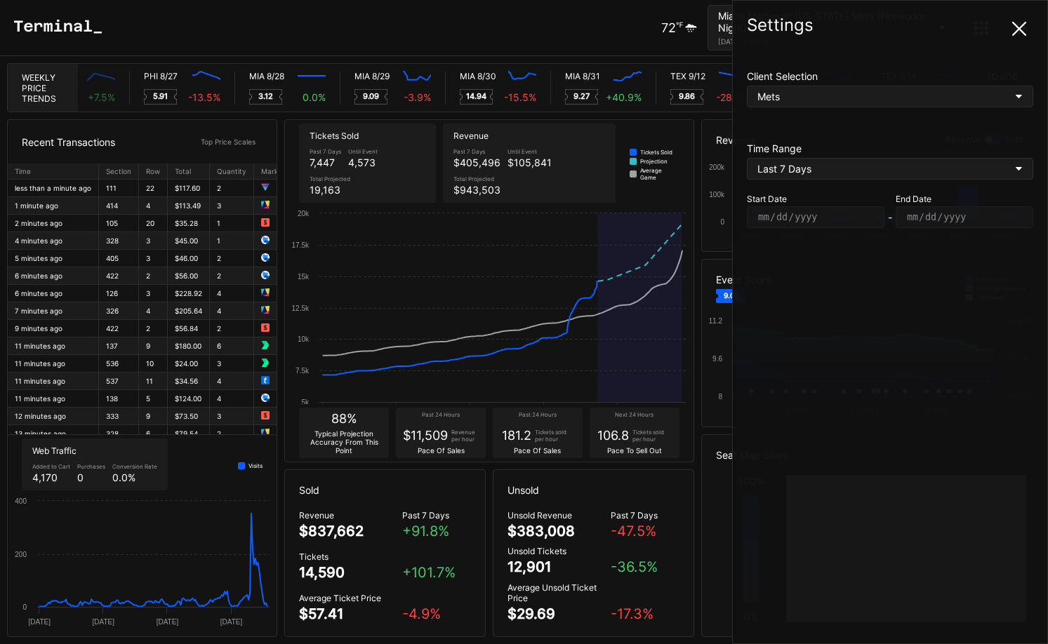
click at [824, 175] on div "Last 7 Days" at bounding box center [890, 169] width 286 height 22
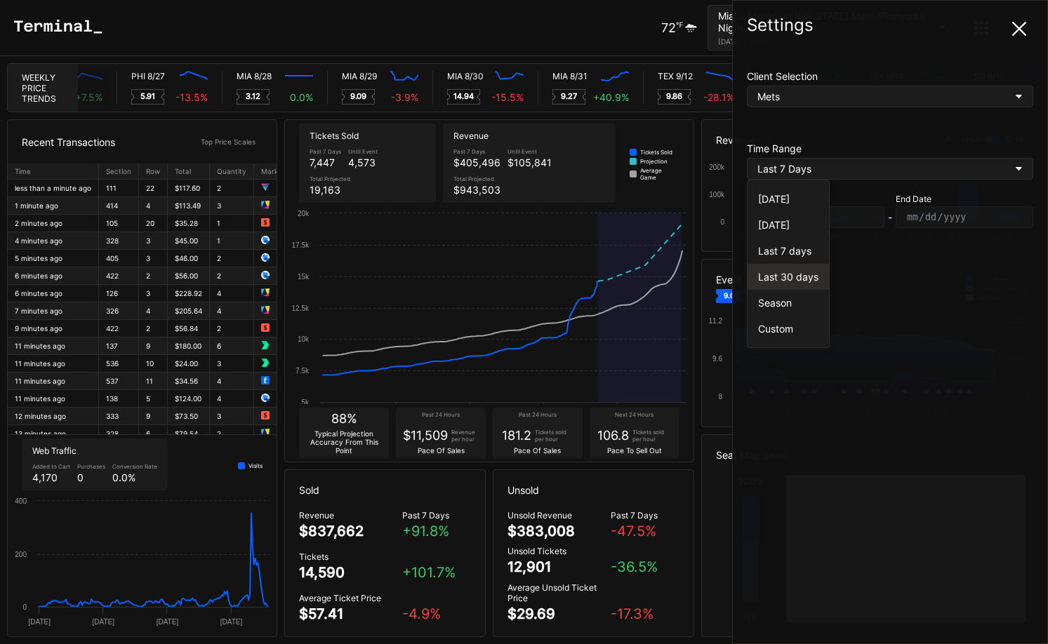
click at [807, 272] on div "Last 30 days" at bounding box center [788, 277] width 60 height 12
type input "2025-07-28"
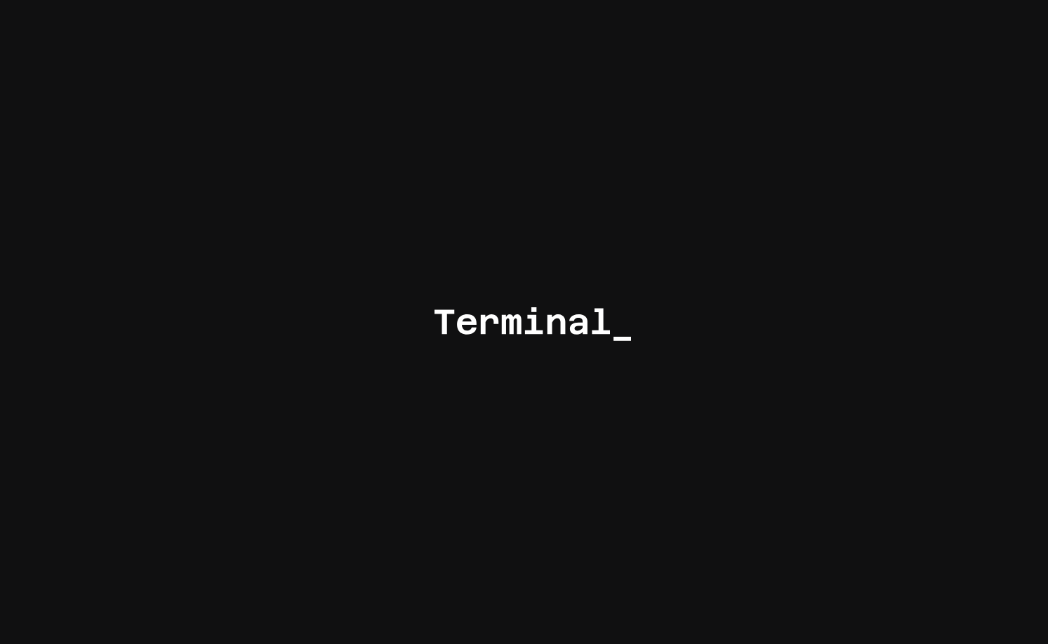
scroll to position [0, 6913]
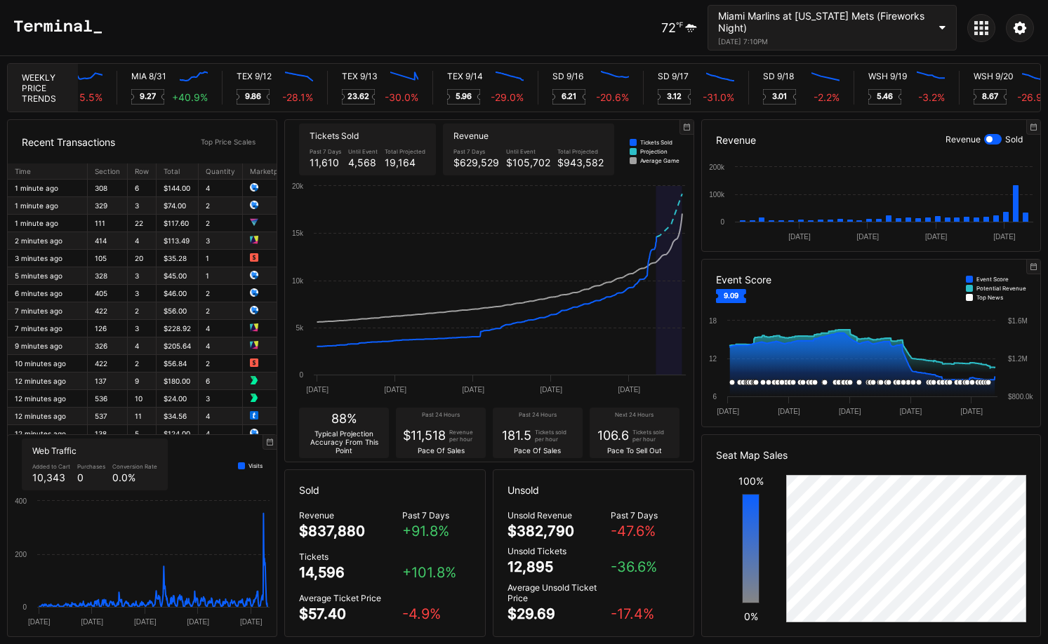
click at [985, 33] on icon at bounding box center [987, 34] width 4 height 4
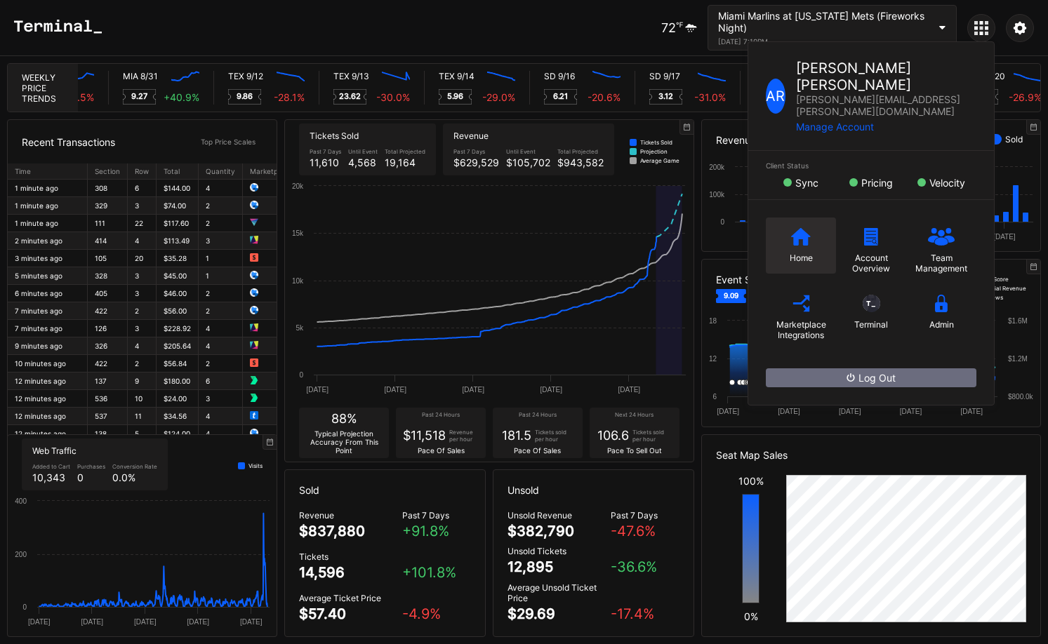
scroll to position [0, 7344]
click at [824, 225] on div "Home" at bounding box center [801, 246] width 70 height 56
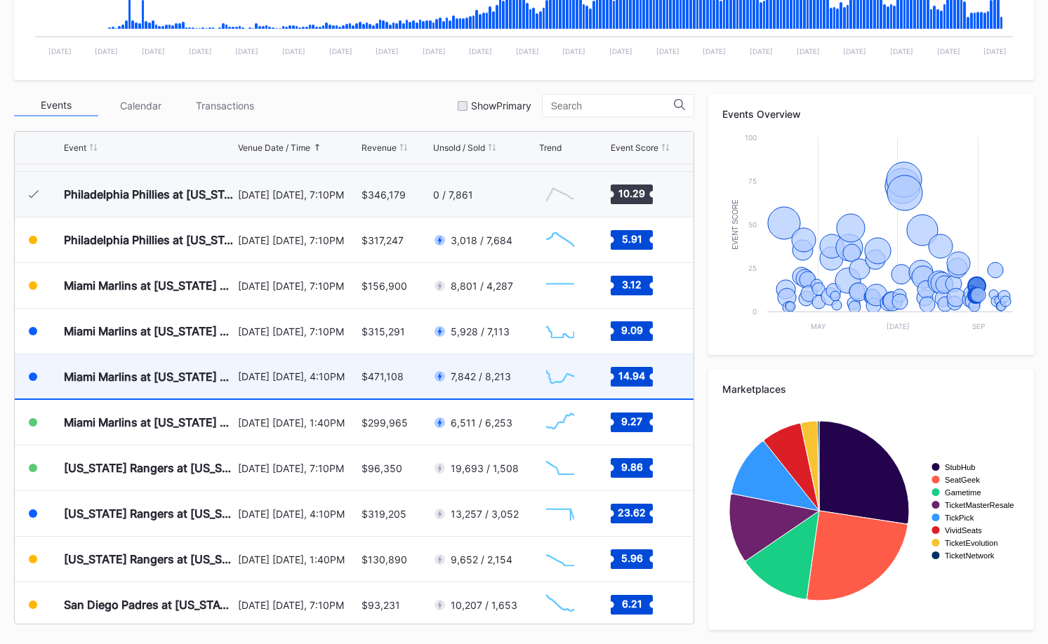
scroll to position [2926, 0]
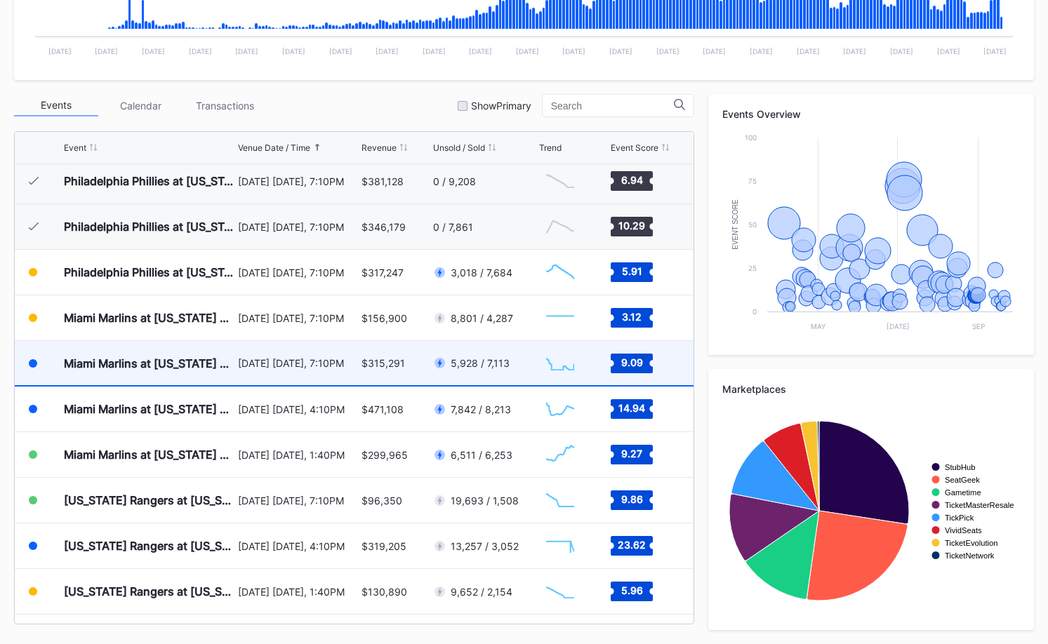
click at [332, 366] on div "[DATE] [DATE], 7:10PM" at bounding box center [297, 363] width 119 height 12
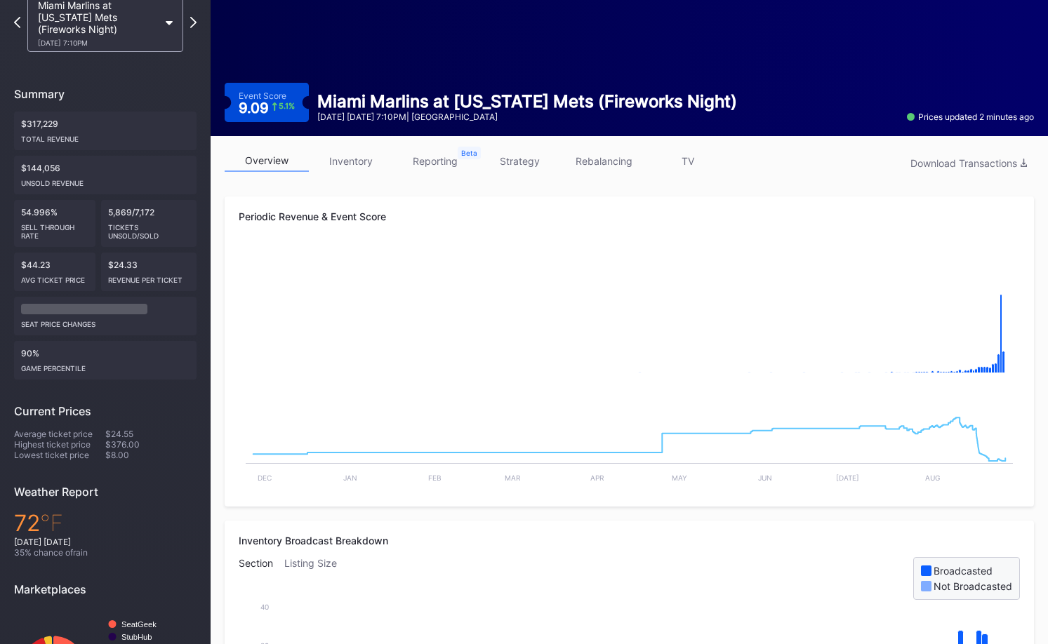
scroll to position [11, 0]
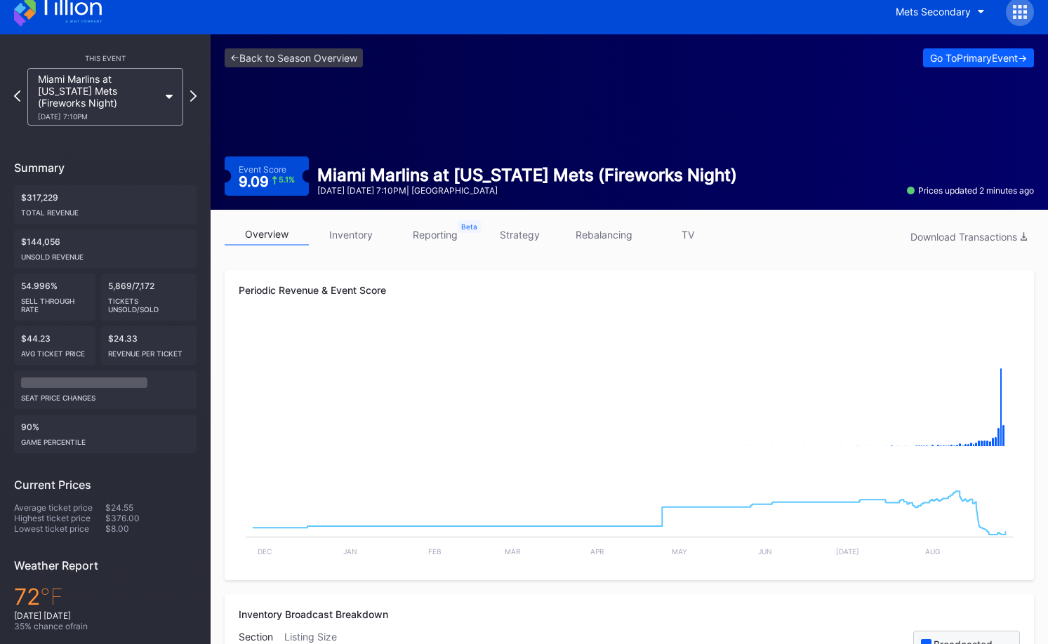
click at [534, 242] on link "strategy" at bounding box center [519, 235] width 84 height 22
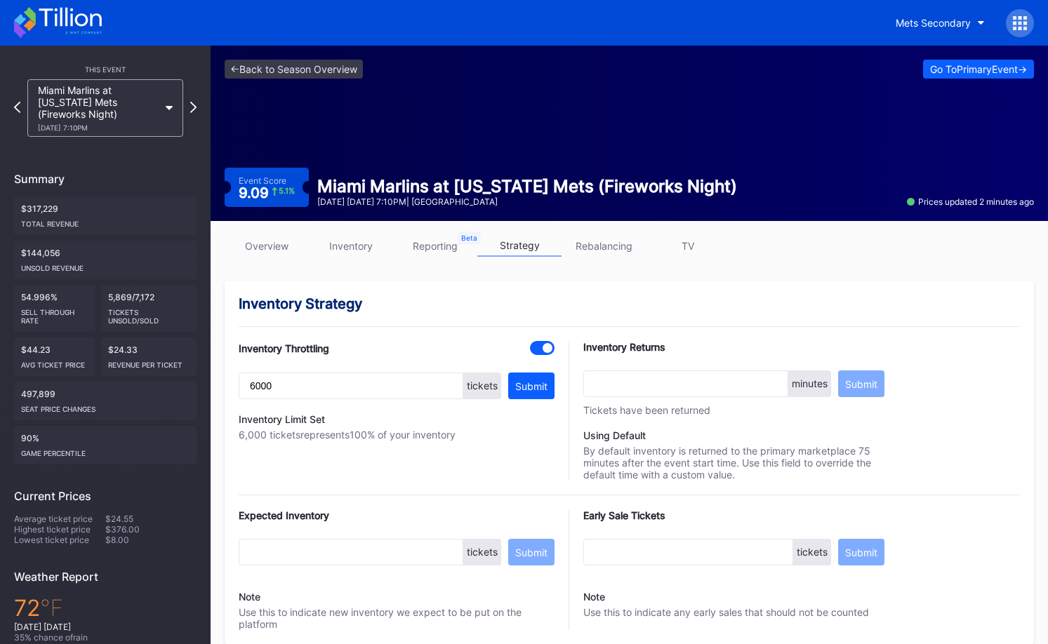
click at [284, 246] on link "overview" at bounding box center [267, 246] width 84 height 22
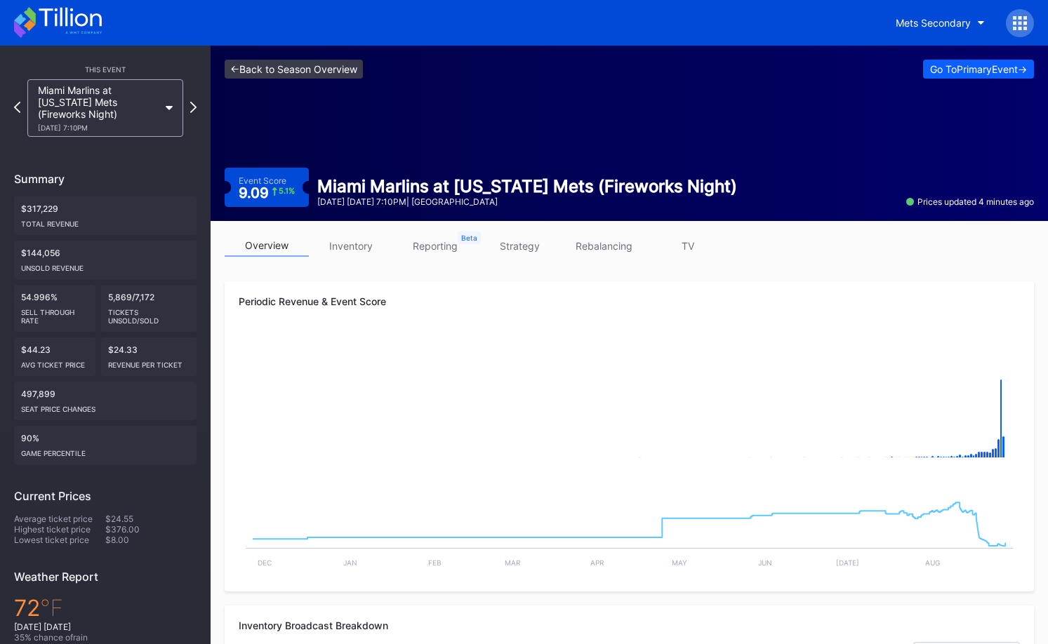
click at [304, 62] on link "<- Back to Season Overview" at bounding box center [294, 69] width 138 height 19
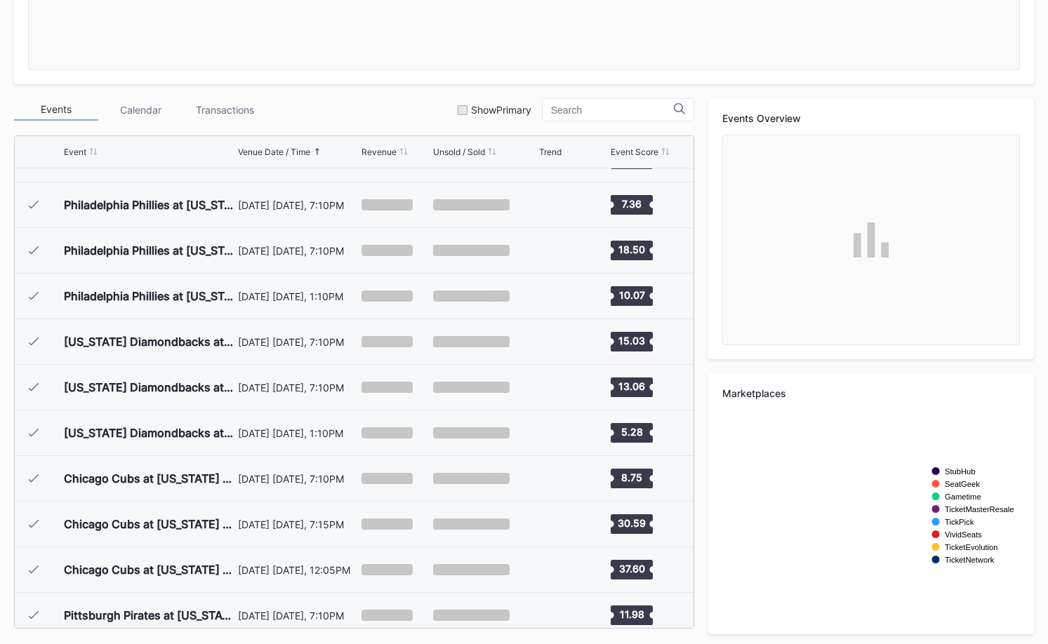
scroll to position [3012, 0]
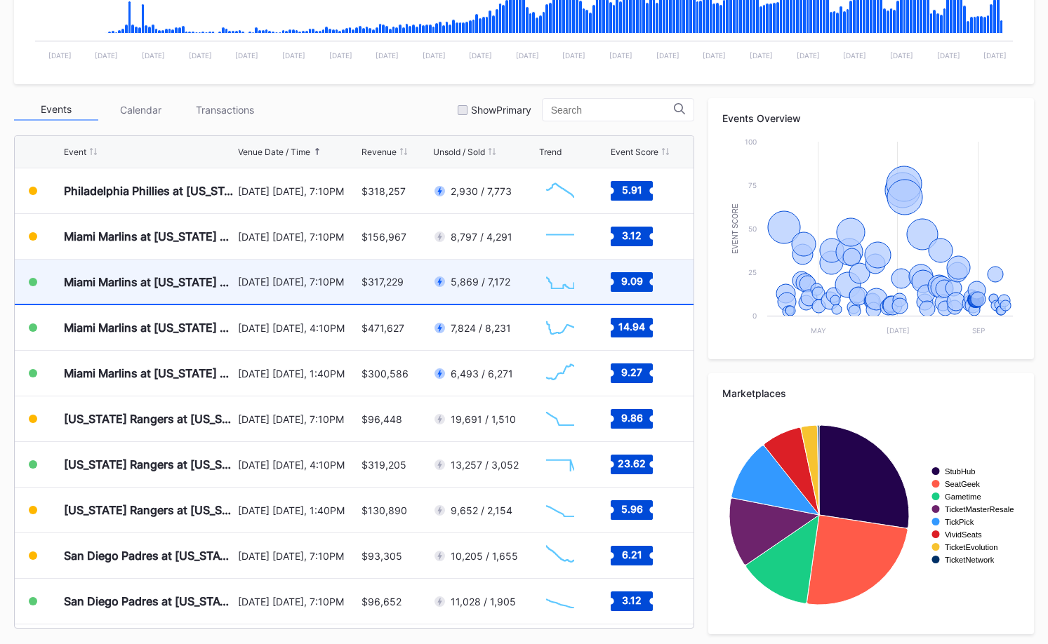
click at [337, 270] on div "[DATE] [DATE], 7:10PM" at bounding box center [297, 282] width 119 height 44
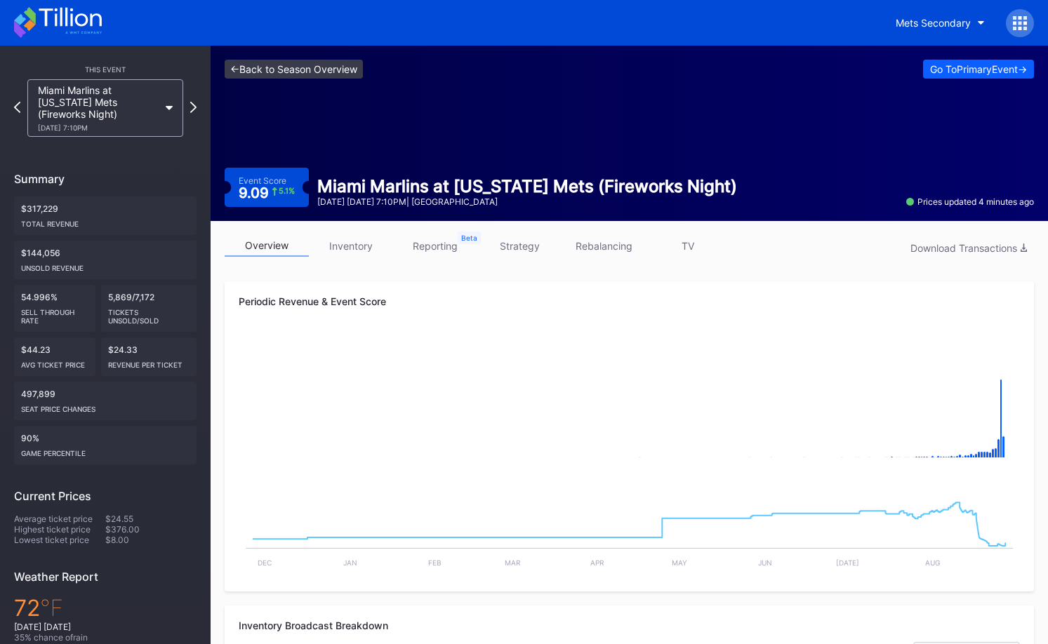
click at [276, 71] on link "<- Back to Season Overview" at bounding box center [294, 69] width 138 height 19
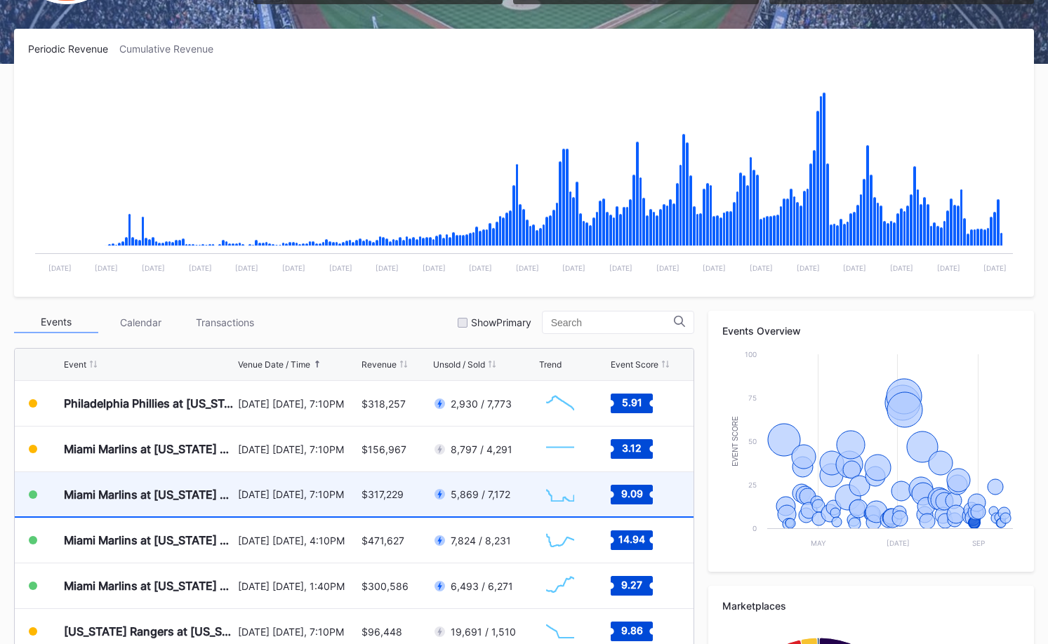
scroll to position [3024, 0]
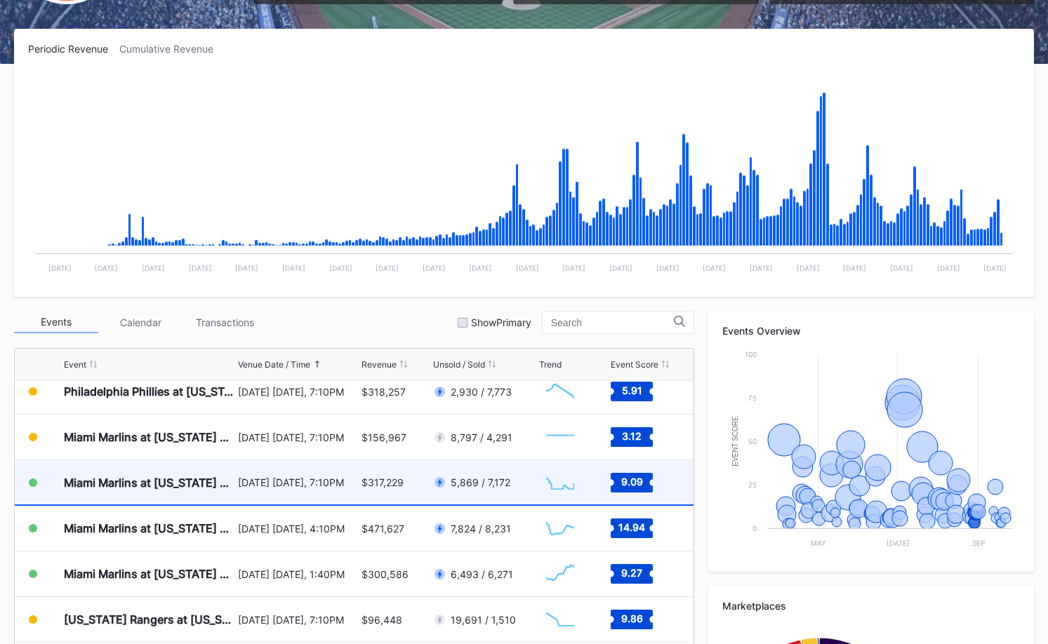
click at [265, 488] on div "[DATE] [DATE], 7:10PM" at bounding box center [297, 483] width 119 height 12
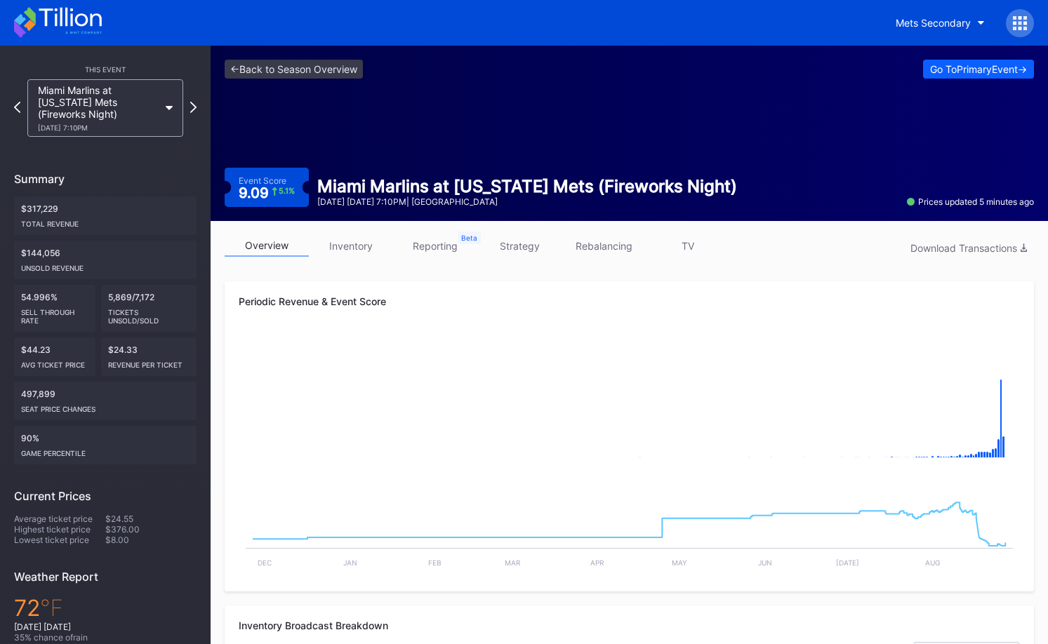
click at [427, 142] on div "<- Back to Season Overview Go To Primary Event -> Event Score 9.09 5.1 % Miami …" at bounding box center [630, 134] width 838 height 176
click at [329, 77] on link "<- Back to Season Overview" at bounding box center [294, 69] width 138 height 19
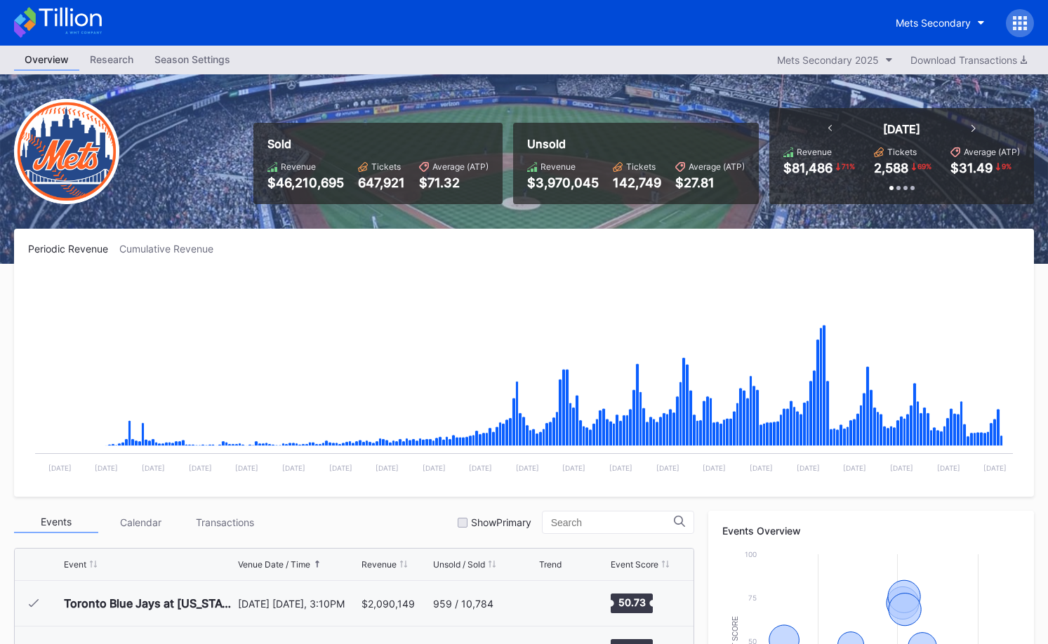
scroll to position [3012, 0]
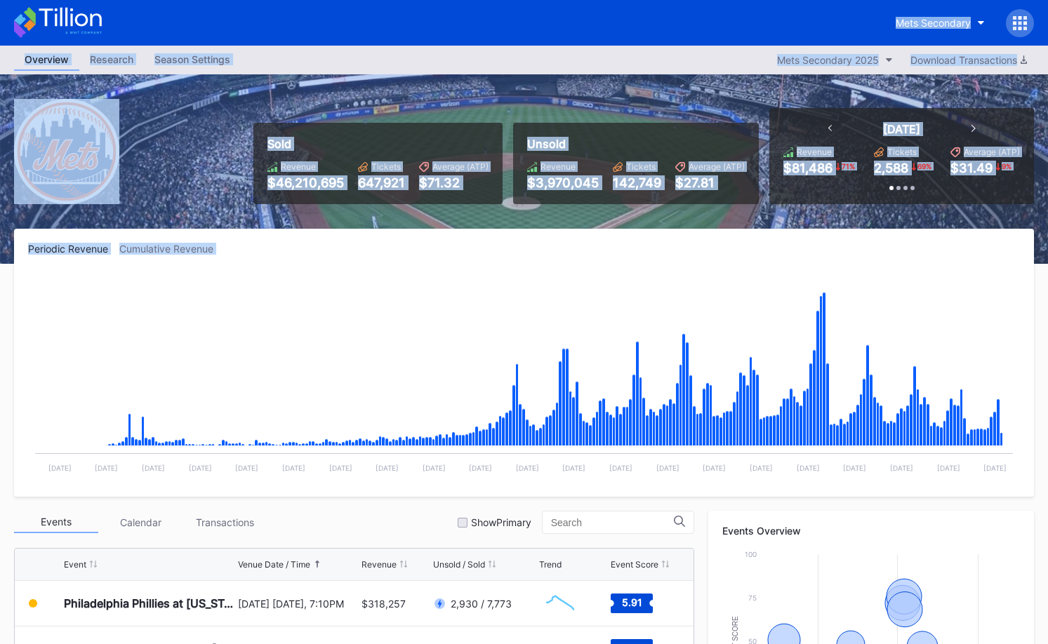
drag, startPoint x: 8, startPoint y: 4, endPoint x: 852, endPoint y: 255, distance: 880.5
click at [852, 255] on div "Mets Secondary Overview Research Season Settings Mets Secondary 2025 Download T…" at bounding box center [524, 531] width 1048 height 1062
click at [852, 255] on div "Periodic Revenue Cumulative Revenue Created with Highcharts 11.2.0 Chart title …" at bounding box center [524, 363] width 1020 height 268
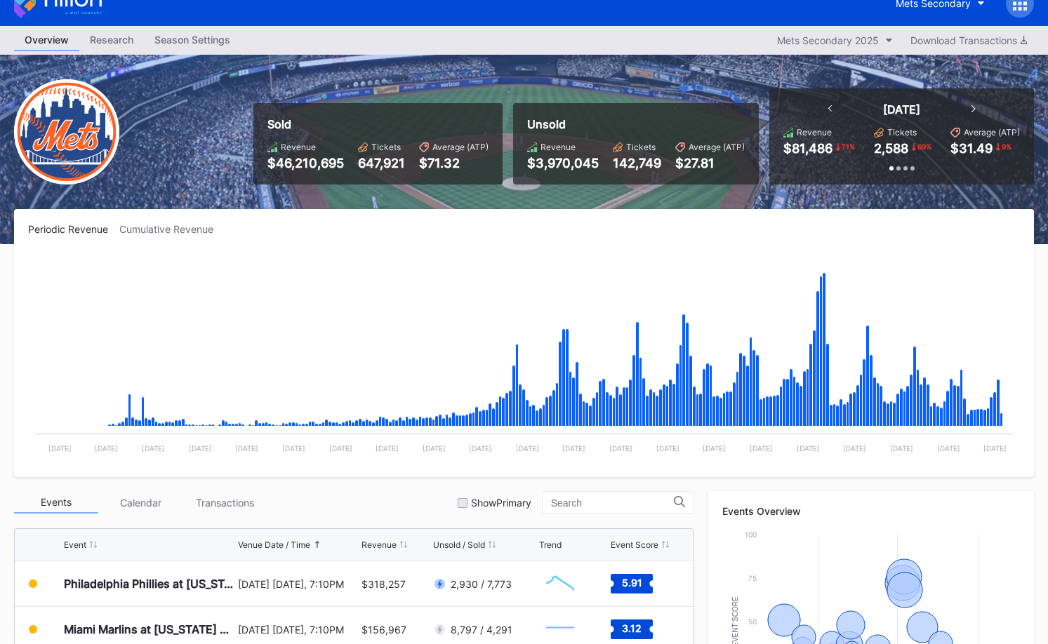
scroll to position [0, 0]
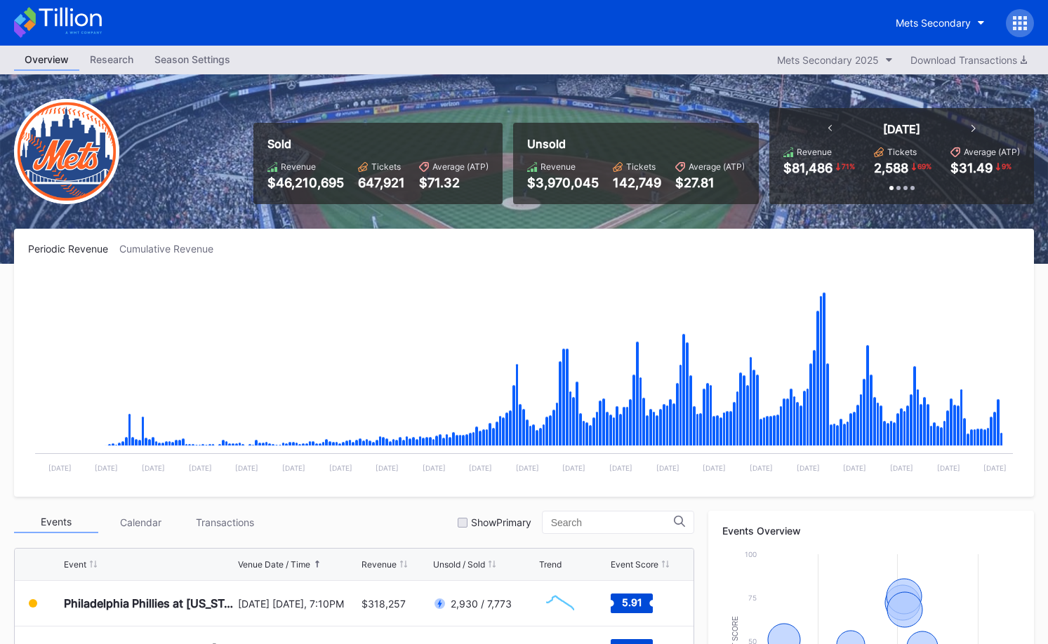
click at [95, 28] on icon at bounding box center [58, 22] width 88 height 31
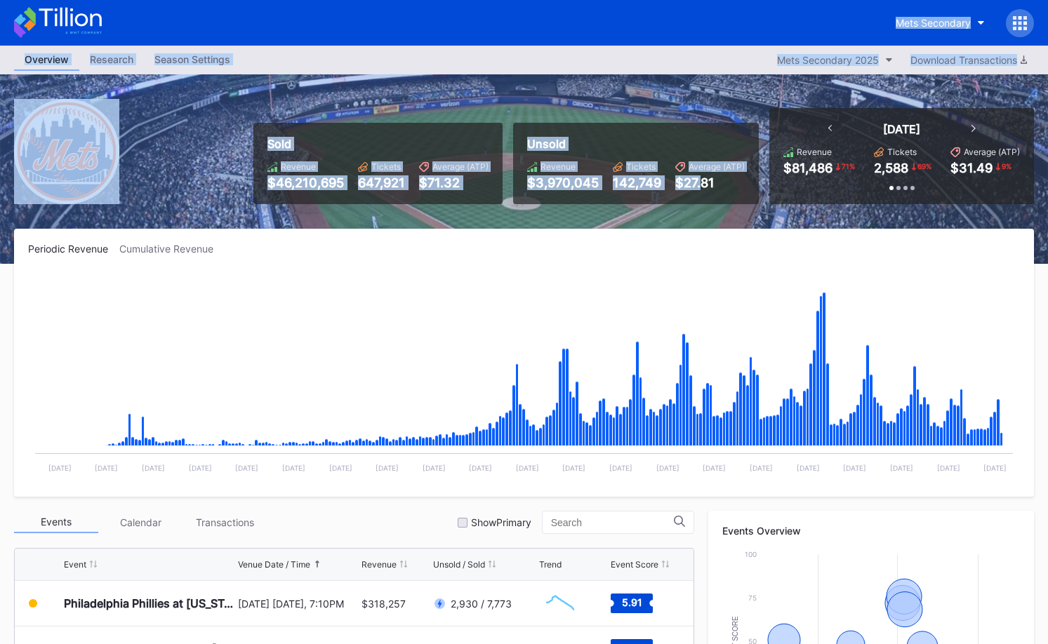
drag, startPoint x: 5, startPoint y: 4, endPoint x: 699, endPoint y: 177, distance: 715.7
click at [699, 177] on div "Mets Secondary Overview Research Season Settings Mets Secondary 2025 Download T…" at bounding box center [524, 531] width 1048 height 1062
click at [699, 177] on div "$27.81" at bounding box center [710, 183] width 70 height 15
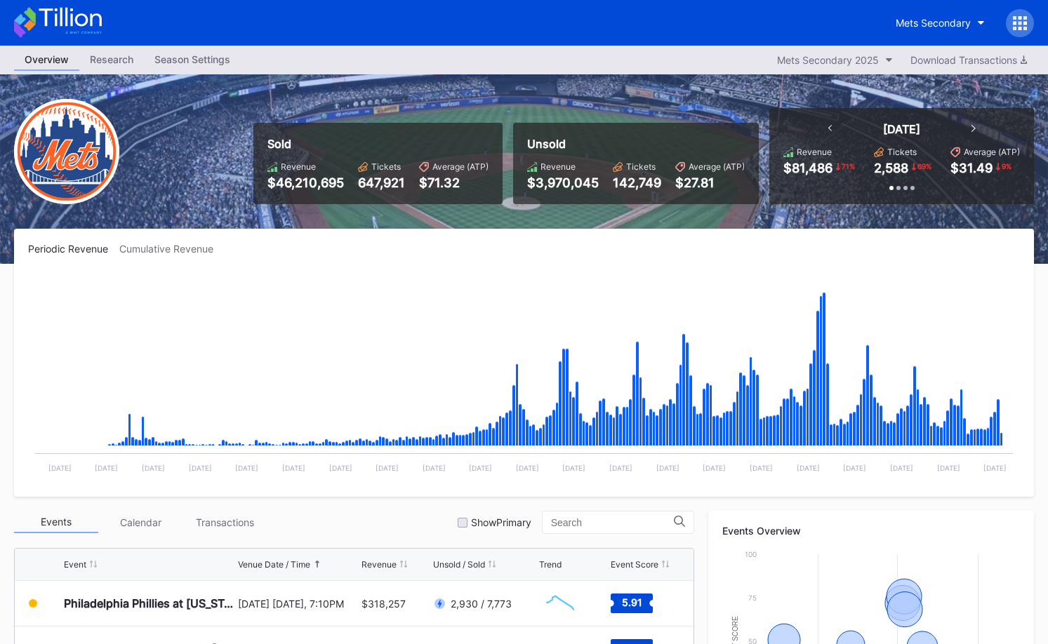
click at [81, 18] on icon at bounding box center [58, 22] width 88 height 31
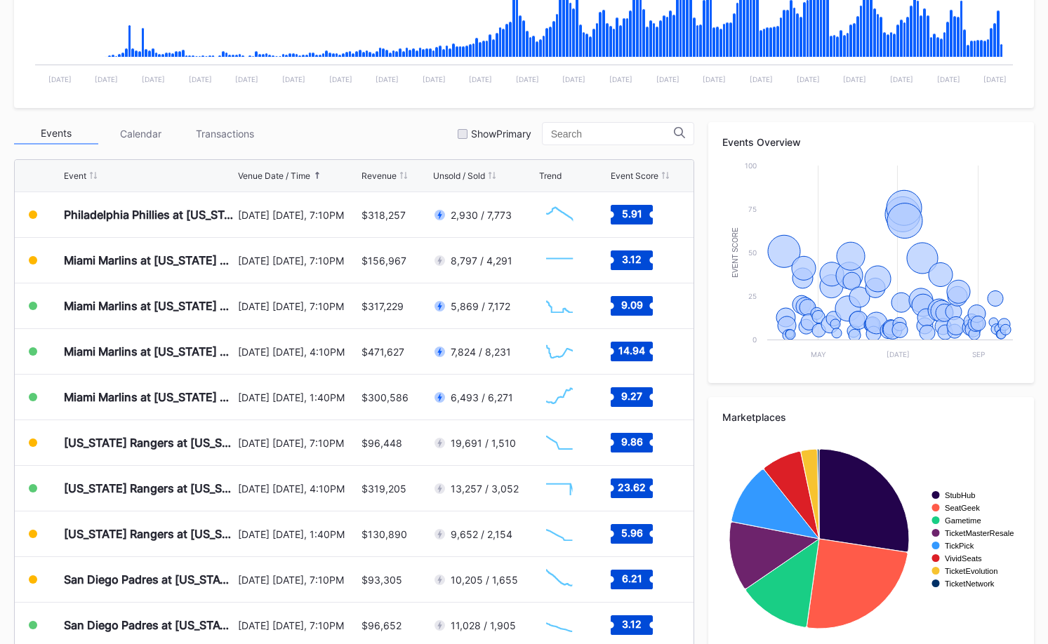
scroll to position [394, 0]
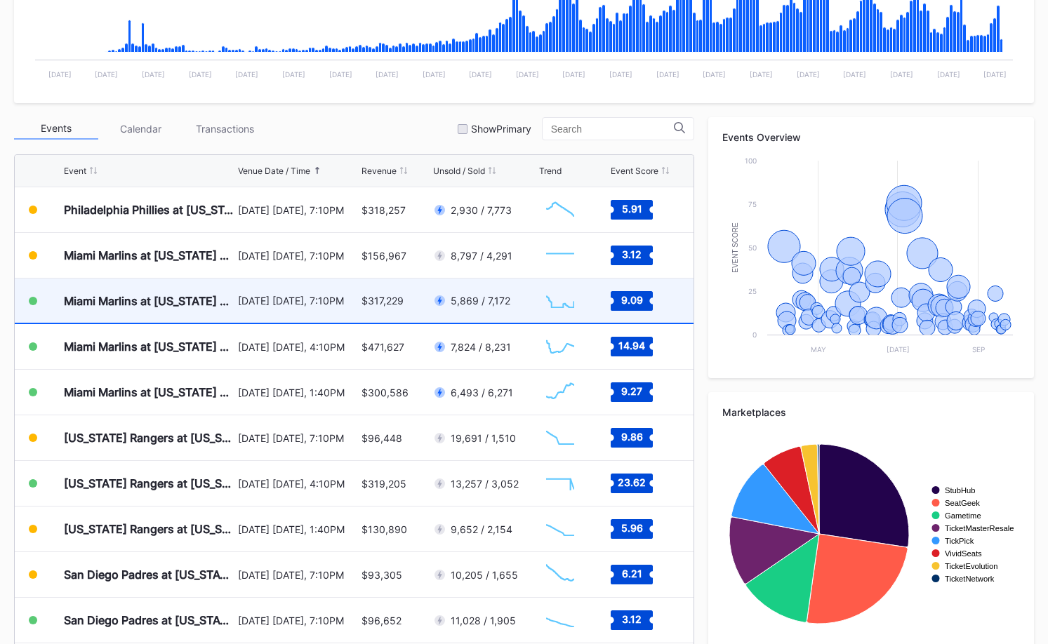
click at [310, 292] on div "August 29 Friday, 7:10PM" at bounding box center [297, 301] width 119 height 44
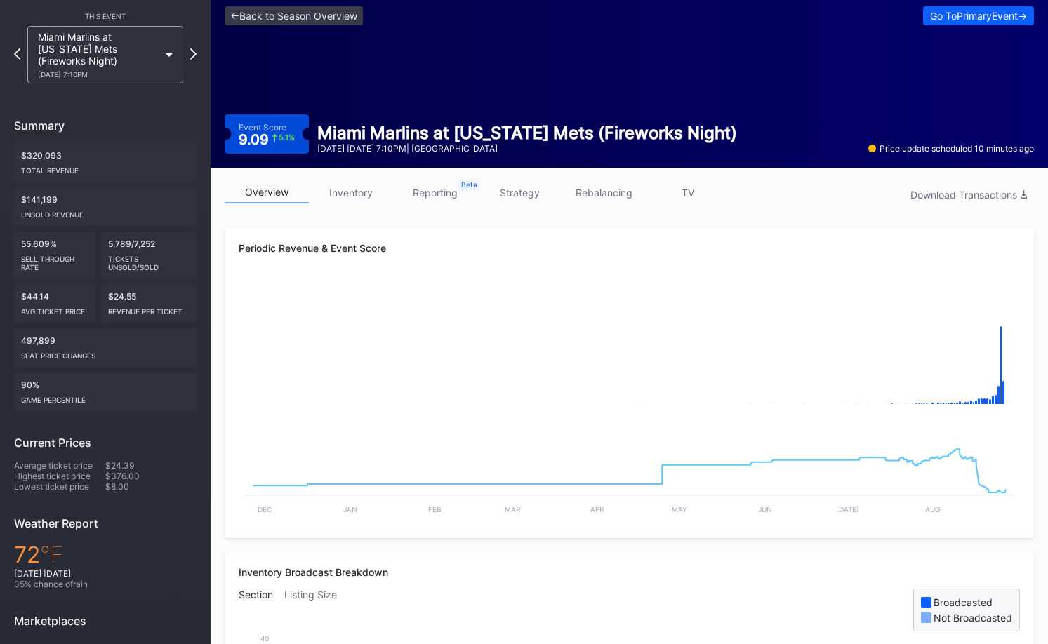
scroll to position [51, 0]
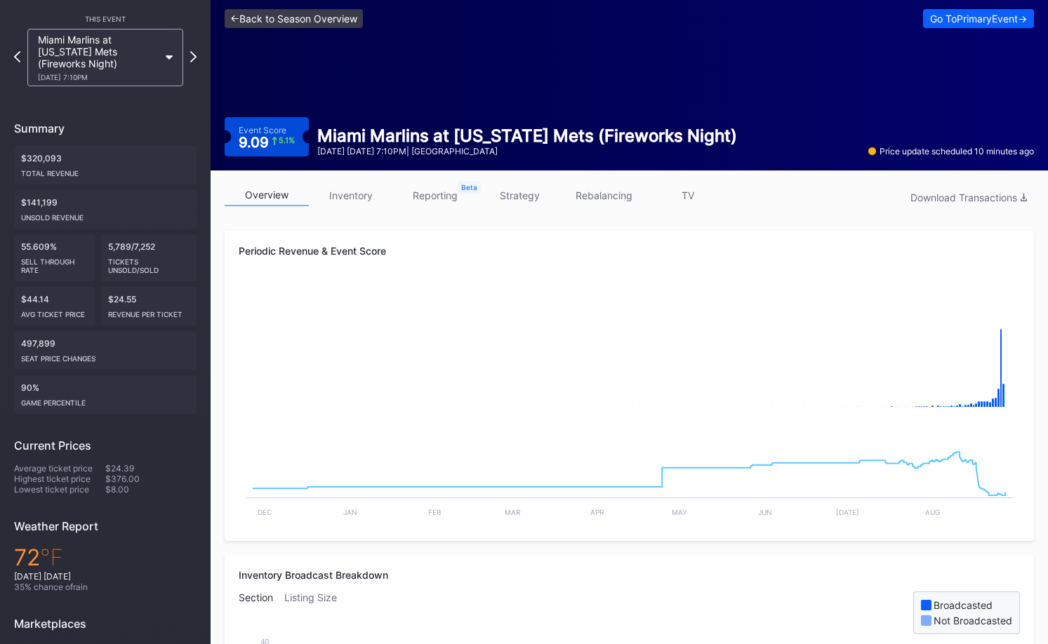
click at [343, 19] on link "<- Back to Season Overview" at bounding box center [294, 18] width 138 height 19
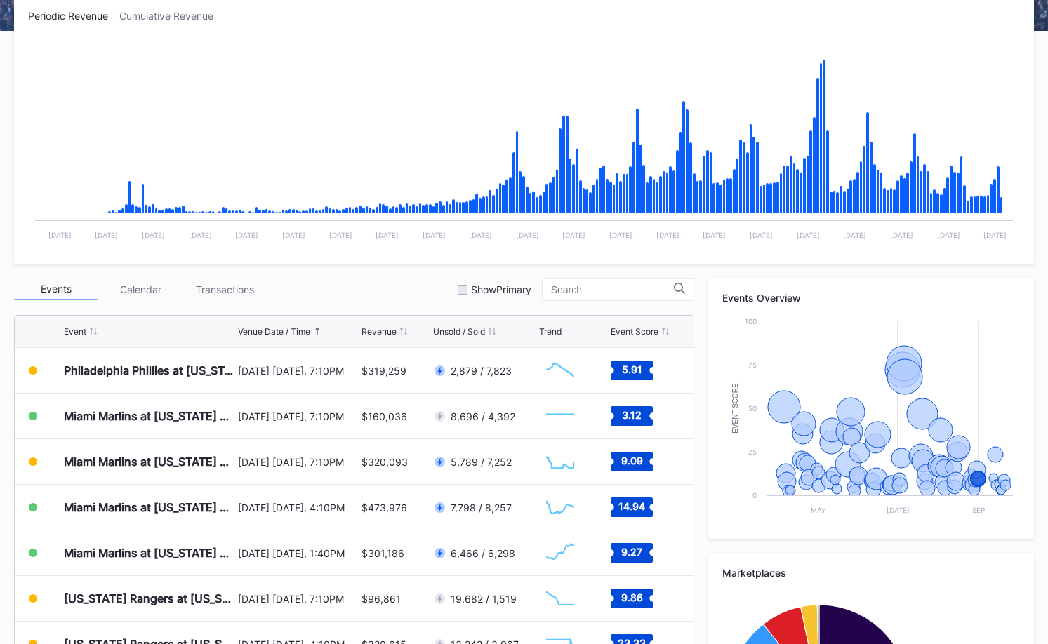
scroll to position [295, 0]
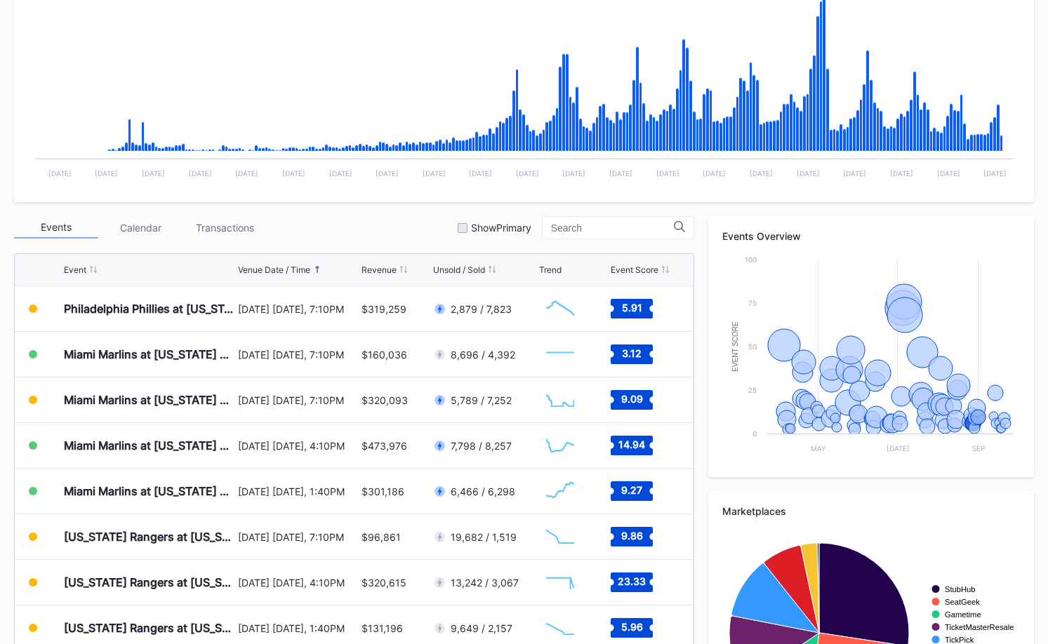
click at [516, 234] on div "Events Calendar Transactions Show Primary" at bounding box center [354, 227] width 680 height 23
click at [516, 232] on div "Show Primary" at bounding box center [501, 228] width 60 height 12
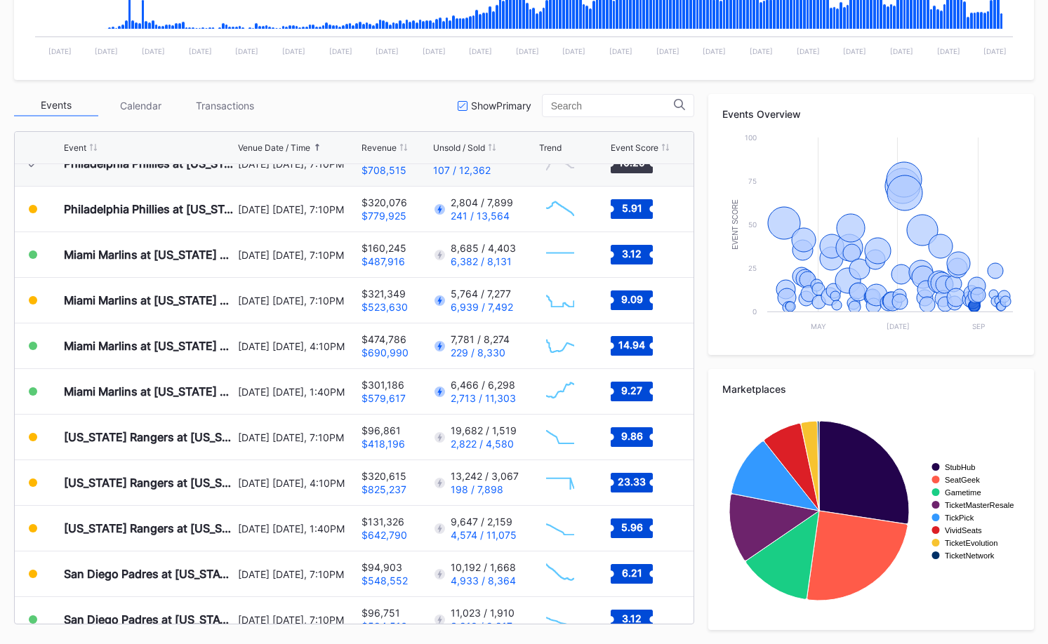
scroll to position [2992, 0]
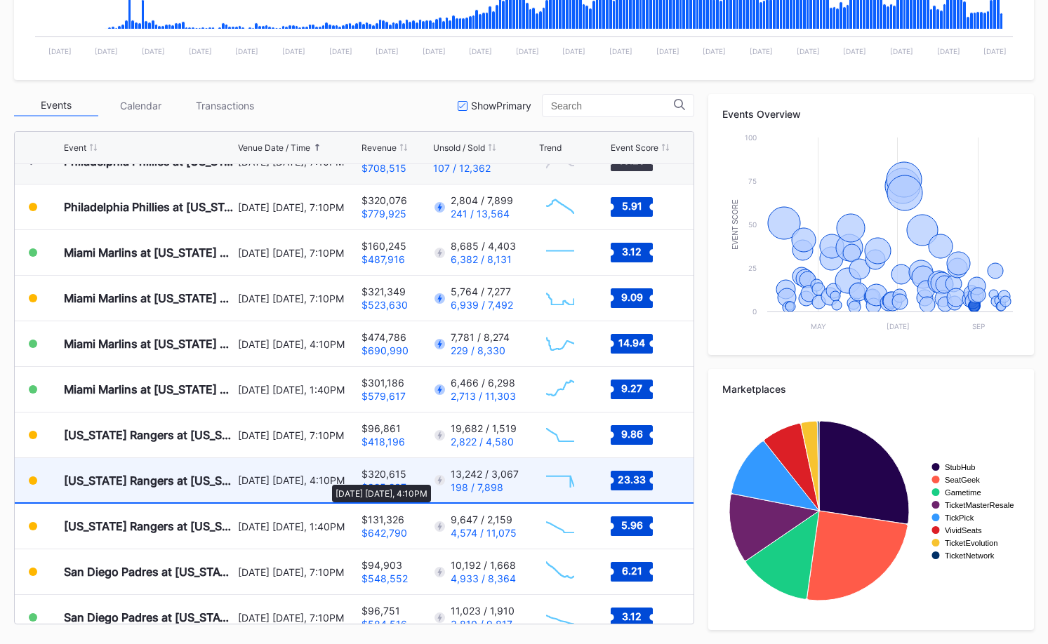
click at [326, 478] on div "September 13 Saturday, 4:10PM" at bounding box center [297, 481] width 119 height 12
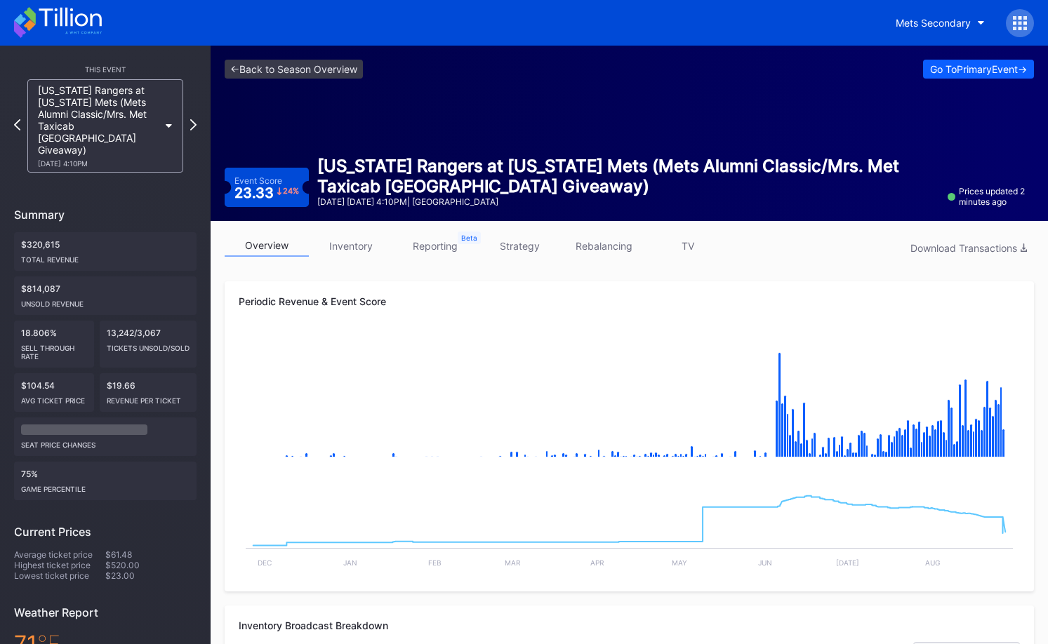
click at [512, 246] on link "strategy" at bounding box center [519, 246] width 84 height 22
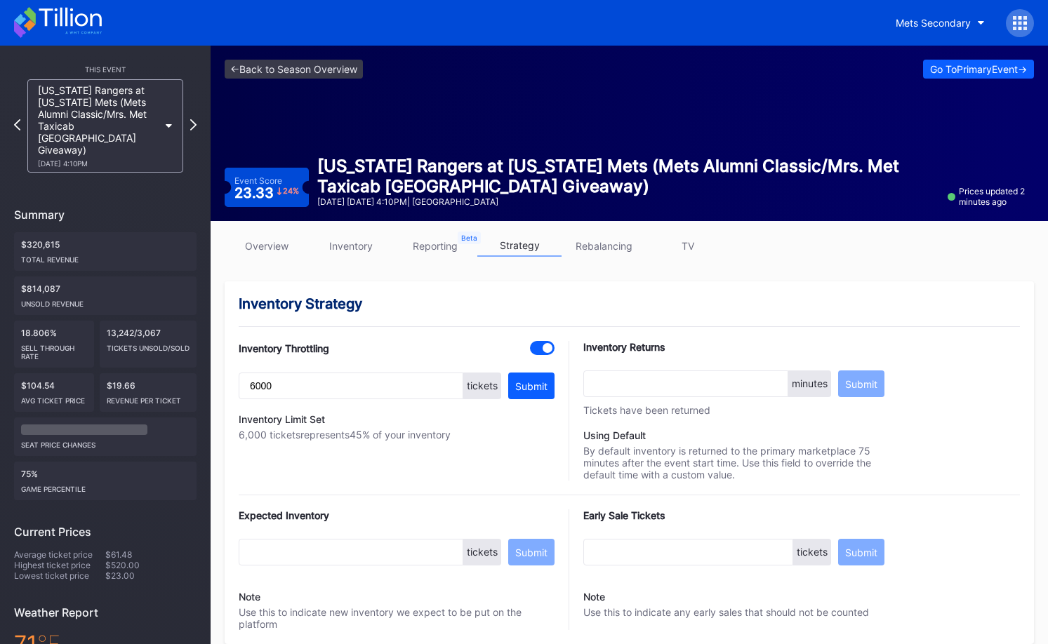
click at [285, 245] on link "overview" at bounding box center [267, 246] width 84 height 22
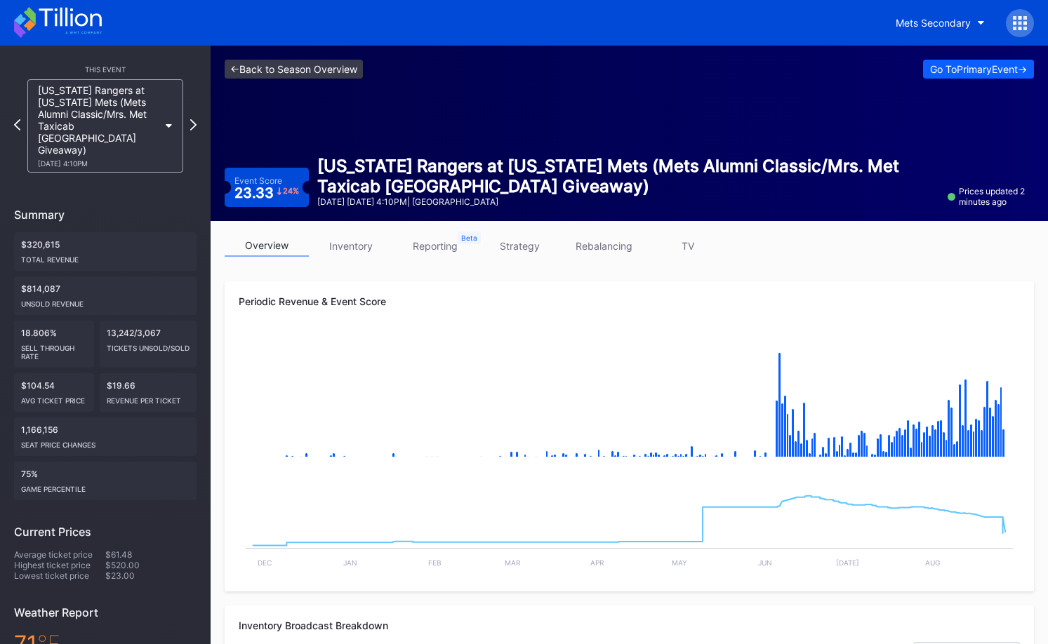
click at [324, 71] on link "<- Back to Season Overview" at bounding box center [294, 69] width 138 height 19
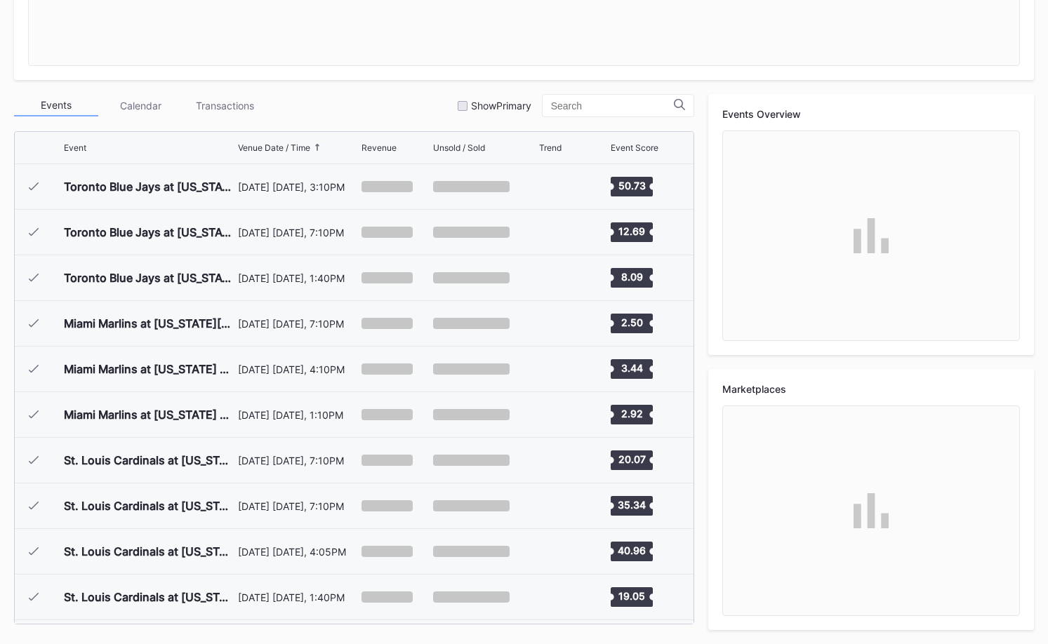
scroll to position [3012, 0]
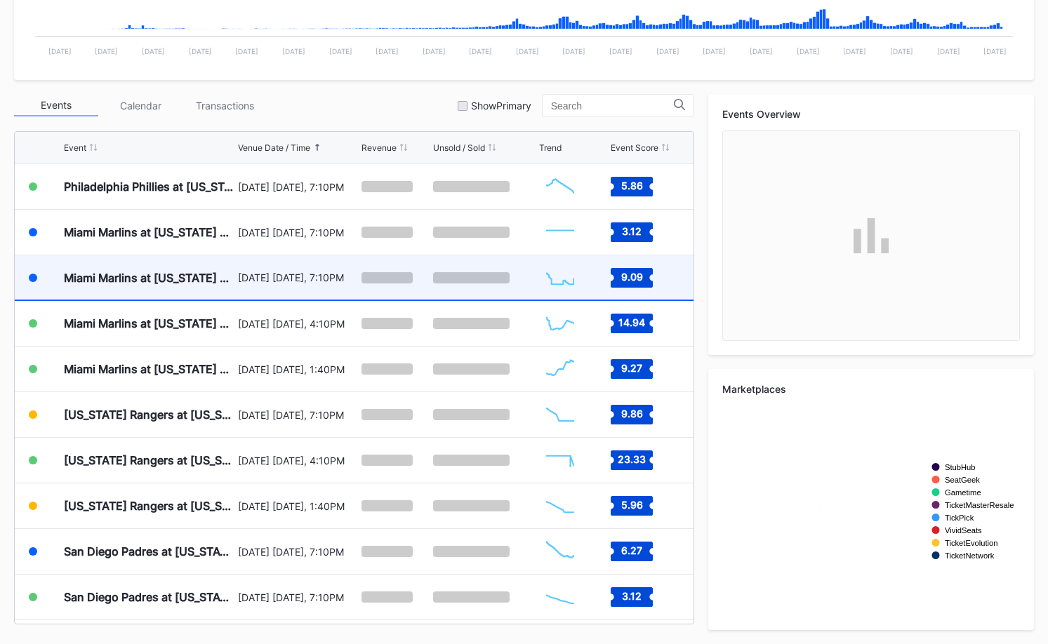
click at [319, 284] on div "[DATE] [DATE], 7:10PM" at bounding box center [297, 278] width 119 height 44
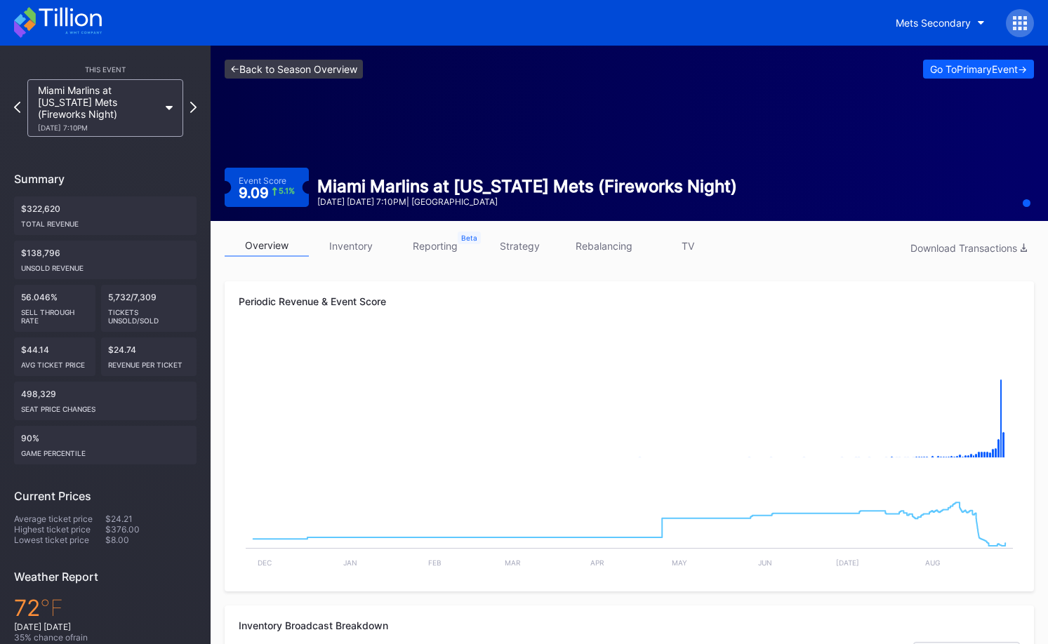
click at [357, 67] on link "<- Back to Season Overview" at bounding box center [294, 69] width 138 height 19
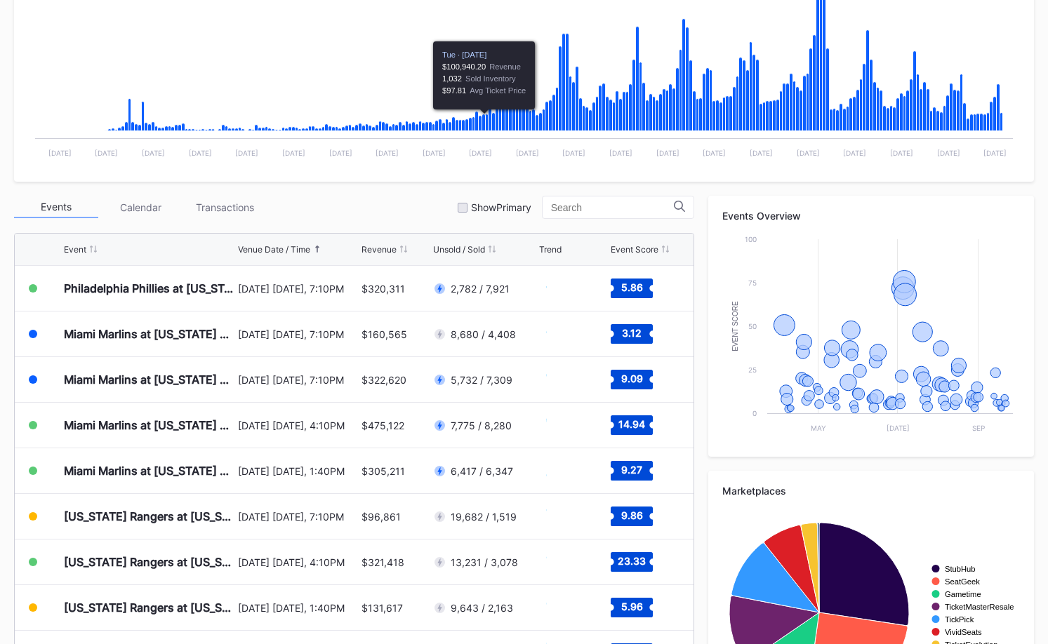
scroll to position [359, 0]
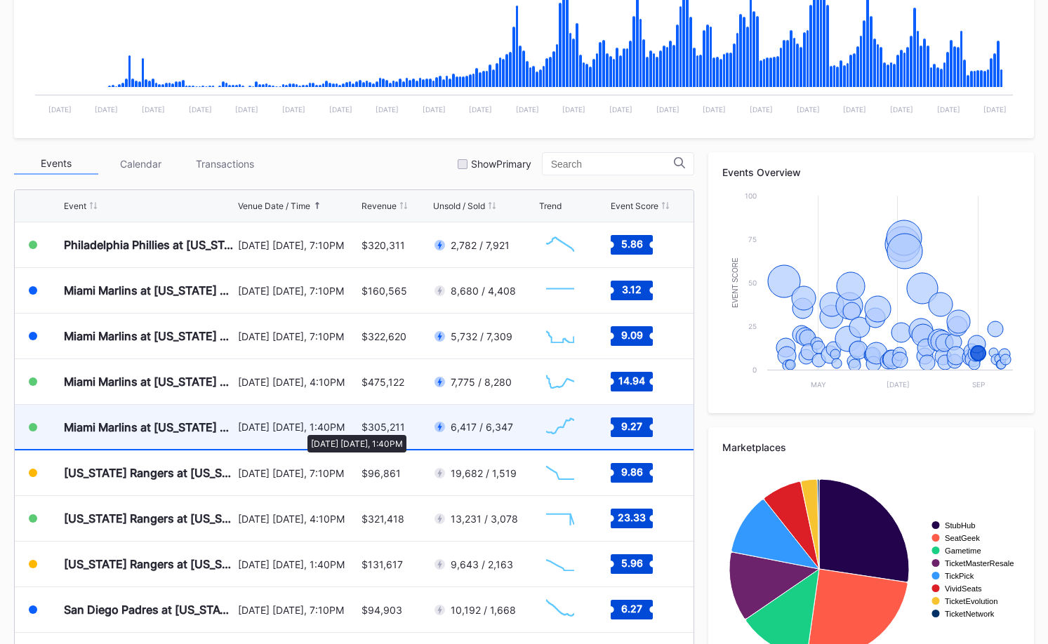
click at [300, 428] on div "August 31 Sunday, 1:40PM" at bounding box center [297, 427] width 119 height 12
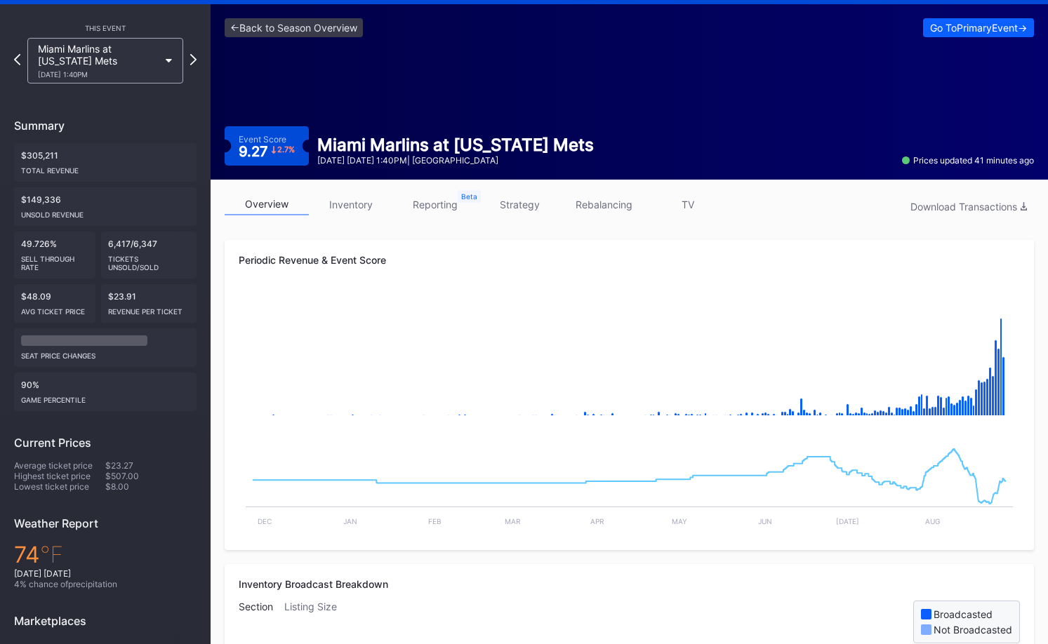
scroll to position [38, 0]
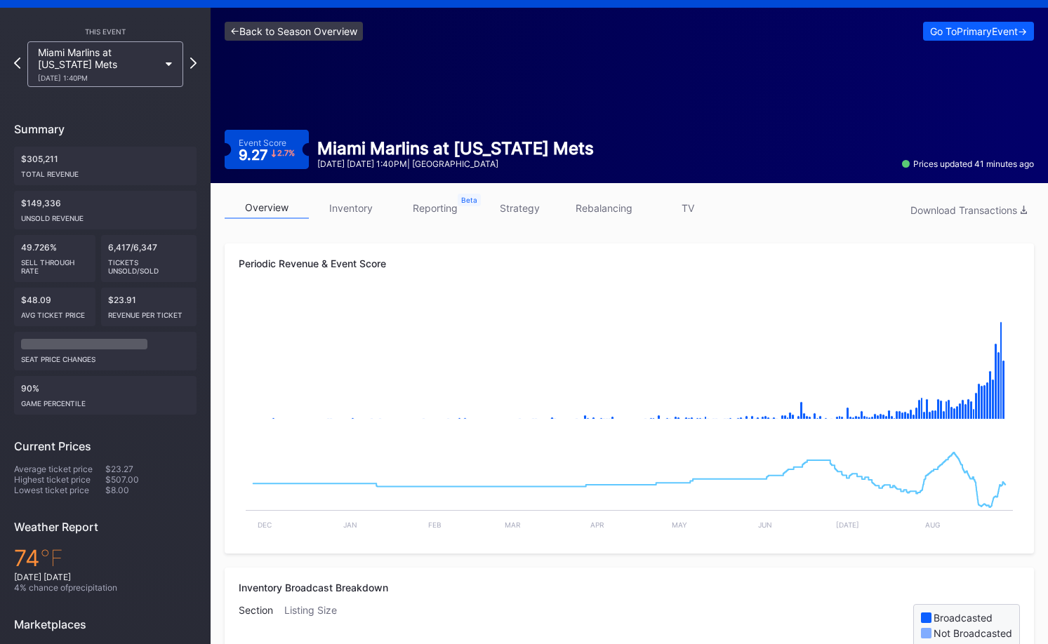
click at [311, 22] on link "<- Back to Season Overview" at bounding box center [294, 31] width 138 height 19
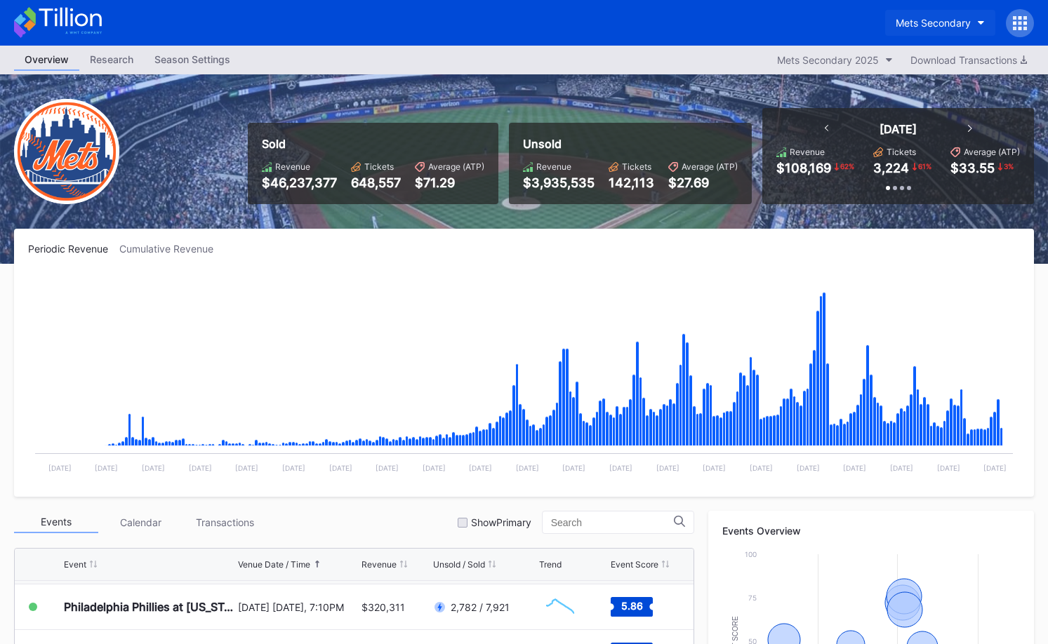
click at [941, 25] on div "Mets Secondary" at bounding box center [933, 23] width 75 height 12
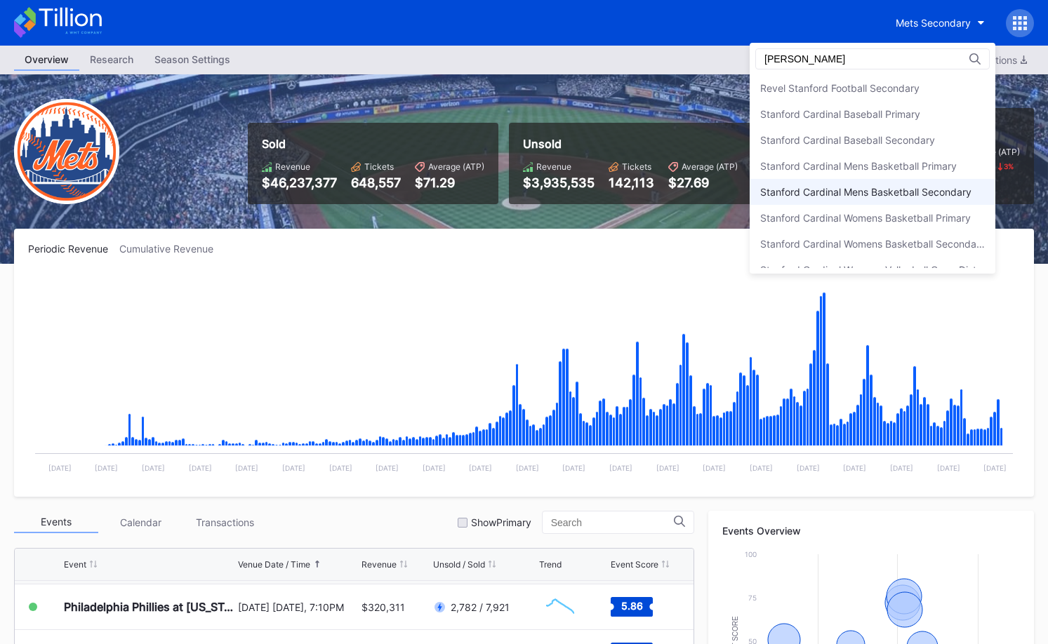
scroll to position [145, 0]
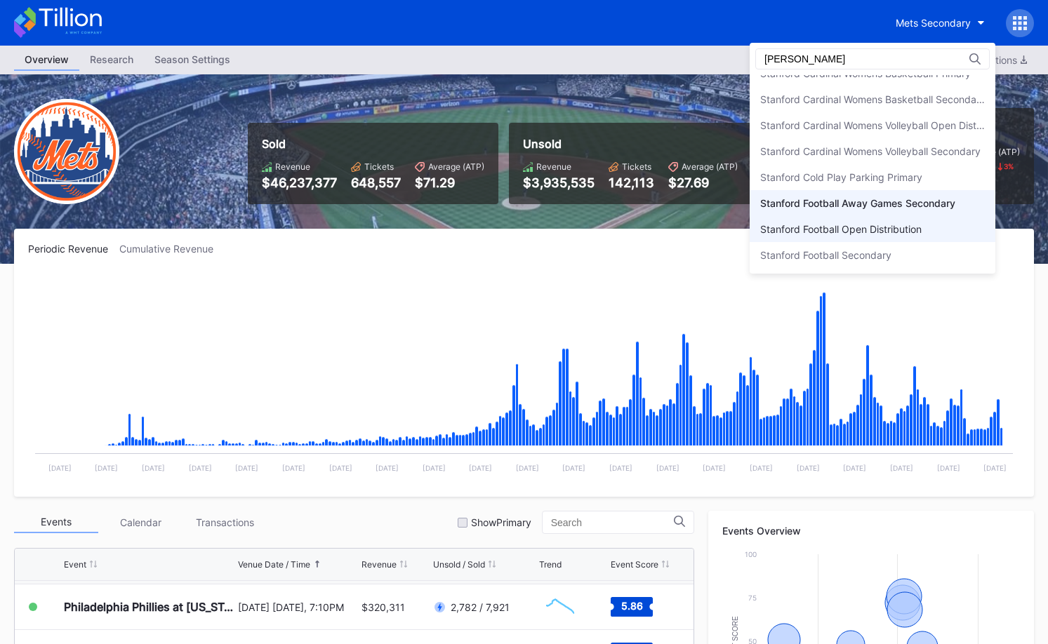
type input "stan"
click at [866, 225] on div "Stanford Football Open Distribution" at bounding box center [840, 229] width 161 height 12
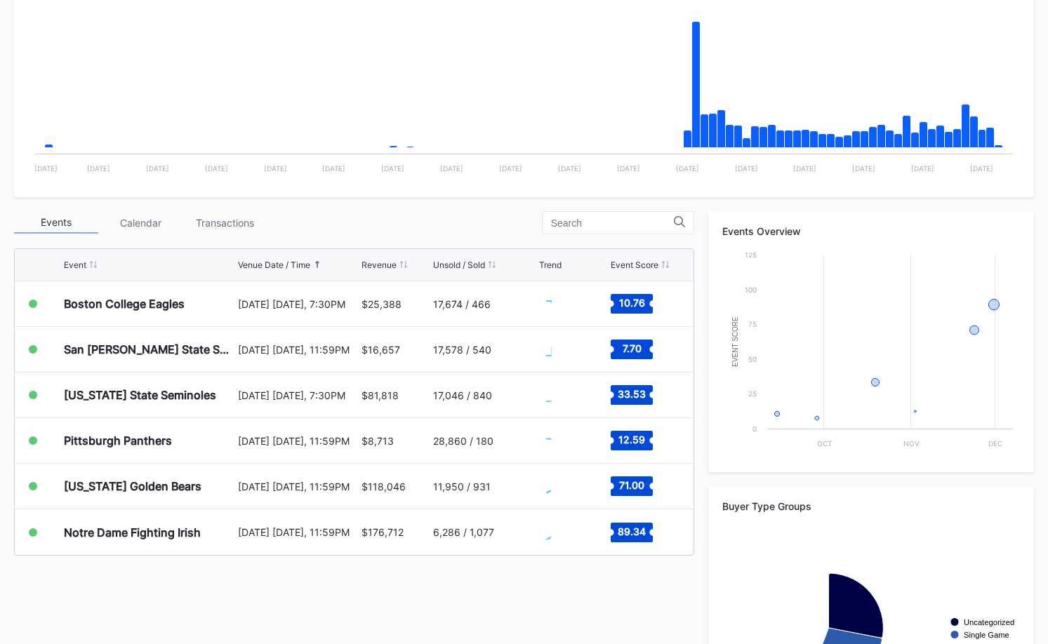
scroll to position [417, 0]
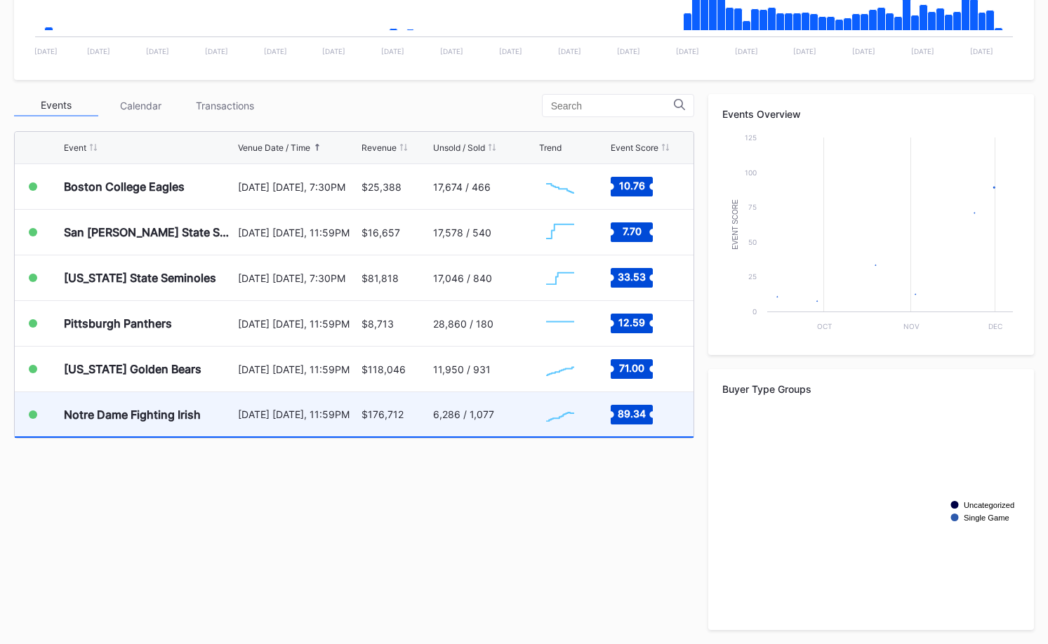
click at [380, 426] on div "$176,712" at bounding box center [396, 414] width 68 height 44
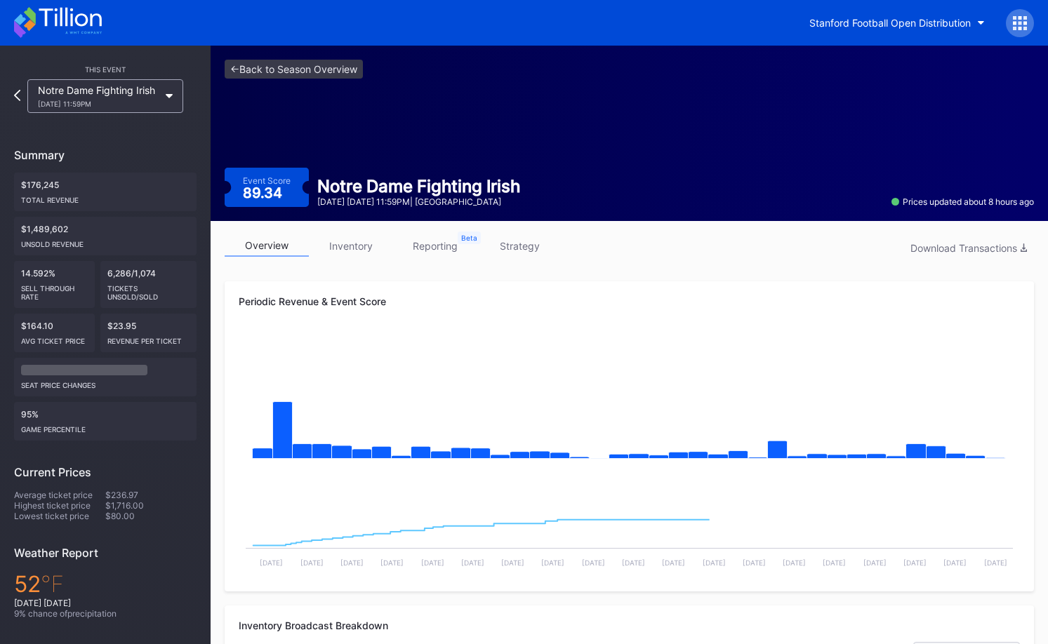
click at [498, 246] on link "strategy" at bounding box center [519, 246] width 84 height 22
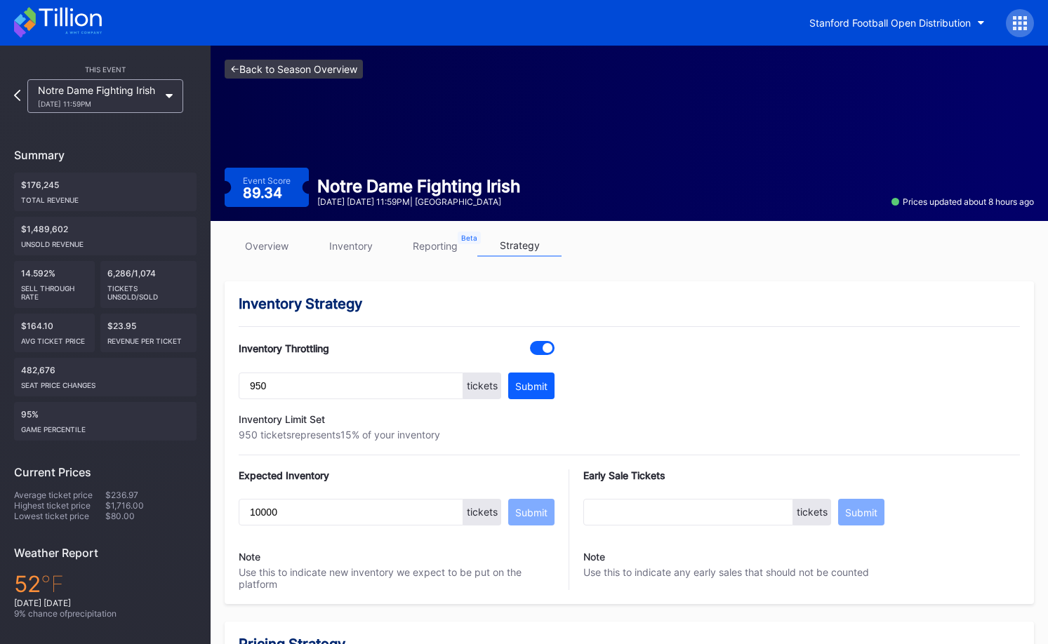
click at [321, 73] on link "<- Back to Season Overview" at bounding box center [294, 69] width 138 height 19
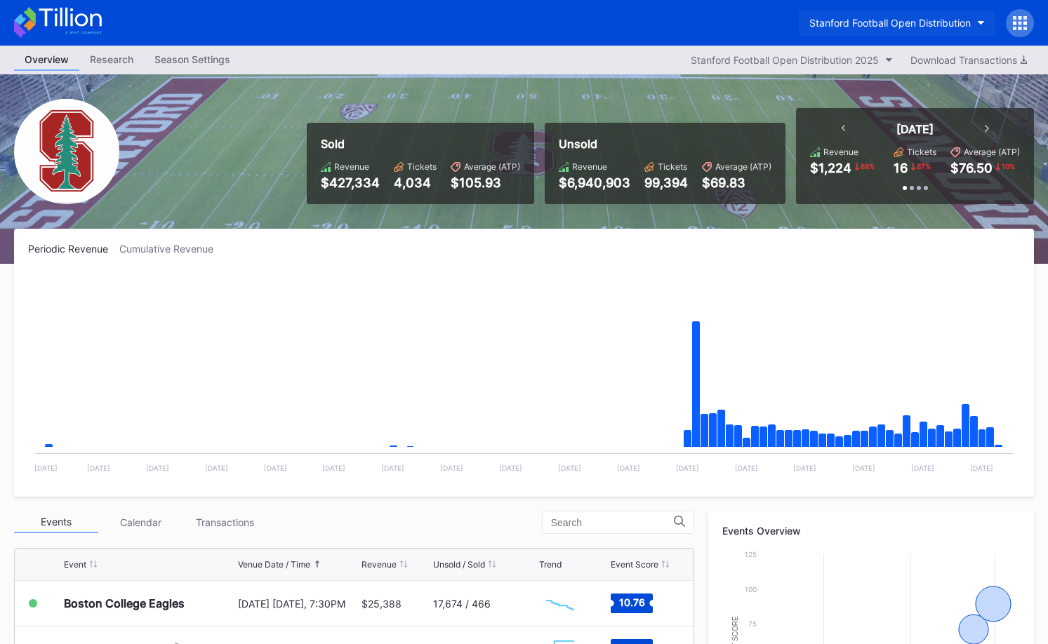
click at [893, 31] on button "Stanford Football Open Distribution" at bounding box center [897, 23] width 197 height 26
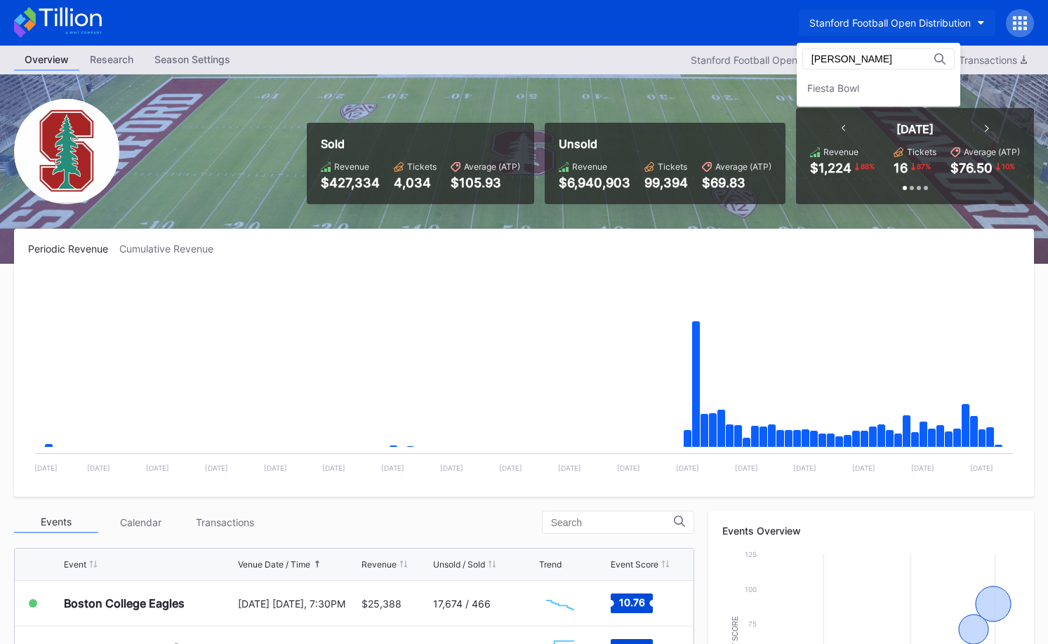
type input "fiest"
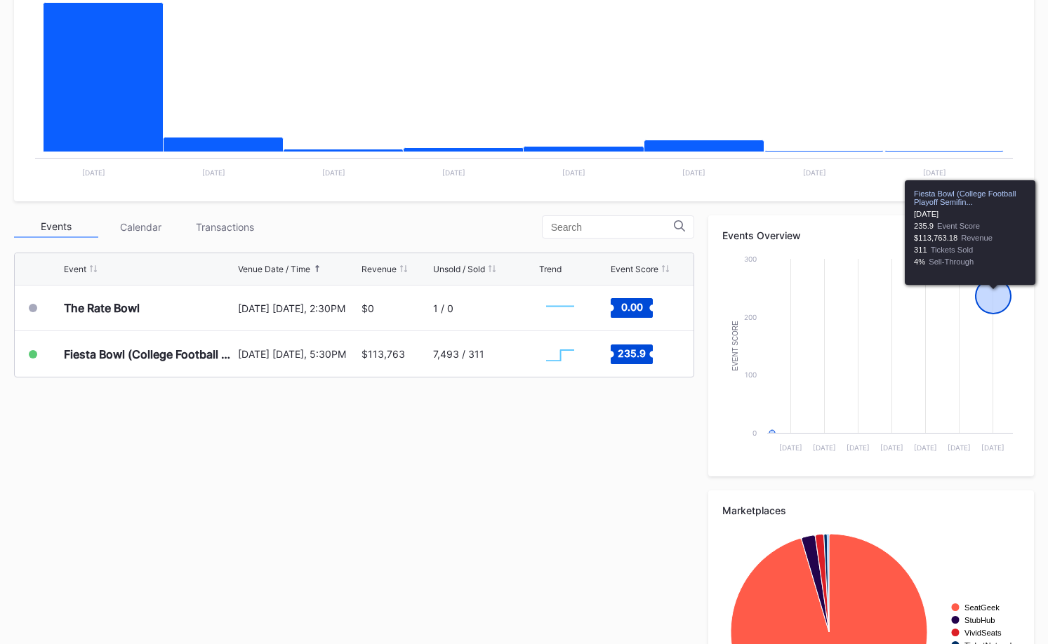
scroll to position [255, 0]
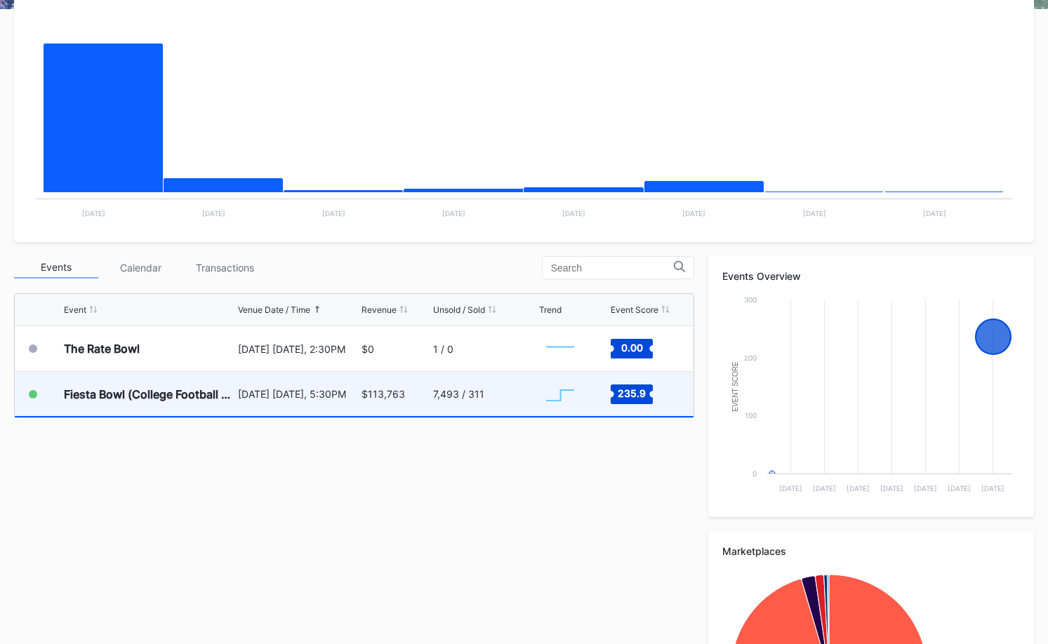
click at [453, 397] on div "7,493 / 311" at bounding box center [458, 394] width 51 height 12
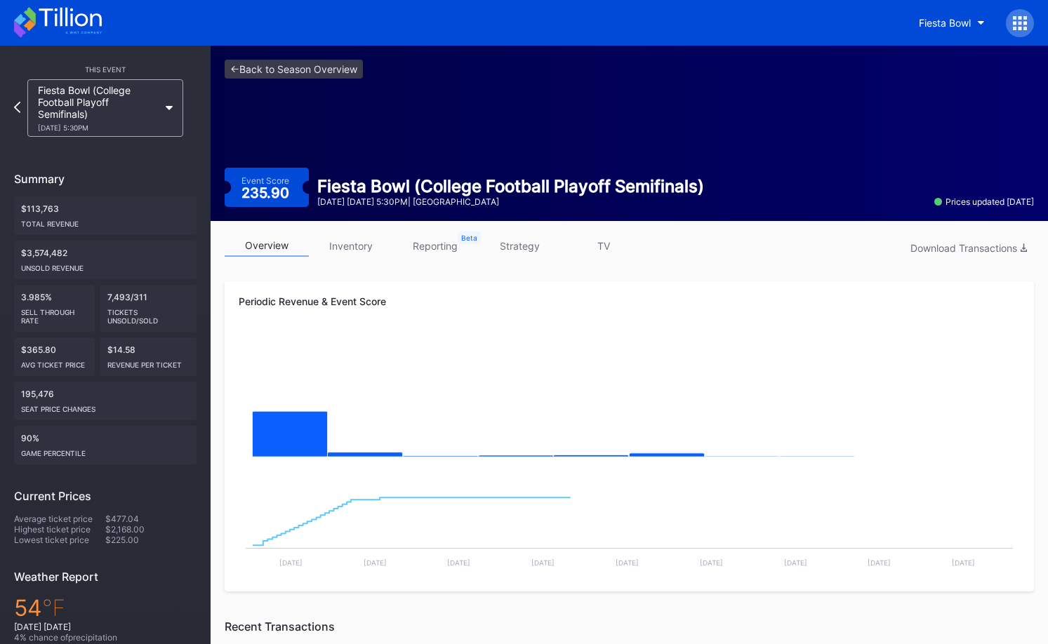
click at [504, 242] on link "strategy" at bounding box center [519, 246] width 84 height 22
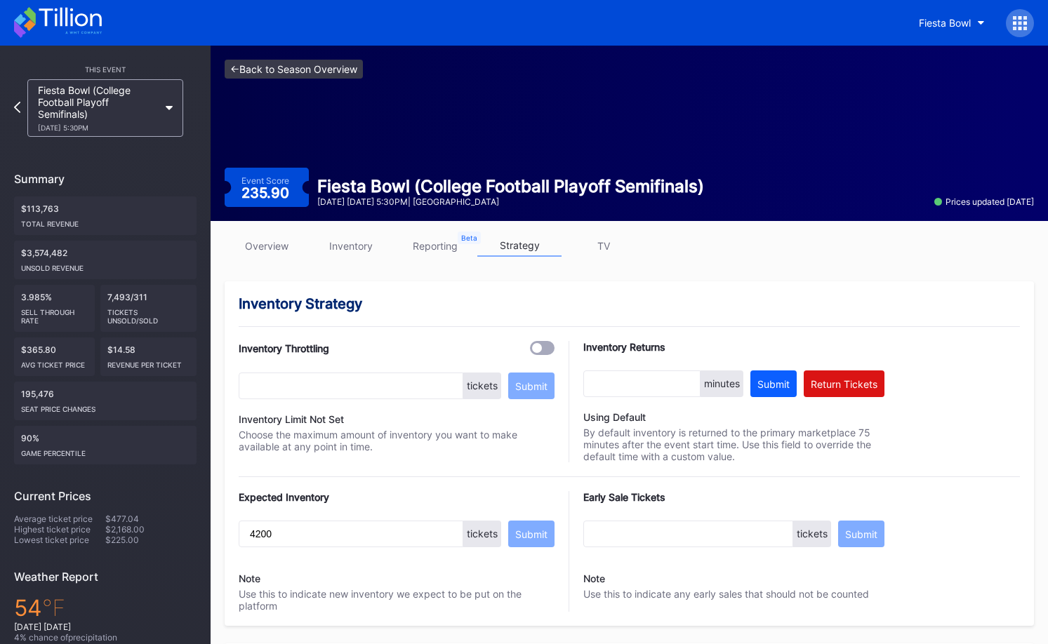
click at [311, 72] on link "<- Back to Season Overview" at bounding box center [294, 69] width 138 height 19
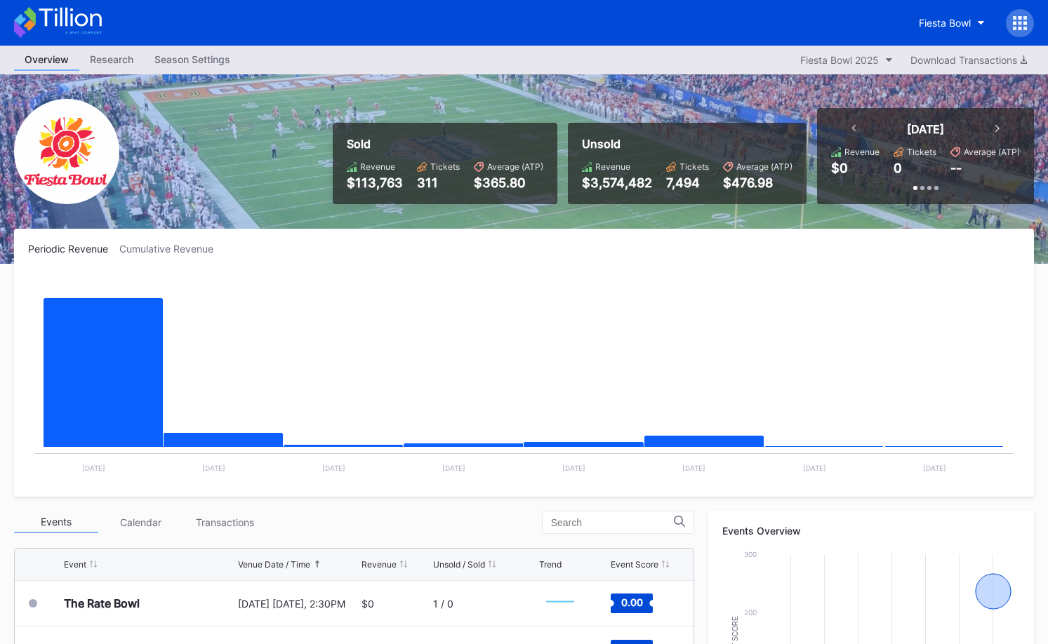
click at [38, 33] on icon at bounding box center [58, 22] width 88 height 31
click at [972, 15] on button "Fiesta Bowl" at bounding box center [951, 23] width 87 height 26
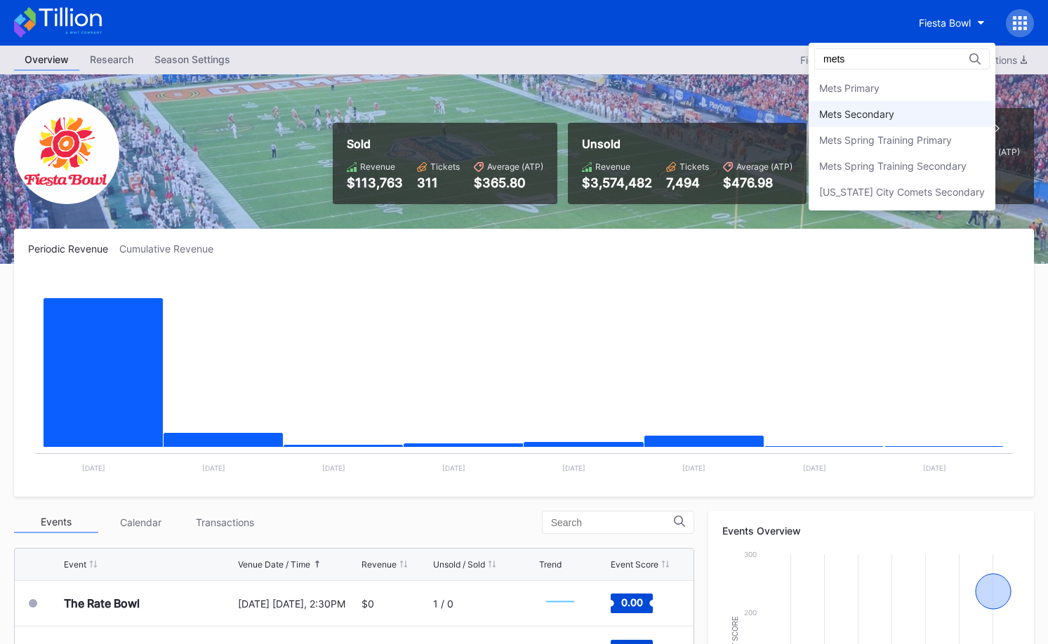
type input "mets"
click at [903, 112] on div "Mets Secondary" at bounding box center [902, 114] width 187 height 26
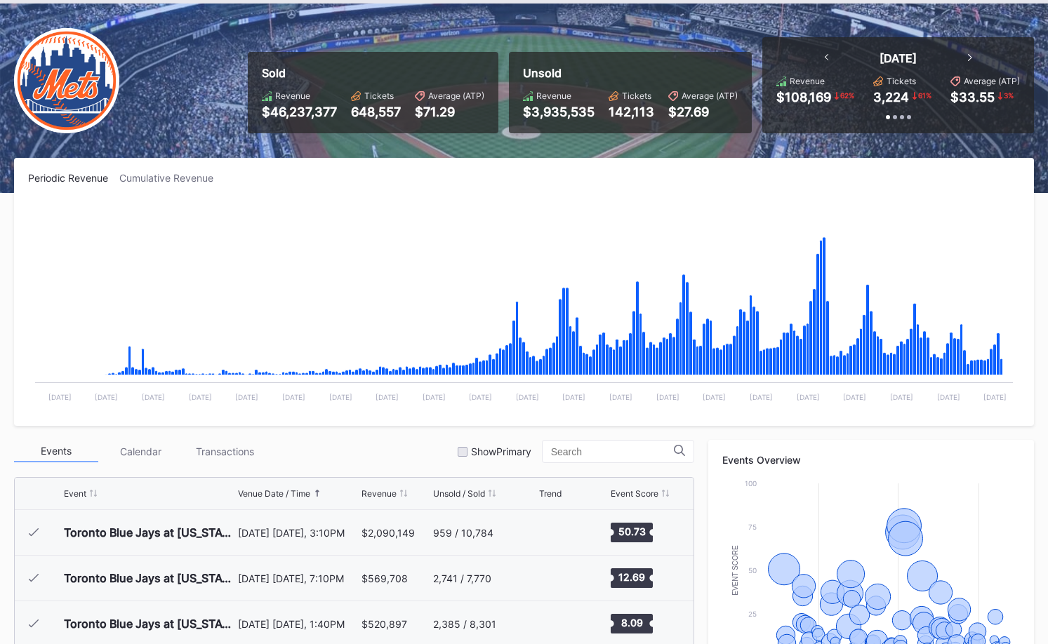
scroll to position [3012, 0]
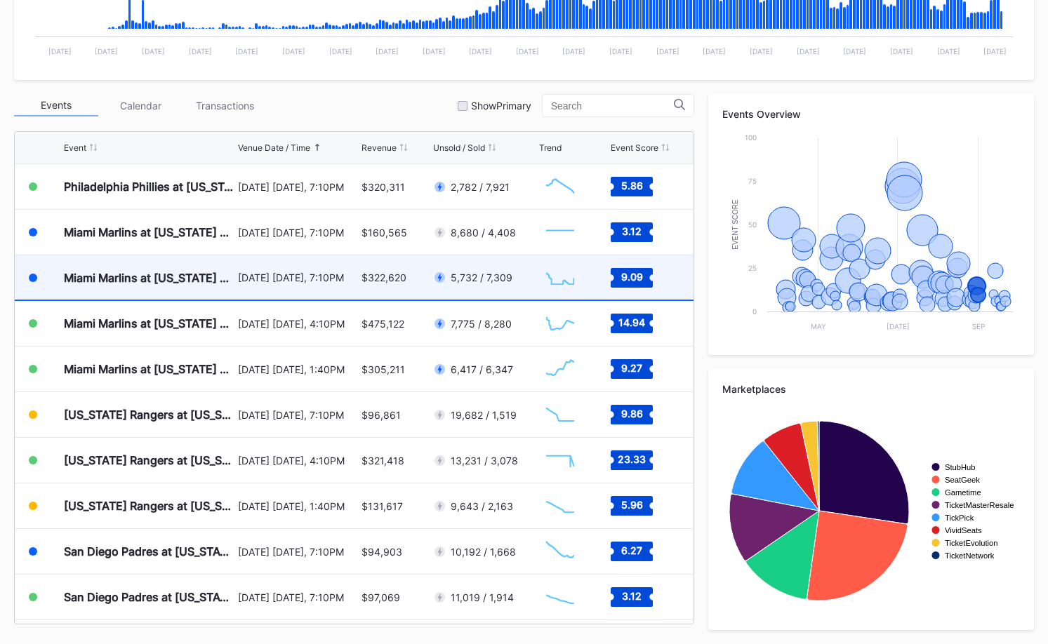
click at [396, 296] on div "$322,620" at bounding box center [396, 278] width 68 height 44
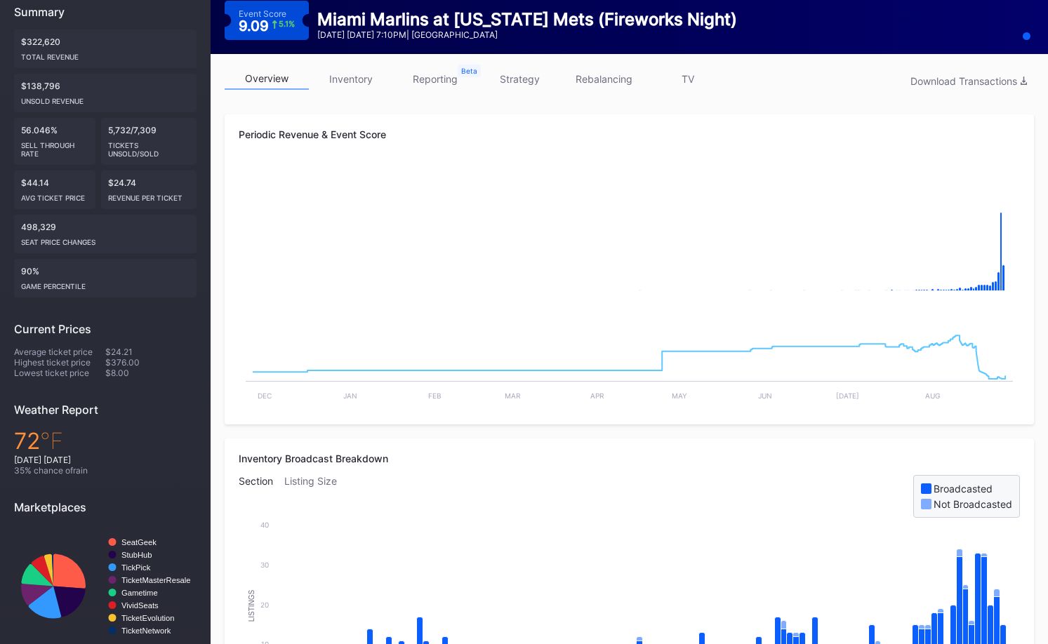
scroll to position [156, 0]
